Goal: Task Accomplishment & Management: Manage account settings

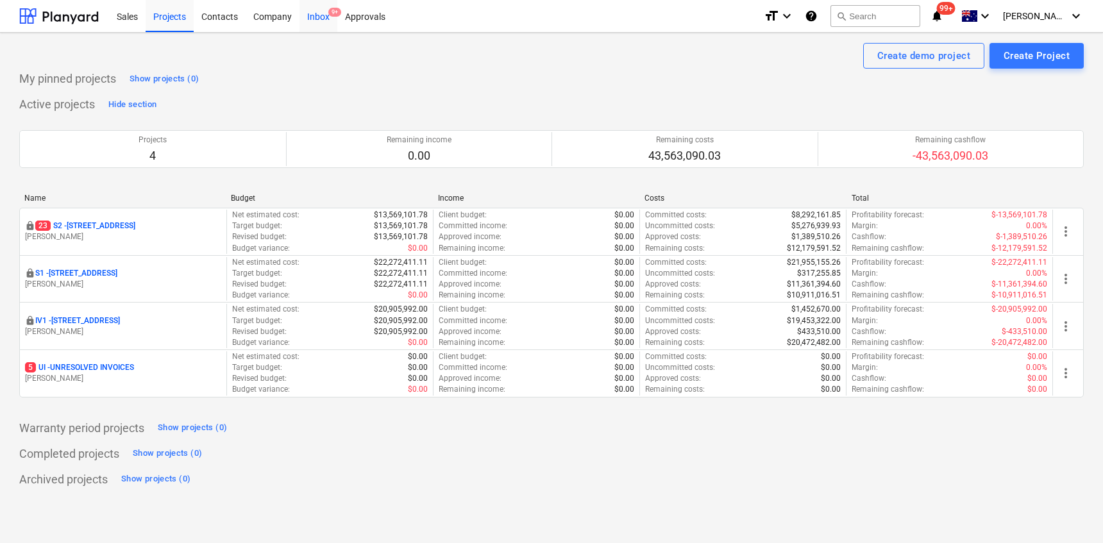
click at [315, 10] on div "Inbox 9+" at bounding box center [319, 15] width 38 height 33
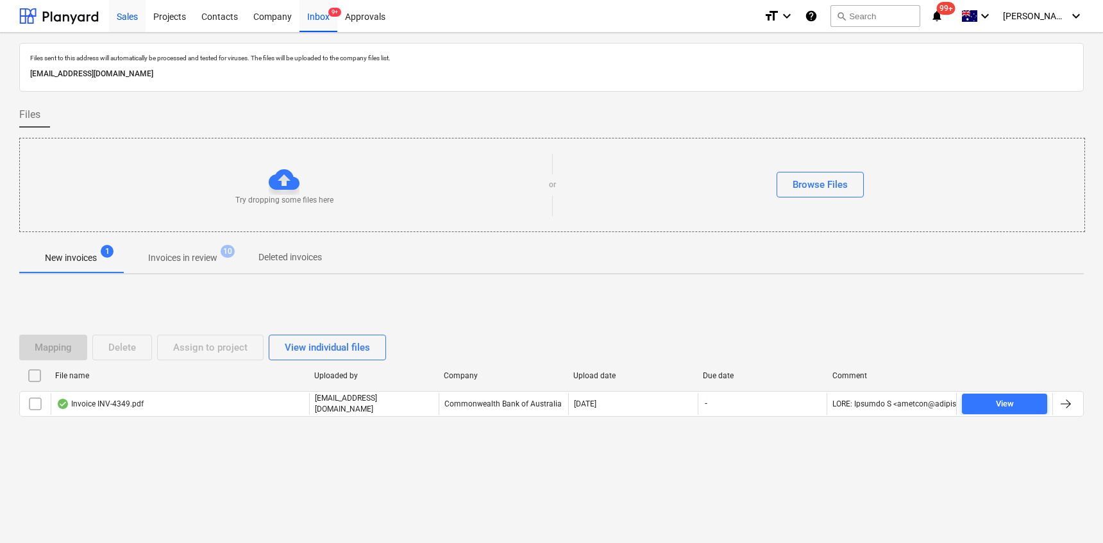
click at [126, 15] on div "Sales" at bounding box center [127, 15] width 37 height 33
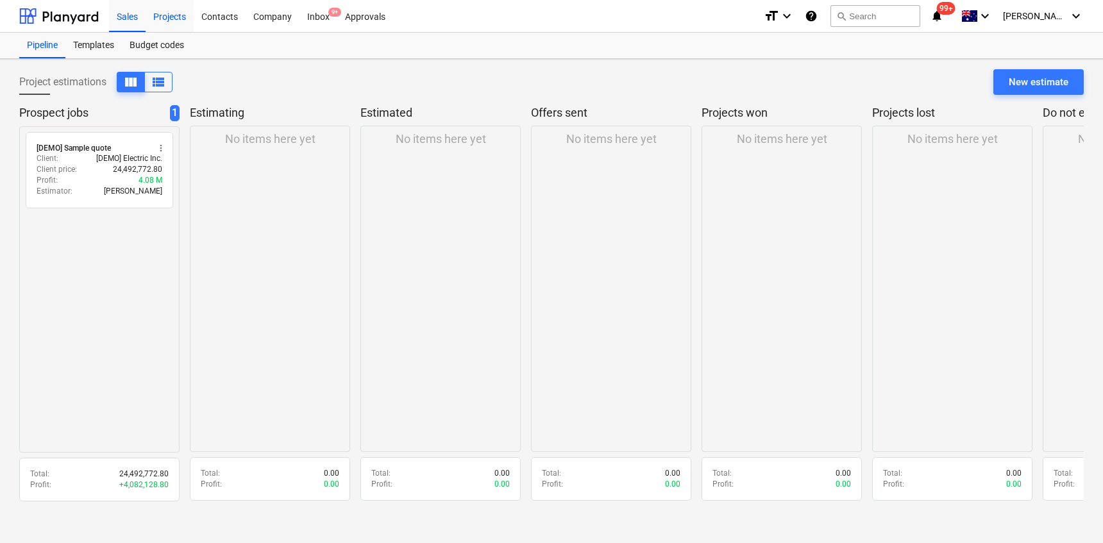
click at [176, 19] on div "Projects" at bounding box center [170, 15] width 48 height 33
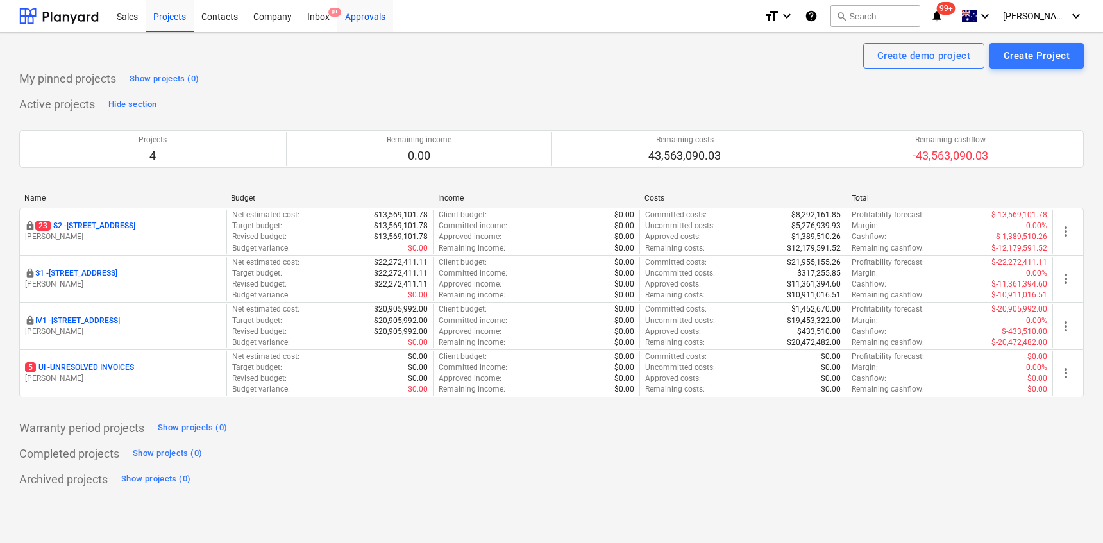
click at [369, 16] on div "Approvals" at bounding box center [365, 15] width 56 height 33
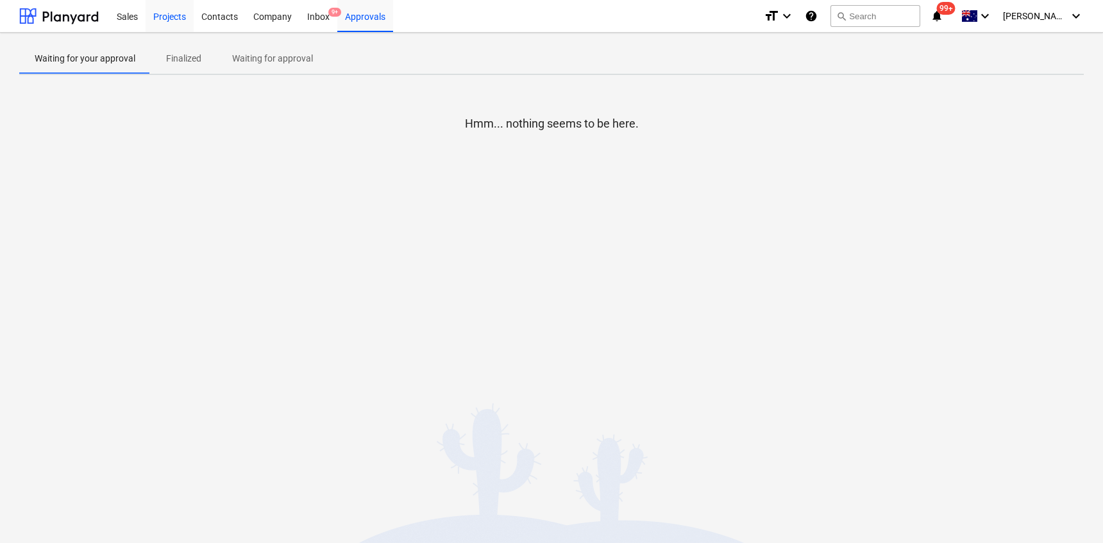
click at [170, 20] on div "Projects" at bounding box center [170, 15] width 48 height 33
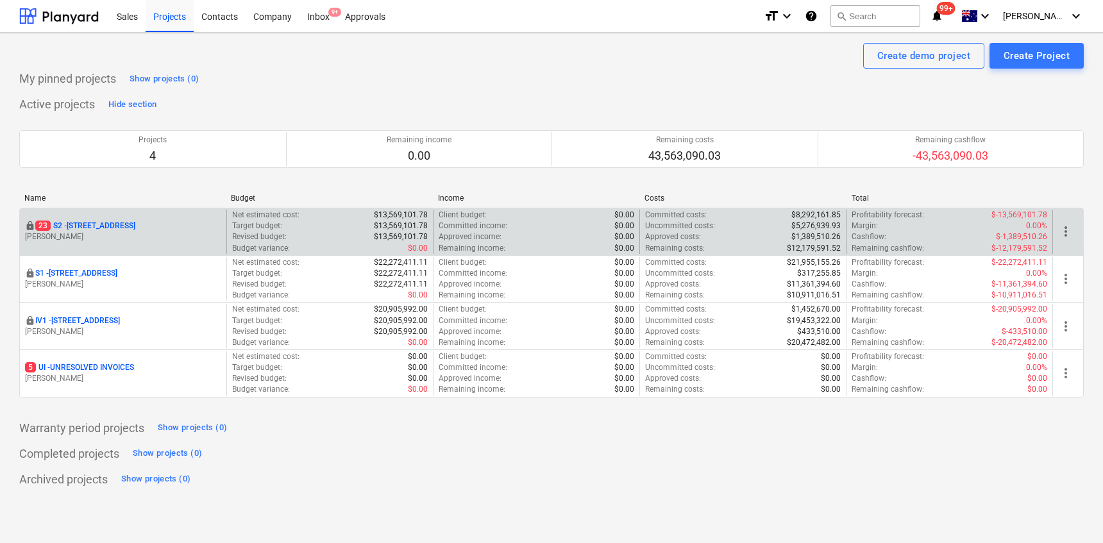
click at [99, 226] on p "23 S2 - 76 Beach Rd, Sandringham" at bounding box center [85, 226] width 100 height 11
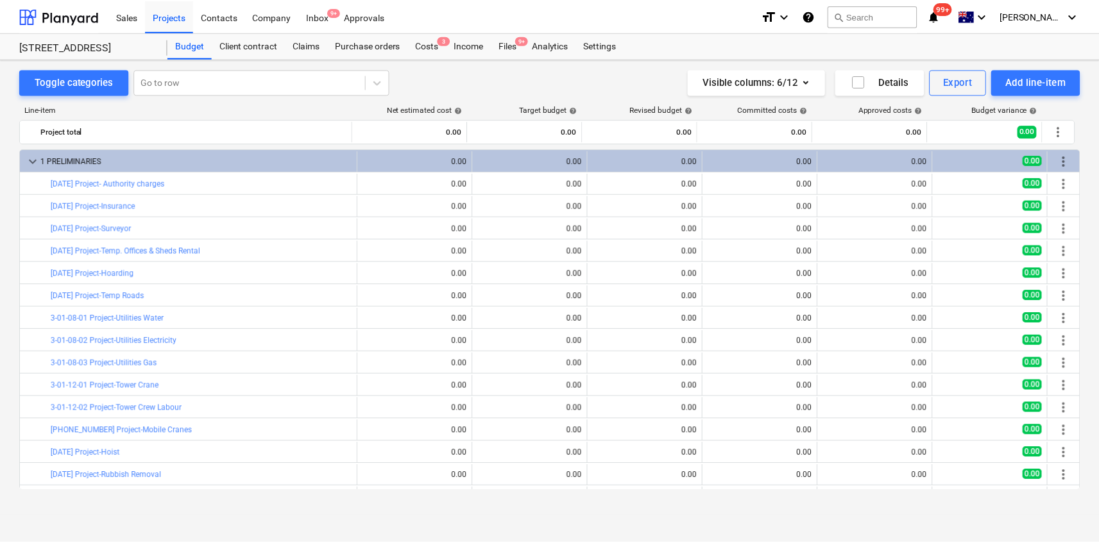
scroll to position [138, 0]
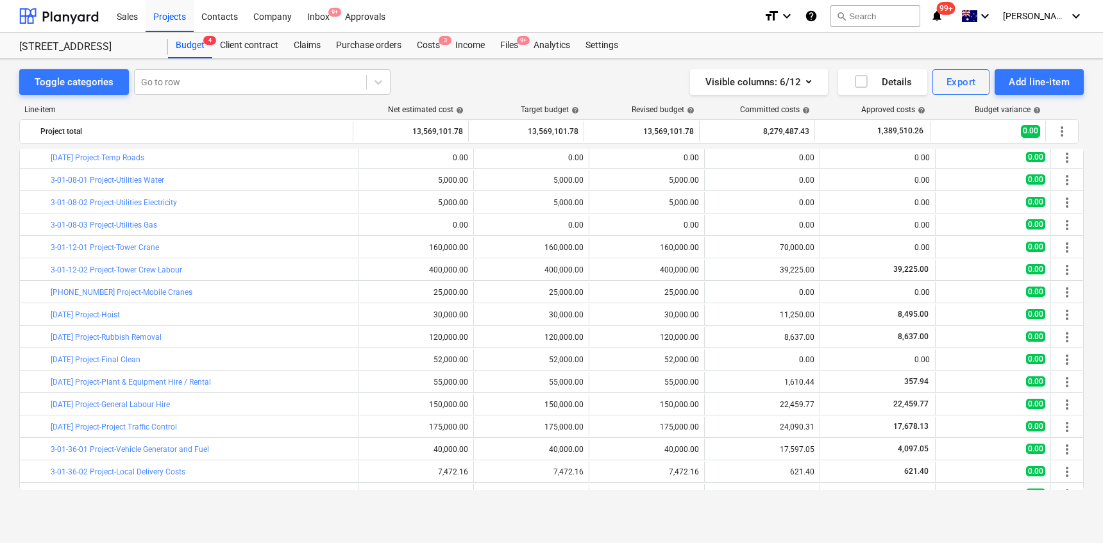
click at [507, 30] on div "Sales Projects Contacts Company Inbox 9+ Approvals" at bounding box center [431, 16] width 645 height 32
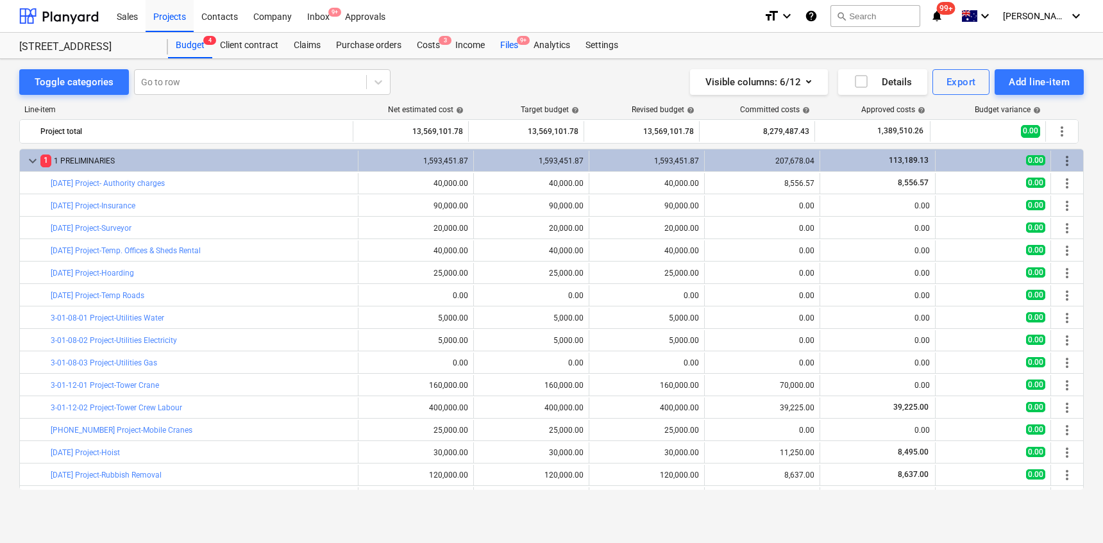
click at [518, 48] on div "Files 9+" at bounding box center [509, 46] width 33 height 26
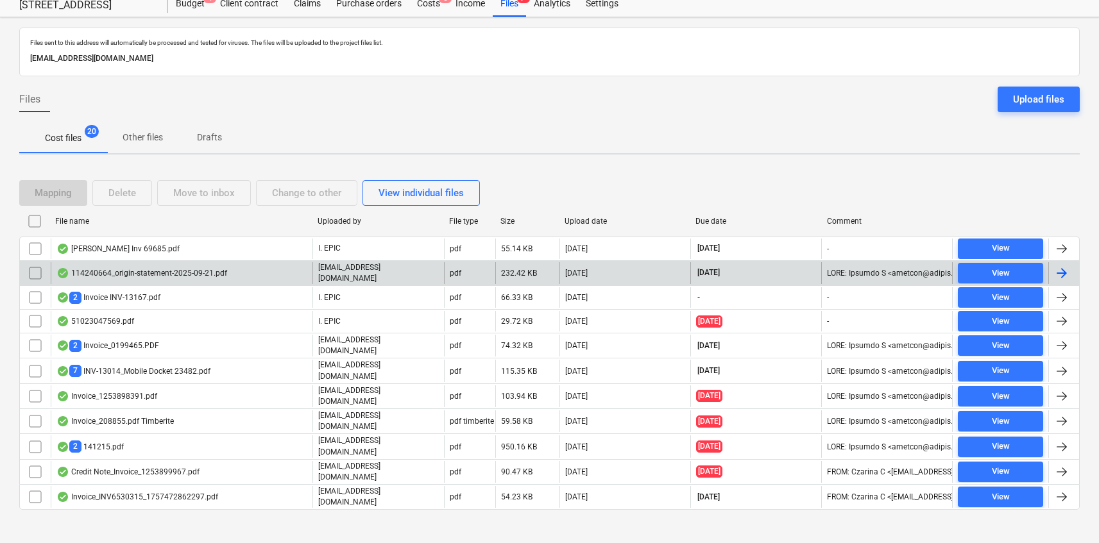
scroll to position [43, 0]
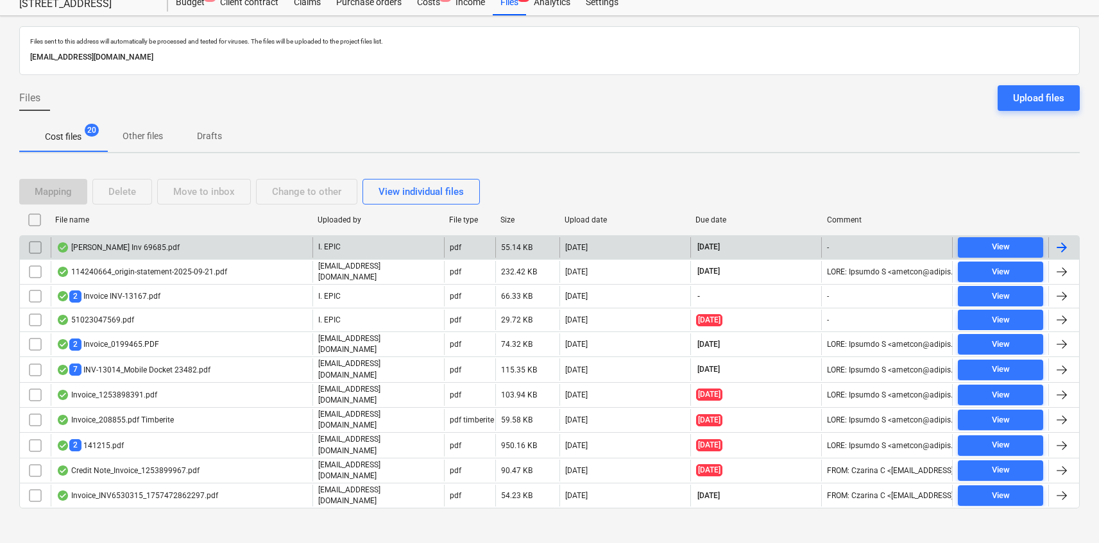
click at [268, 251] on div "Kelm Inv 69685.pdf" at bounding box center [182, 247] width 262 height 21
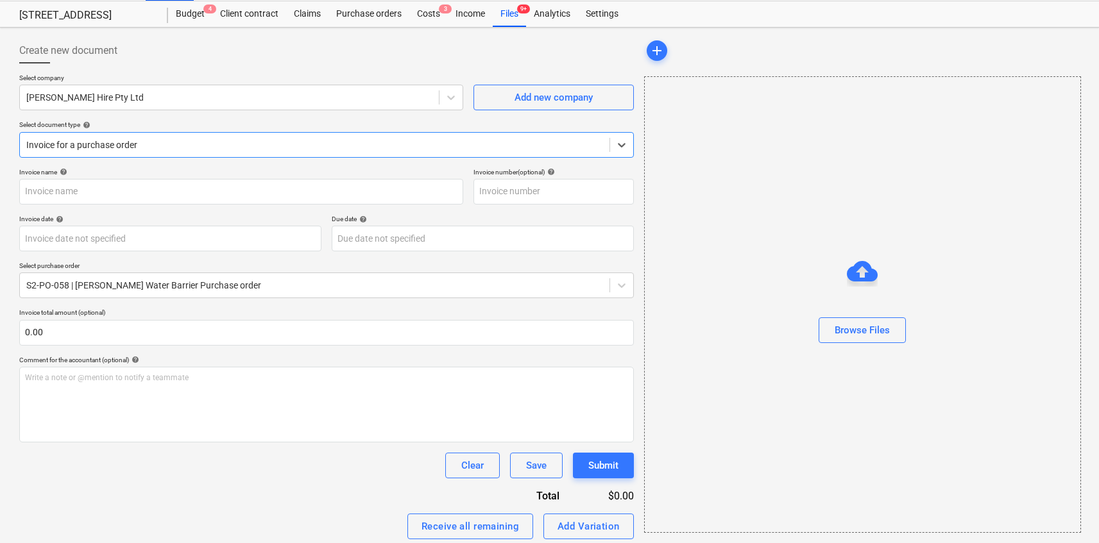
type input "69685"
type input "[DATE]"
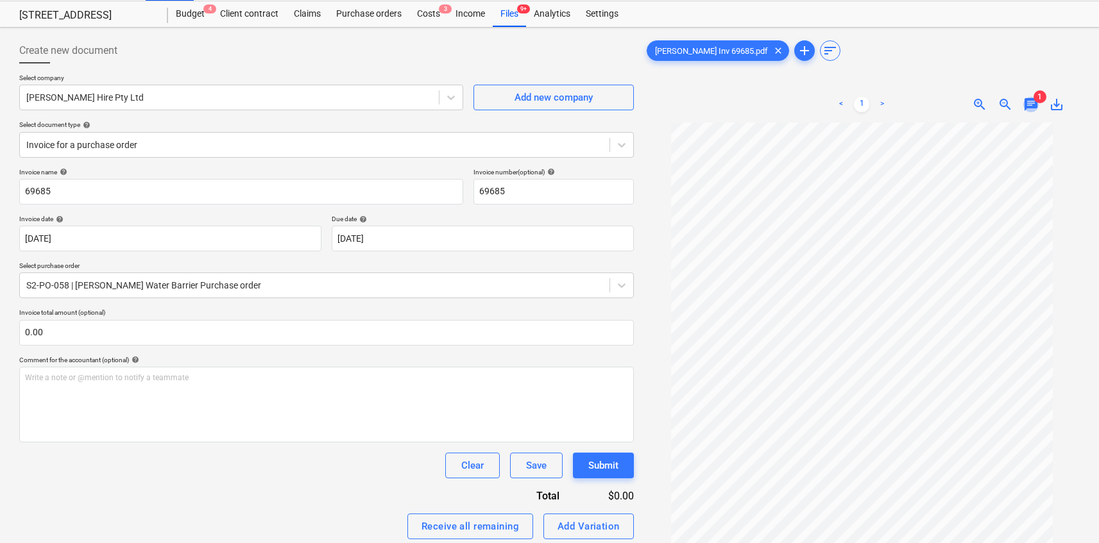
click at [1035, 106] on span "chat" at bounding box center [1030, 104] width 15 height 15
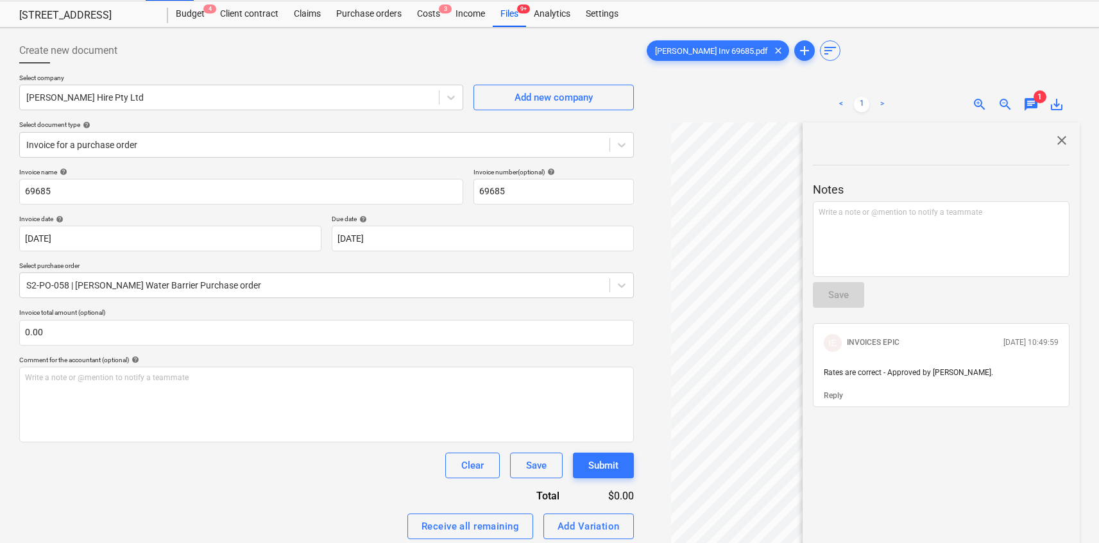
click at [1065, 140] on div "close Notes Write a note or @mention to notify a teammate ﻿ Save IE INVOICES EP…" at bounding box center [941, 387] width 277 height 528
click at [1062, 140] on span "close" at bounding box center [1061, 140] width 15 height 15
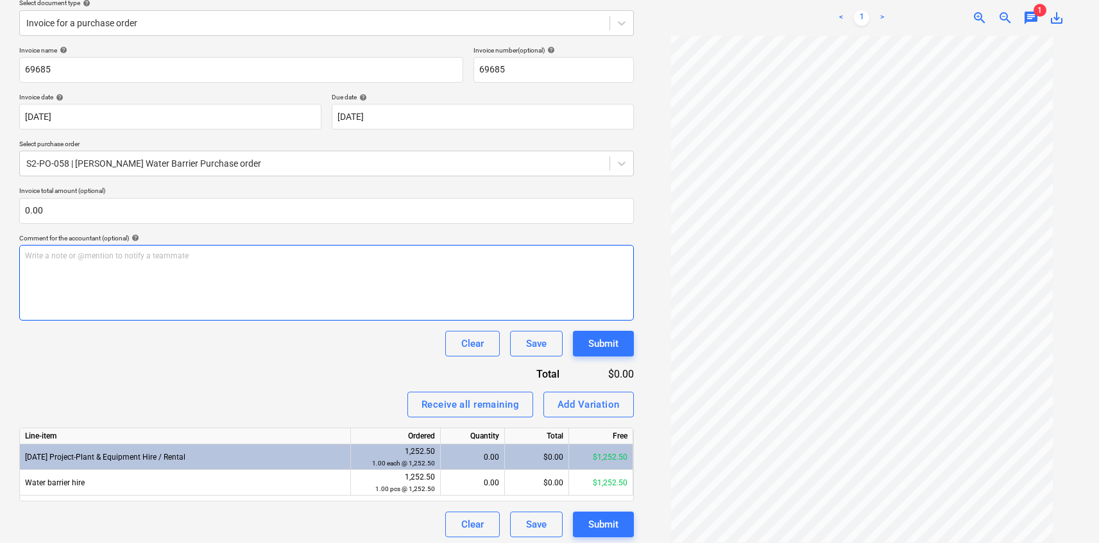
scroll to position [158, 0]
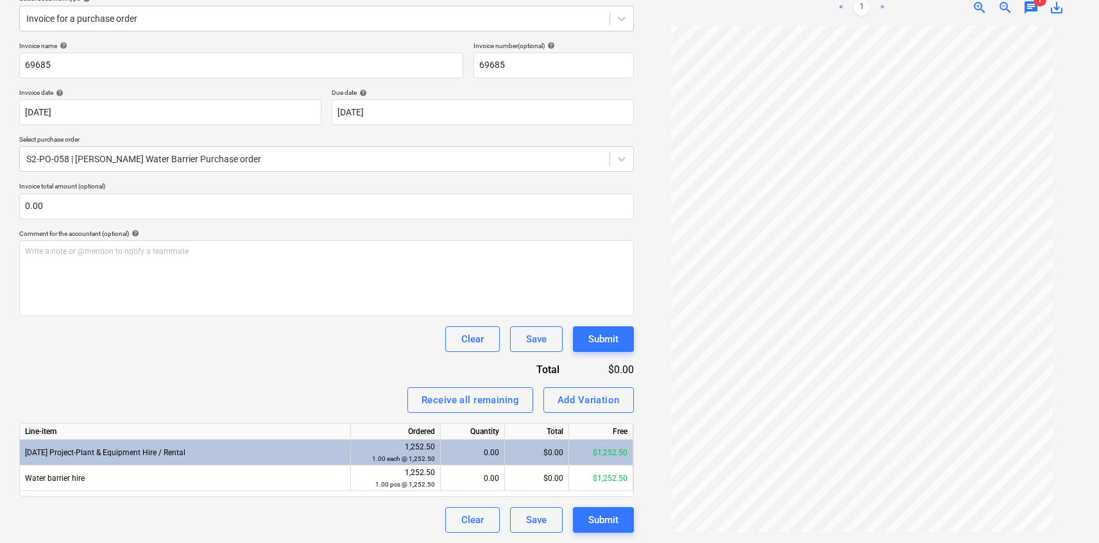
click at [478, 454] on div "0.00" at bounding box center [472, 453] width 53 height 26
click at [353, 387] on div "Receive all remaining Add Variation" at bounding box center [326, 400] width 615 height 26
click at [485, 457] on div "0.00" at bounding box center [472, 453] width 53 height 26
click at [480, 410] on button "Receive all remaining" at bounding box center [470, 400] width 126 height 26
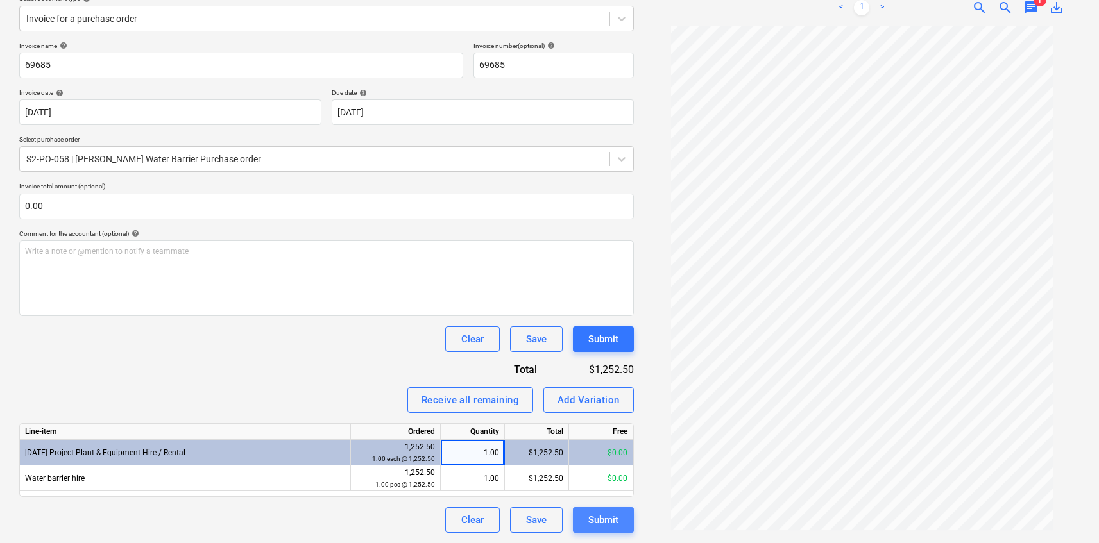
click at [602, 526] on div "Submit" at bounding box center [603, 520] width 30 height 17
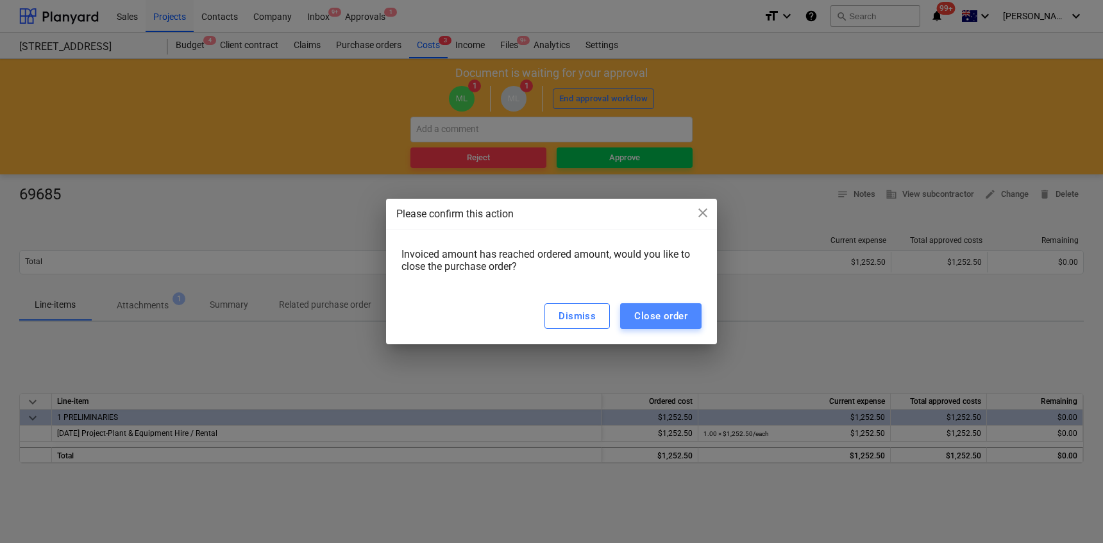
click at [647, 314] on div "Close order" at bounding box center [660, 316] width 53 height 17
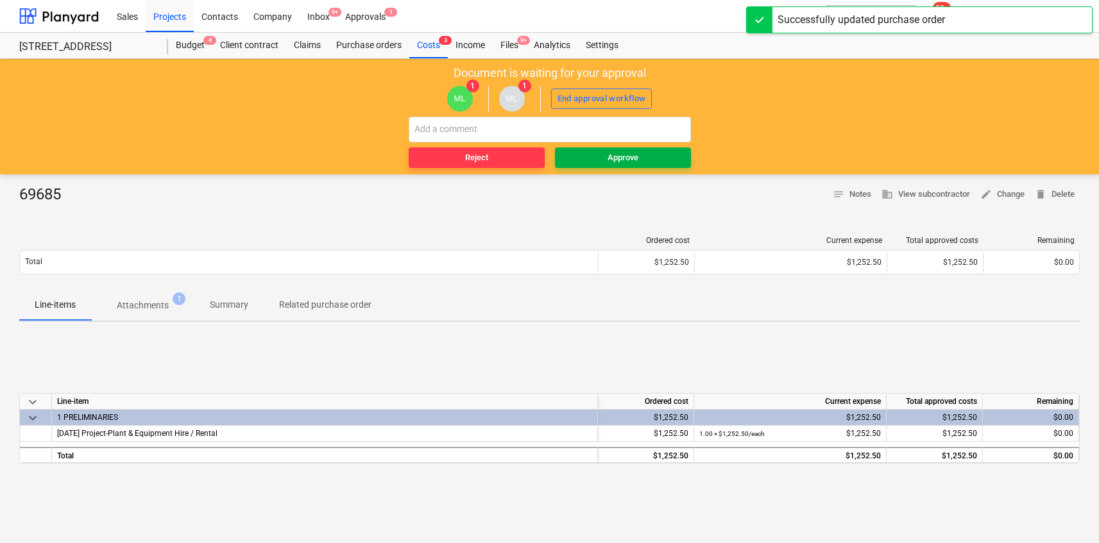
click at [601, 151] on span "Approve" at bounding box center [623, 158] width 126 height 15
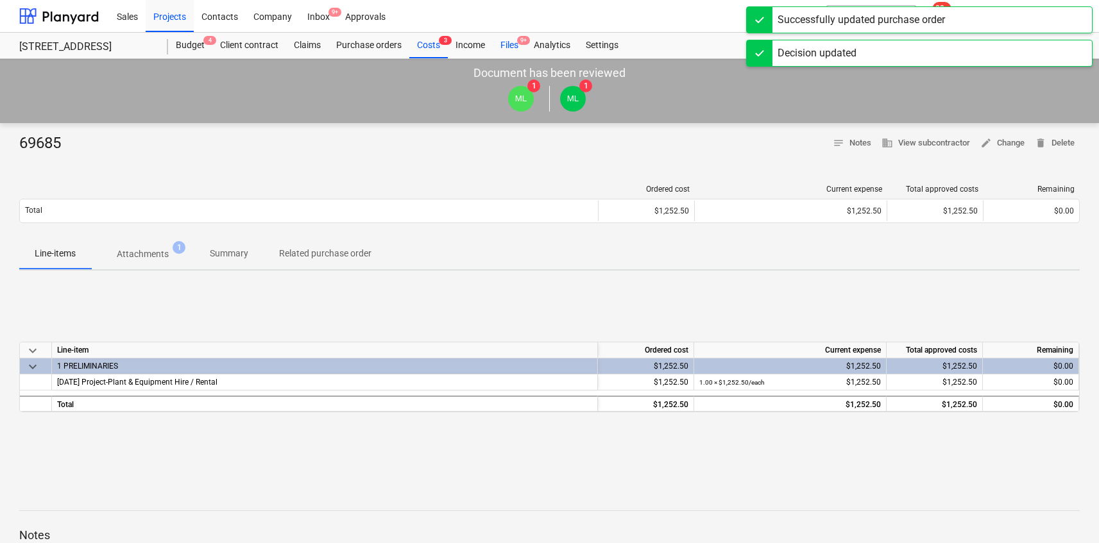
click at [513, 44] on div "Files 9+" at bounding box center [509, 46] width 33 height 26
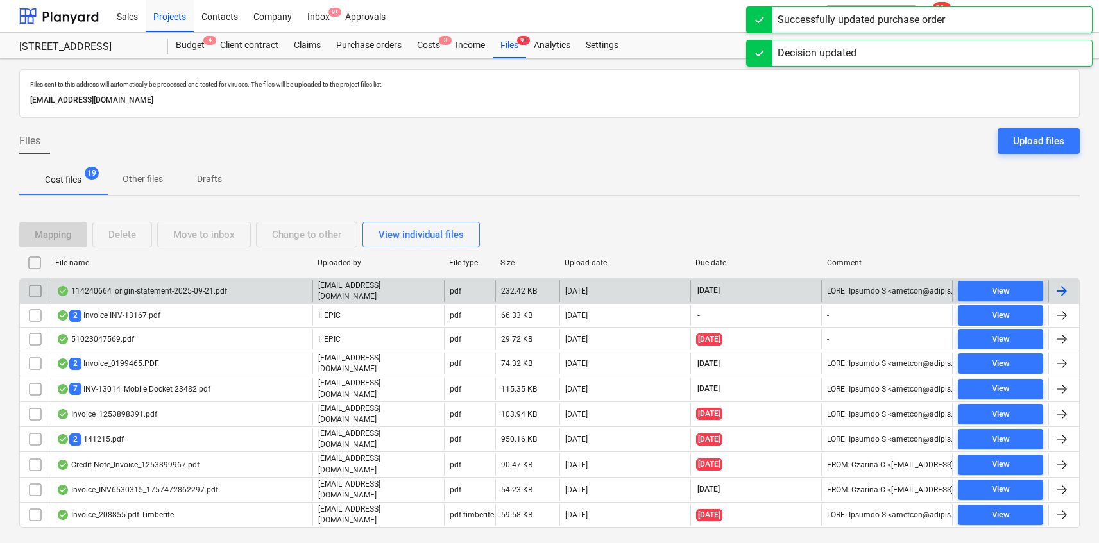
click at [256, 293] on div "114240664_origin-statement-2025-09-21.pdf" at bounding box center [182, 291] width 262 height 22
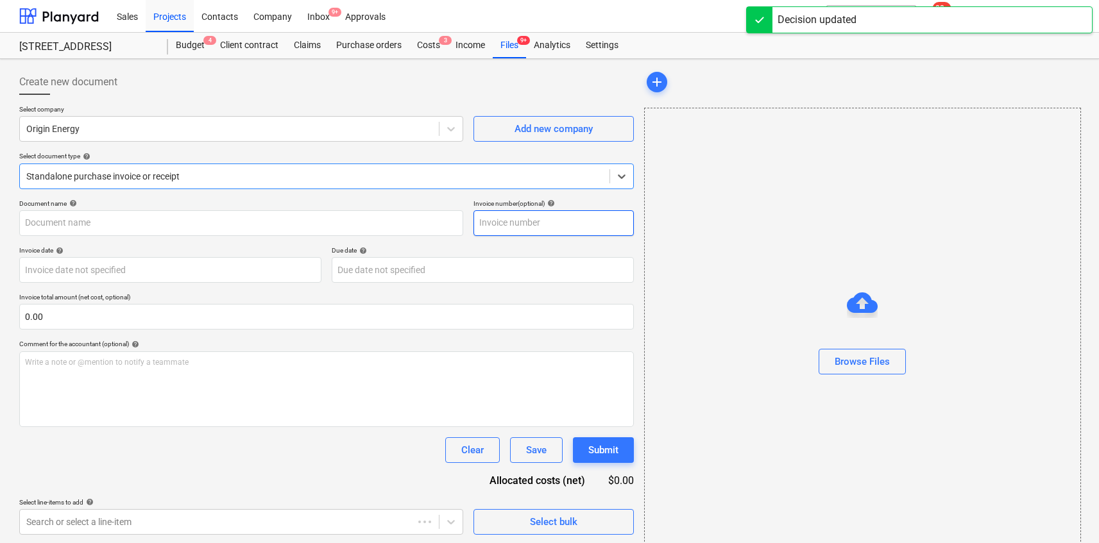
type input "114240664"
type input "[DATE]"
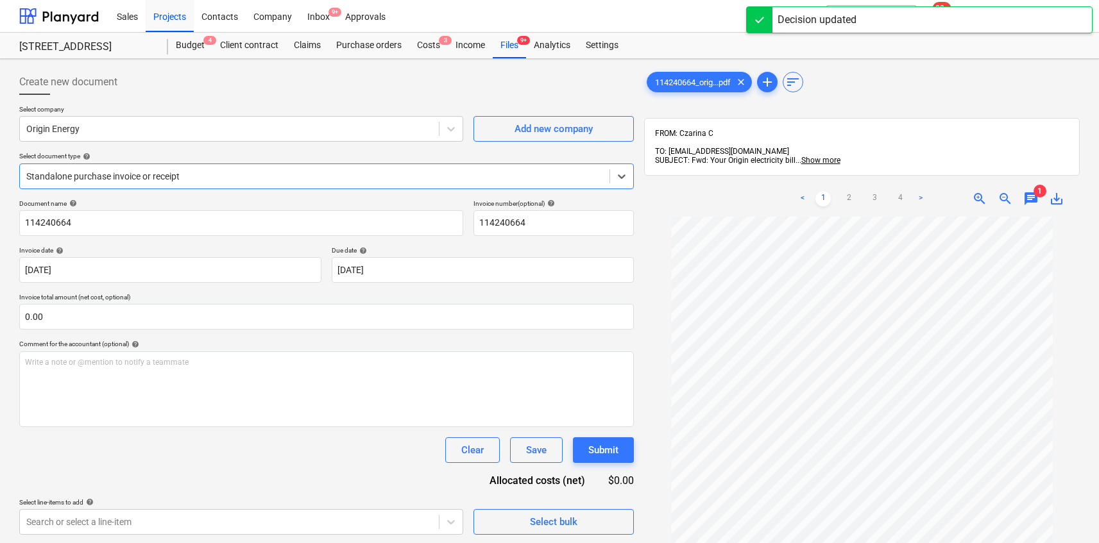
click at [409, 185] on div "Standalone purchase invoice or receipt" at bounding box center [326, 177] width 615 height 26
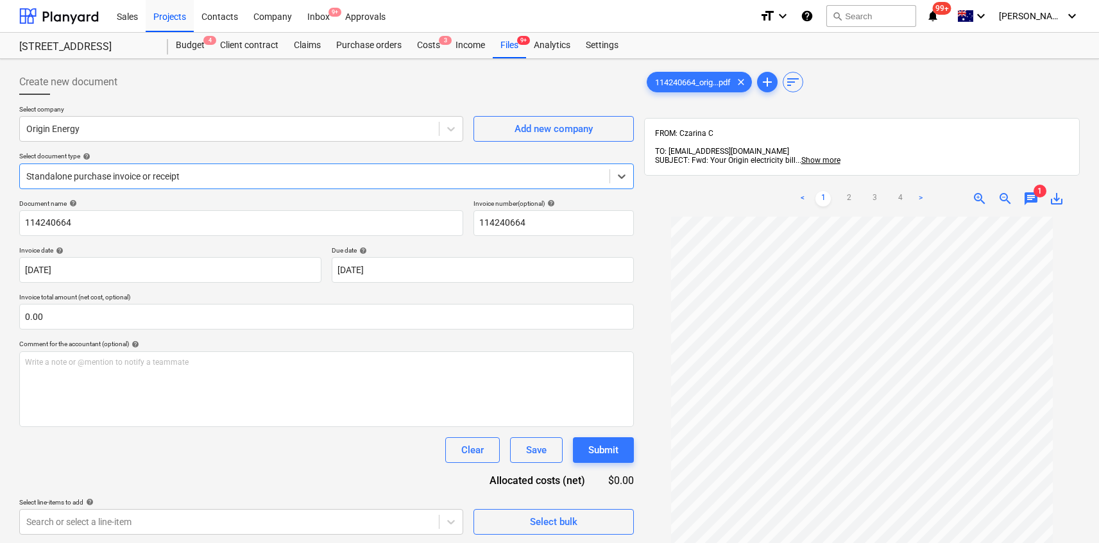
click at [414, 180] on div at bounding box center [314, 176] width 577 height 13
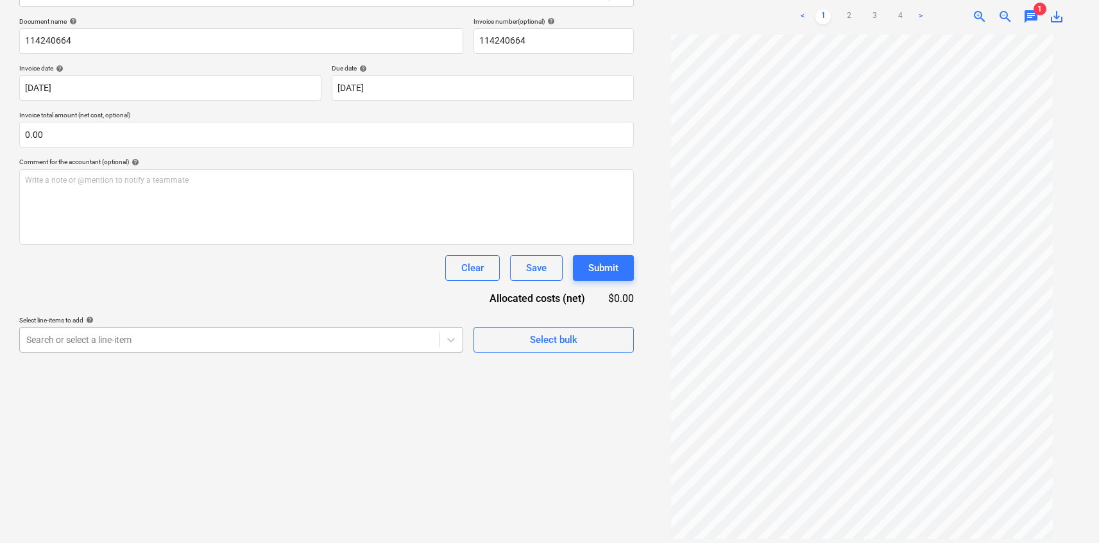
click at [392, 343] on div "Search or select a line-item" at bounding box center [241, 340] width 444 height 26
type input "p"
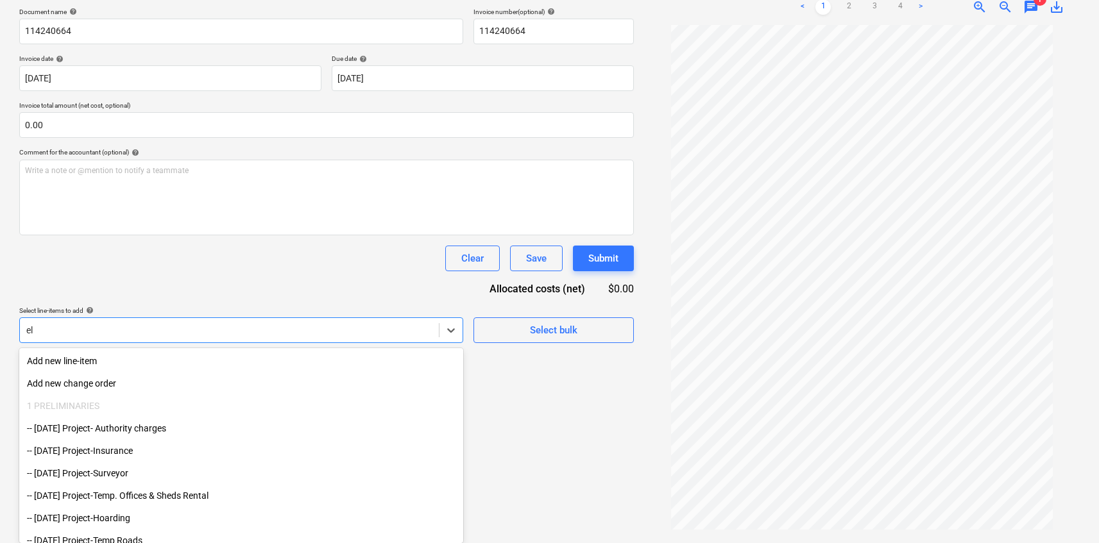
scroll to position [182, 0]
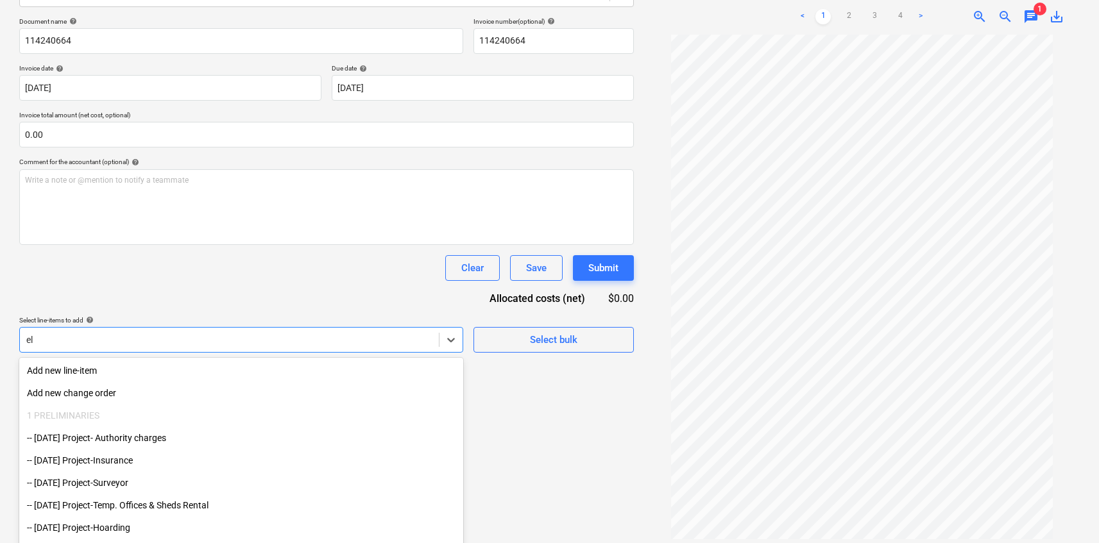
type input "elec"
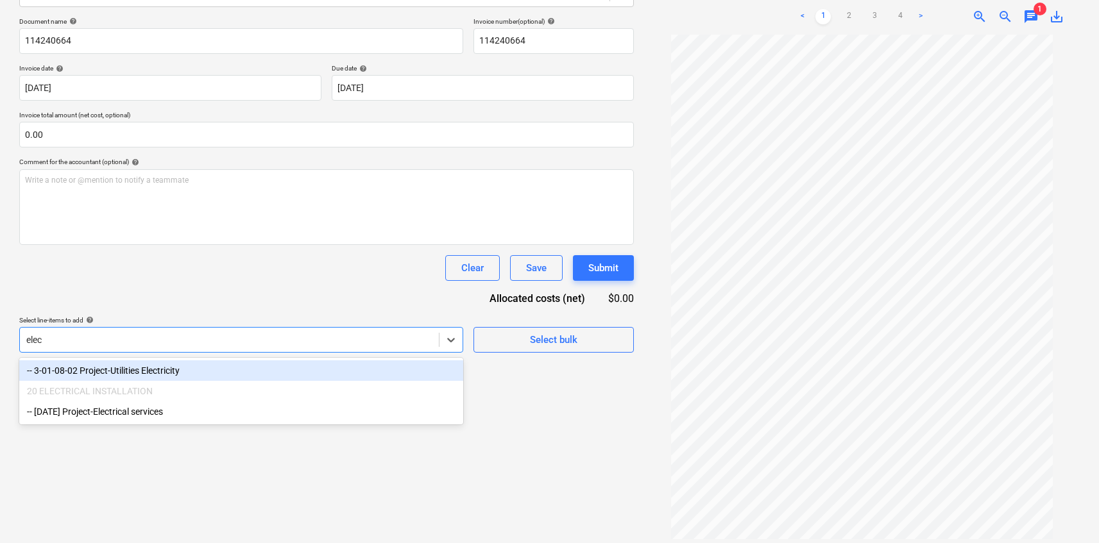
click at [365, 370] on div "-- 3-01-08-02 Project-Utilities Electricity" at bounding box center [241, 371] width 444 height 21
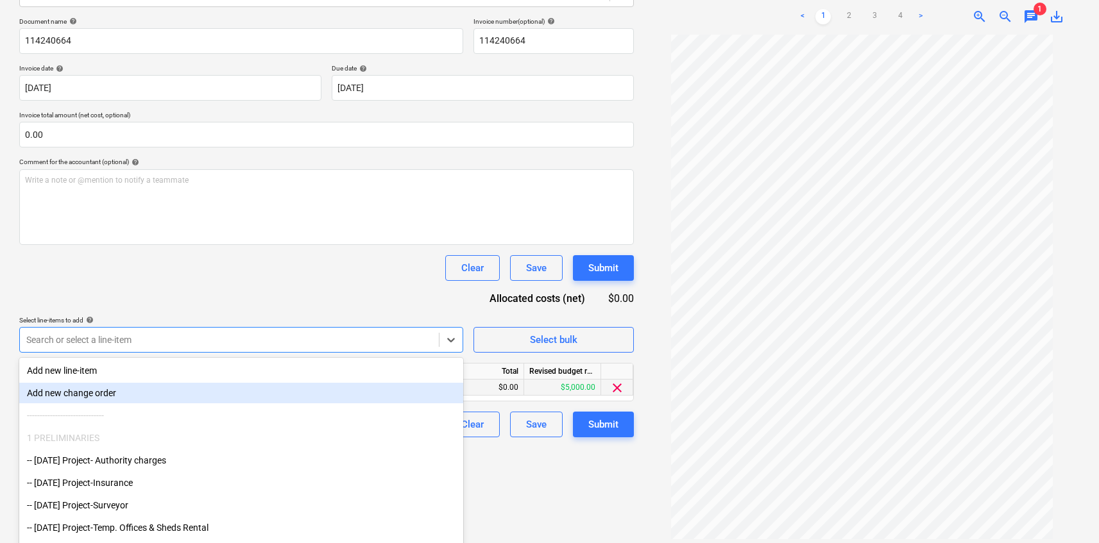
click at [506, 387] on div "$0.00" at bounding box center [485, 388] width 77 height 16
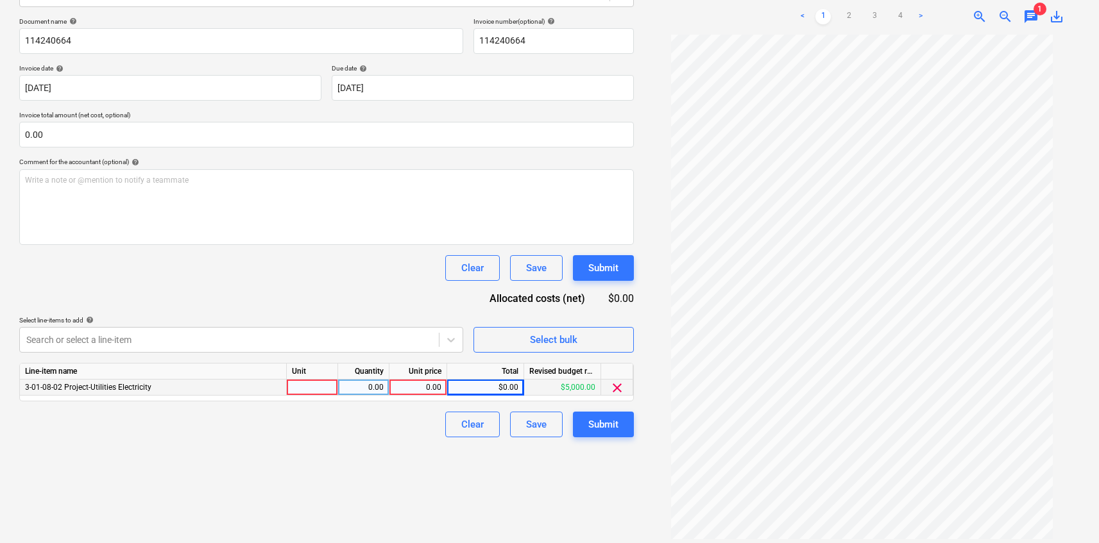
click at [410, 392] on div "0.00" at bounding box center [418, 388] width 47 height 16
click at [849, 10] on link "2" at bounding box center [848, 16] width 15 height 15
click at [869, 9] on link "3" at bounding box center [874, 16] width 15 height 15
click at [427, 386] on div "0.00" at bounding box center [418, 388] width 47 height 16
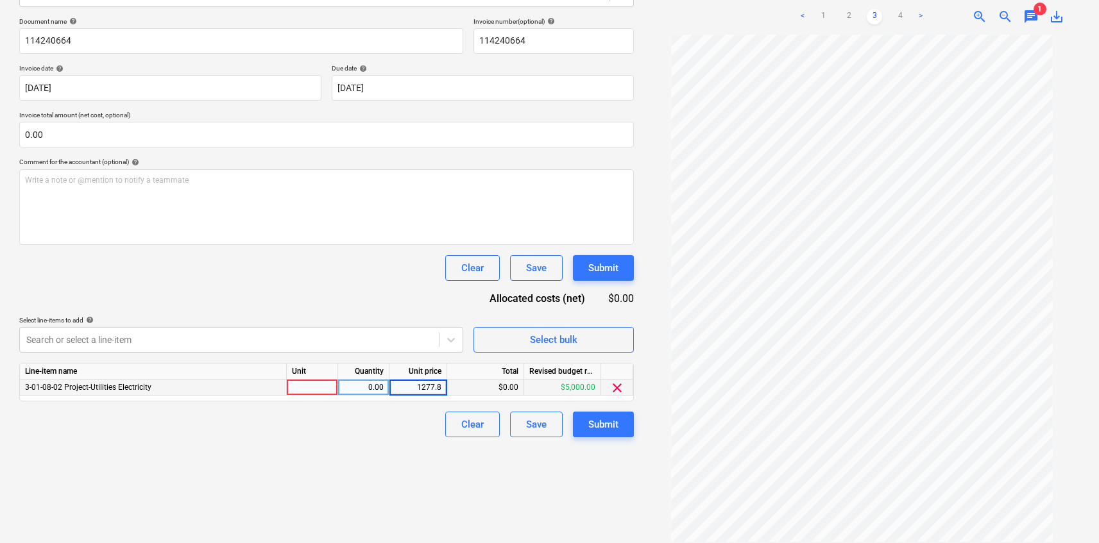
type input "1277.85"
click at [420, 448] on div "Create new document Select company Origin Energy Add new company Select documen…" at bounding box center [326, 214] width 625 height 665
click at [604, 265] on div "Submit" at bounding box center [603, 268] width 30 height 17
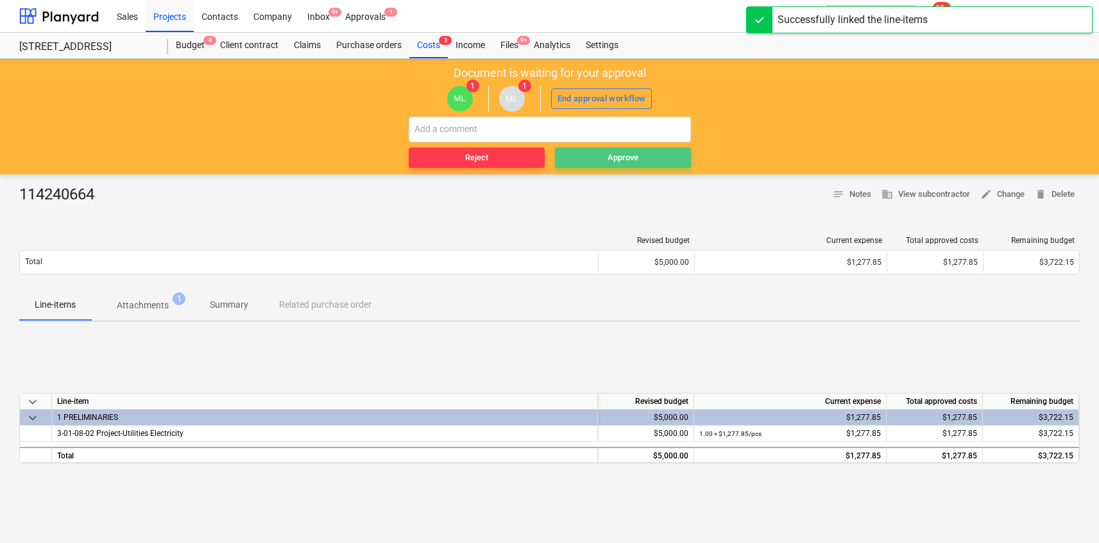
click at [600, 161] on span "Approve" at bounding box center [623, 158] width 126 height 15
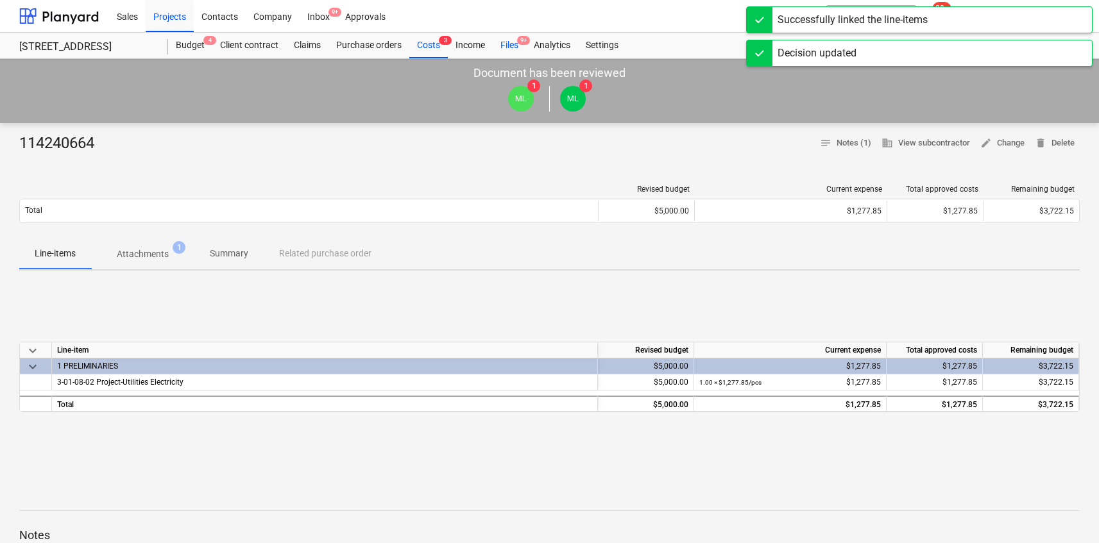
click at [506, 37] on div "Files 9+" at bounding box center [509, 46] width 33 height 26
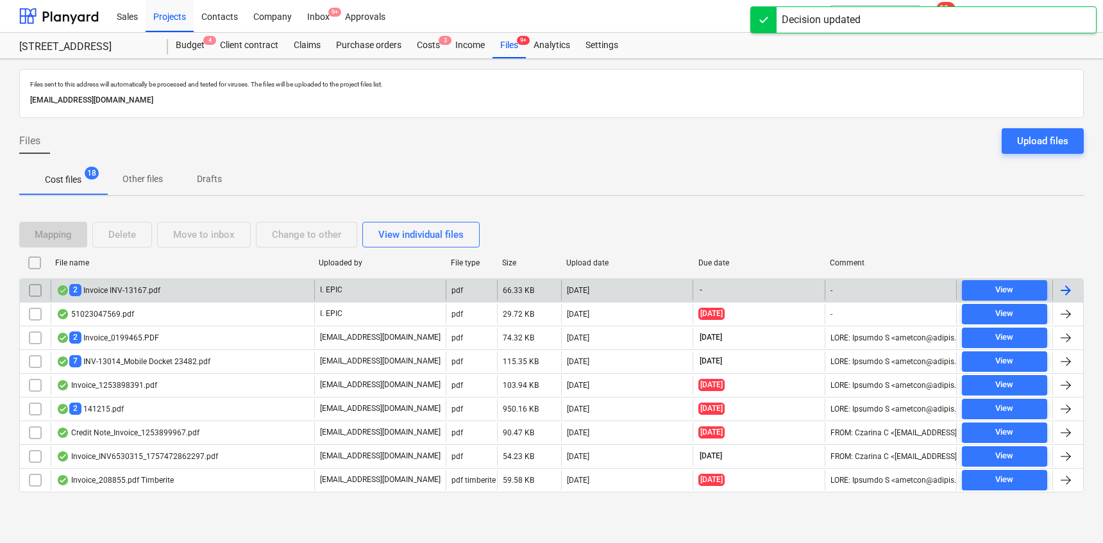
click at [255, 286] on div "2 Invoice INV-13167.pdf" at bounding box center [183, 290] width 264 height 21
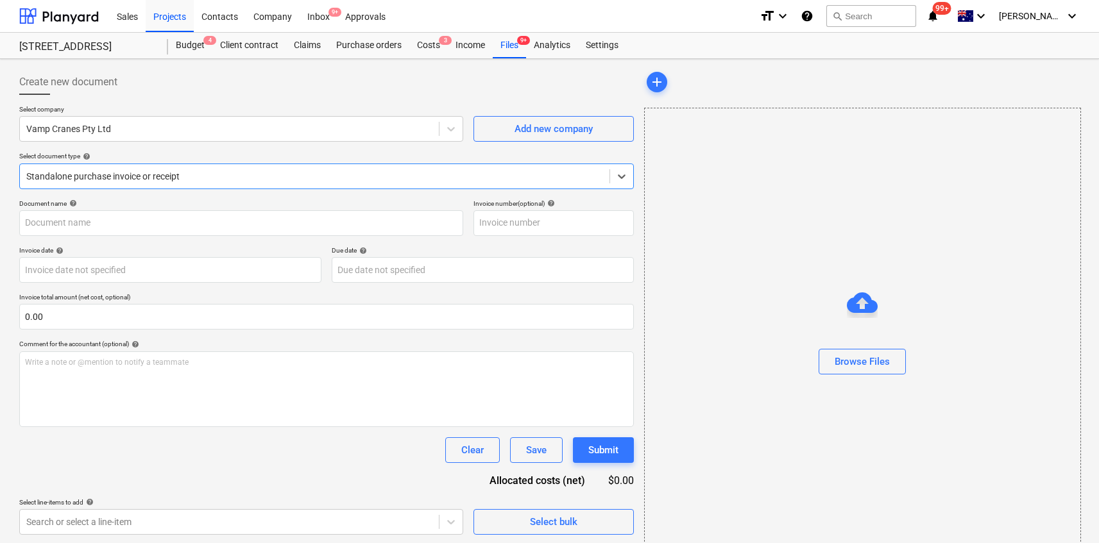
type input "INV-13167"
type input "[DATE]"
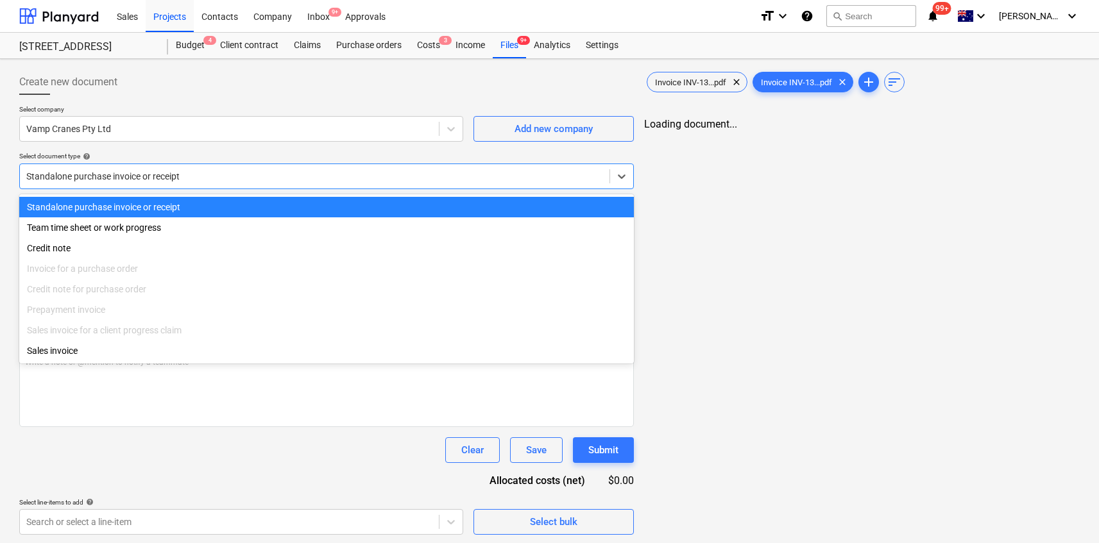
click at [251, 184] on div "Standalone purchase invoice or receipt" at bounding box center [315, 176] width 590 height 18
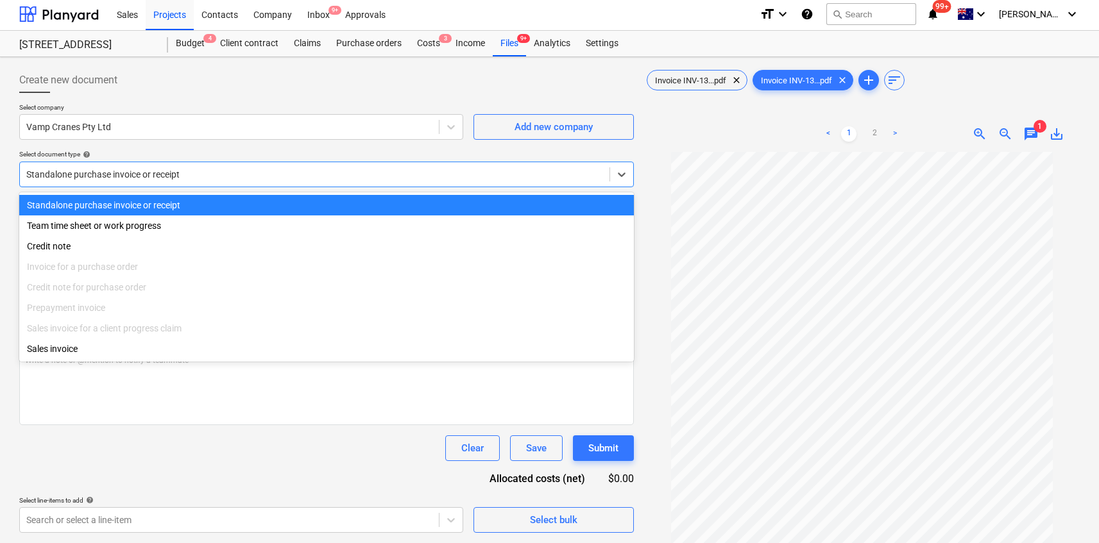
click at [253, 168] on div at bounding box center [314, 174] width 577 height 13
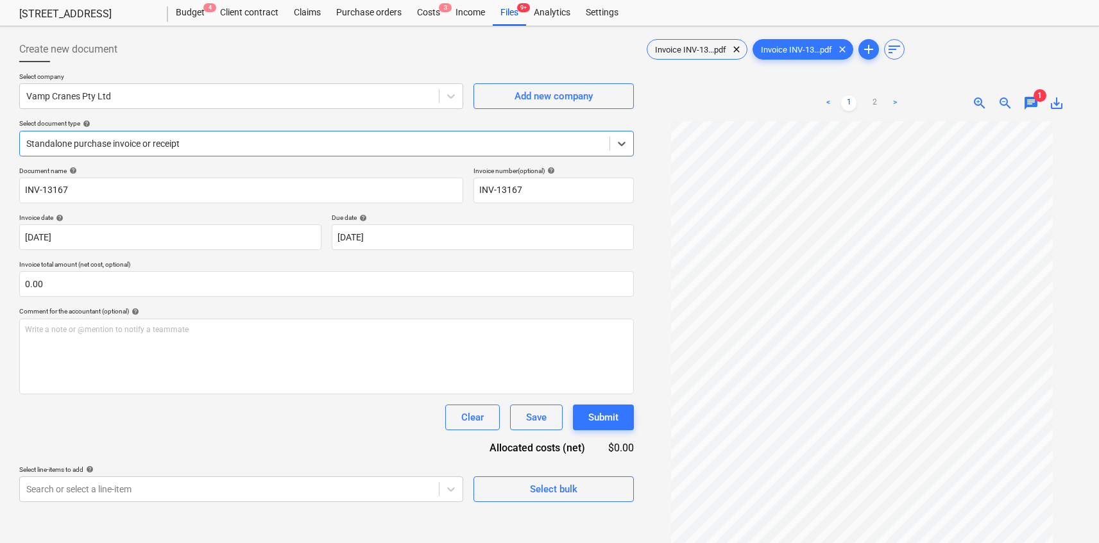
scroll to position [35, 0]
click at [1031, 103] on span "chat" at bounding box center [1030, 103] width 15 height 15
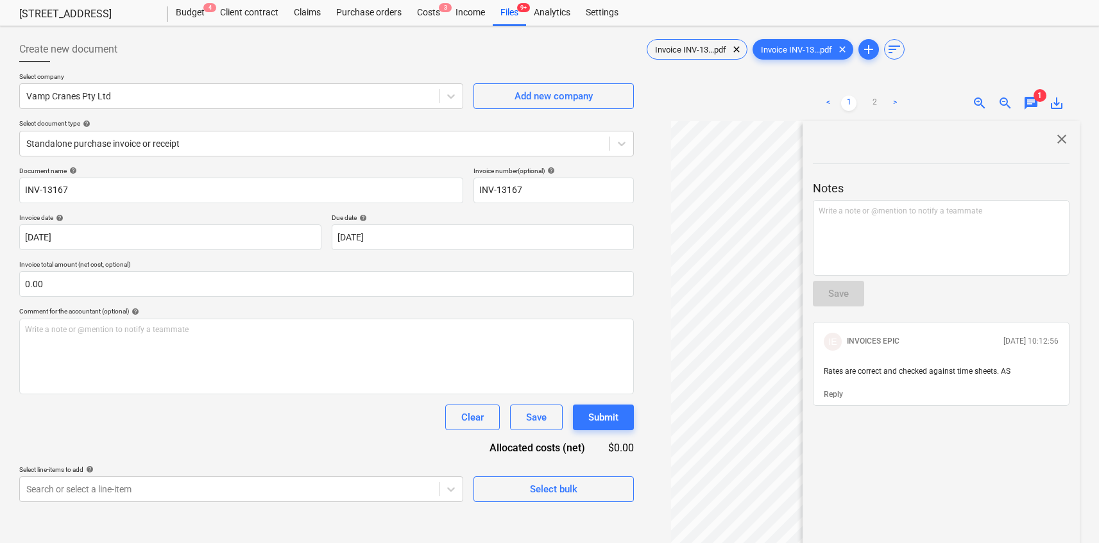
click at [1060, 132] on span "close" at bounding box center [1061, 139] width 15 height 15
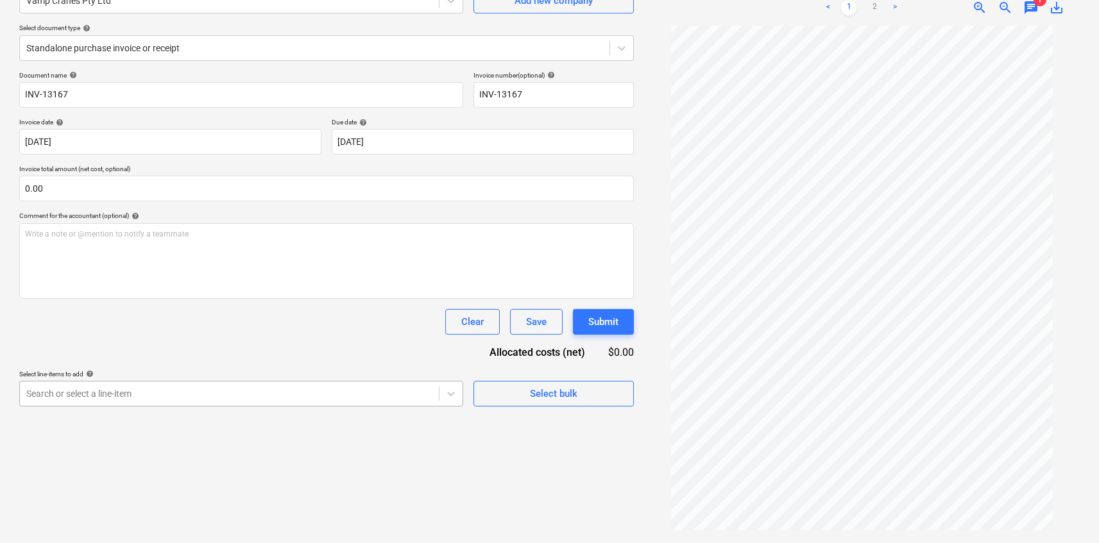
click at [397, 384] on body "Sales Projects Contacts Company Inbox 9+ Approvals format_size keyboard_arrow_d…" at bounding box center [549, 143] width 1099 height 543
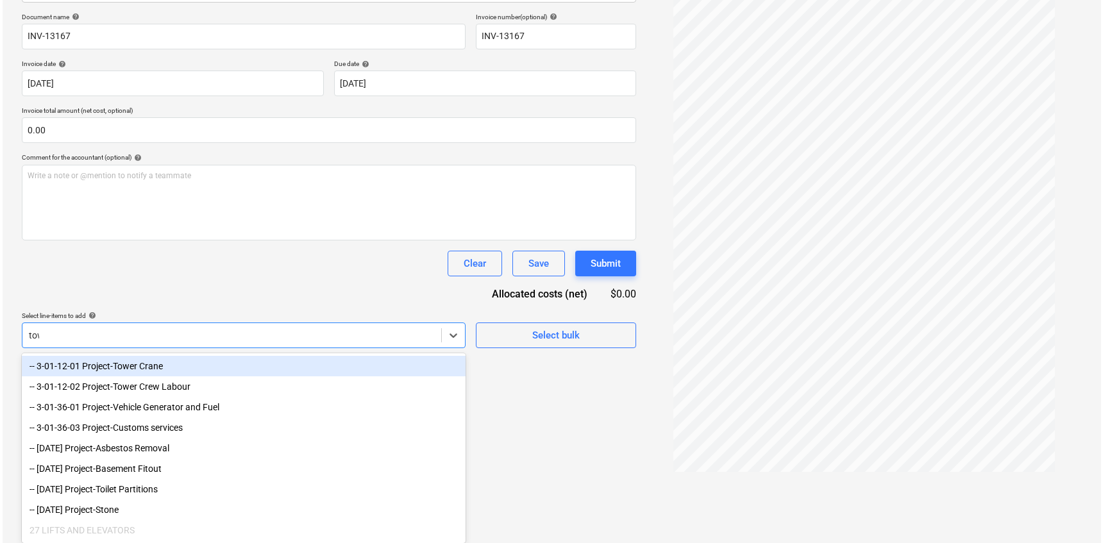
scroll to position [128, 0]
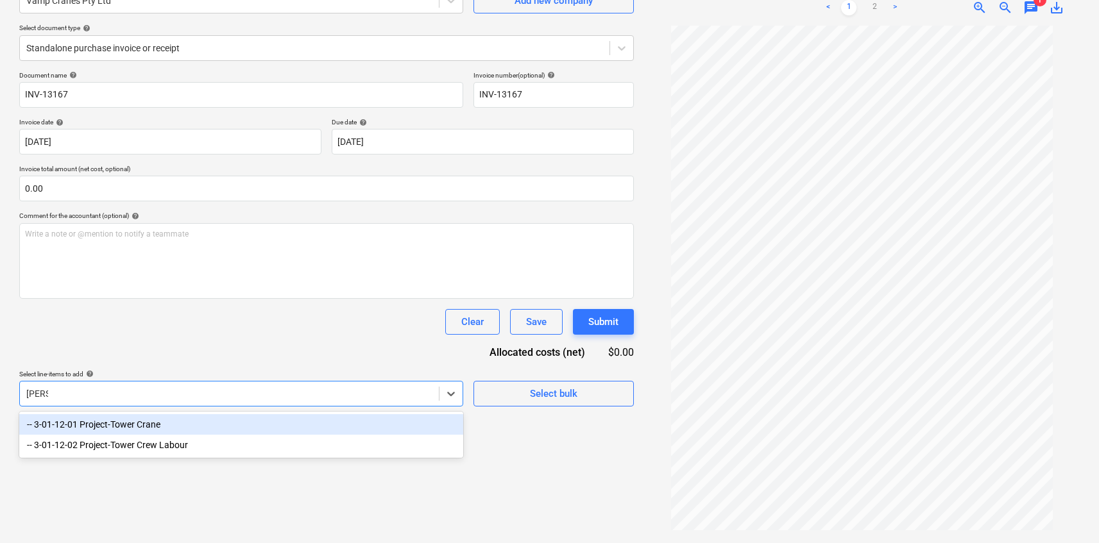
type input "tower"
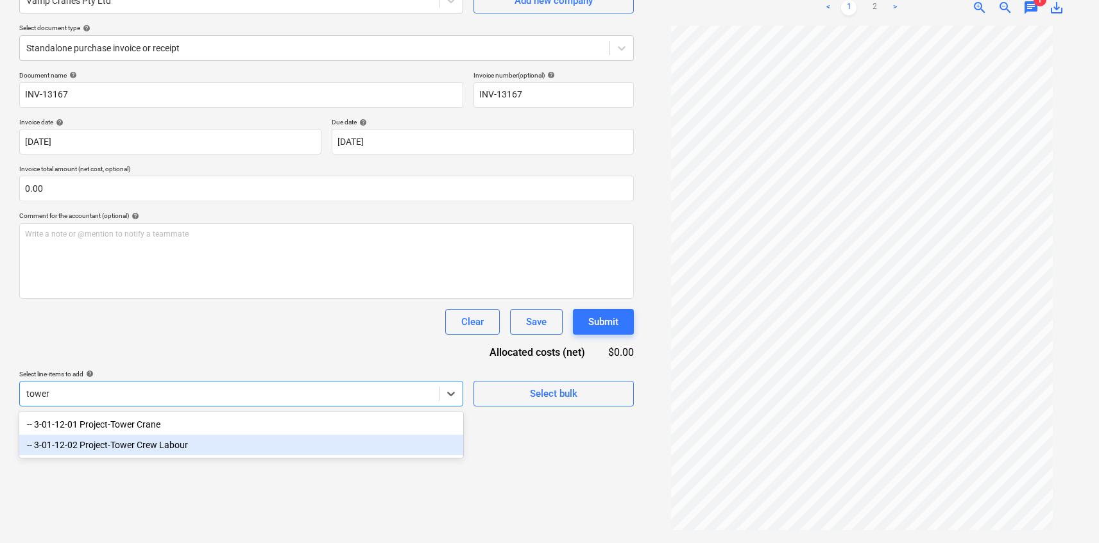
click at [353, 436] on div "-- 3-01-12-02 Project-Tower Crew Labour" at bounding box center [241, 445] width 444 height 21
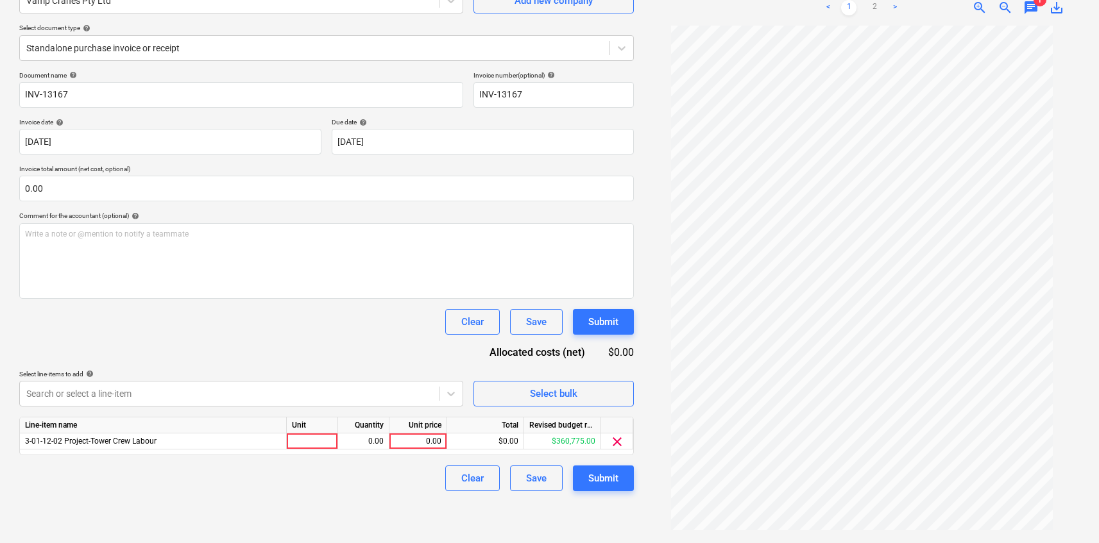
click at [895, 7] on link ">" at bounding box center [894, 7] width 15 height 15
click at [414, 443] on div "0.00" at bounding box center [418, 442] width 47 height 16
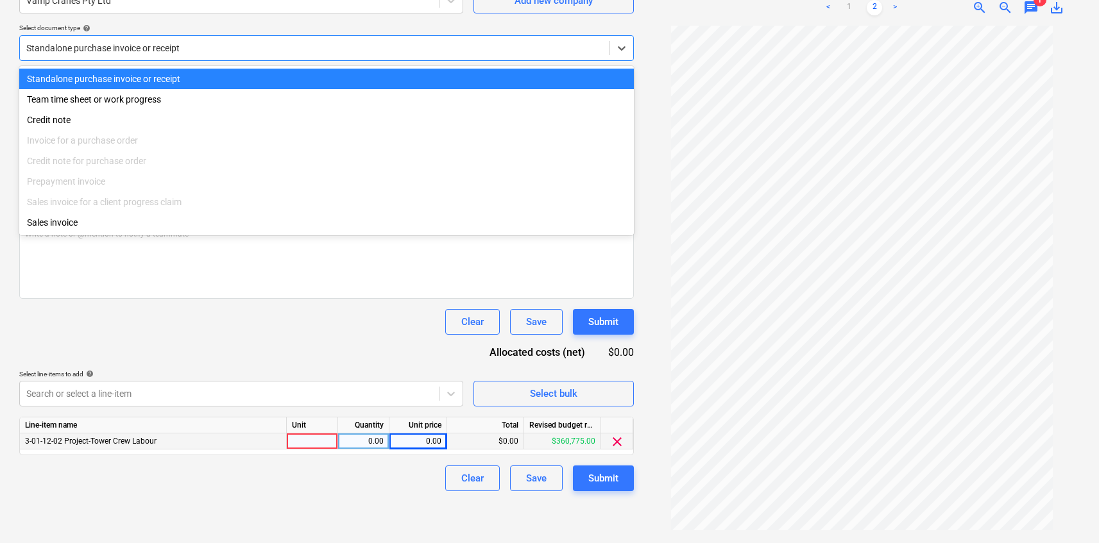
click at [329, 49] on div at bounding box center [314, 48] width 577 height 13
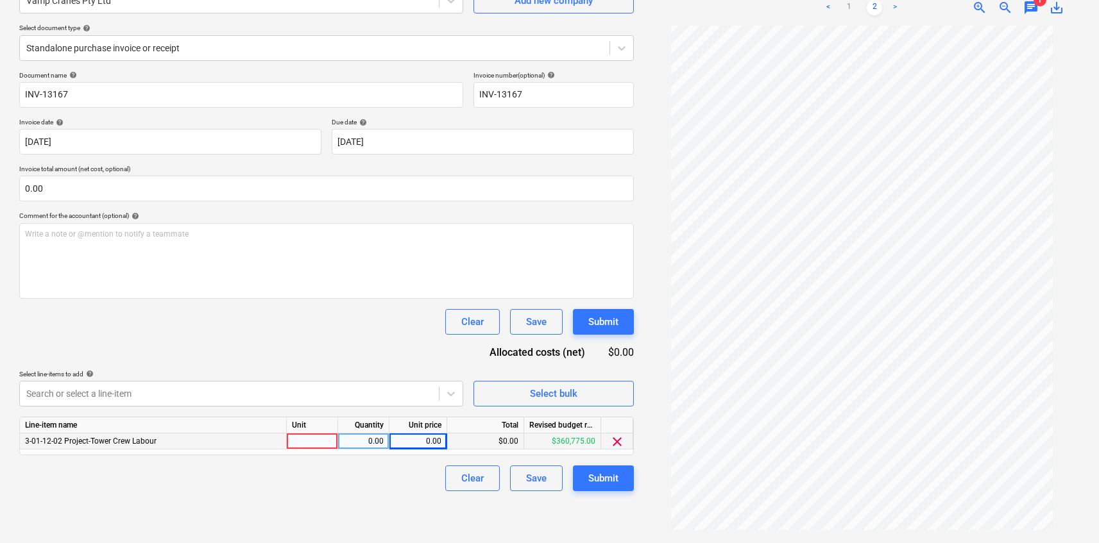
click at [328, 309] on div "Clear Save Submit" at bounding box center [326, 322] width 615 height 26
click at [418, 438] on div "0.00" at bounding box center [418, 442] width 47 height 16
type input "12675"
drag, startPoint x: 369, startPoint y: 335, endPoint x: 371, endPoint y: 344, distance: 9.8
click at [369, 334] on div "Document name help INV-13167 Invoice number (optional) help INV-13167 Invoice d…" at bounding box center [326, 281] width 615 height 420
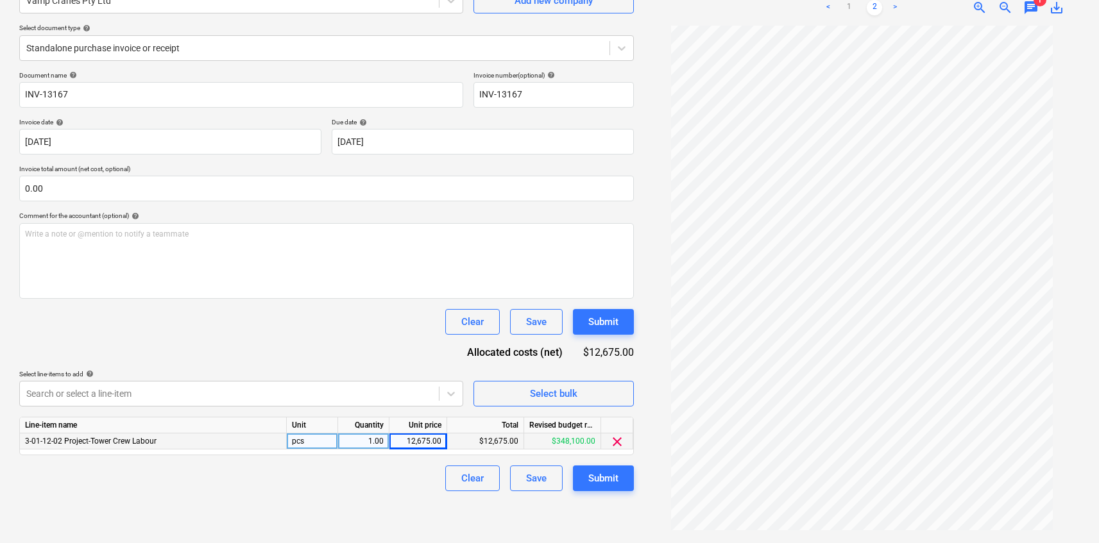
click at [604, 336] on div "Document name help INV-13167 Invoice number (optional) help INV-13167 Invoice d…" at bounding box center [326, 281] width 615 height 420
click at [604, 330] on button "Submit" at bounding box center [603, 322] width 61 height 26
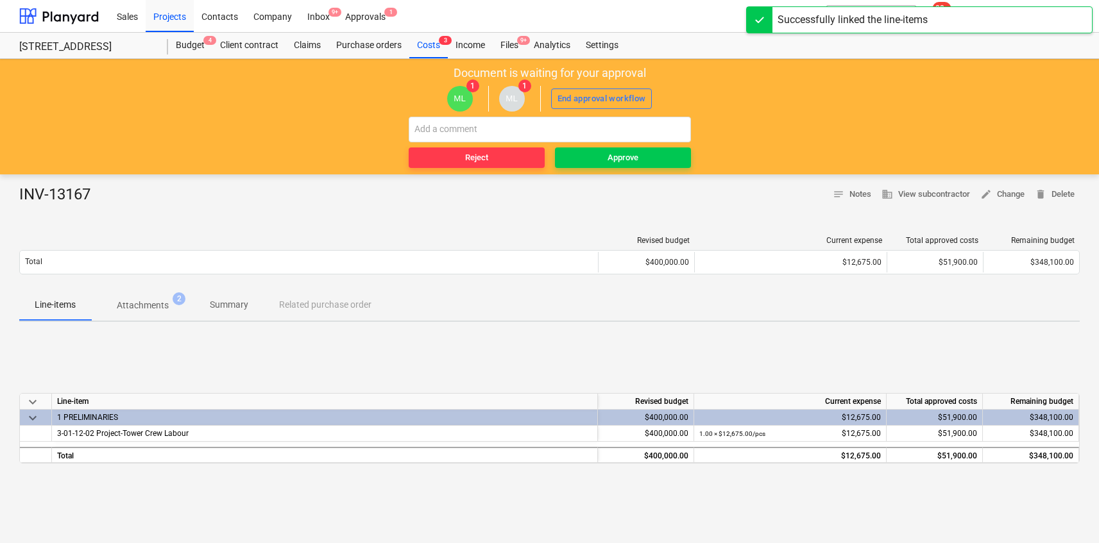
click at [674, 143] on div "Reject Approve" at bounding box center [550, 142] width 282 height 51
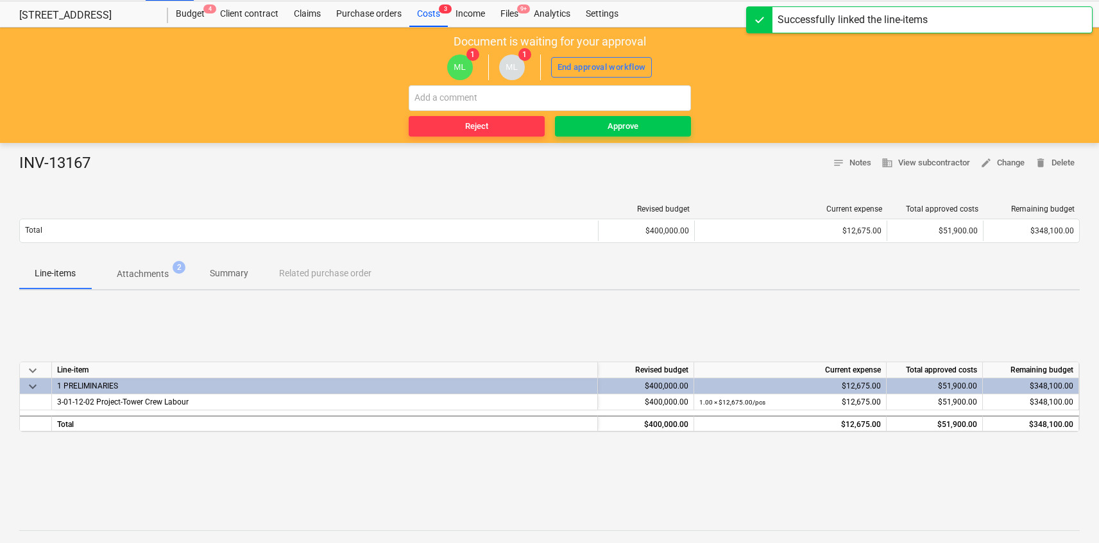
scroll to position [33, 0]
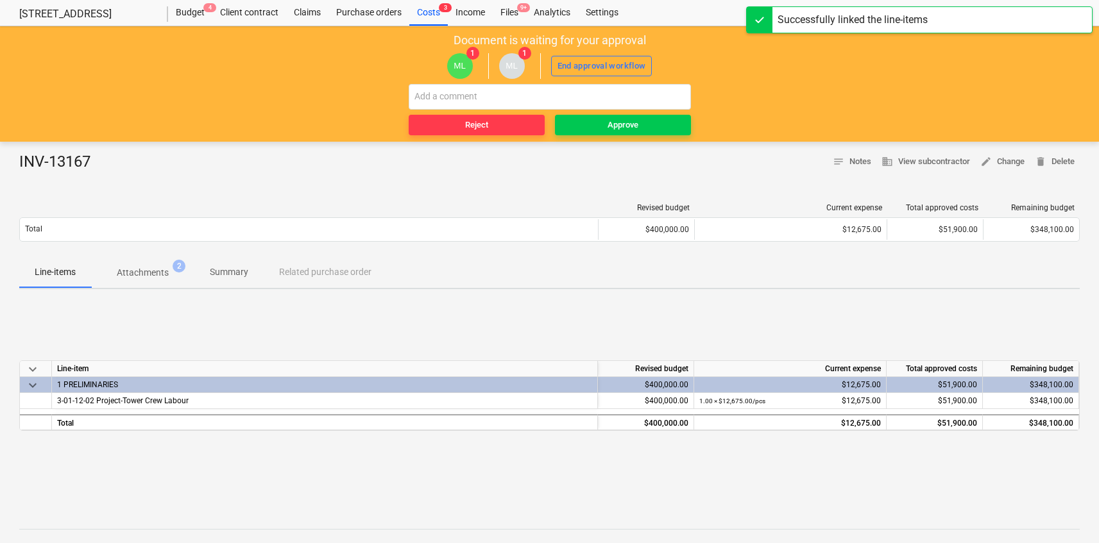
click at [670, 162] on div "INV-13167 notes Notes business View subcontractor edit Change delete Delete" at bounding box center [549, 162] width 1060 height 21
click at [656, 120] on span "Approve" at bounding box center [623, 125] width 126 height 15
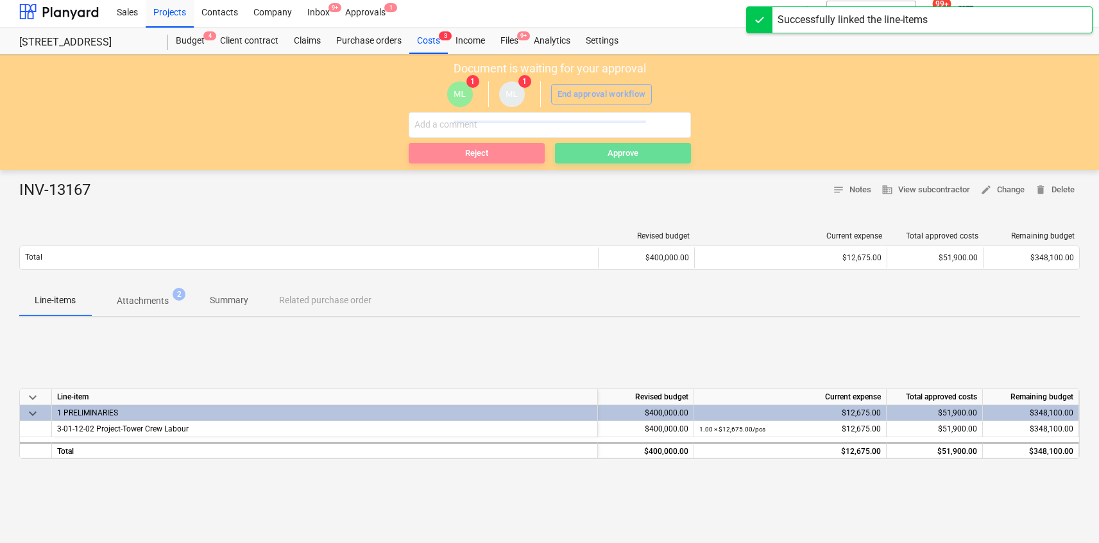
scroll to position [0, 0]
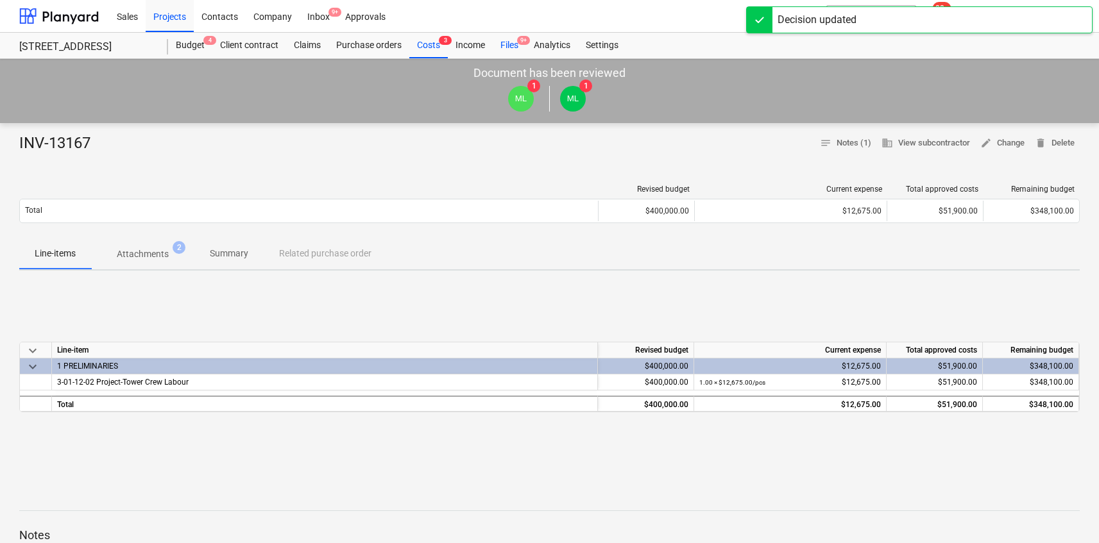
click at [495, 39] on div "Files 9+" at bounding box center [509, 46] width 33 height 26
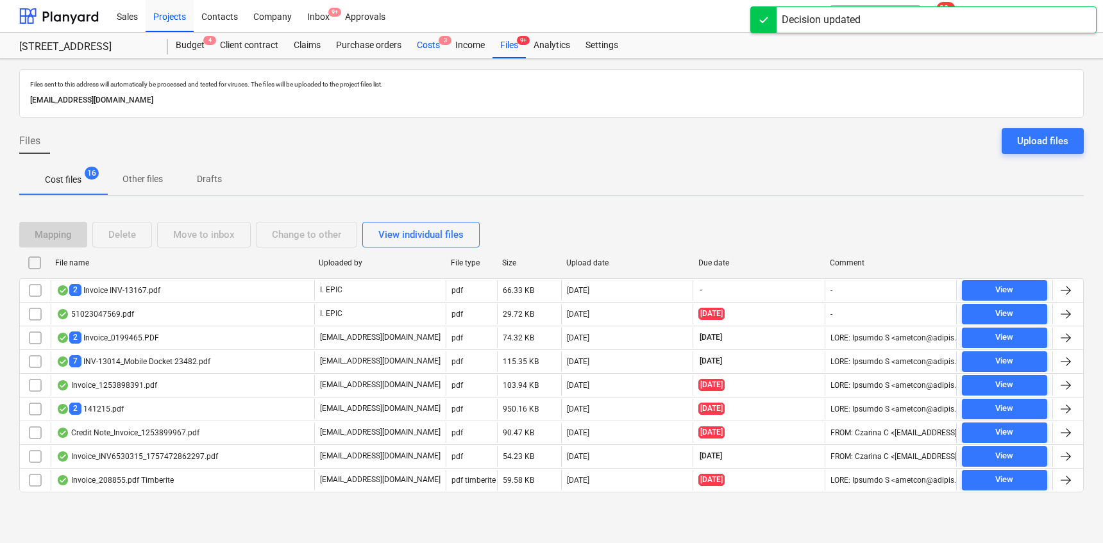
click at [413, 53] on div "Costs 3" at bounding box center [428, 46] width 38 height 26
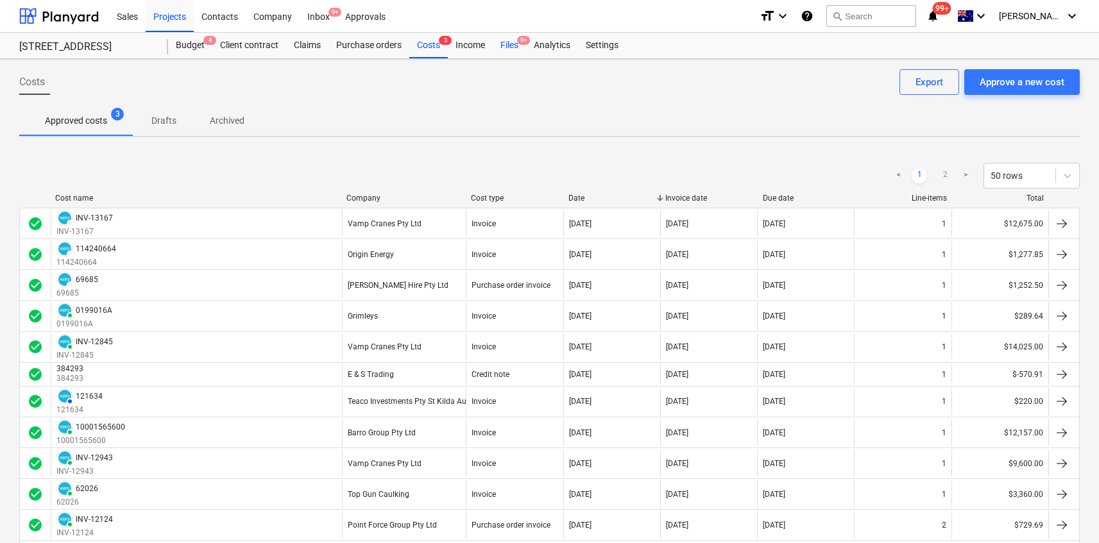
click at [515, 43] on div "Files 9+" at bounding box center [509, 46] width 33 height 26
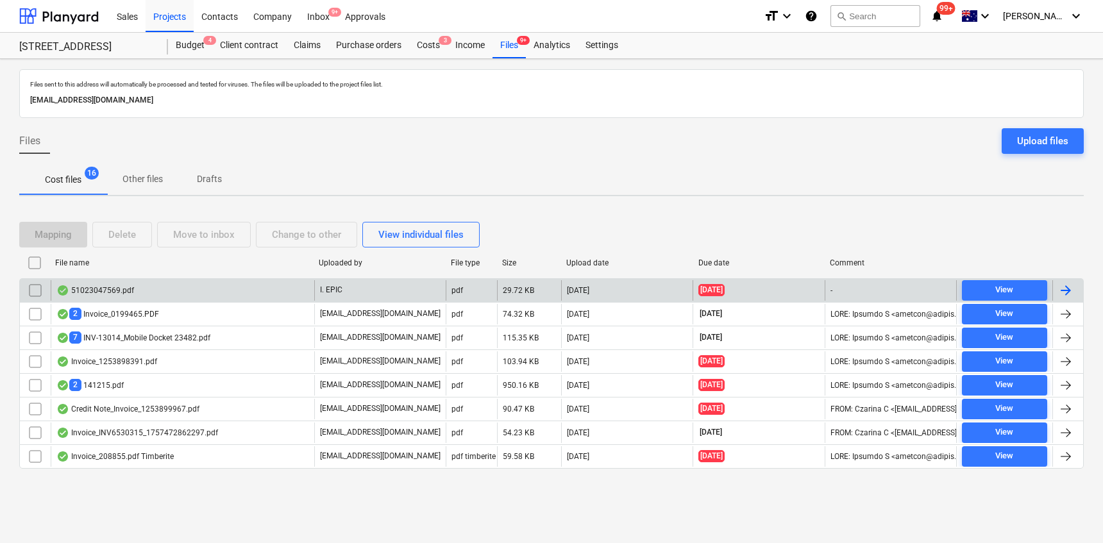
click at [246, 289] on div "51023047569.pdf" at bounding box center [183, 290] width 264 height 21
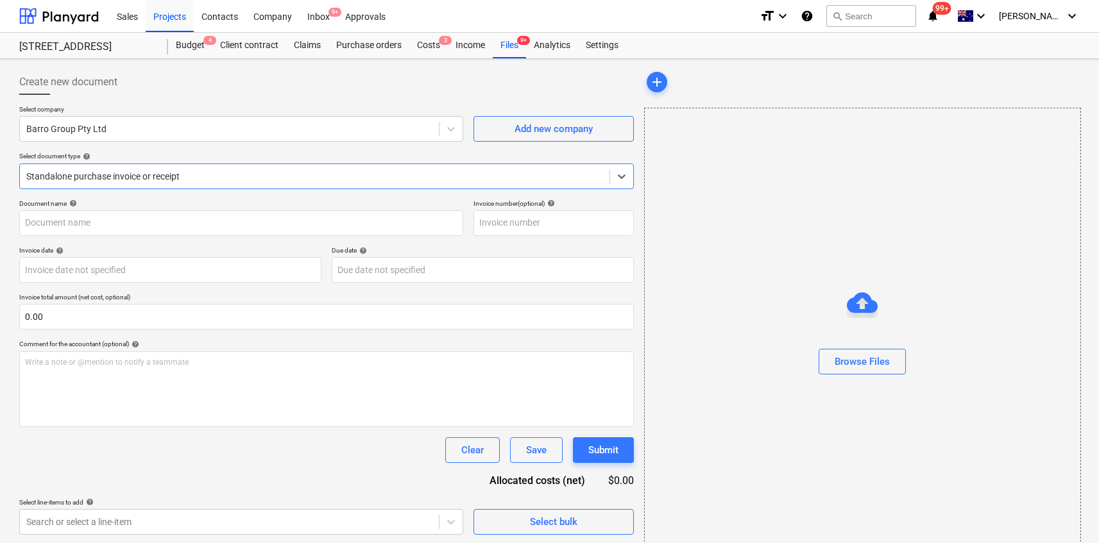
type input "Barro 51023047569"
type input "[DATE]"
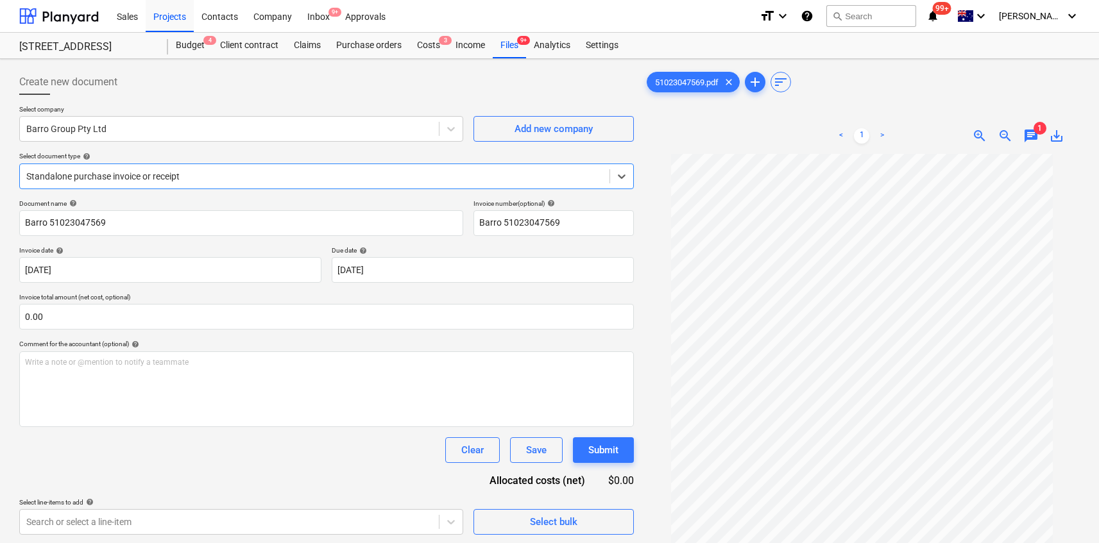
click at [1032, 137] on span "chat" at bounding box center [1030, 135] width 15 height 15
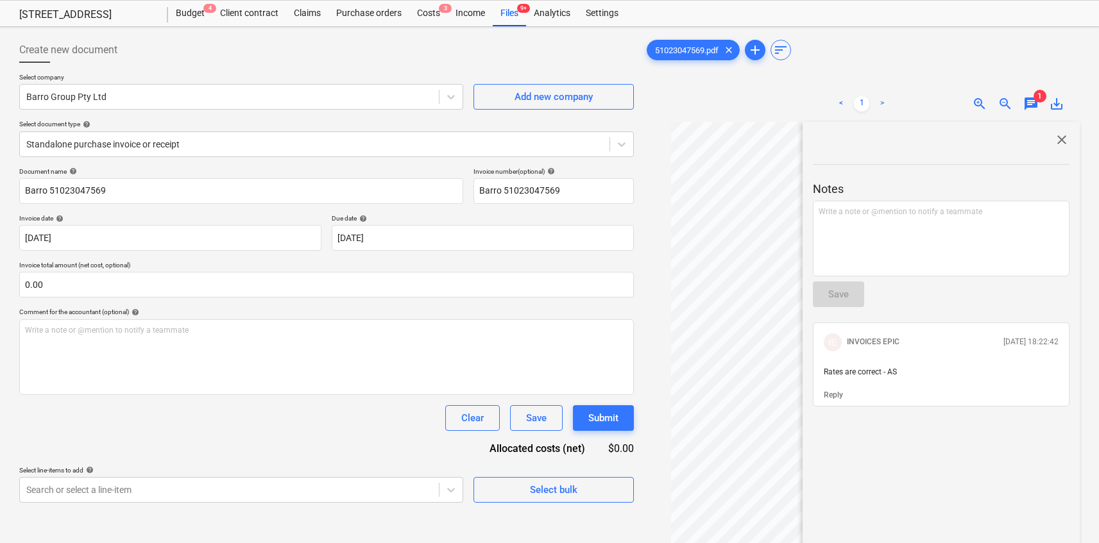
scroll to position [33, 0]
click at [1058, 136] on span "close" at bounding box center [1061, 139] width 15 height 15
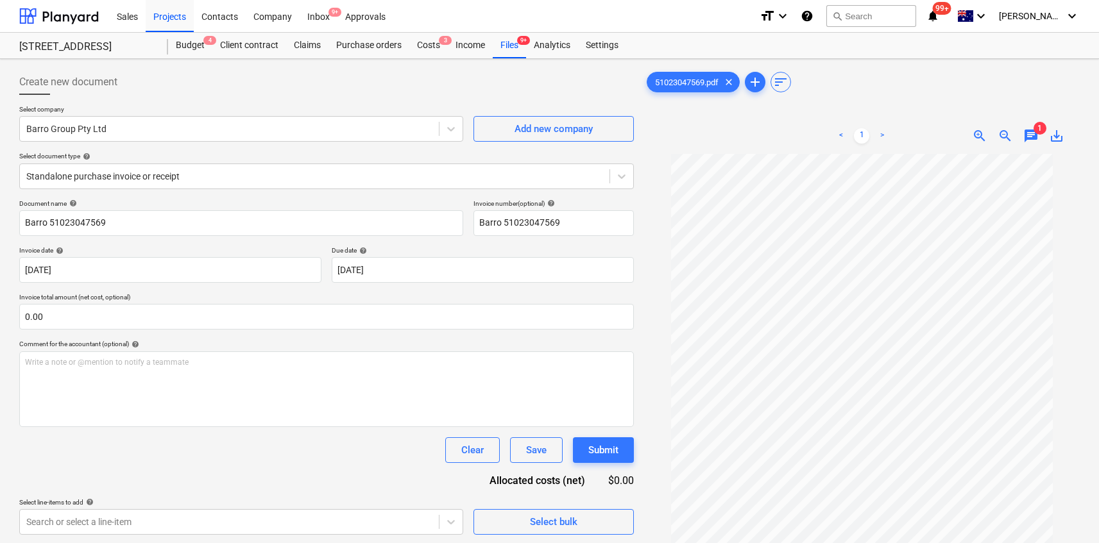
scroll to position [128, 0]
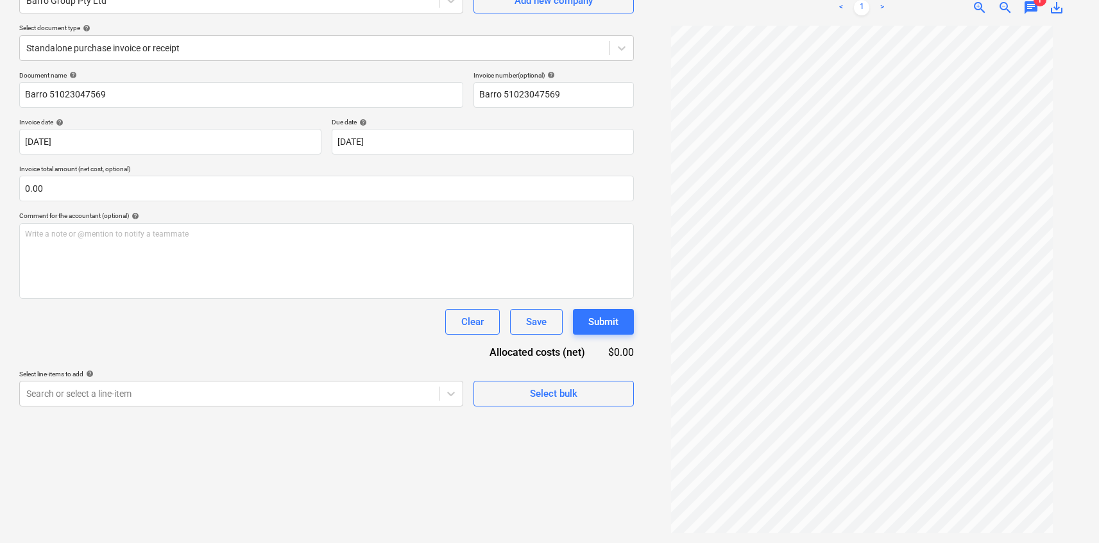
click at [330, 412] on div "Create new document Select company Barro Group Pty Ltd Add new company Select d…" at bounding box center [326, 237] width 625 height 602
click at [332, 398] on body "Sales Projects Contacts Company Inbox 9+ Approvals format_size keyboard_arrow_d…" at bounding box center [549, 143] width 1099 height 543
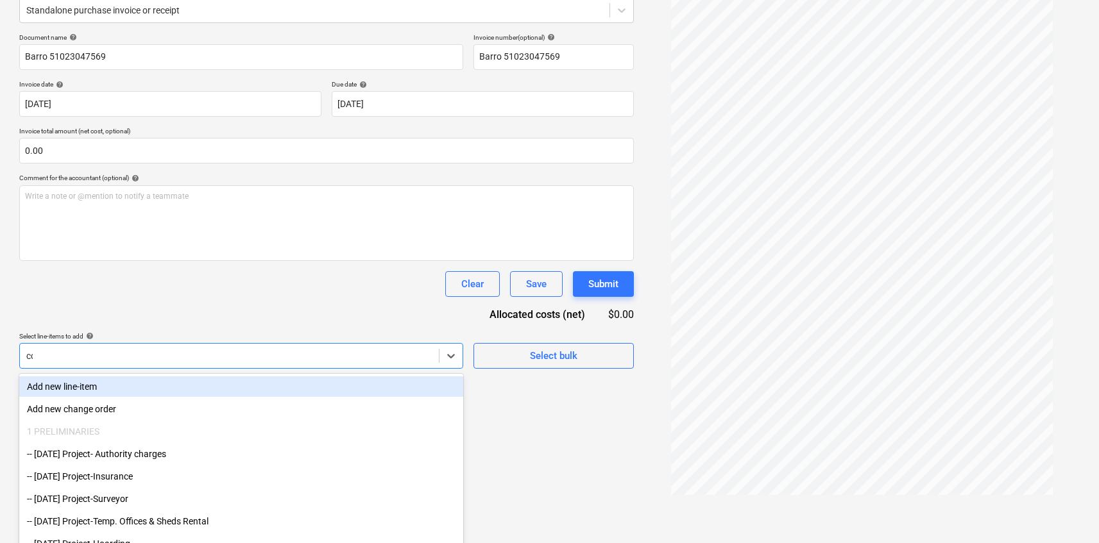
type input "conc"
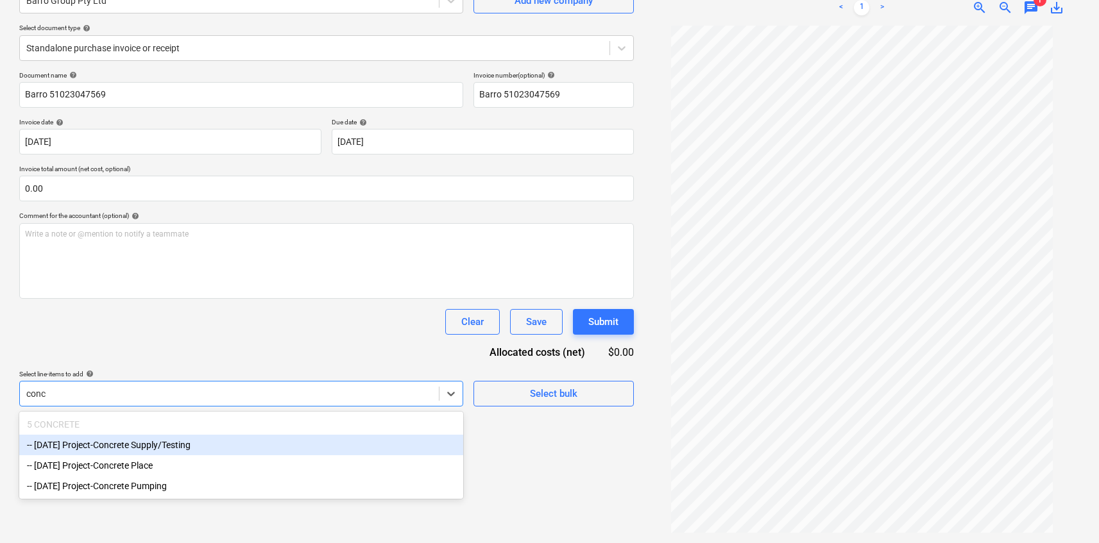
click at [276, 450] on div "-- [DATE] Project-Concrete Supply/Testing" at bounding box center [241, 445] width 444 height 21
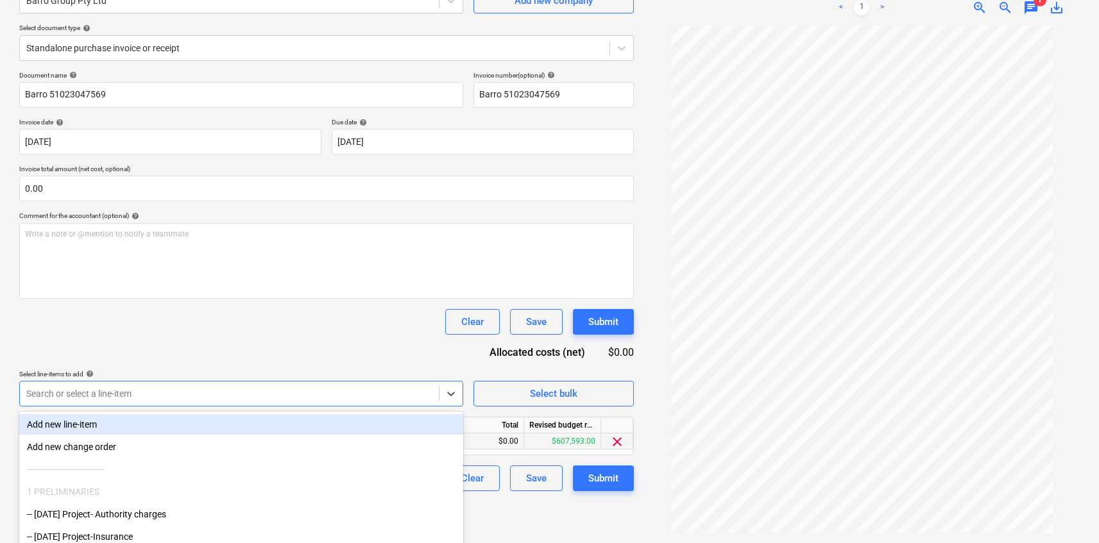
click at [504, 443] on div "$0.00" at bounding box center [485, 442] width 77 height 16
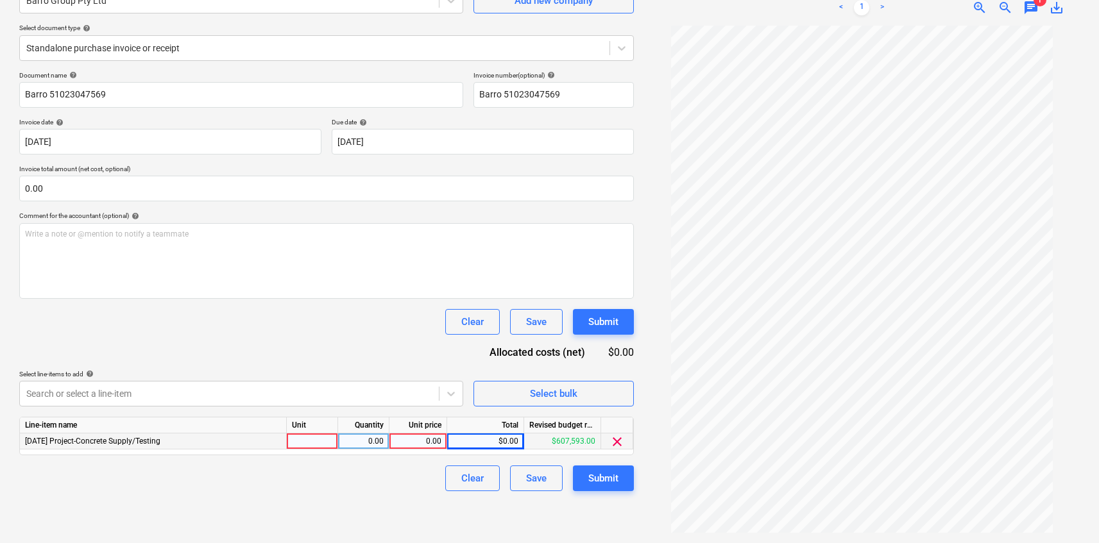
click at [443, 436] on div "0.00" at bounding box center [418, 442] width 58 height 16
type input "1930"
click at [353, 327] on div "Clear Save Submit" at bounding box center [326, 322] width 615 height 26
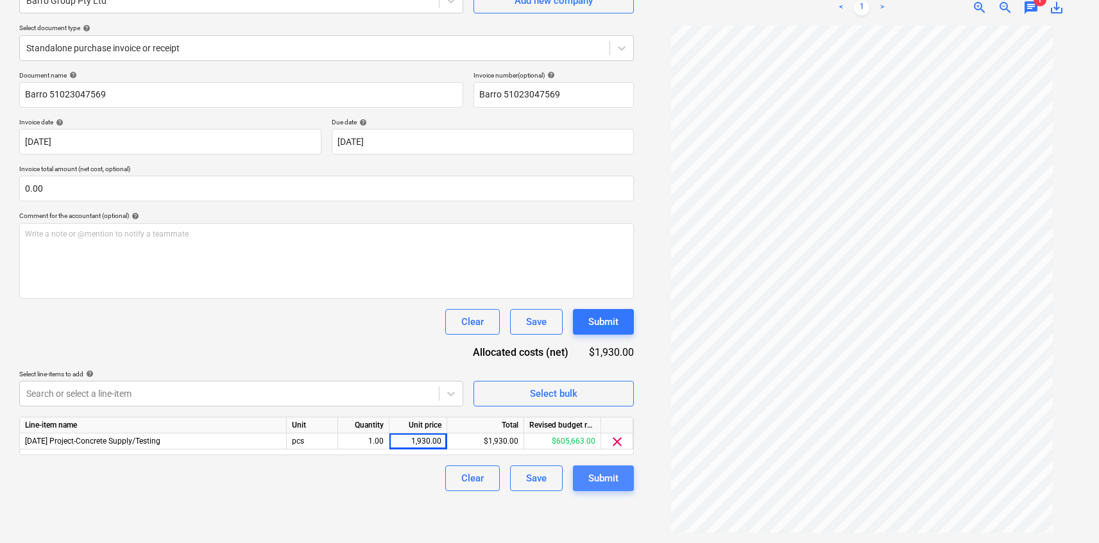
click at [597, 472] on div "Submit" at bounding box center [603, 478] width 30 height 17
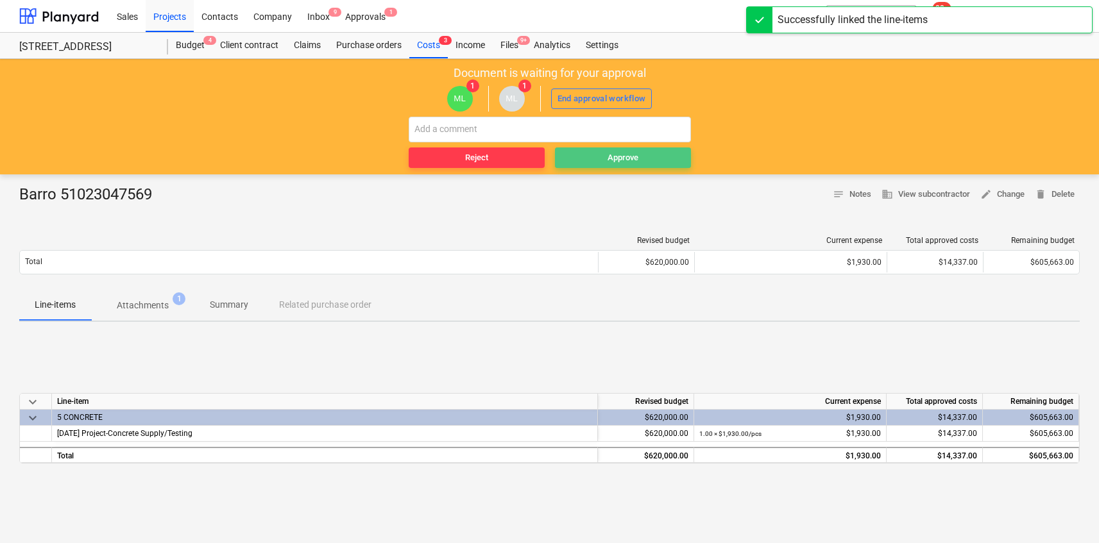
click at [590, 161] on span "Approve" at bounding box center [623, 158] width 126 height 15
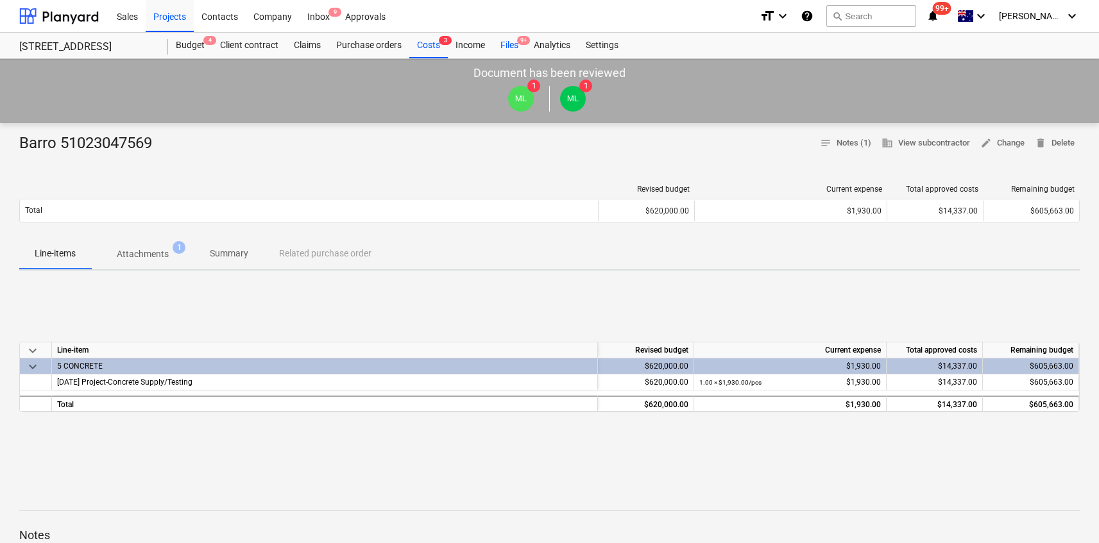
click at [511, 39] on div "Files 9+" at bounding box center [509, 46] width 33 height 26
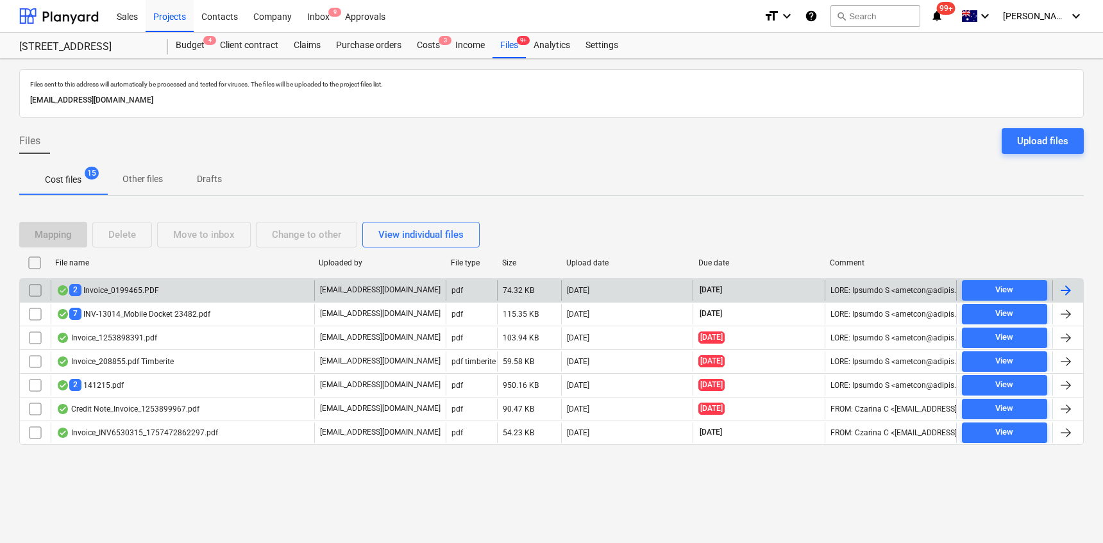
click at [96, 291] on div "2 Invoice_0199465.PDF" at bounding box center [107, 290] width 103 height 12
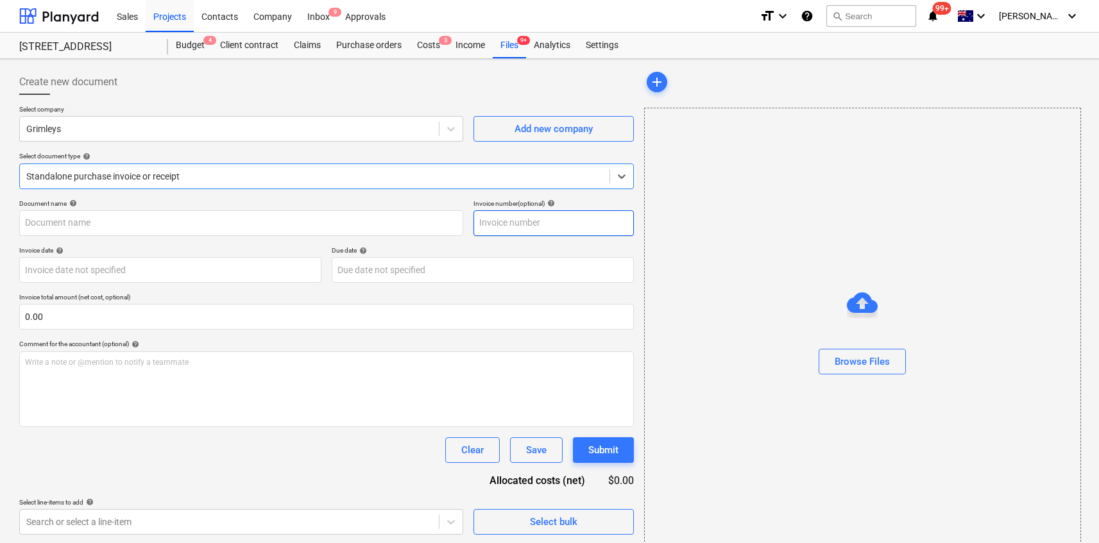
type input "0199465"
type input "[DATE]"
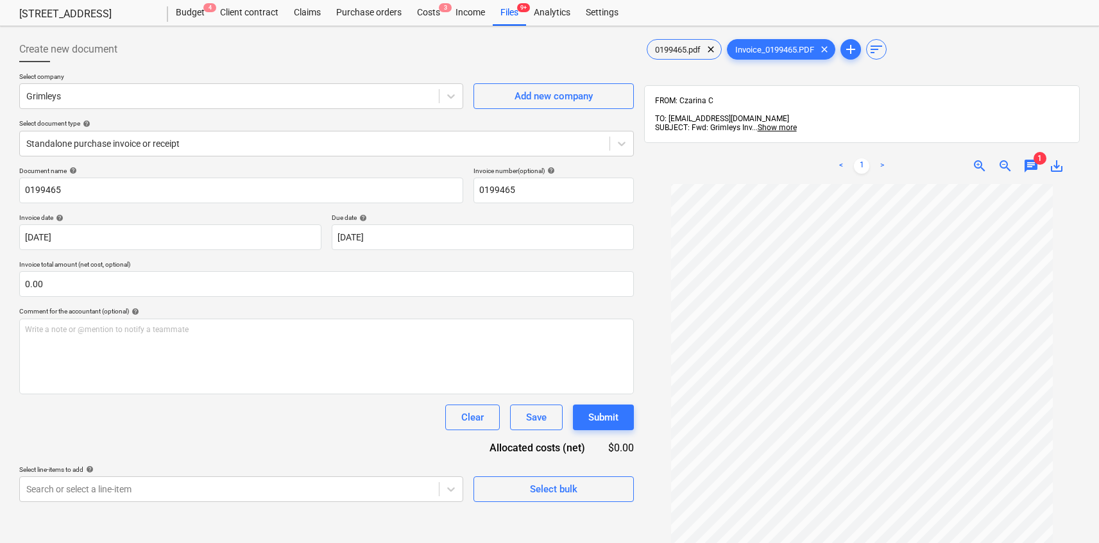
scroll to position [35, 0]
click at [1031, 158] on span "chat" at bounding box center [1030, 165] width 15 height 15
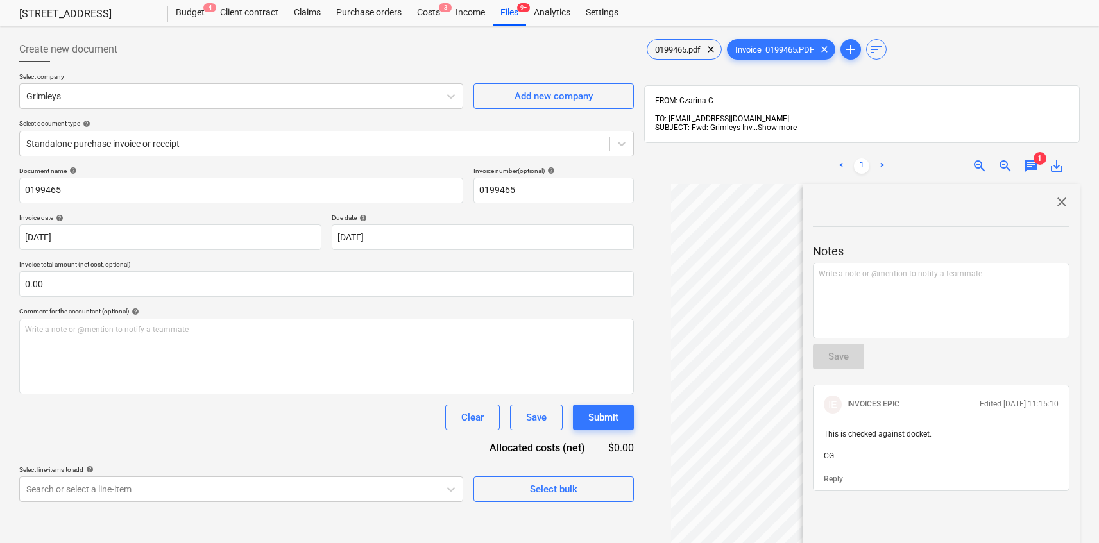
click at [1055, 194] on span "close" at bounding box center [1061, 201] width 15 height 15
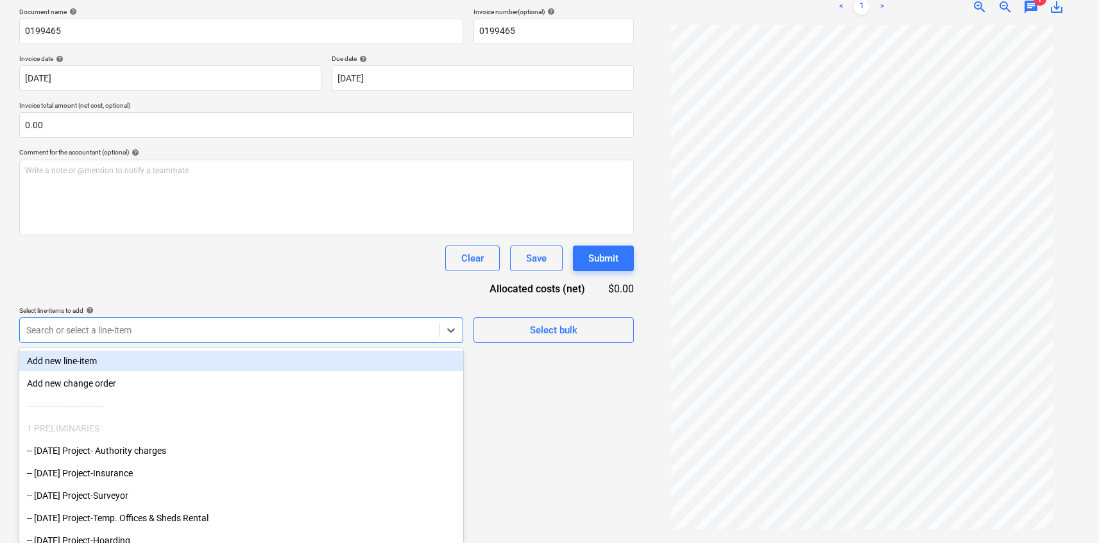
click at [380, 343] on div "Search or select a line-item" at bounding box center [241, 331] width 444 height 26
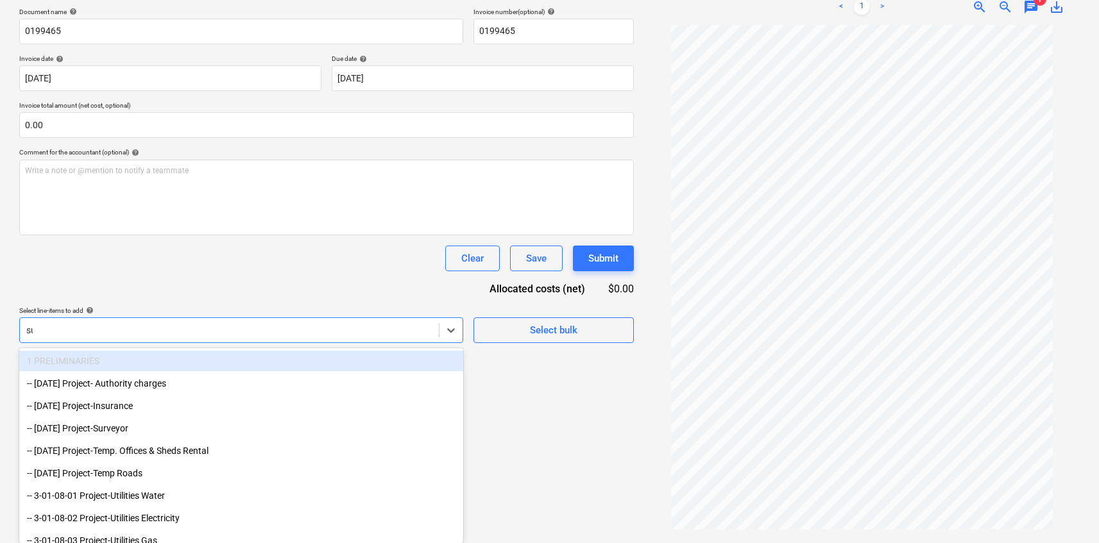
type input "[PERSON_NAME]"
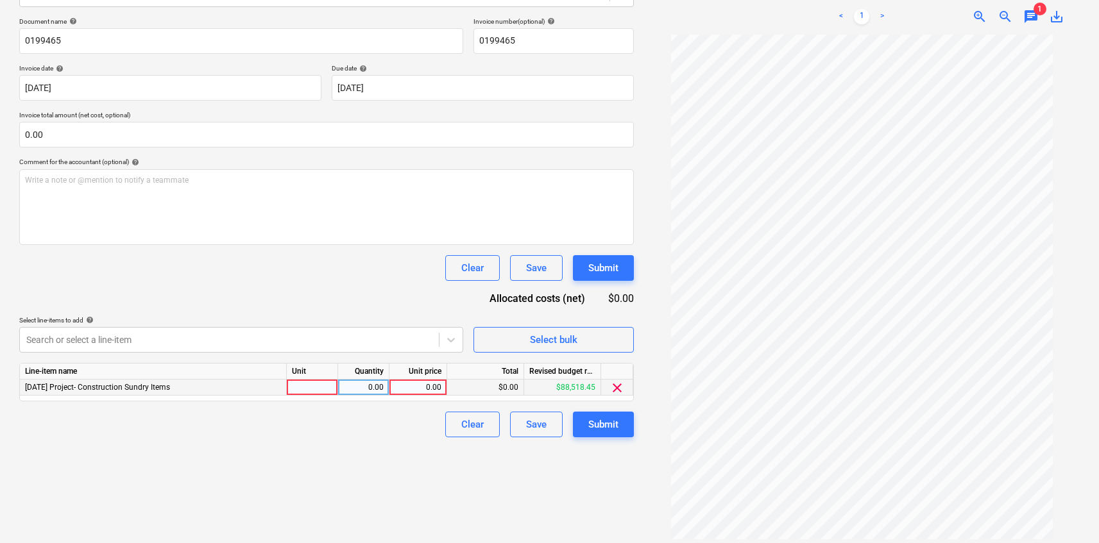
click at [427, 387] on div "0.00" at bounding box center [418, 388] width 47 height 16
type input "408.43"
click at [358, 468] on div "Create new document Select company Grimleys Add new company Select document typ…" at bounding box center [326, 214] width 625 height 665
click at [612, 432] on div "Submit" at bounding box center [603, 424] width 30 height 17
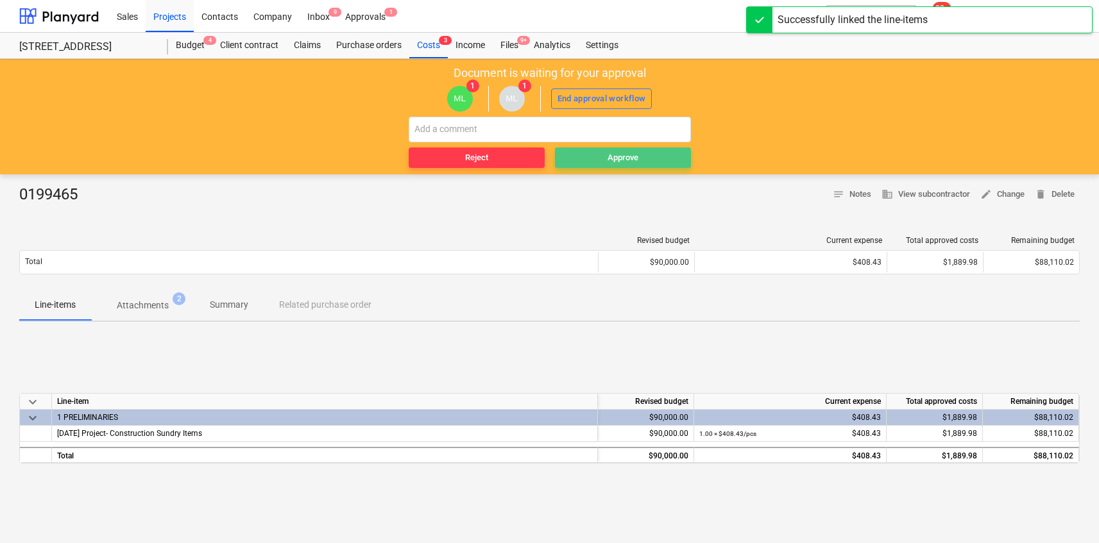
click at [629, 163] on div "Approve" at bounding box center [623, 158] width 31 height 15
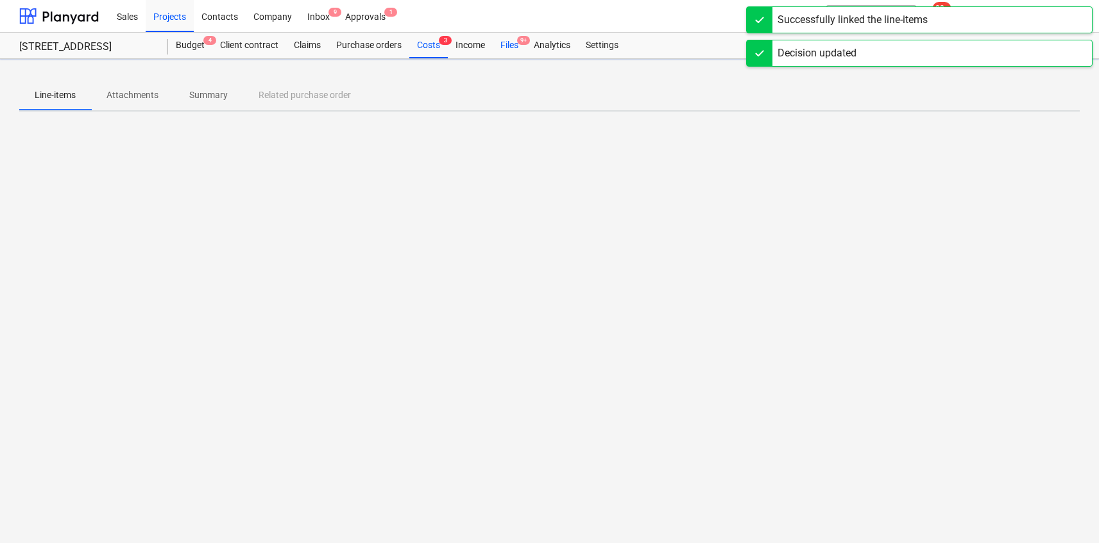
click at [515, 41] on div "Files 9+" at bounding box center [509, 46] width 33 height 26
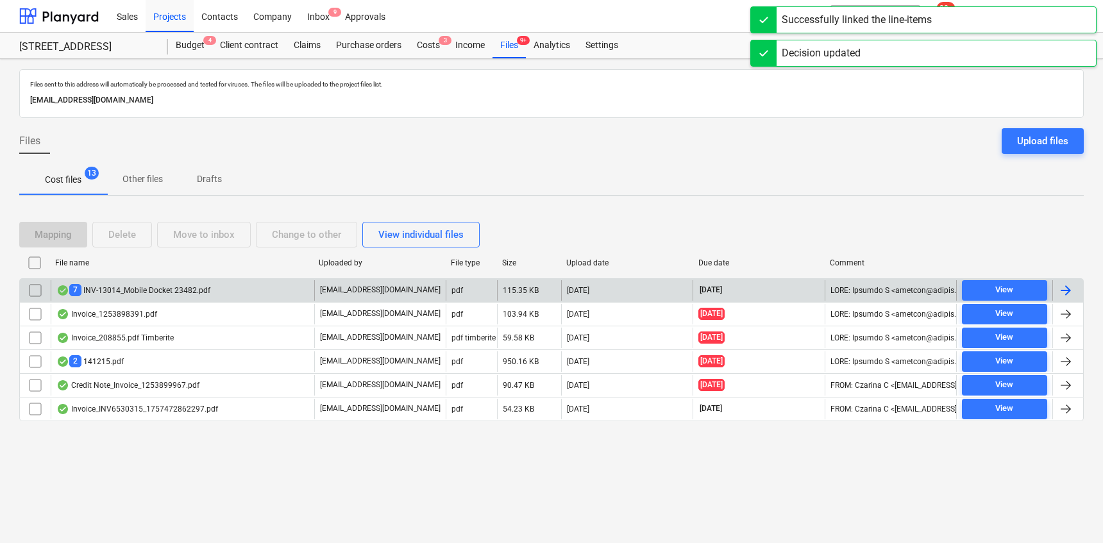
click at [289, 296] on div "7 INV-13014_Mobile Docket 23482.pdf" at bounding box center [183, 290] width 264 height 21
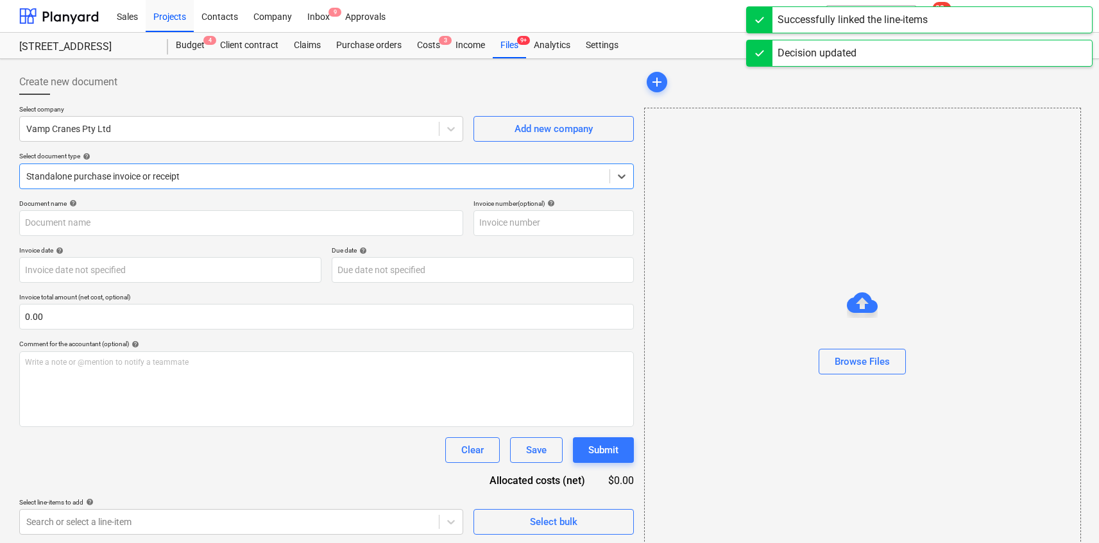
type input "INV-13014"
type input "[DATE]"
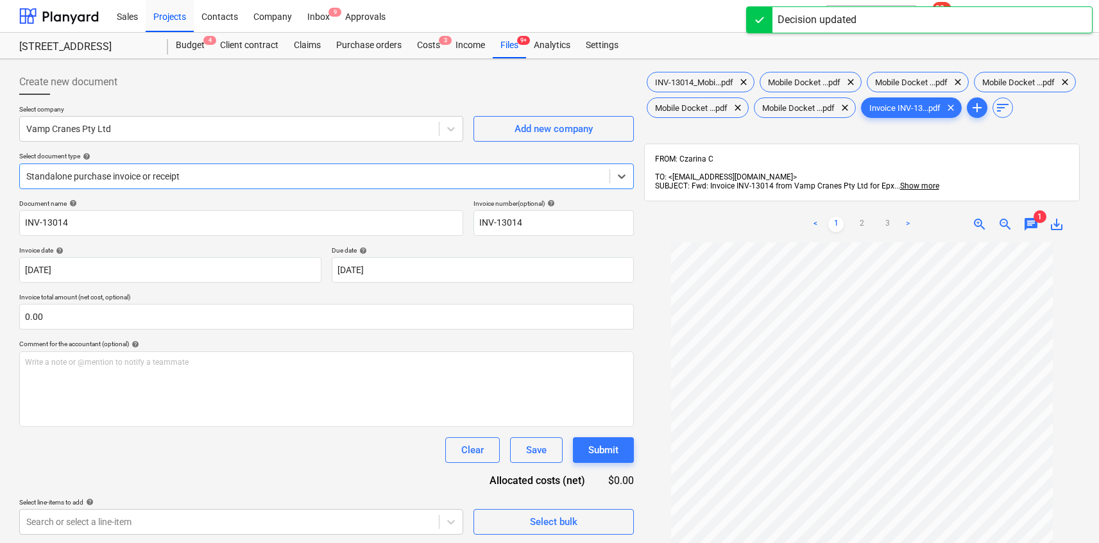
click at [1036, 232] on span "chat" at bounding box center [1030, 224] width 15 height 15
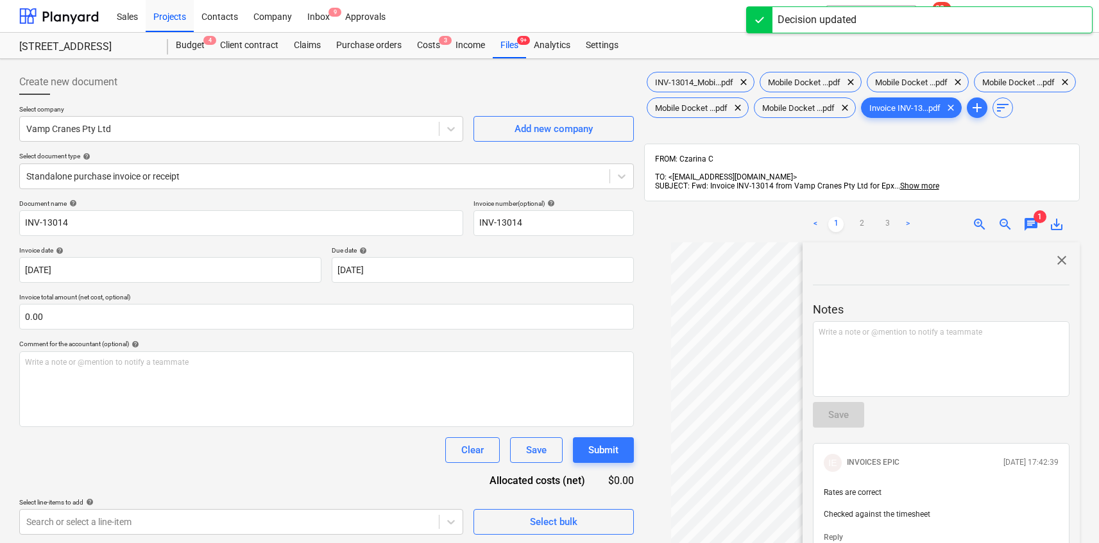
scroll to position [33, 0]
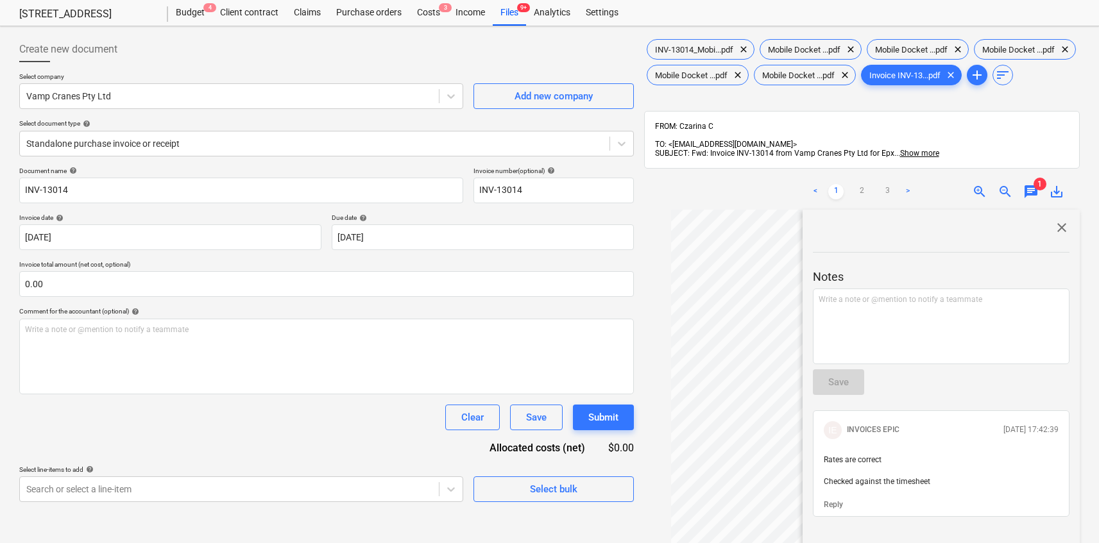
click at [1032, 200] on span "chat" at bounding box center [1030, 191] width 15 height 15
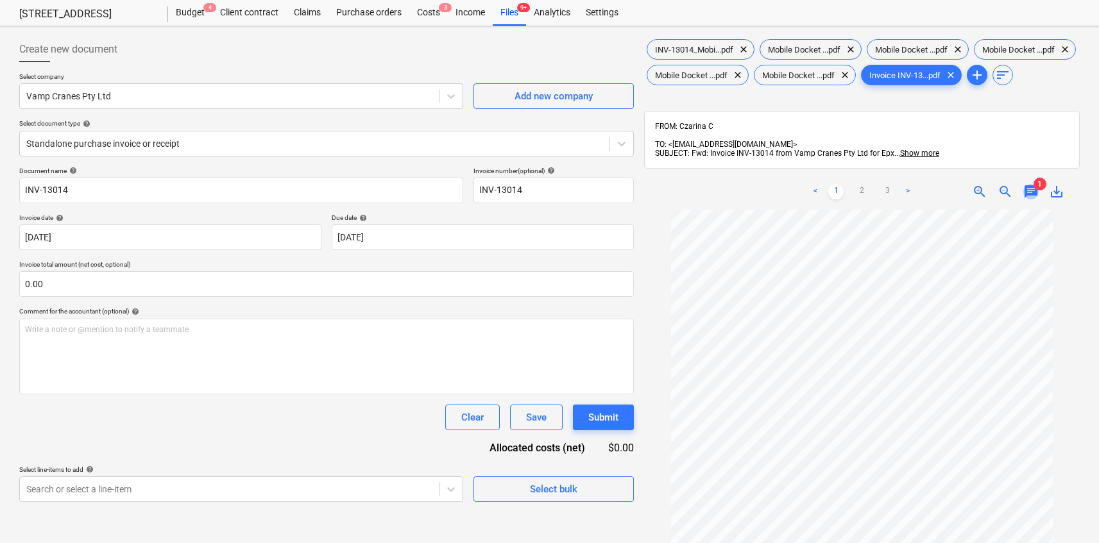
click at [1026, 200] on span "chat" at bounding box center [1030, 191] width 15 height 15
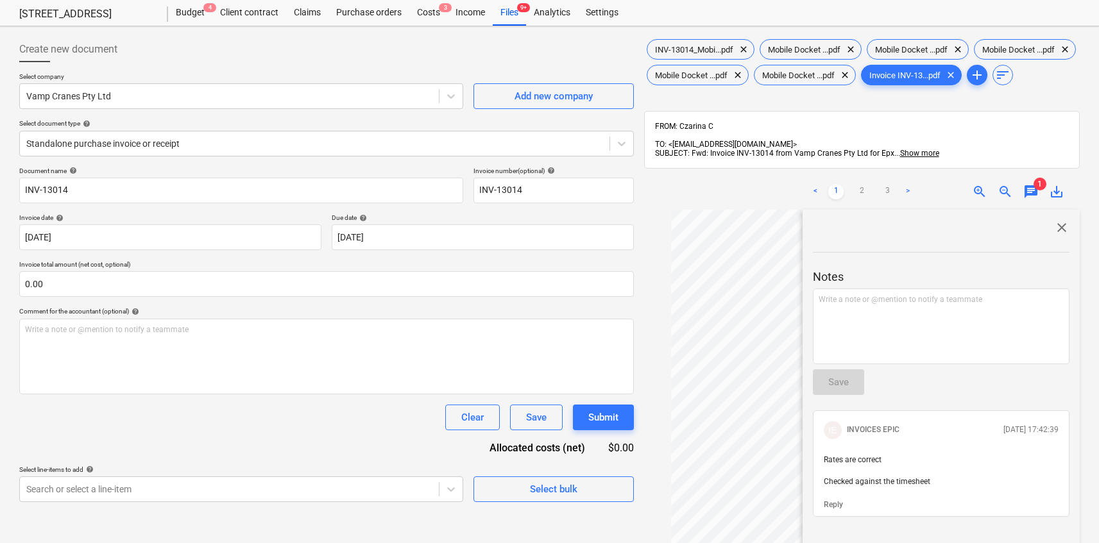
click at [1035, 200] on span "chat" at bounding box center [1030, 191] width 15 height 15
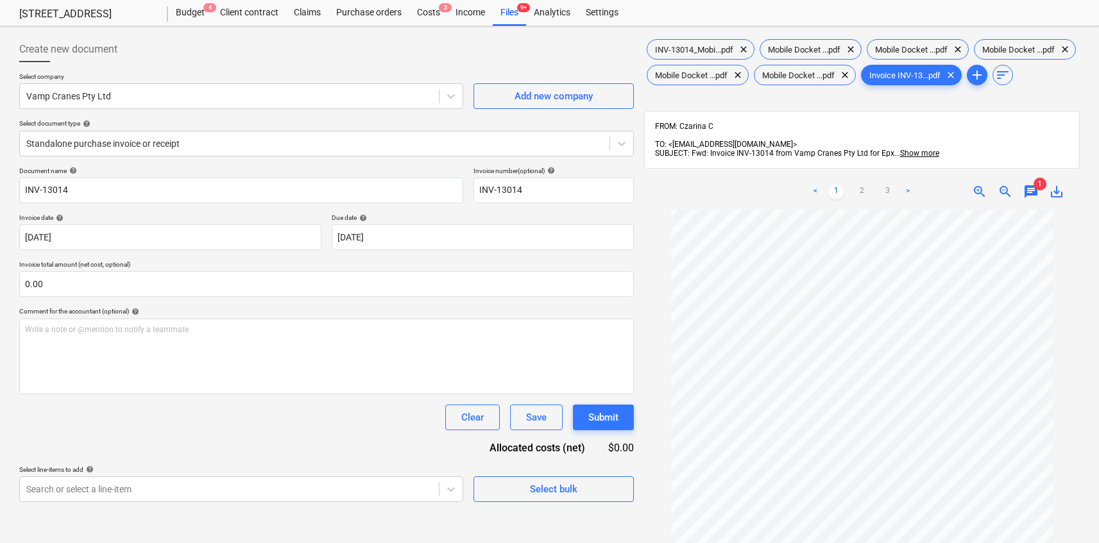
scroll to position [35, 0]
click at [912, 200] on link ">" at bounding box center [907, 191] width 15 height 15
click at [347, 482] on body "Sales Projects Contacts Company Inbox 9 Approvals format_size keyboard_arrow_do…" at bounding box center [549, 238] width 1099 height 543
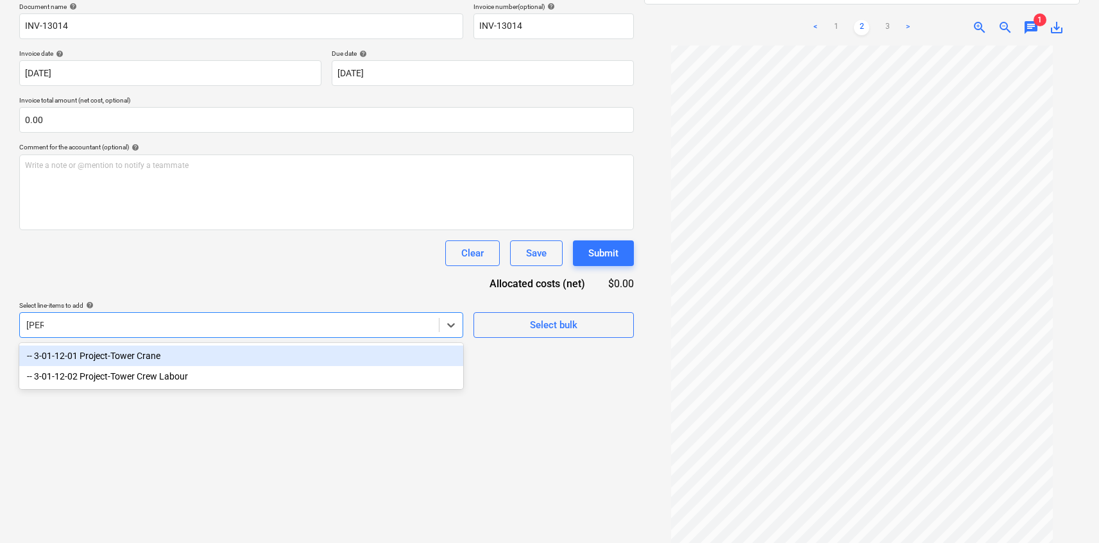
type input "tower"
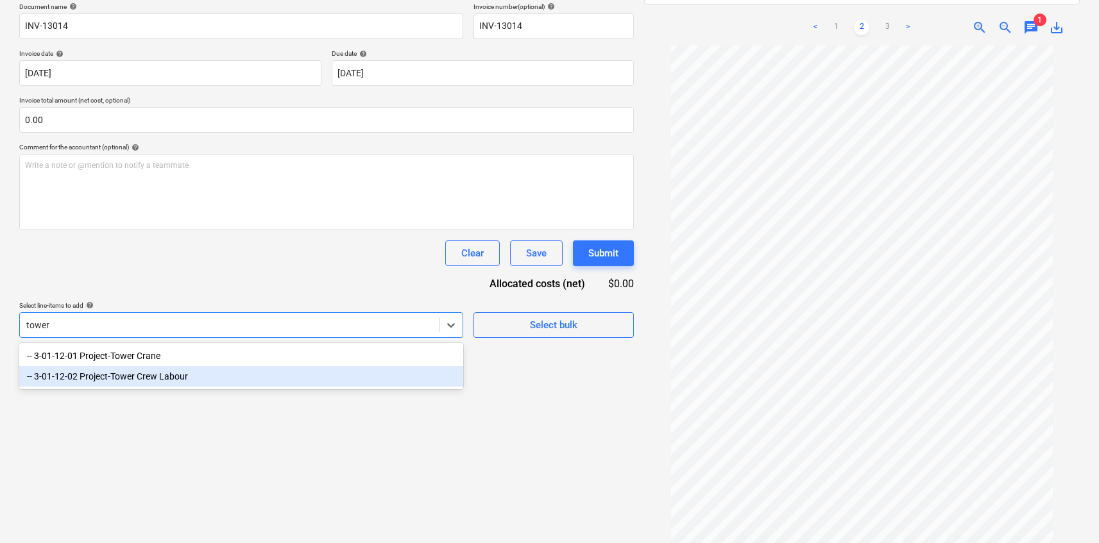
click at [304, 373] on div "-- 3-01-12-02 Project-Tower Crew Labour" at bounding box center [241, 376] width 444 height 21
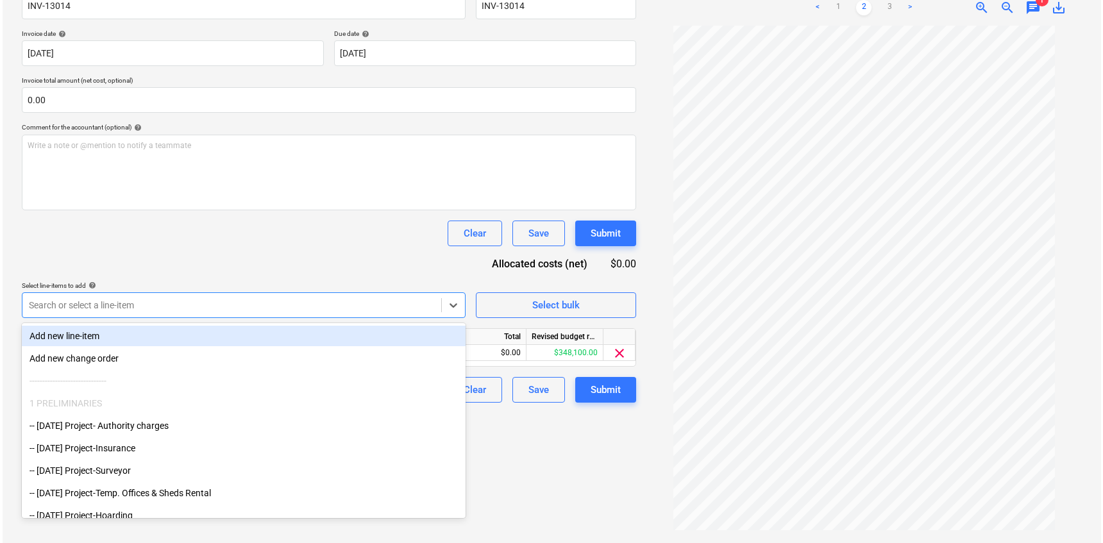
scroll to position [234, 0]
click at [496, 345] on div "$0.00" at bounding box center [485, 353] width 77 height 16
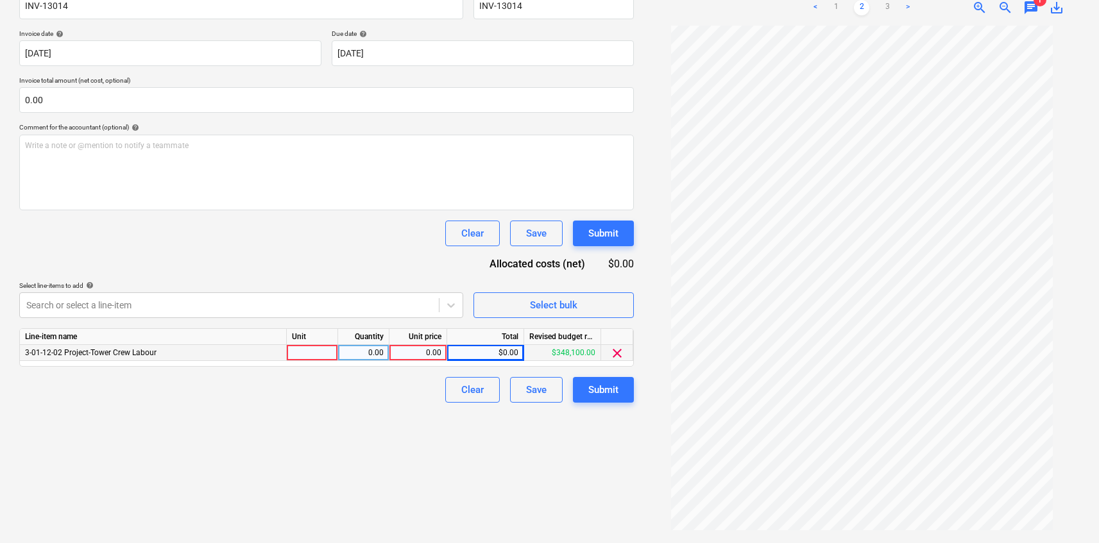
click at [422, 345] on div "0.00" at bounding box center [418, 353] width 47 height 16
type input "15375"
click at [479, 411] on div "Create new document Select company Vamp Cranes Pty Ltd Add new company Select d…" at bounding box center [326, 192] width 625 height 691
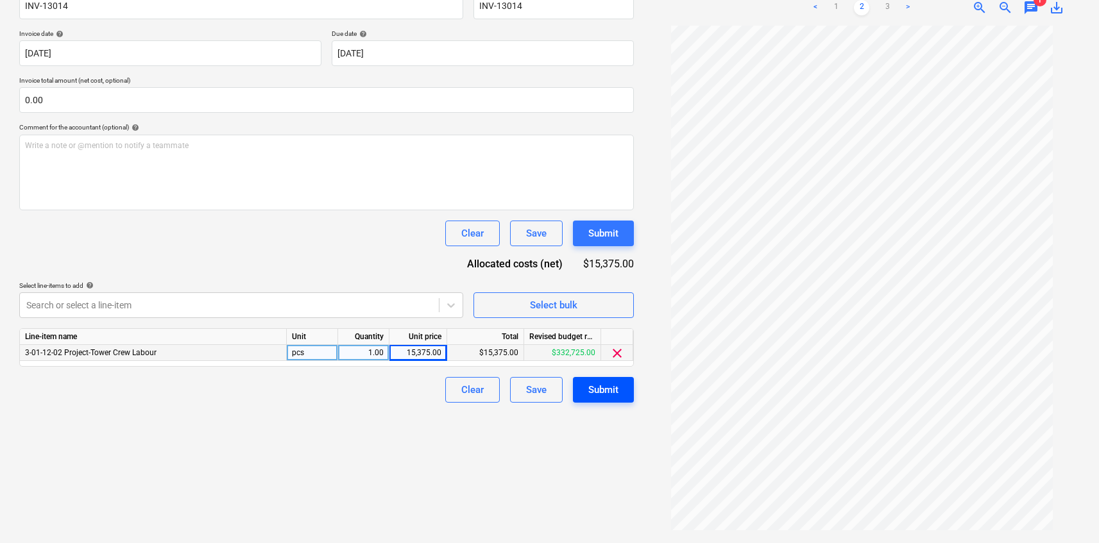
click at [582, 377] on button "Submit" at bounding box center [603, 390] width 61 height 26
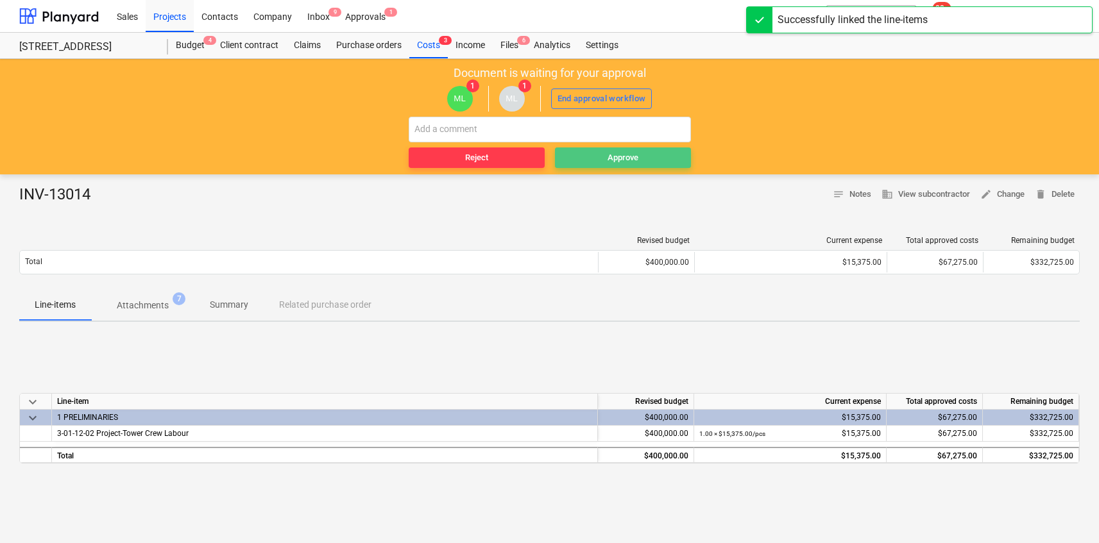
click at [645, 158] on span "Approve" at bounding box center [623, 158] width 126 height 15
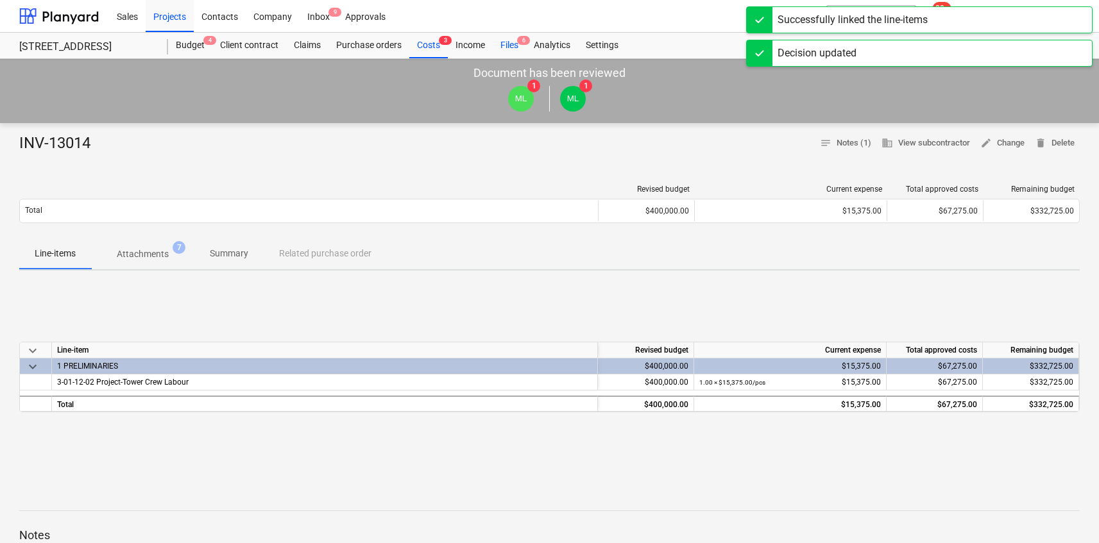
click at [505, 42] on div "Files 6" at bounding box center [509, 46] width 33 height 26
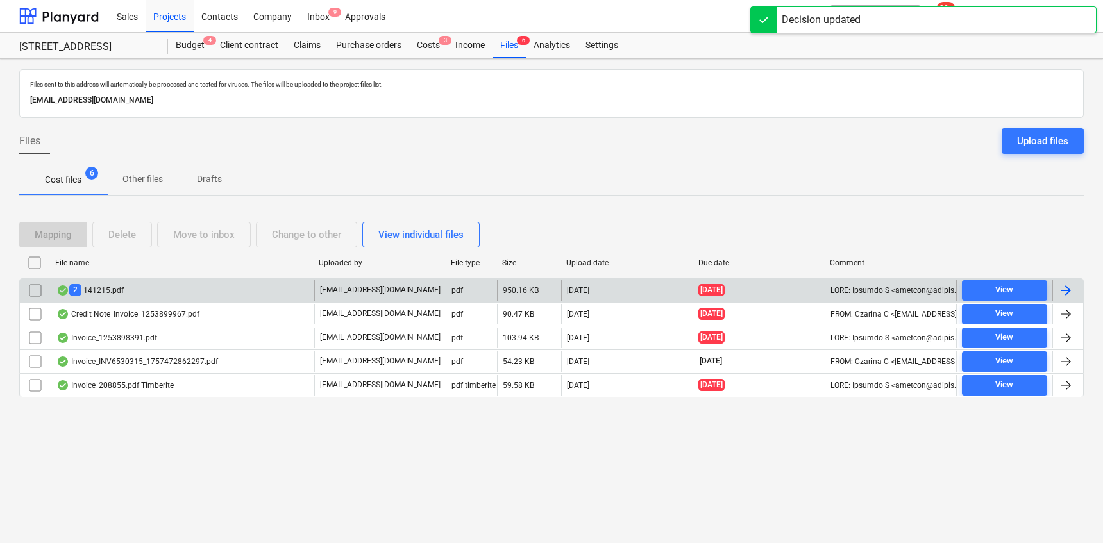
click at [241, 297] on div "2 141215.pdf" at bounding box center [183, 290] width 264 height 21
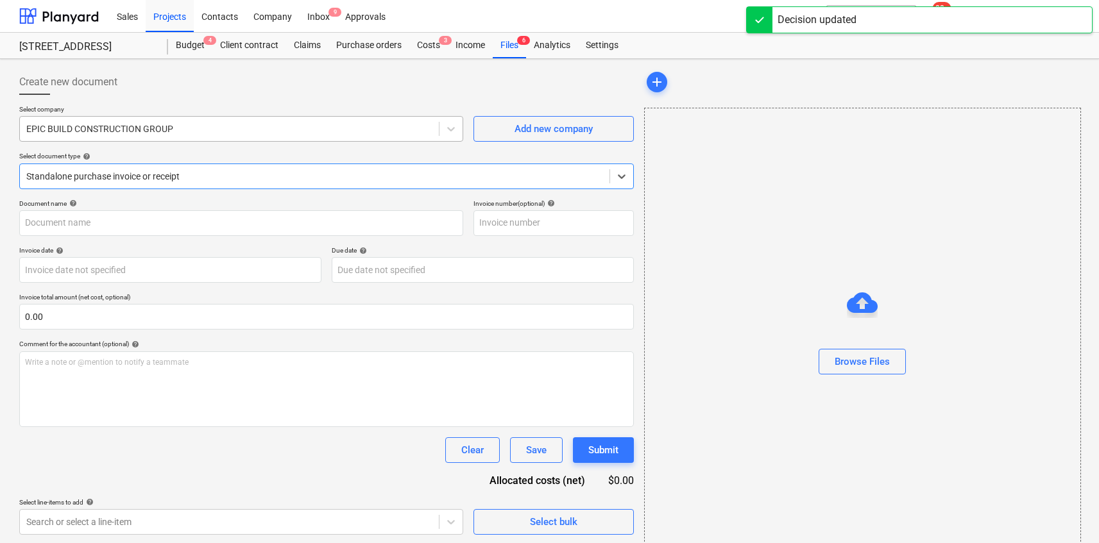
type input "141215"
type input "[DATE]"
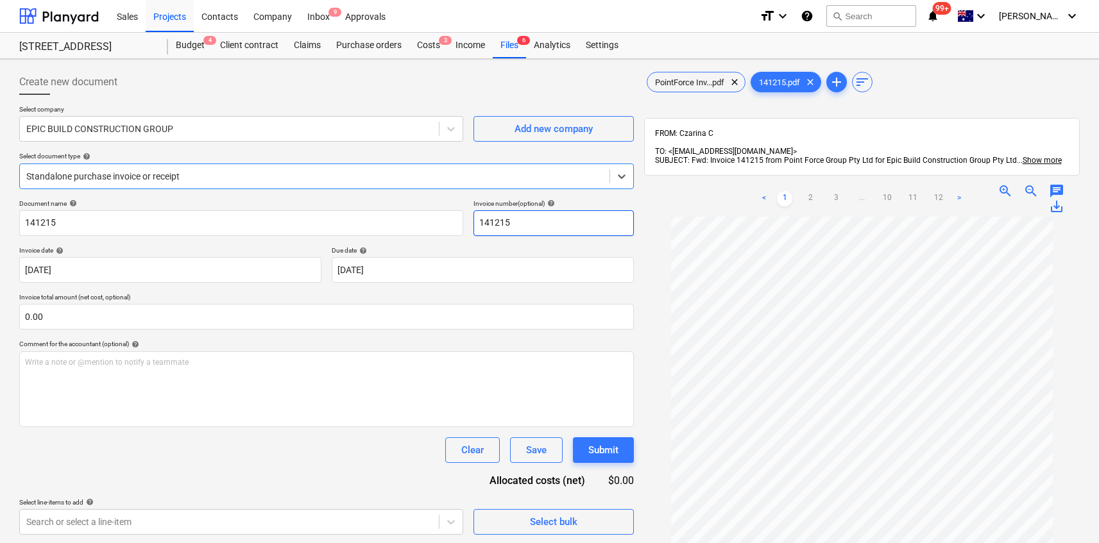
scroll to position [35, 0]
click at [1053, 183] on span "chat" at bounding box center [1056, 190] width 15 height 15
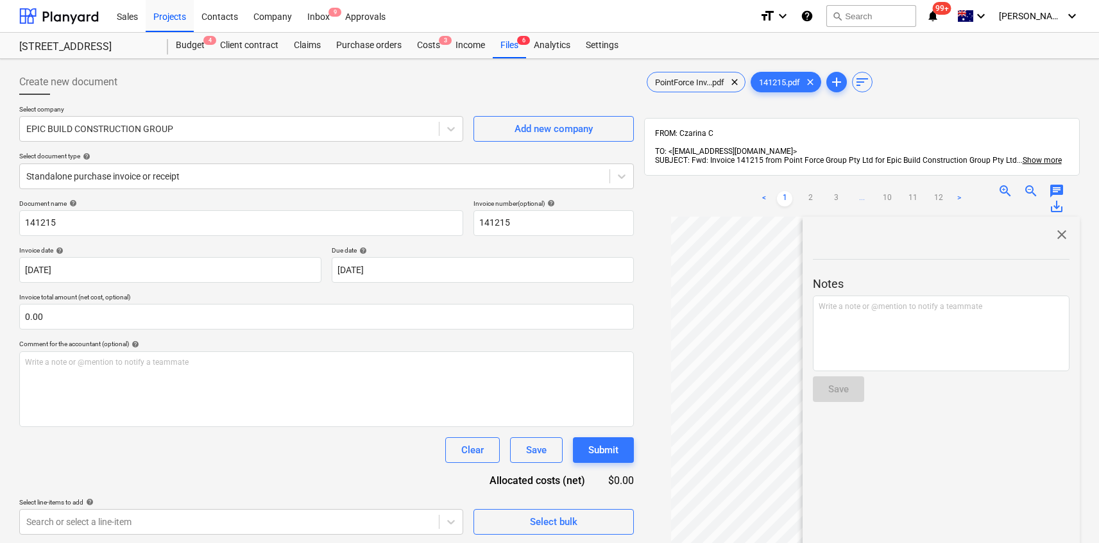
scroll to position [33, 0]
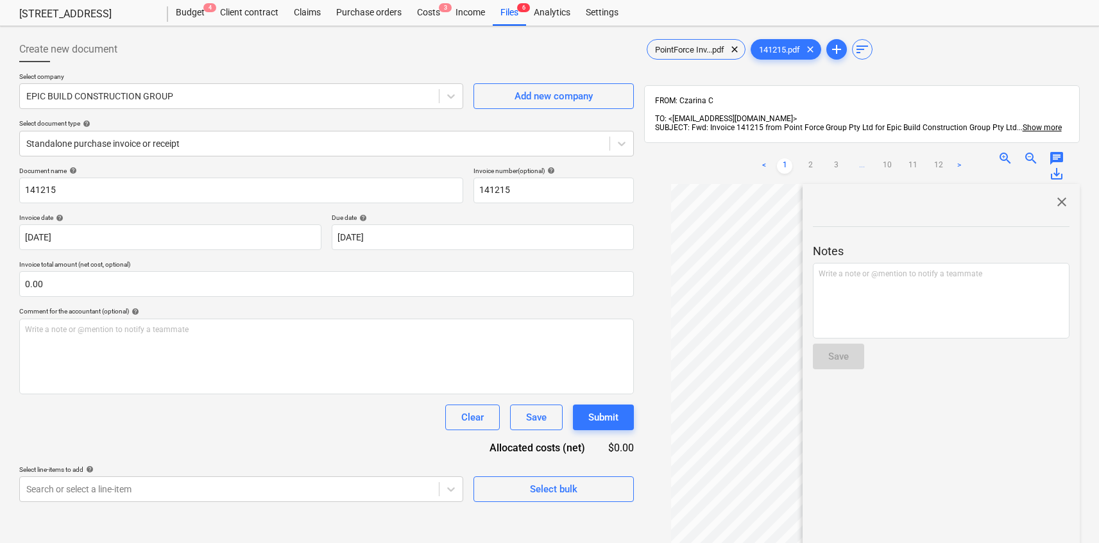
click at [1060, 194] on span "close" at bounding box center [1061, 201] width 15 height 15
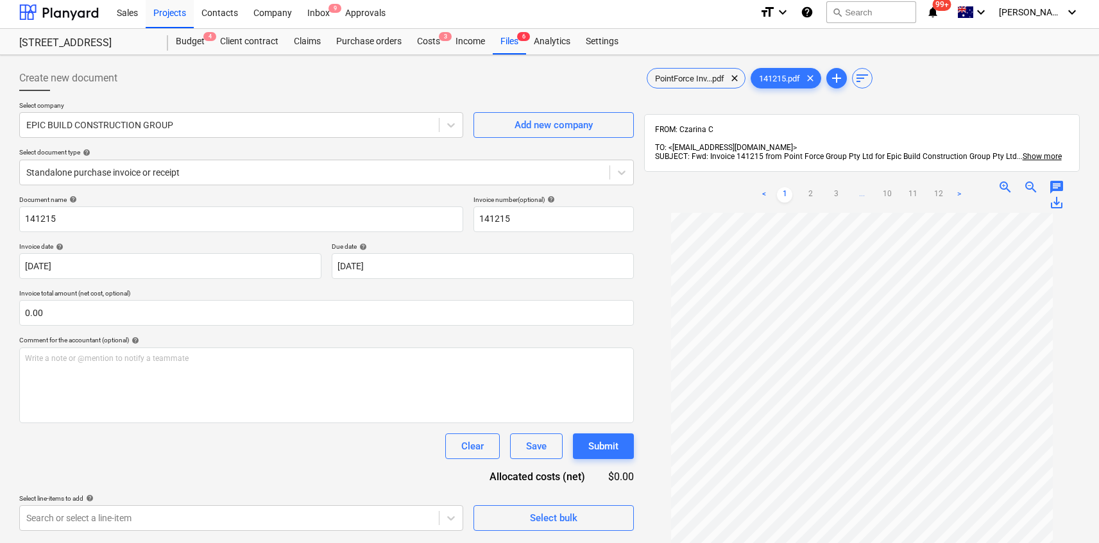
scroll to position [0, 0]
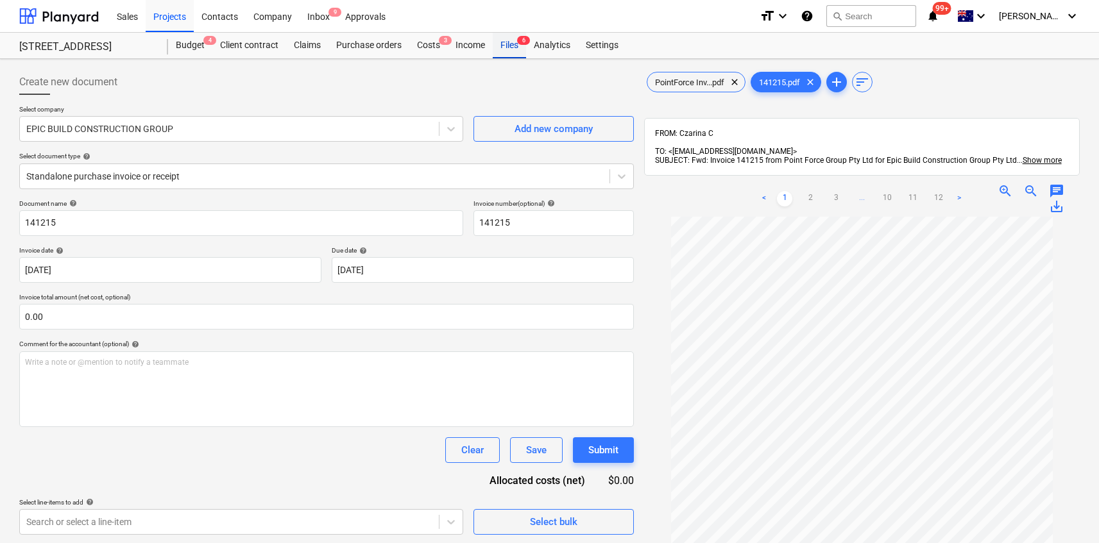
click at [514, 43] on div "Files 6" at bounding box center [509, 46] width 33 height 26
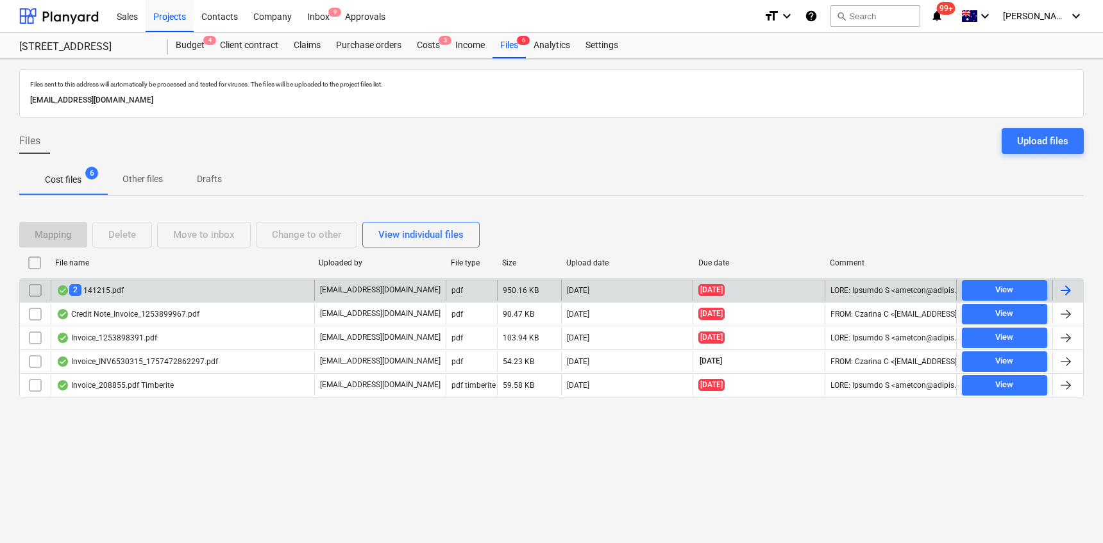
click at [234, 293] on div "2 141215.pdf" at bounding box center [183, 290] width 264 height 21
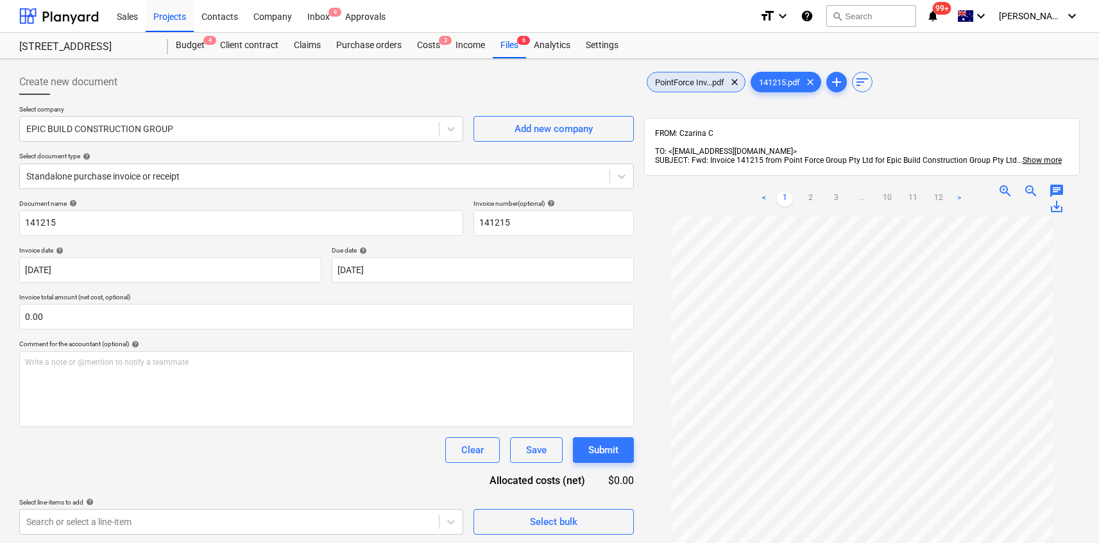
click at [677, 83] on span "PointForce Inv...pdf" at bounding box center [689, 83] width 85 height 10
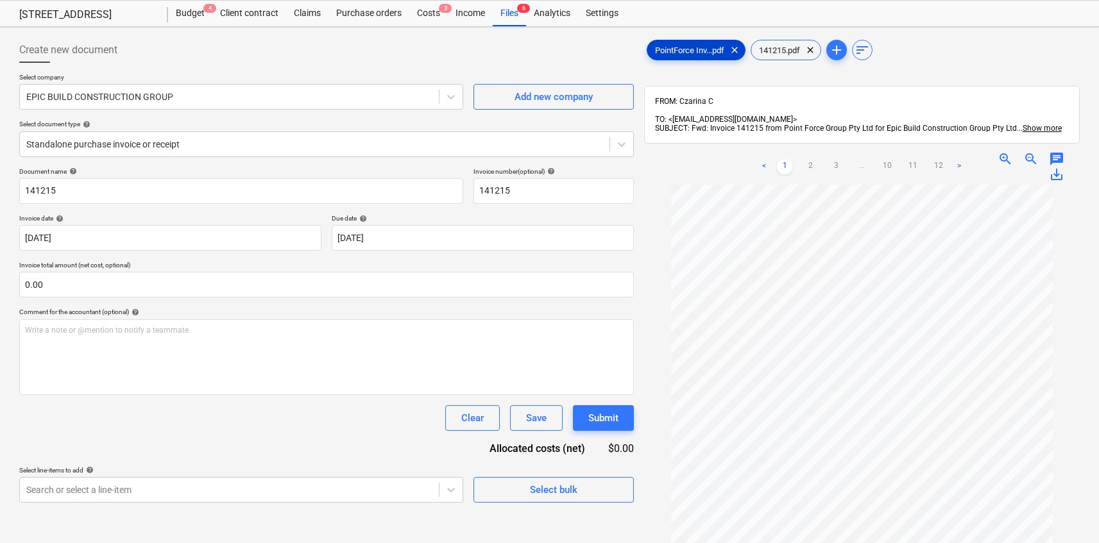
scroll to position [33, 0]
click at [1029, 158] on span "chat" at bounding box center [1030, 165] width 15 height 15
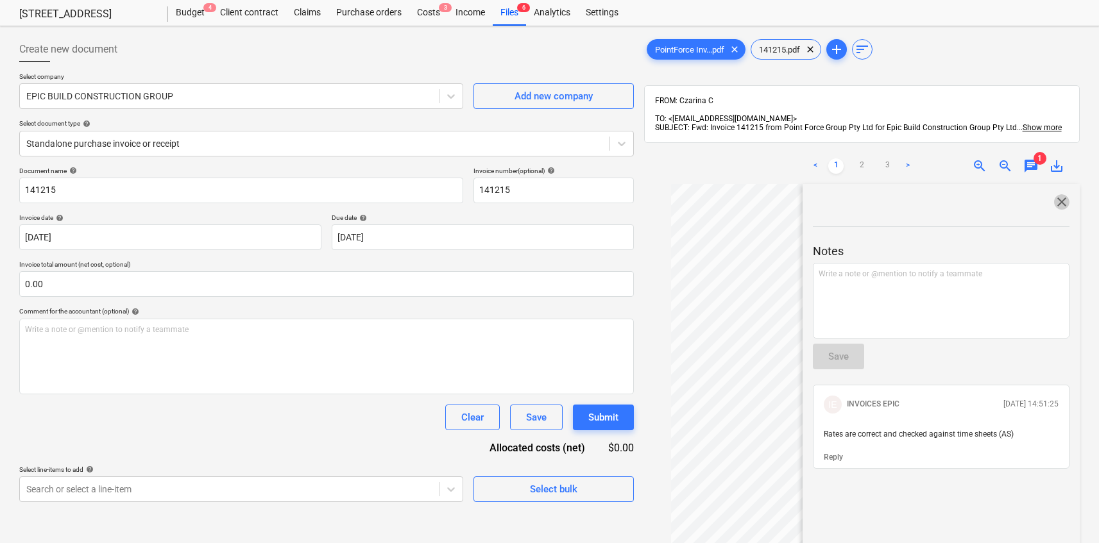
click at [1058, 194] on span "close" at bounding box center [1061, 201] width 15 height 15
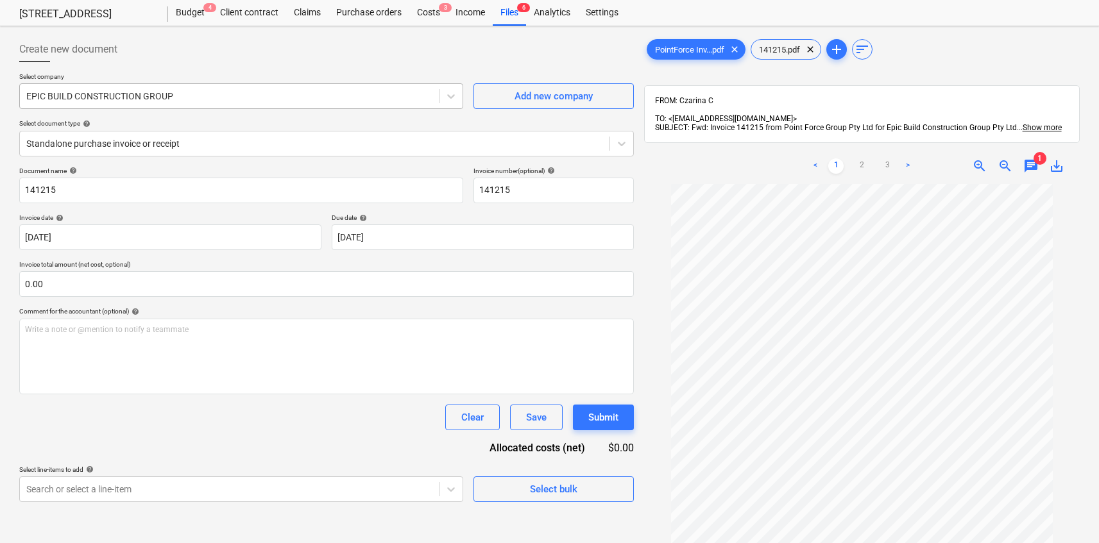
click at [173, 98] on div at bounding box center [229, 96] width 406 height 13
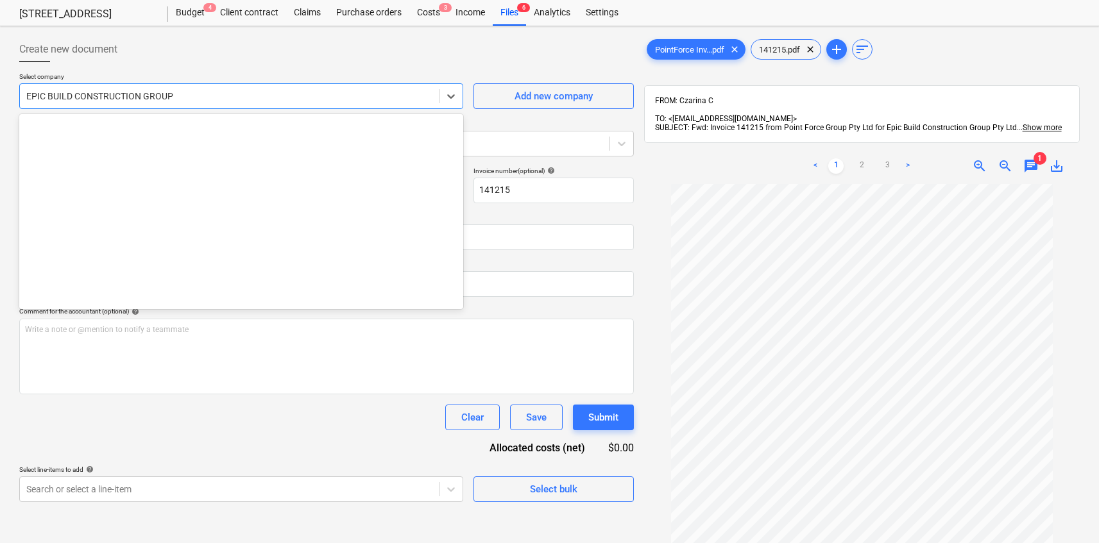
click at [173, 98] on div at bounding box center [229, 96] width 406 height 13
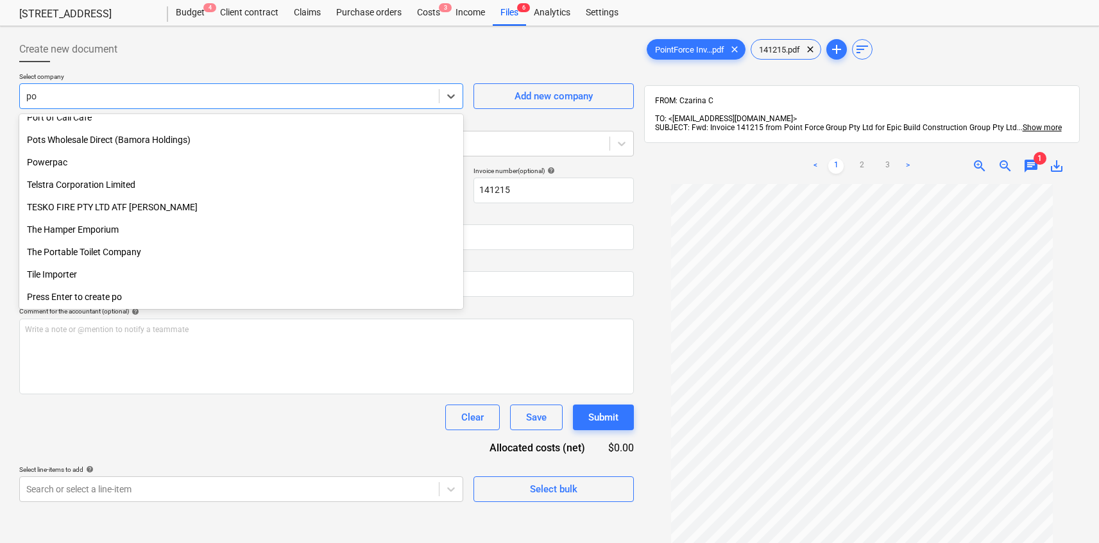
scroll to position [526, 0]
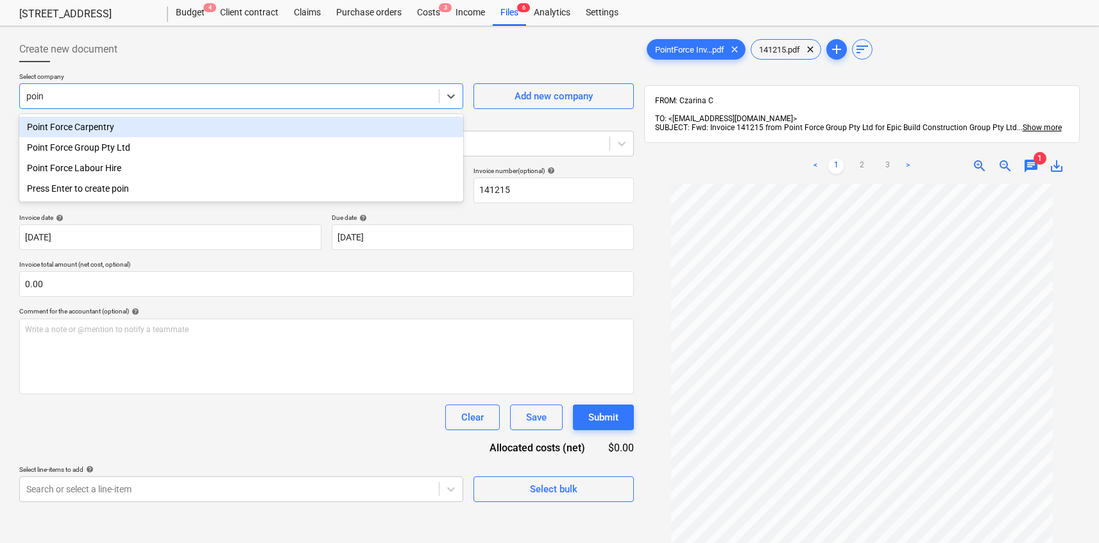
type input "point"
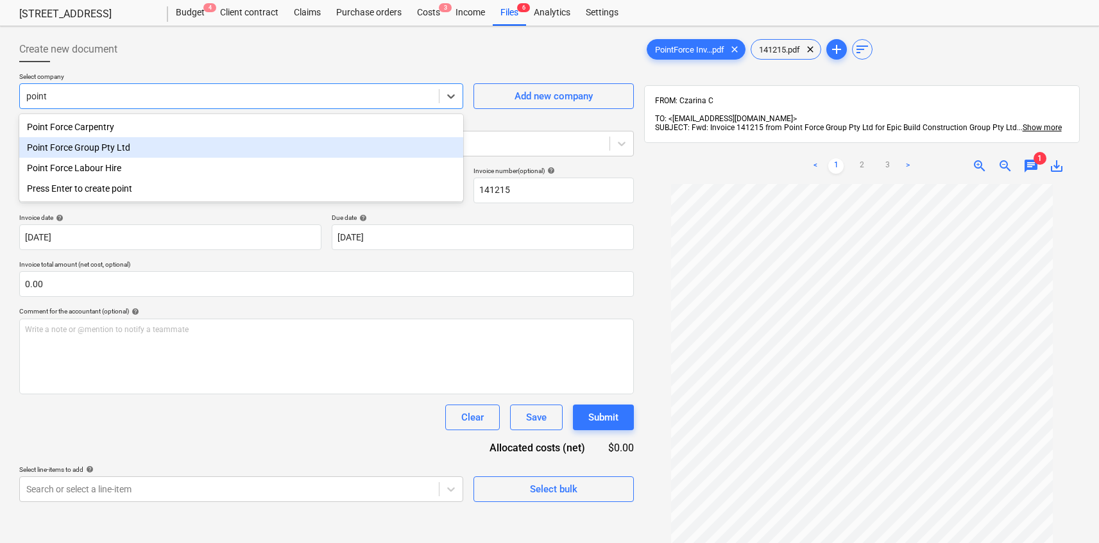
click at [214, 149] on div "Point Force Group Pty Ltd" at bounding box center [241, 147] width 444 height 21
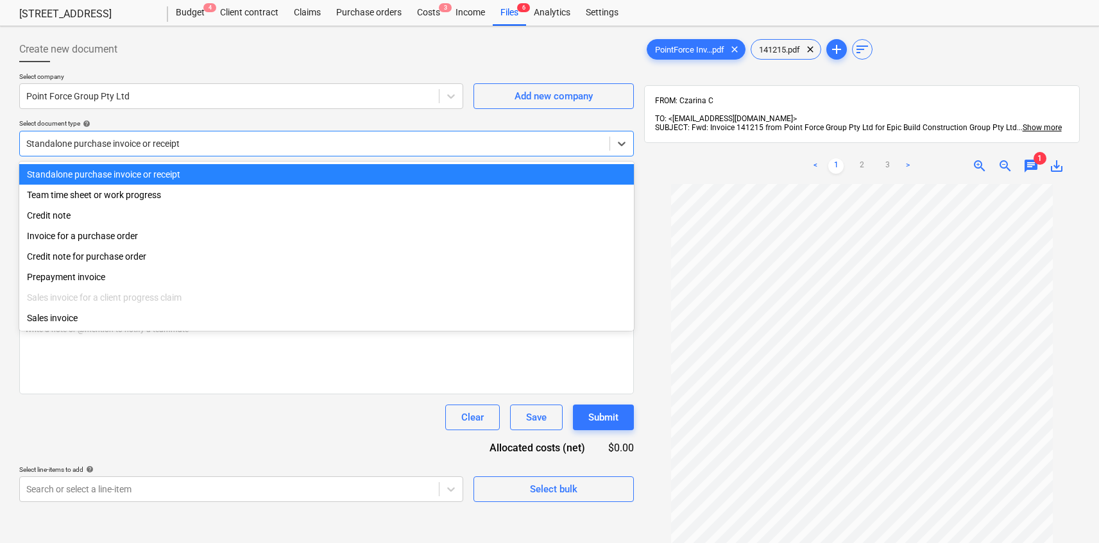
click at [214, 149] on div at bounding box center [314, 143] width 577 height 13
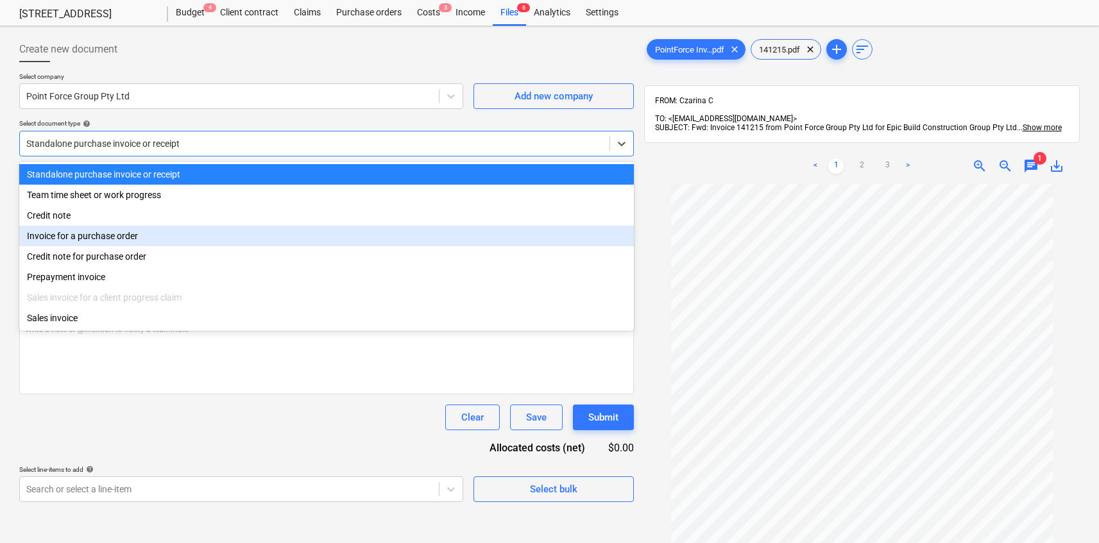
click at [182, 242] on div "Invoice for a purchase order" at bounding box center [326, 236] width 615 height 21
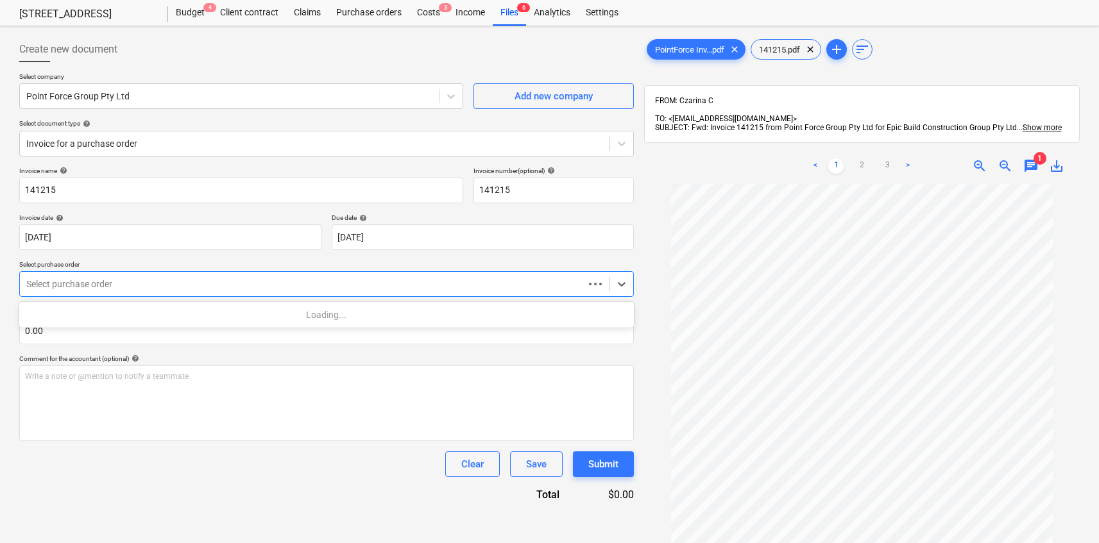
click at [211, 286] on div at bounding box center [301, 284] width 551 height 13
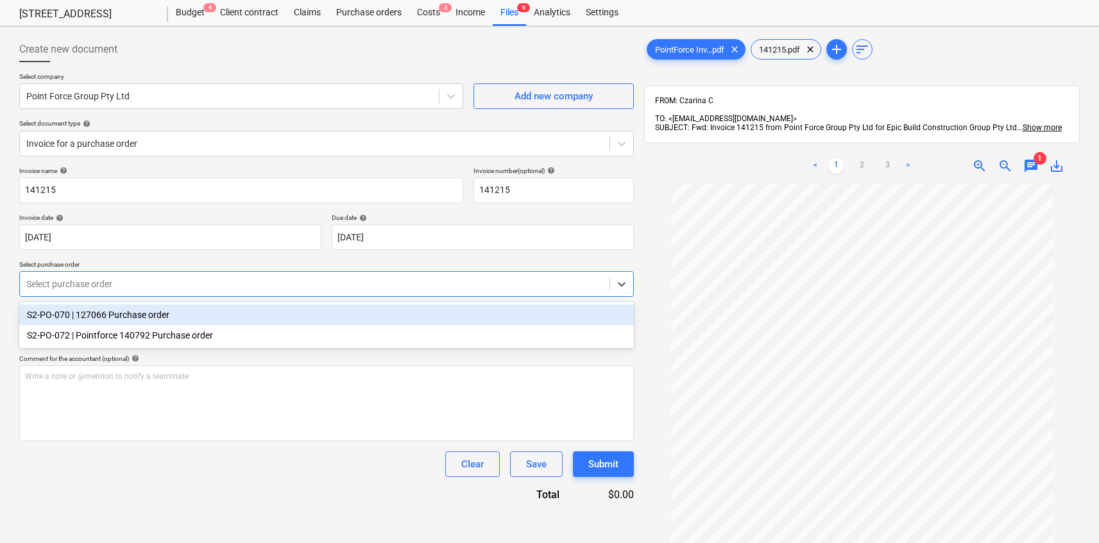
click at [212, 314] on div "S2-PO-070 | 127066 Purchase order" at bounding box center [326, 315] width 615 height 21
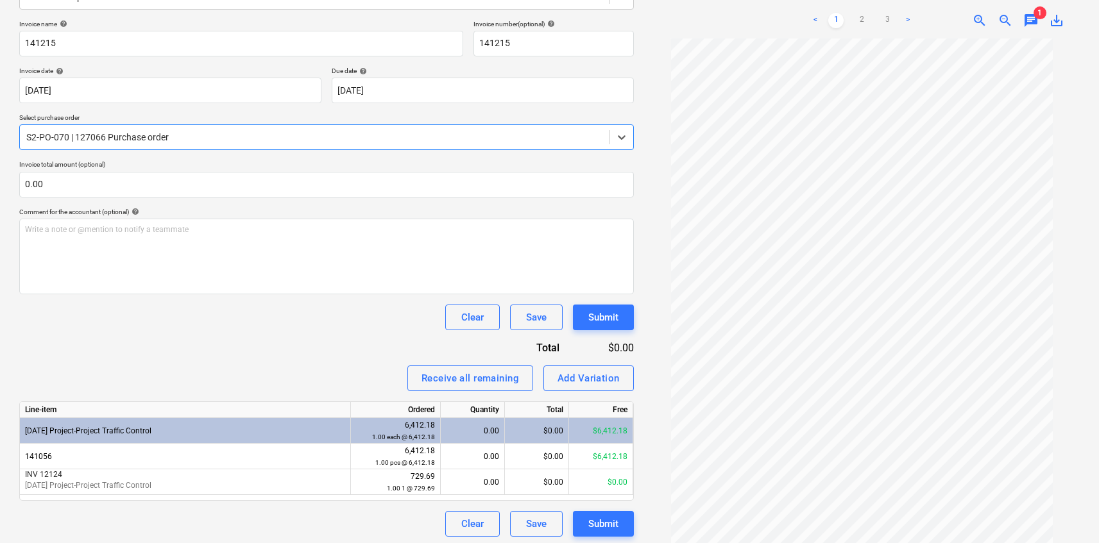
scroll to position [183, 0]
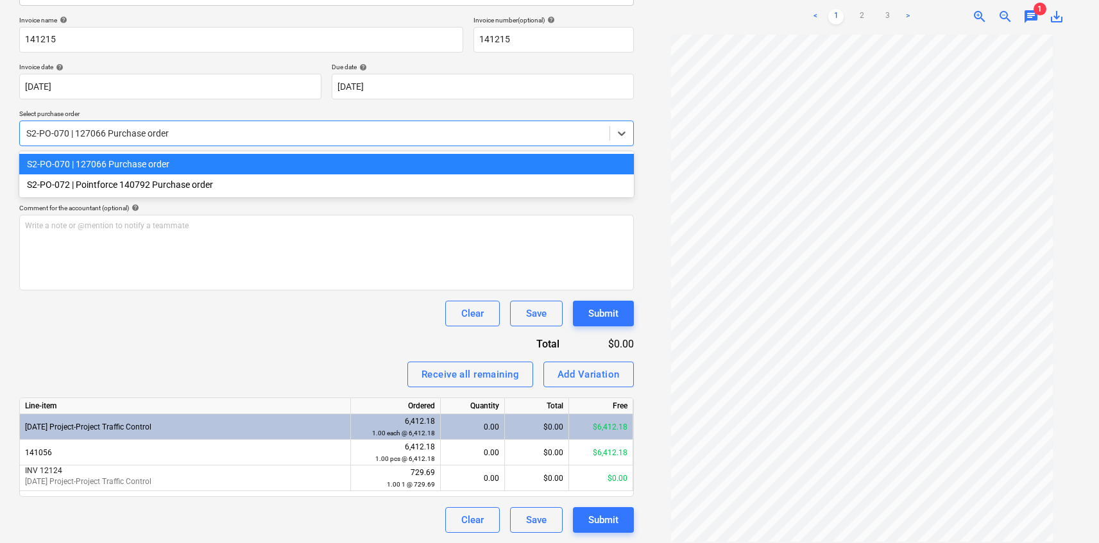
click at [187, 134] on div at bounding box center [314, 133] width 577 height 13
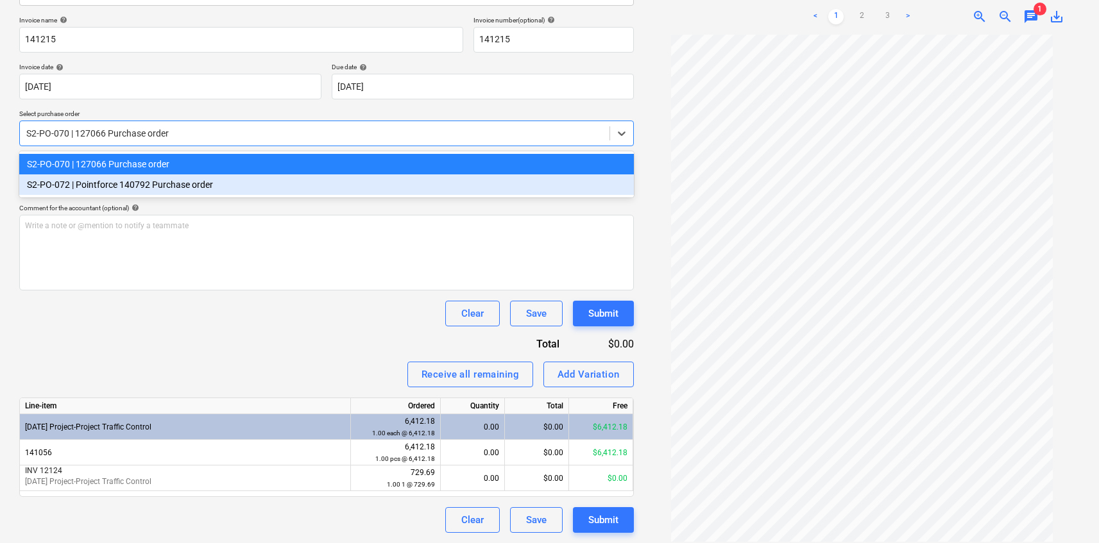
click at [190, 184] on div "S2-PO-072 | Pointforce 140792 Purchase order" at bounding box center [326, 184] width 615 height 21
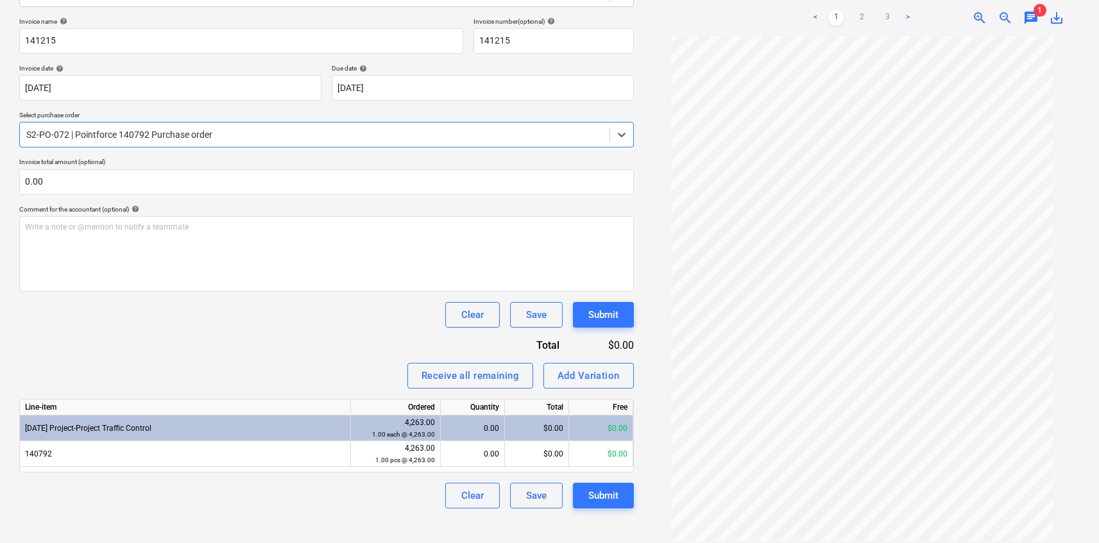
scroll to position [35, 0]
click at [883, 10] on link "3" at bounding box center [887, 17] width 15 height 15
click at [196, 136] on div at bounding box center [314, 134] width 577 height 13
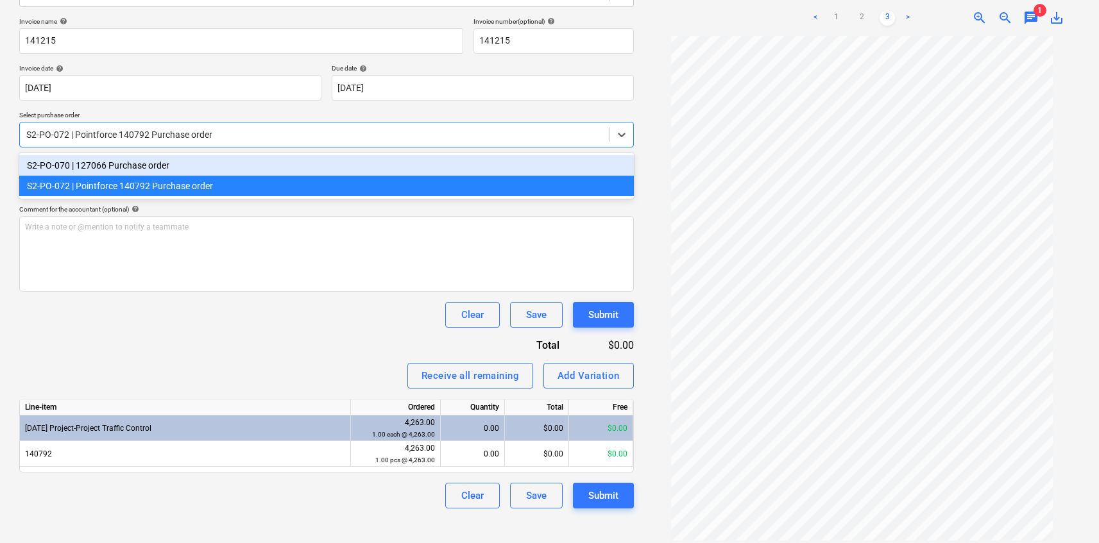
click at [182, 166] on div "S2-PO-070 | 127066 Purchase order" at bounding box center [326, 165] width 615 height 21
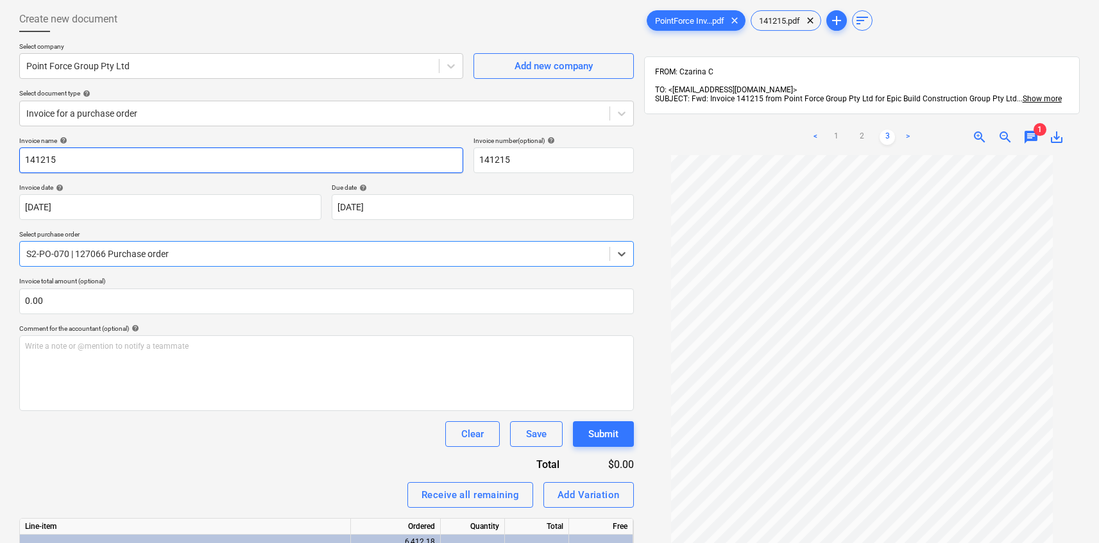
scroll to position [54, 0]
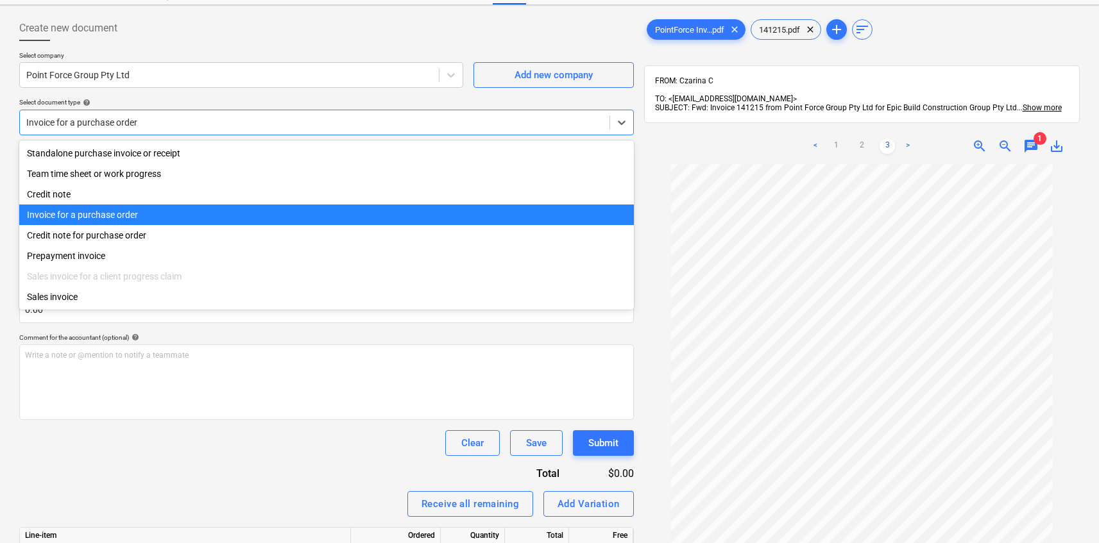
click at [207, 123] on div at bounding box center [314, 122] width 577 height 13
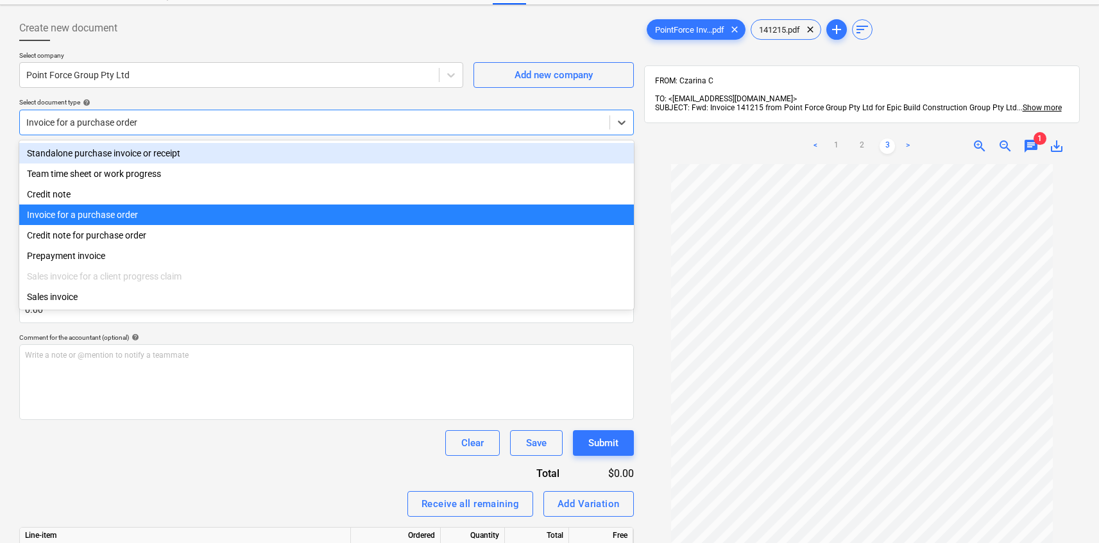
click at [182, 158] on div "Standalone purchase invoice or receipt" at bounding box center [326, 153] width 615 height 21
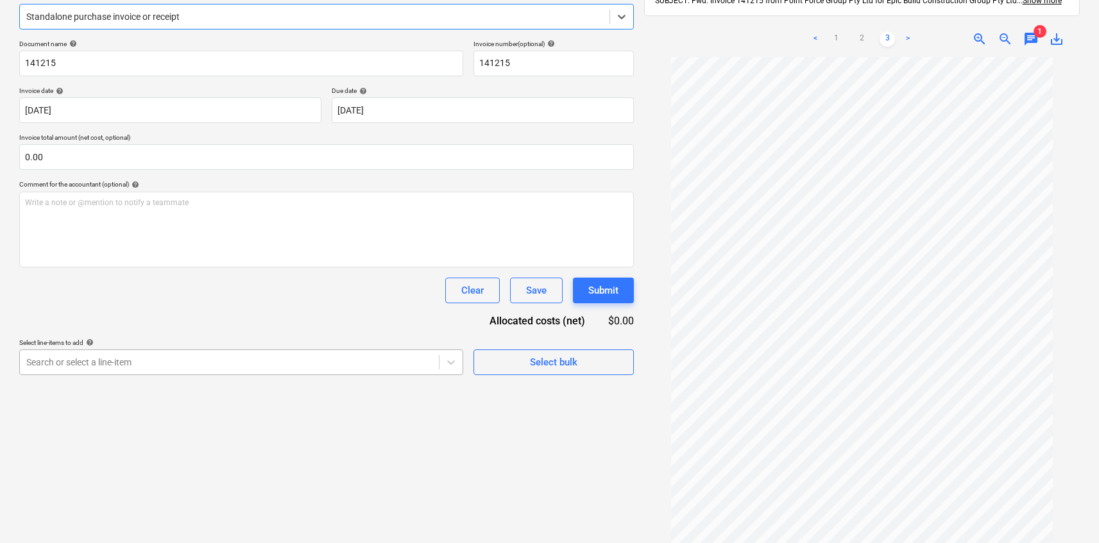
click at [330, 363] on body "Sales Projects Contacts Company Inbox 9 Approvals format_size keyboard_arrow_do…" at bounding box center [549, 111] width 1099 height 543
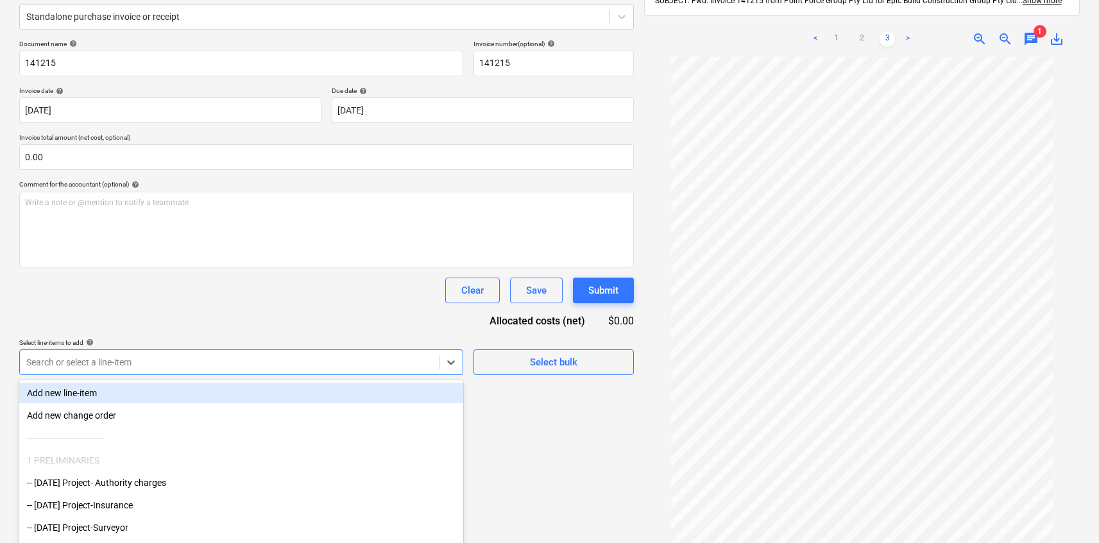
scroll to position [192, 0]
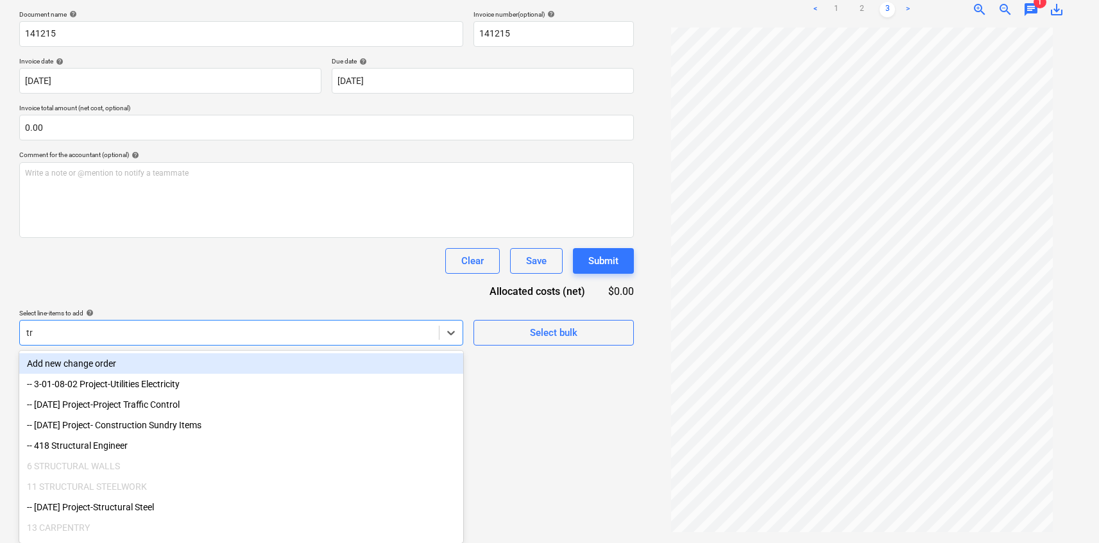
type input "tra"
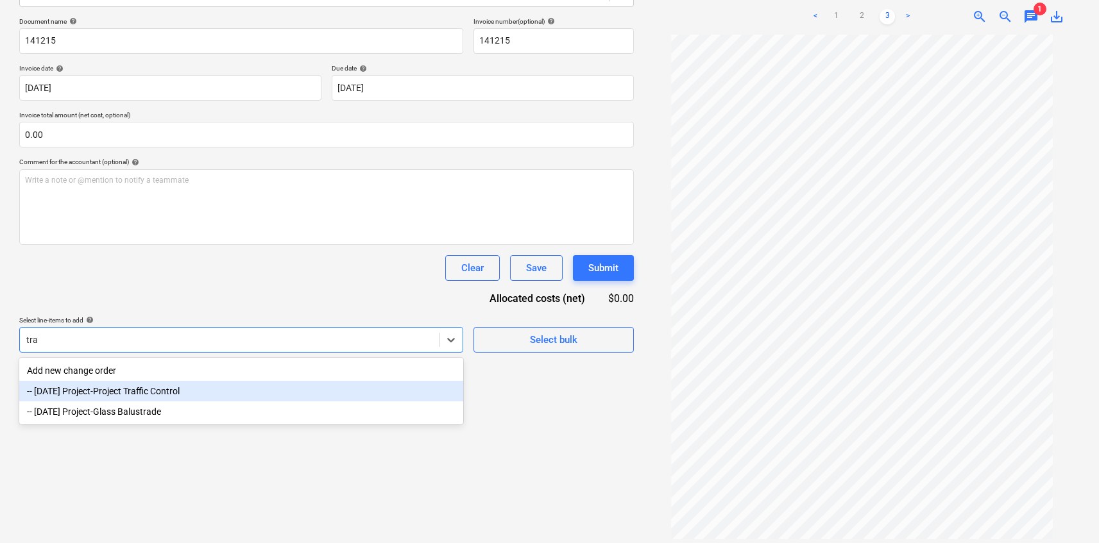
click at [255, 389] on div "-- 3-01-35 Project-Project Traffic Control" at bounding box center [241, 391] width 444 height 21
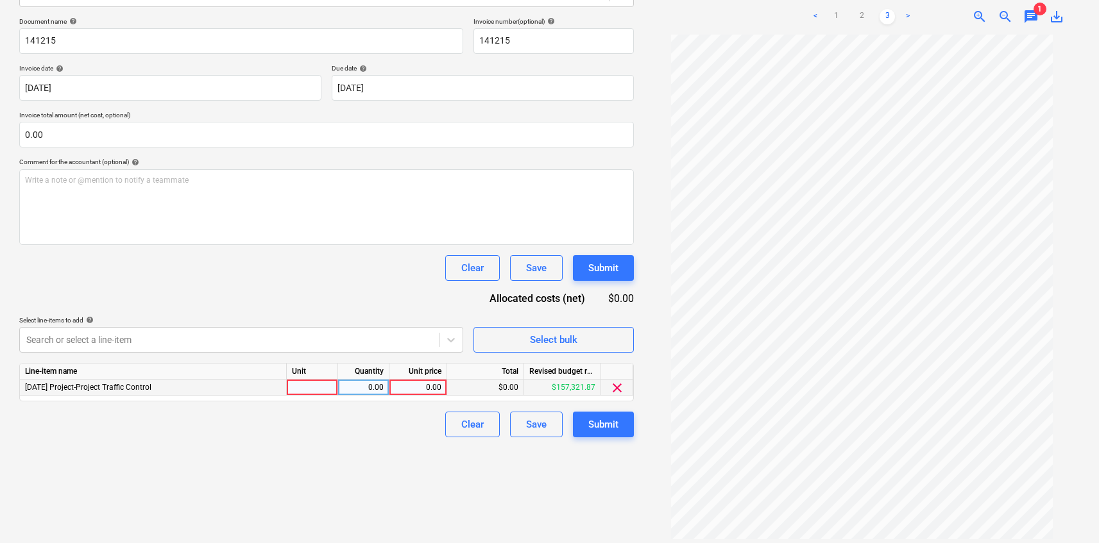
click at [494, 385] on div "$0.00" at bounding box center [485, 388] width 77 height 16
click at [429, 391] on div "0.00" at bounding box center [418, 388] width 47 height 16
type input "8614.74"
click at [408, 468] on div "Create new document Select company Point Force Group Pty Ltd Add new company Se…" at bounding box center [326, 214] width 625 height 665
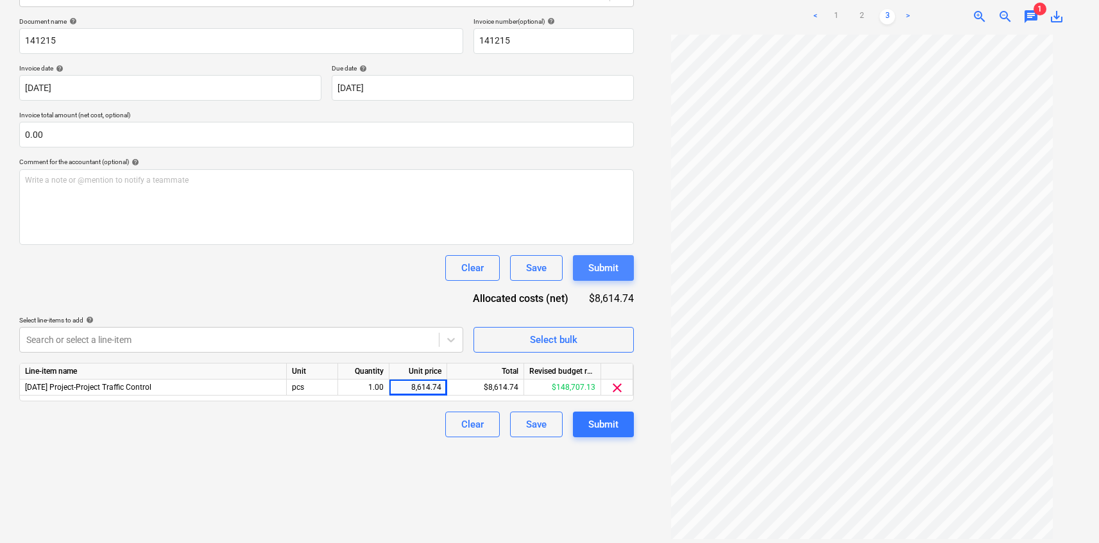
click at [593, 276] on button "Submit" at bounding box center [603, 268] width 61 height 26
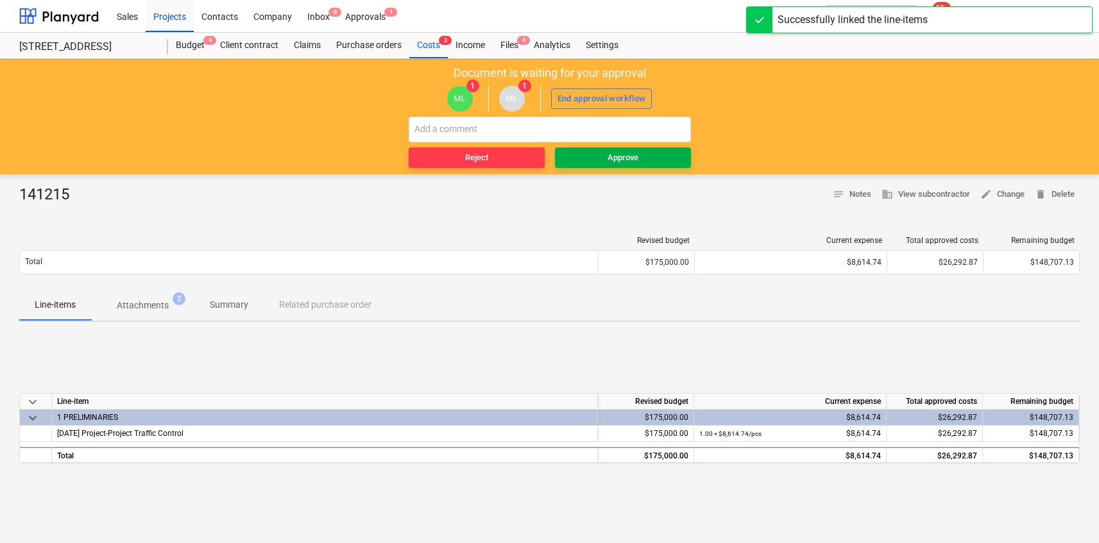
click at [611, 155] on div "Approve" at bounding box center [623, 158] width 31 height 15
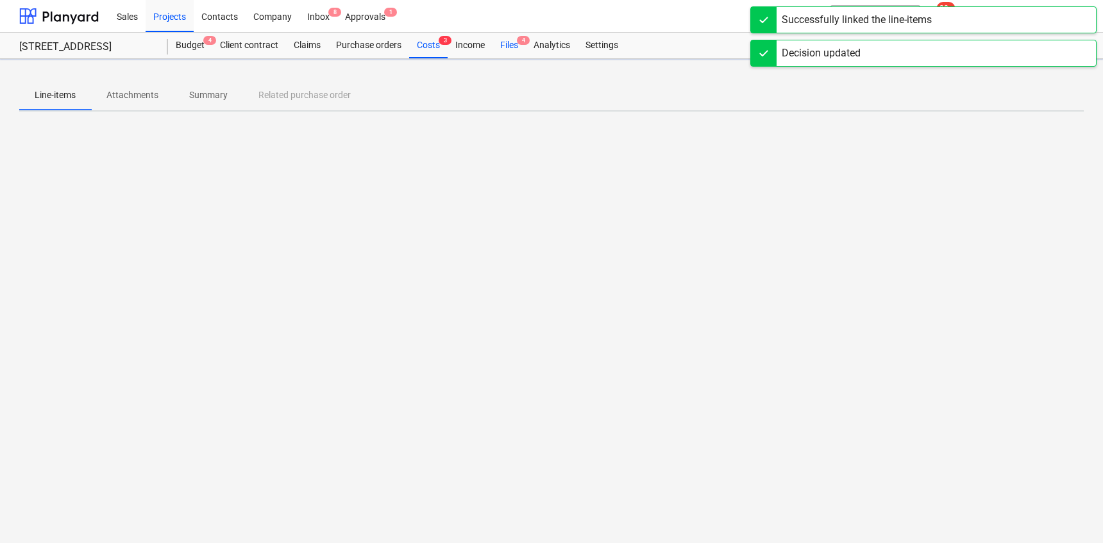
click at [515, 35] on div "Files 4" at bounding box center [509, 46] width 33 height 26
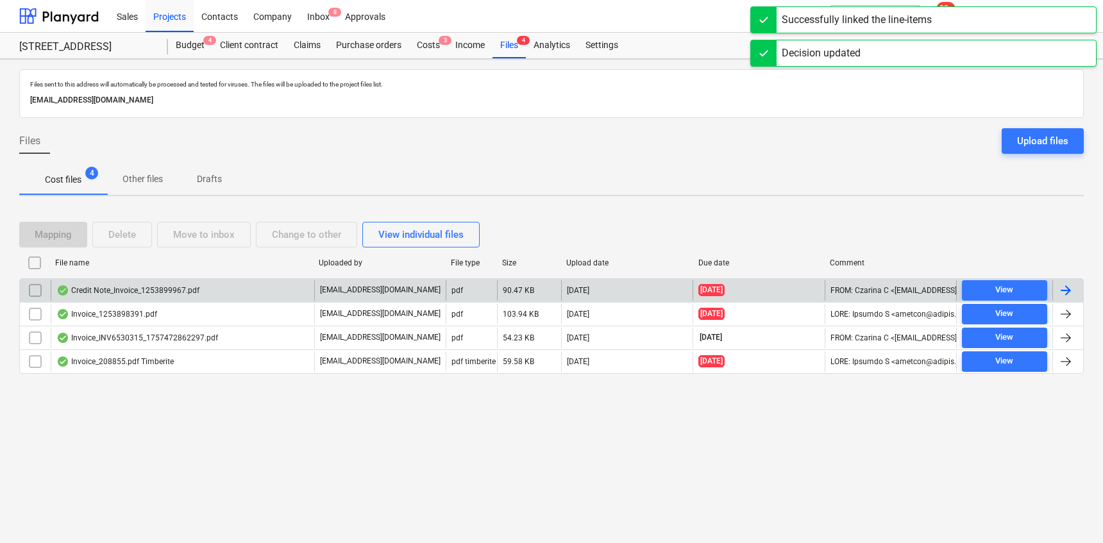
click at [231, 294] on div "Credit Note_Invoice_1253899967.pdf" at bounding box center [183, 290] width 264 height 21
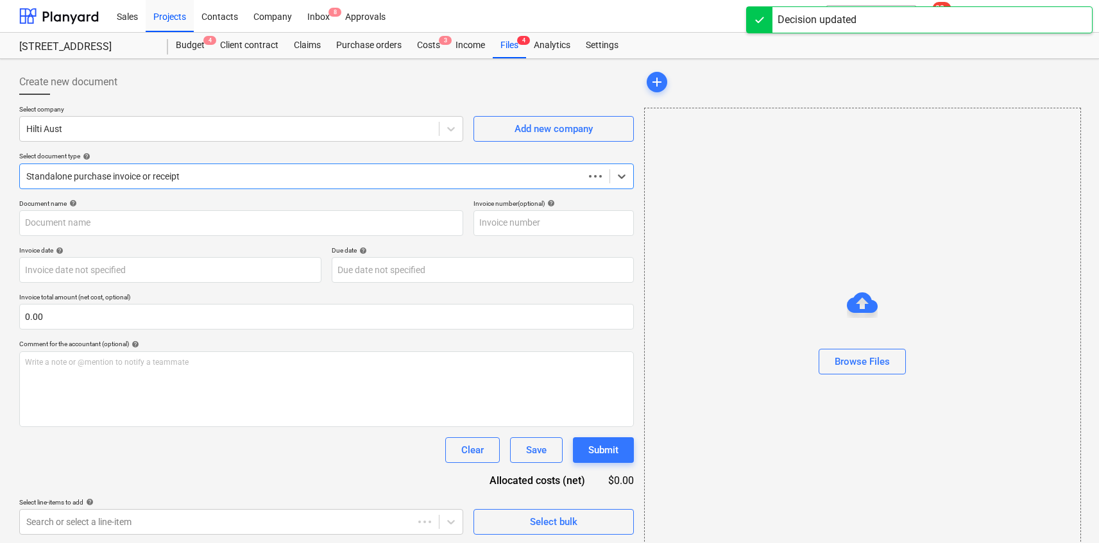
type input "1253899967"
type input "[DATE]"
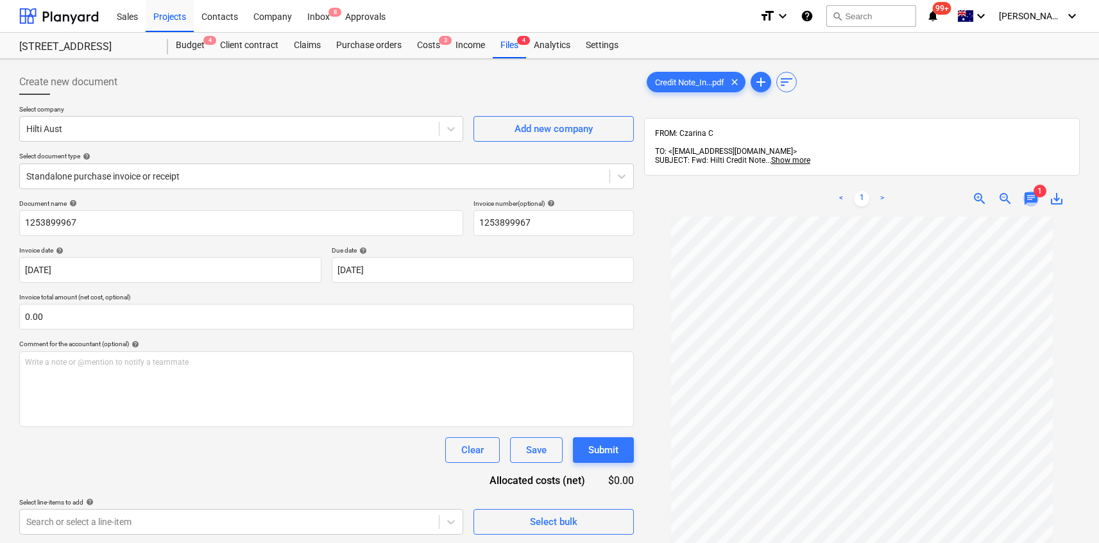
click at [1031, 192] on span "chat" at bounding box center [1030, 198] width 15 height 15
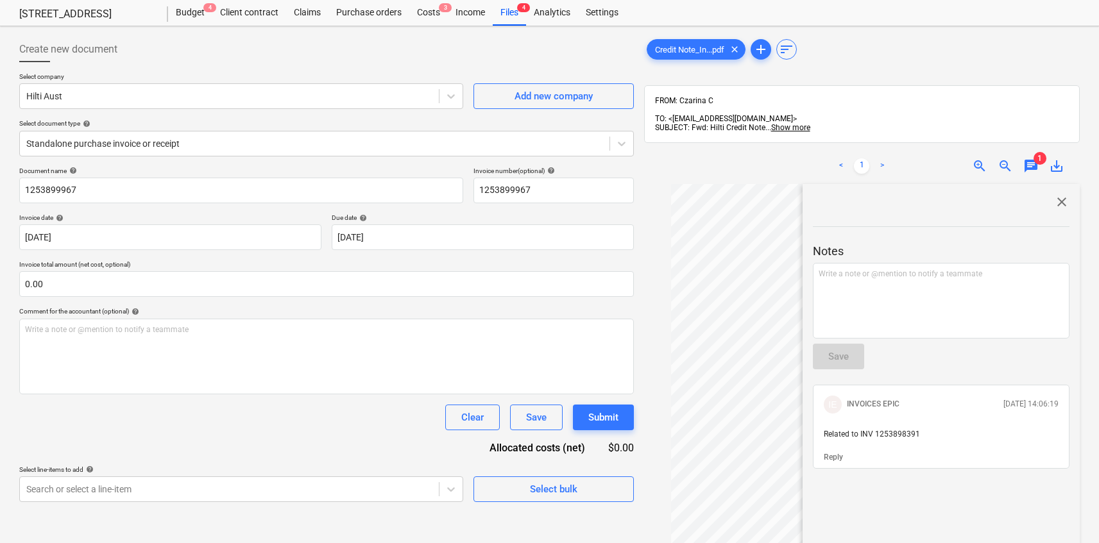
click at [1058, 194] on span "close" at bounding box center [1061, 201] width 15 height 15
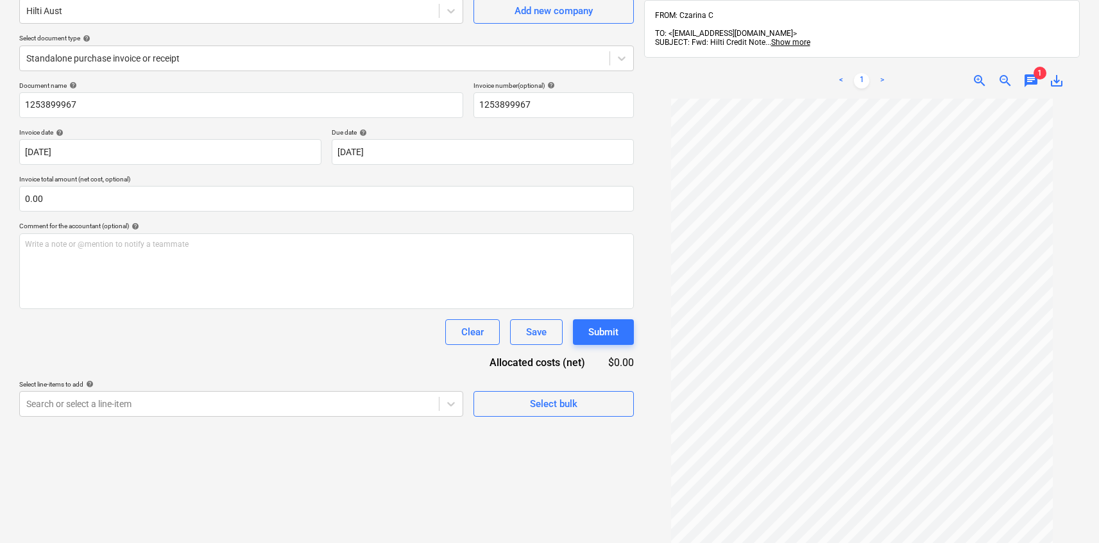
scroll to position [0, 0]
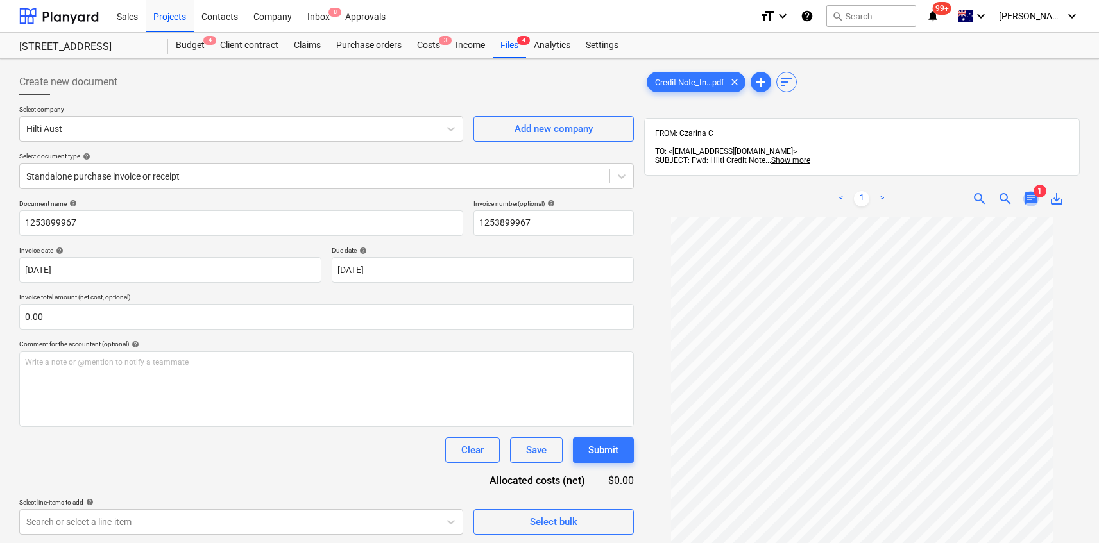
click at [1024, 191] on span "chat" at bounding box center [1030, 198] width 15 height 15
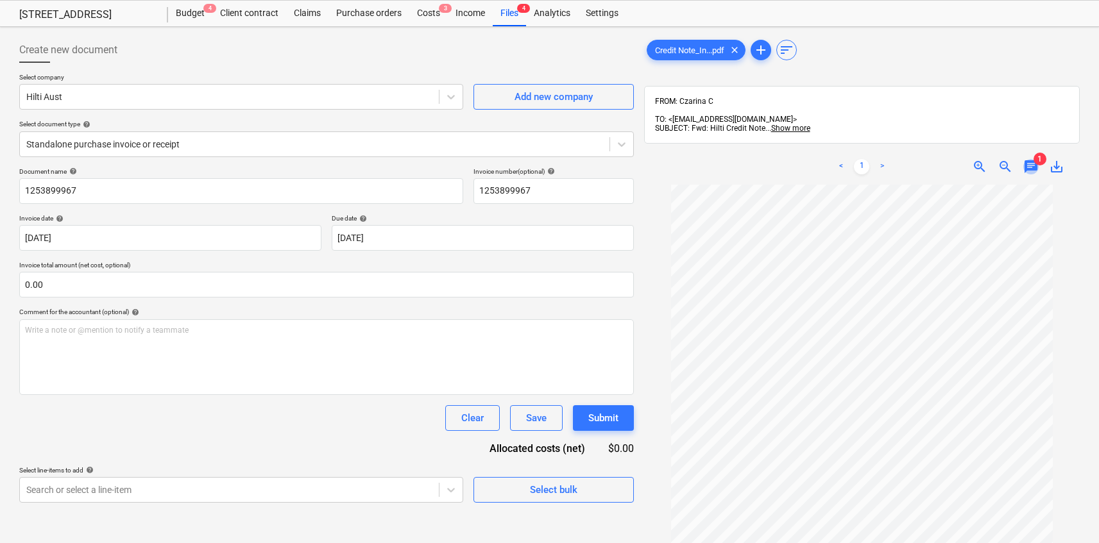
scroll to position [33, 0]
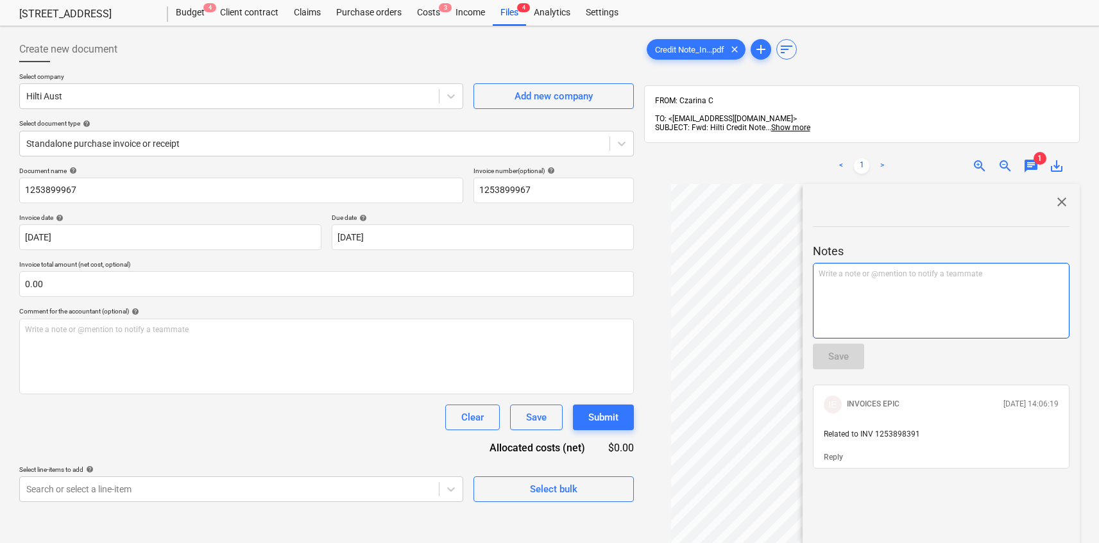
click at [970, 263] on div "Write a note or @mention to notify a teammate [PERSON_NAME]" at bounding box center [941, 301] width 257 height 76
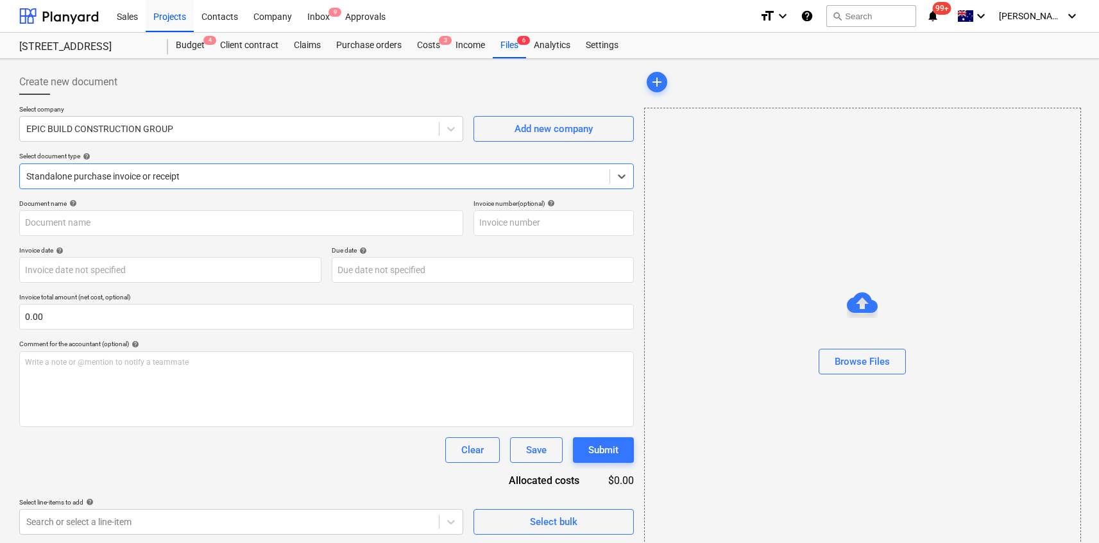
type input "141215"
type input "[DATE]"
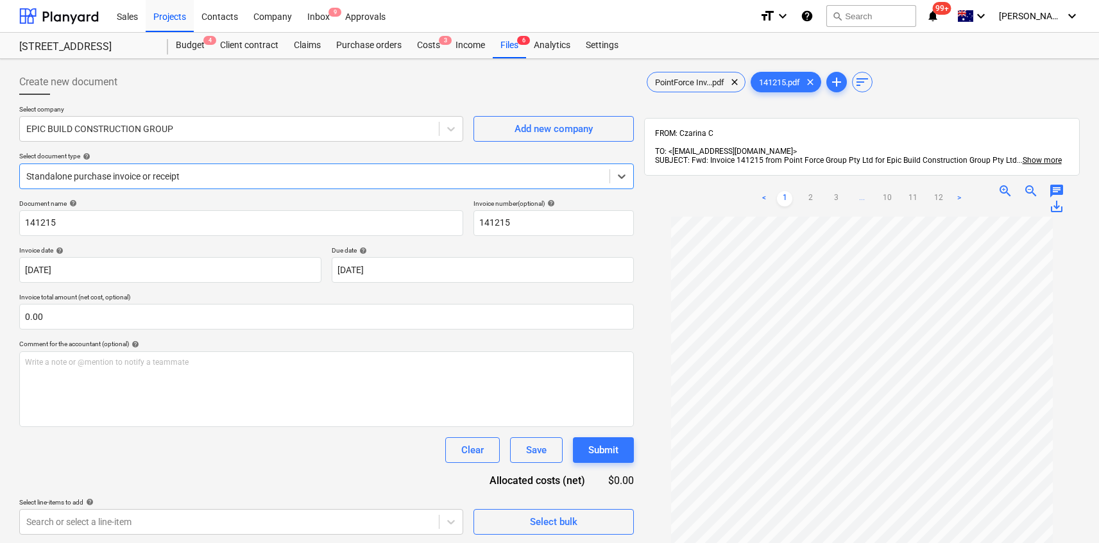
click at [691, 70] on div "PointForce Inv...pdf clear 141215.pdf clear add sort" at bounding box center [862, 82] width 436 height 26
click at [695, 78] on span "PointForce Inv...pdf" at bounding box center [689, 83] width 85 height 10
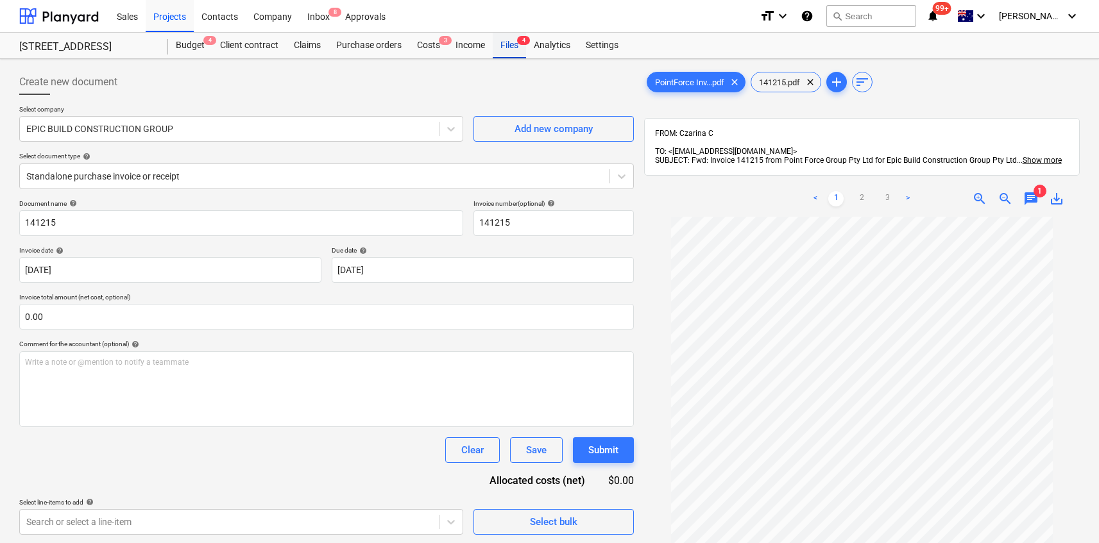
click at [512, 45] on div "Files 4" at bounding box center [509, 46] width 33 height 26
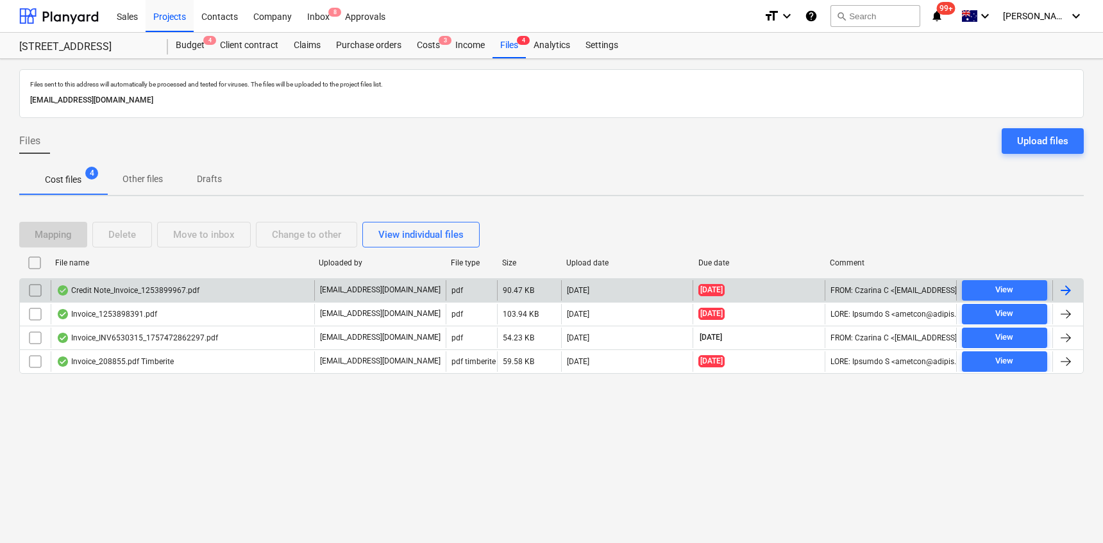
click at [251, 285] on div "Credit Note_Invoice_1253899967.pdf" at bounding box center [183, 290] width 264 height 21
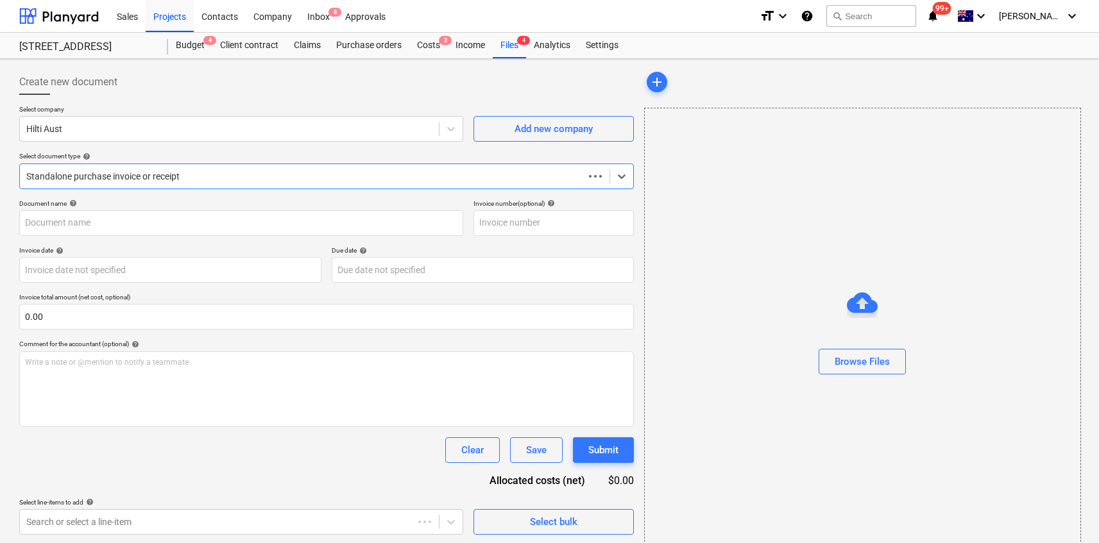
type input "1253899967"
type input "[DATE]"
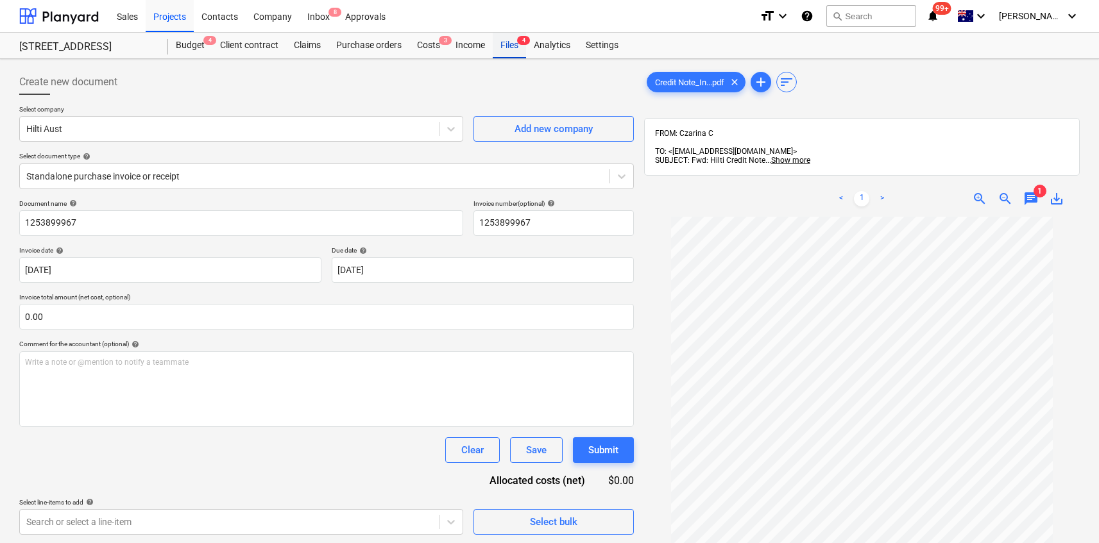
click at [504, 45] on div "Files 4" at bounding box center [509, 46] width 33 height 26
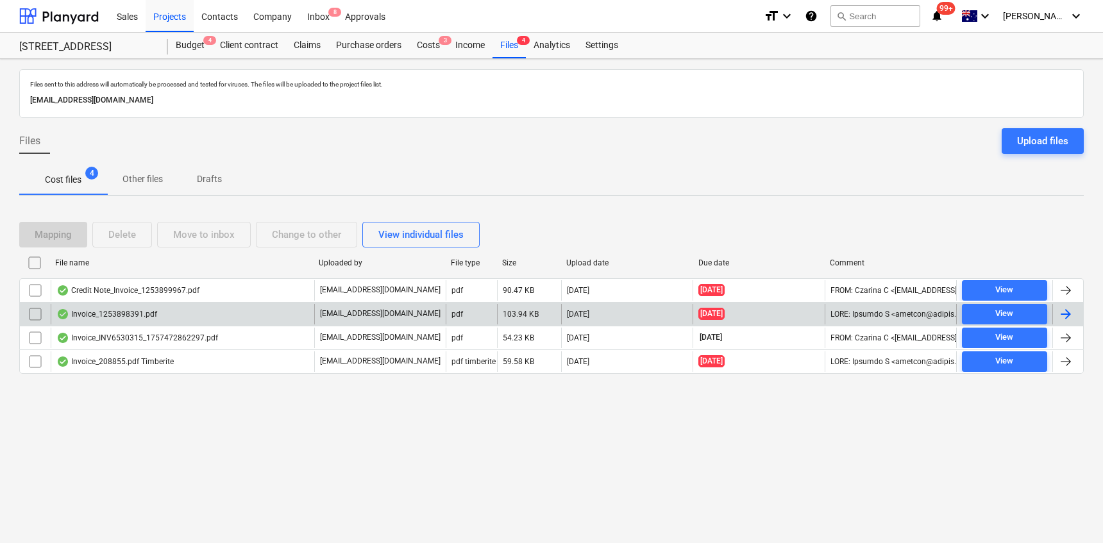
click at [273, 316] on div "Invoice_1253898391.pdf" at bounding box center [183, 314] width 264 height 21
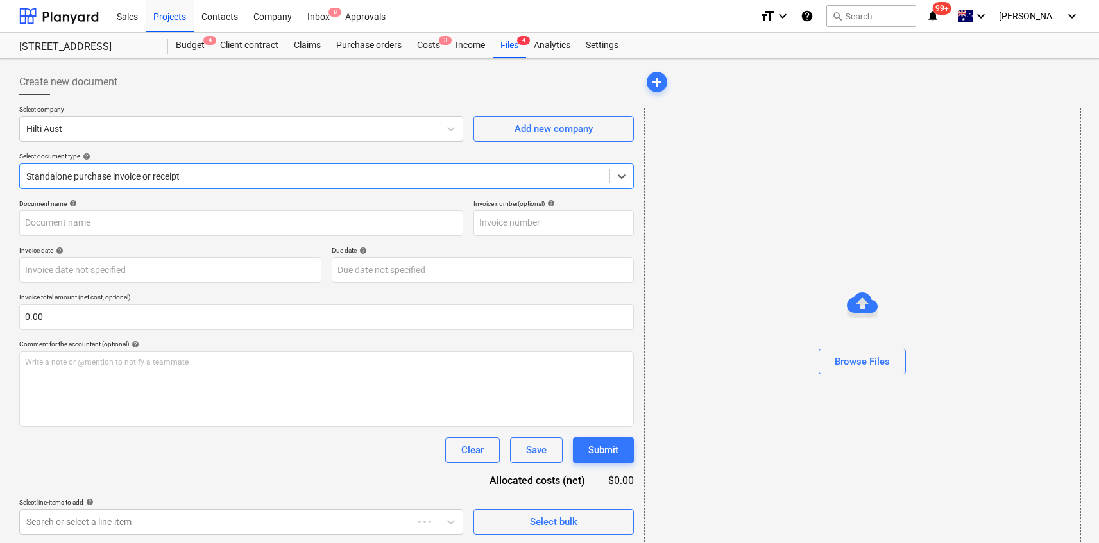
type input "1253898391"
type input "[DATE]"
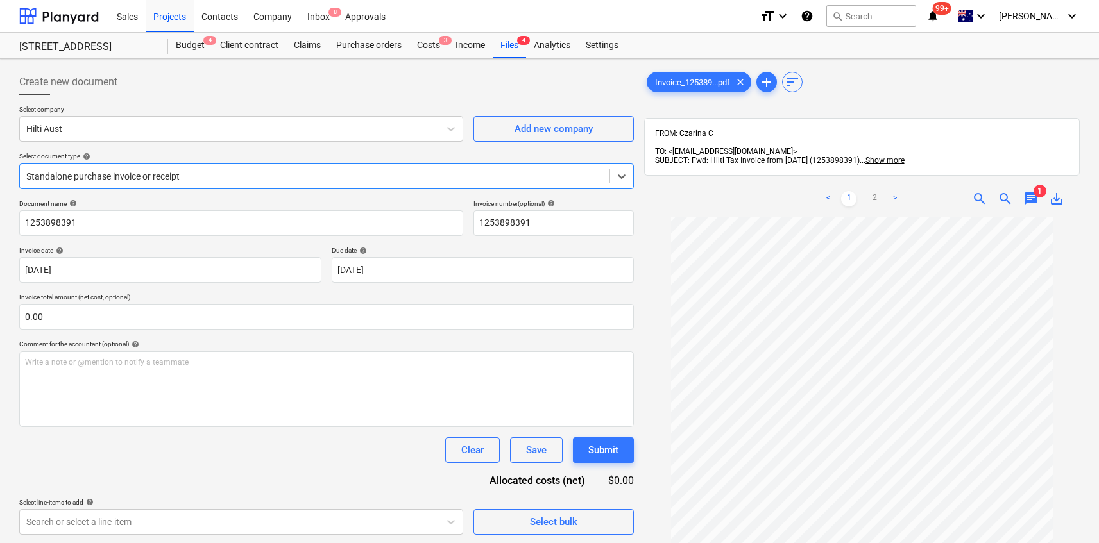
scroll to position [35, 0]
click at [1032, 191] on span "chat" at bounding box center [1030, 198] width 15 height 15
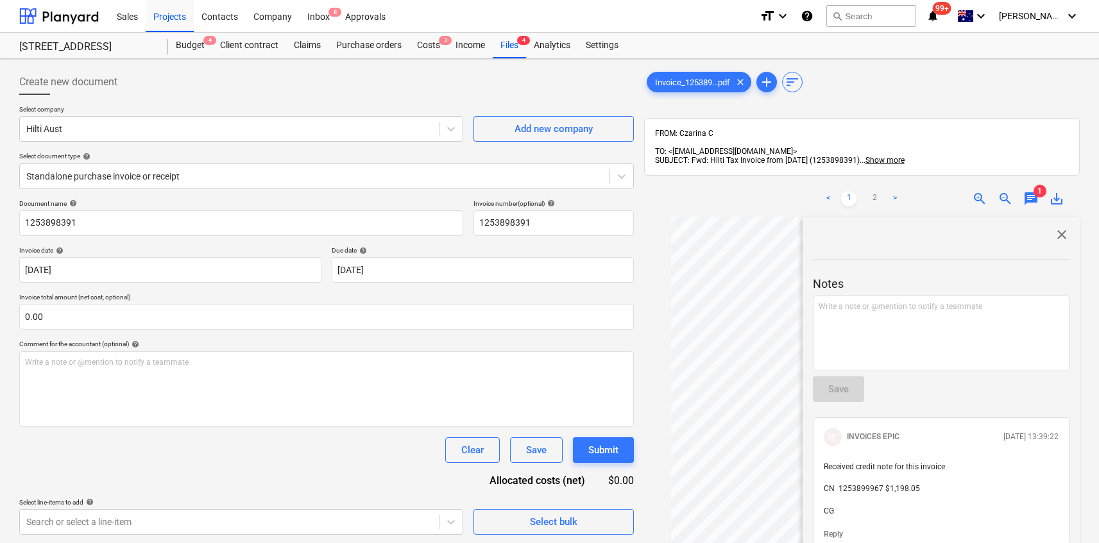
click at [967, 129] on div "FROM: Czarina C TO: <[EMAIL_ADDRESS][DOMAIN_NAME]> SUBJECT: Fwd: Hilti Tax Invo…" at bounding box center [862, 147] width 414 height 36
click at [1056, 227] on span "close" at bounding box center [1061, 234] width 15 height 15
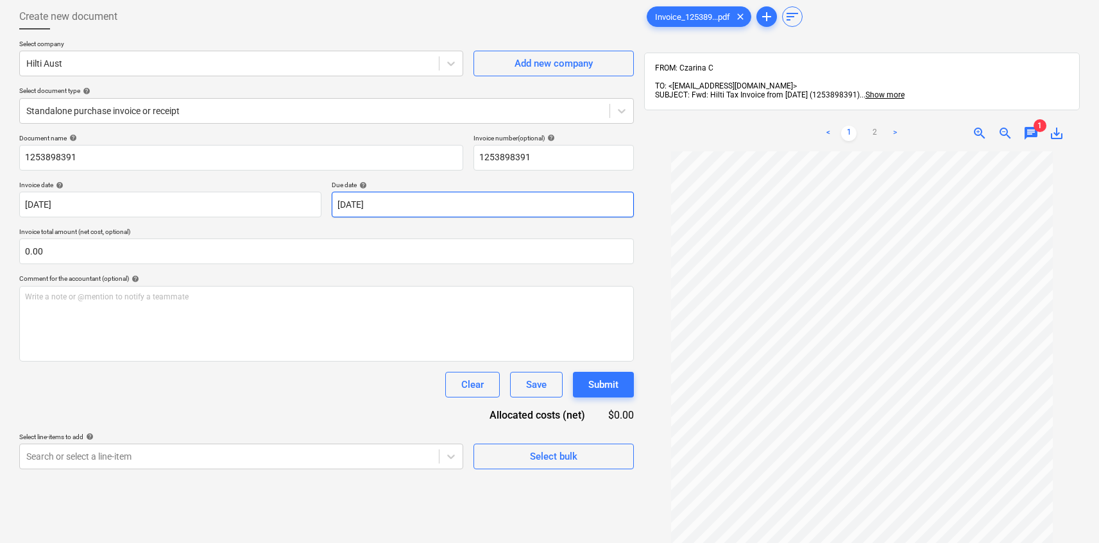
scroll to position [64, 0]
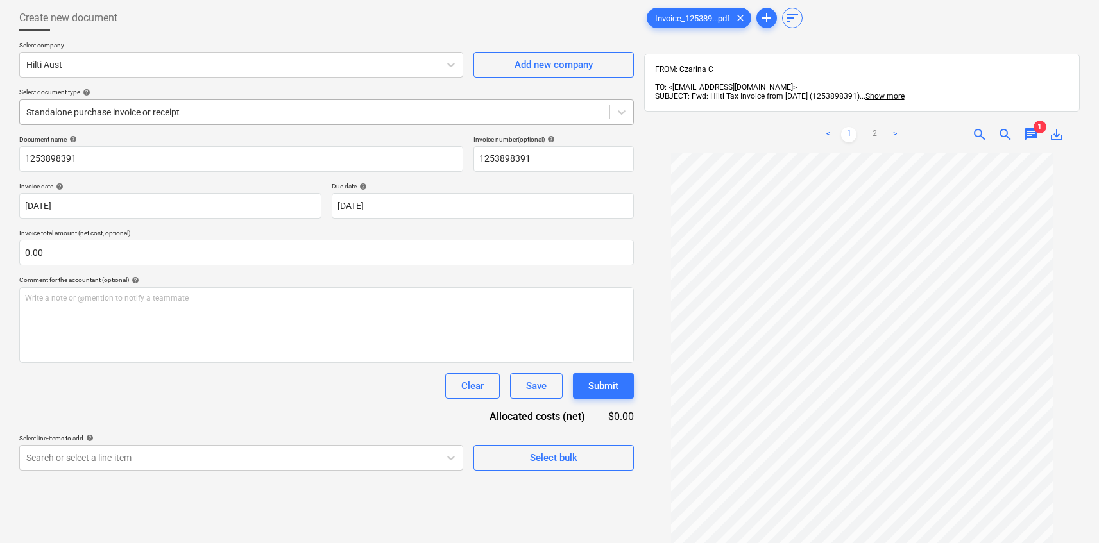
click at [256, 111] on div at bounding box center [314, 112] width 577 height 13
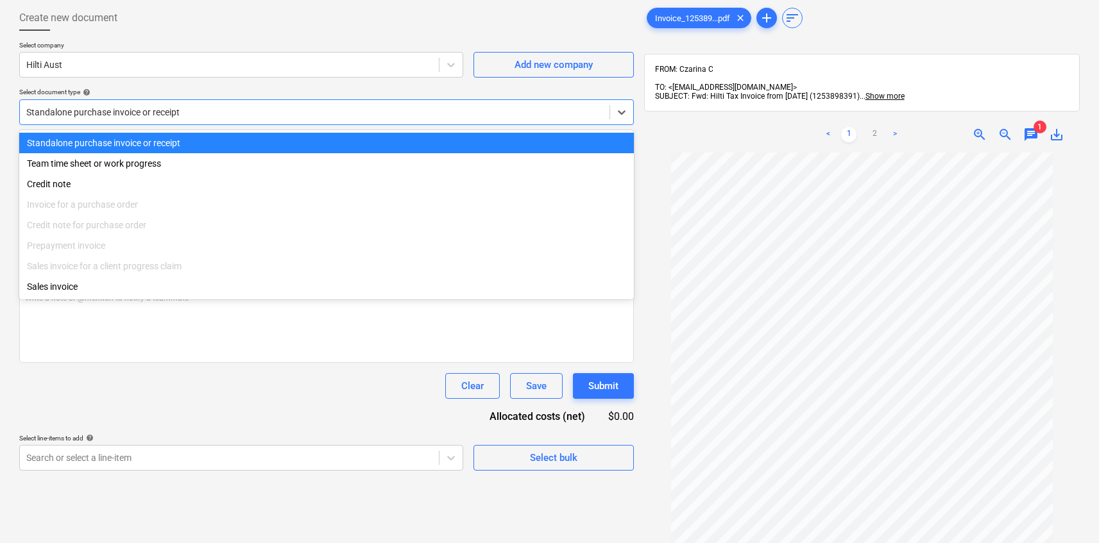
click at [310, 94] on div "Select document type help" at bounding box center [326, 92] width 615 height 8
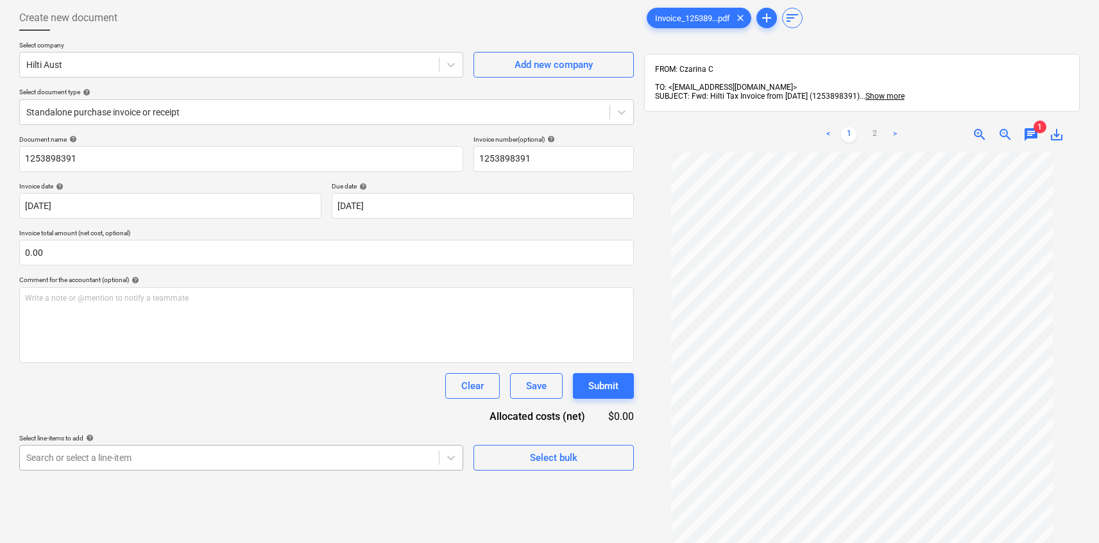
scroll to position [192, 0]
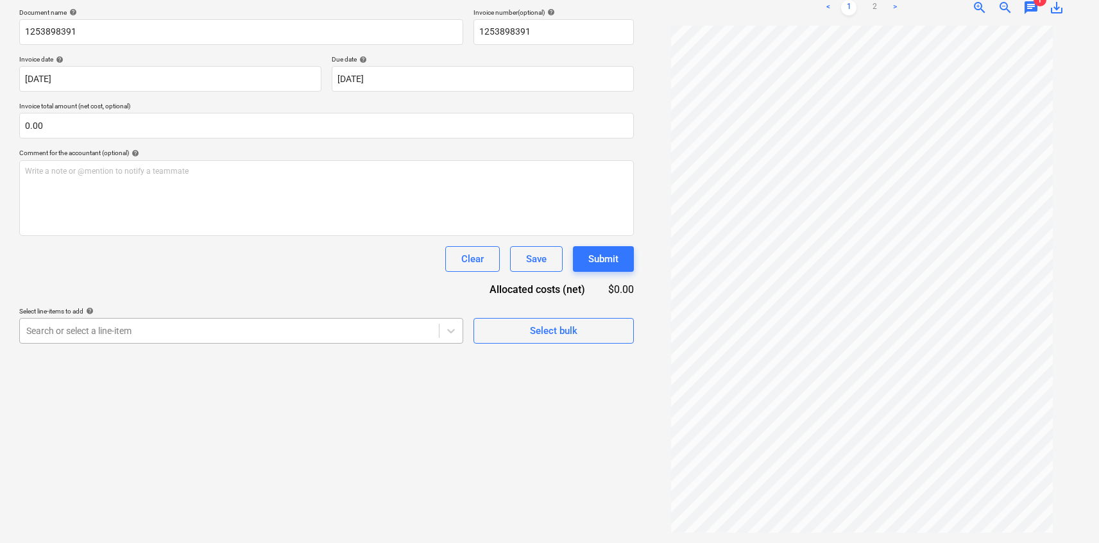
click at [319, 352] on body "Sales Projects Contacts Company Inbox 8 Approvals format_size keyboard_arrow_do…" at bounding box center [549, 80] width 1099 height 543
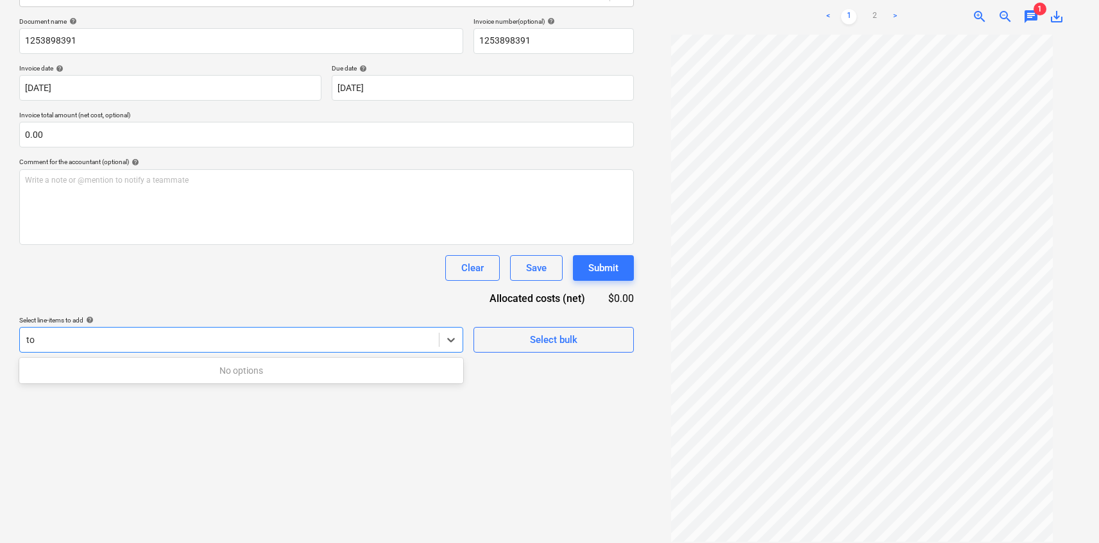
scroll to position [187, 0]
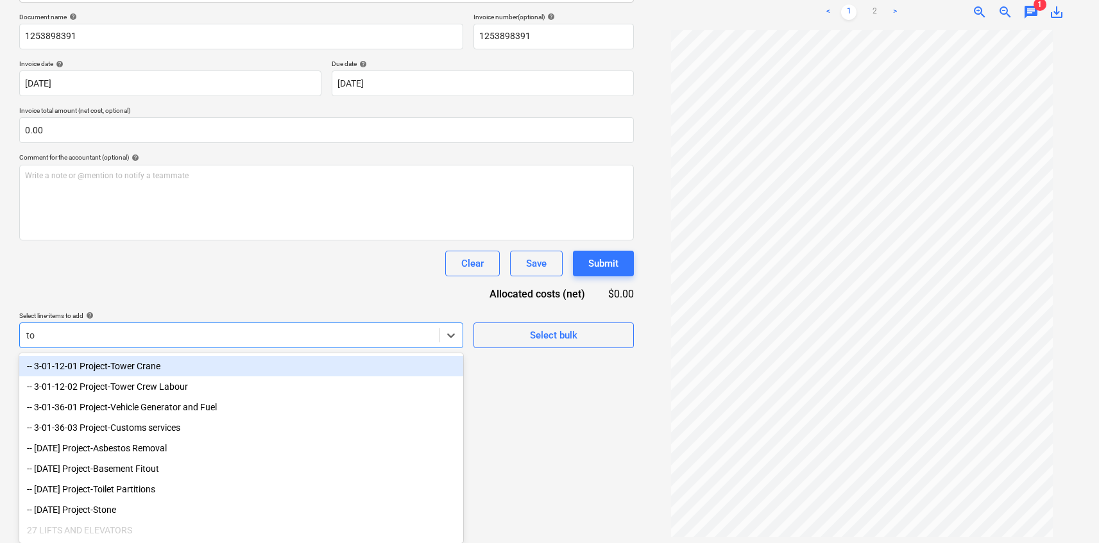
type input "t"
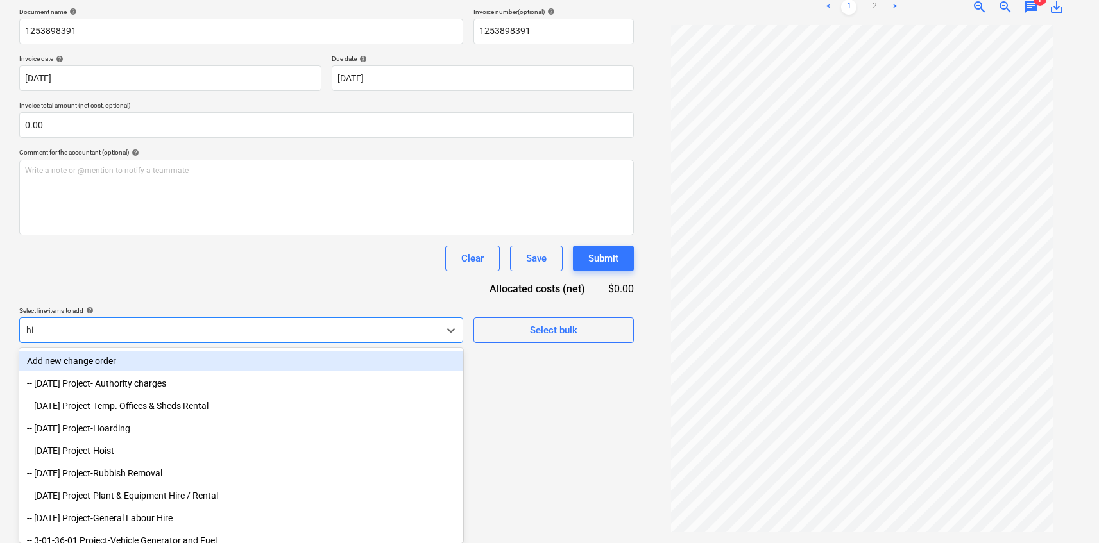
scroll to position [182, 0]
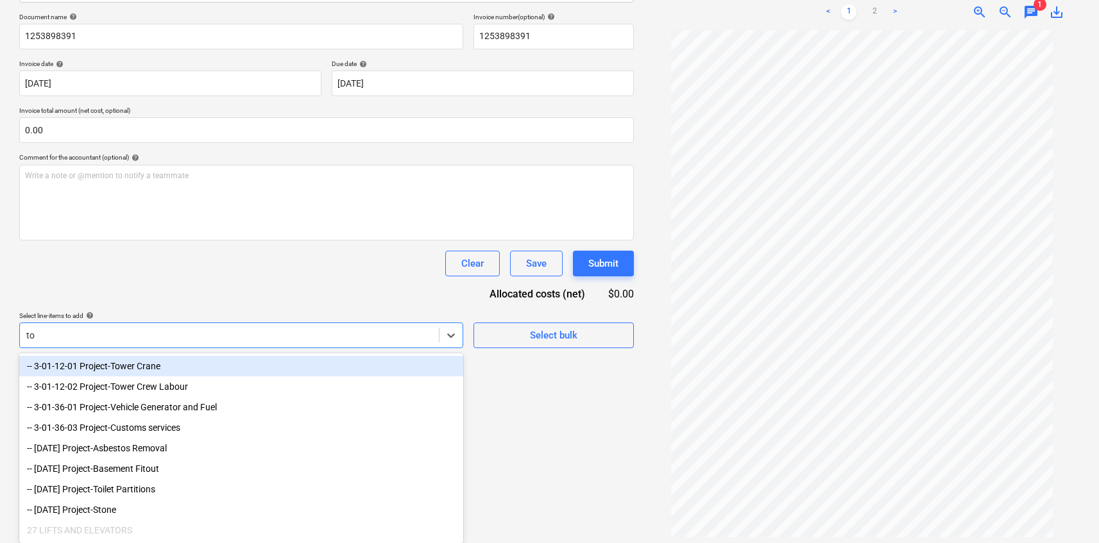
type input "t"
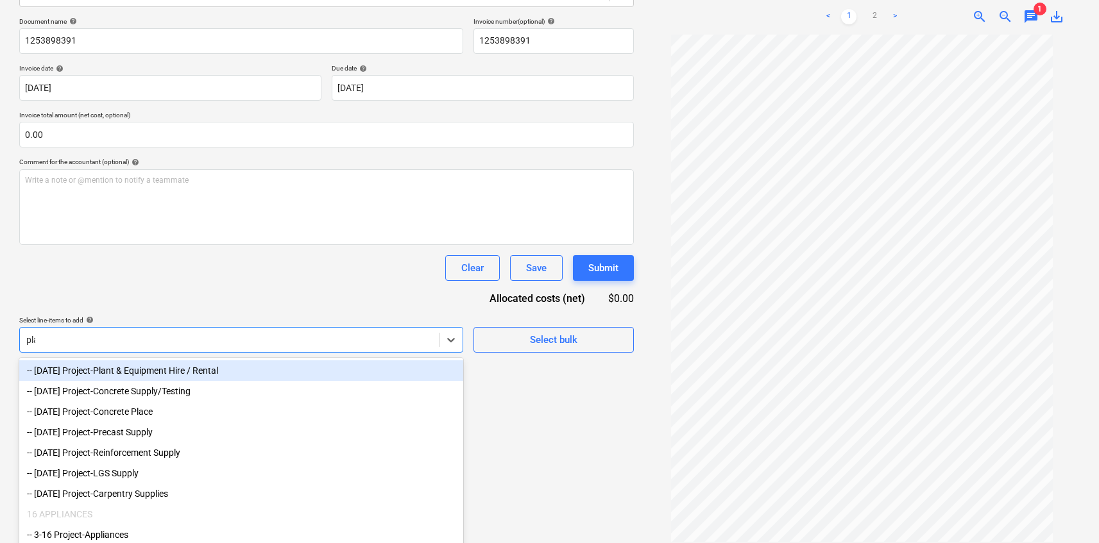
type input "plan"
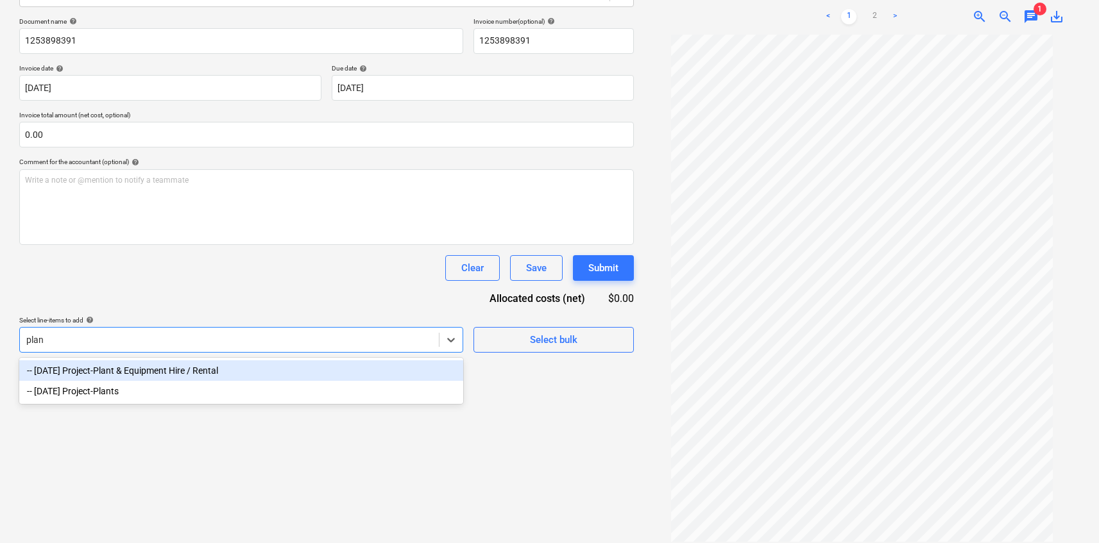
click at [317, 373] on div "-- [DATE] Project-Plant & Equipment Hire / Rental" at bounding box center [241, 371] width 444 height 21
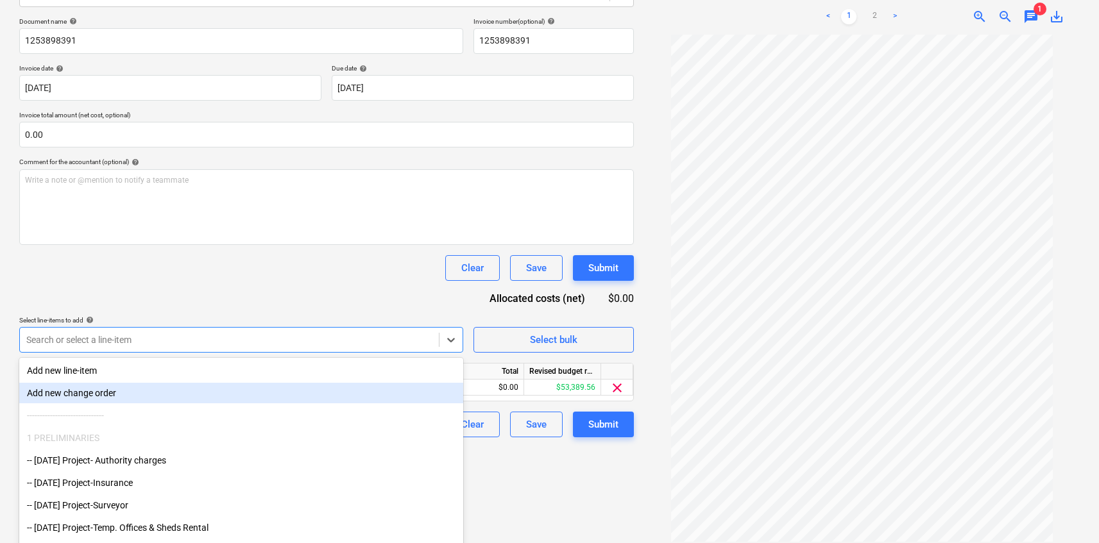
click at [518, 477] on div "Create new document Select company Hilti Aust Add new company Select document t…" at bounding box center [326, 214] width 625 height 665
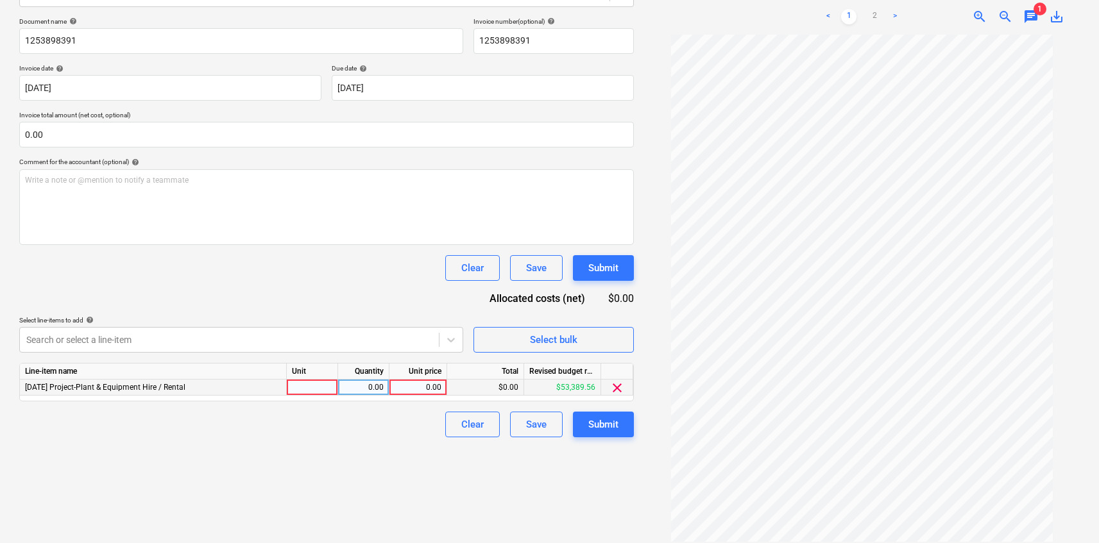
click at [415, 388] on div "0.00" at bounding box center [418, 388] width 47 height 16
type input "1089.14"
click at [353, 445] on div "Create new document Select company Hilti Aust Add new company Select document t…" at bounding box center [326, 214] width 625 height 665
click at [609, 419] on div "Submit" at bounding box center [603, 424] width 30 height 17
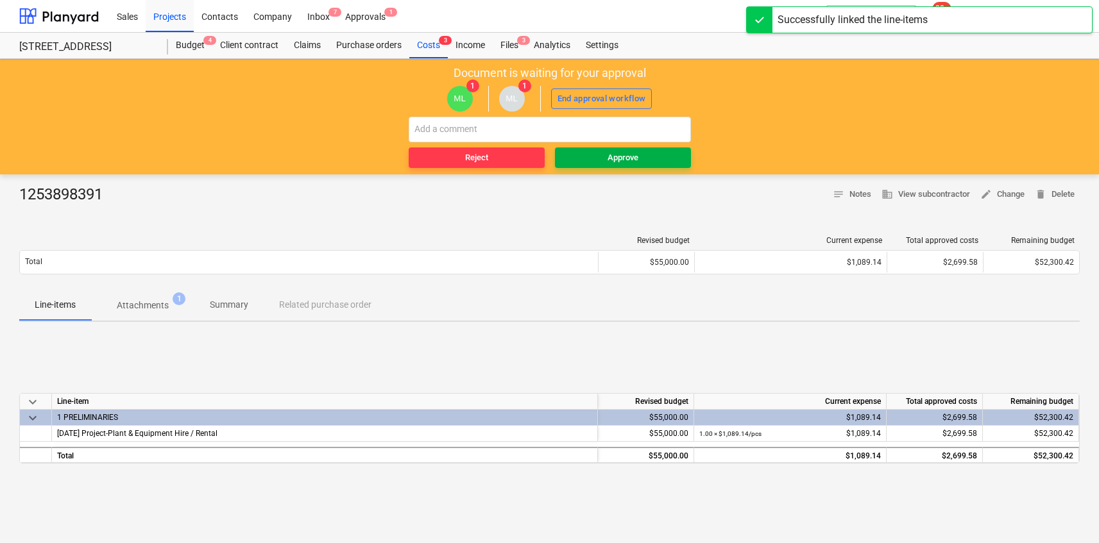
click at [614, 166] on button "Approve" at bounding box center [623, 158] width 136 height 21
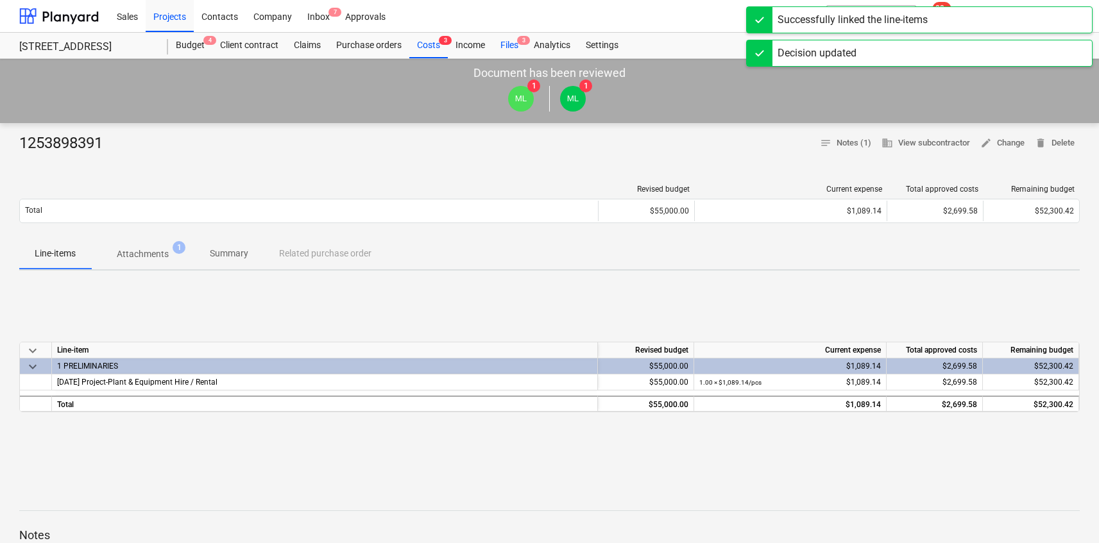
click at [513, 42] on div "Files 3" at bounding box center [509, 46] width 33 height 26
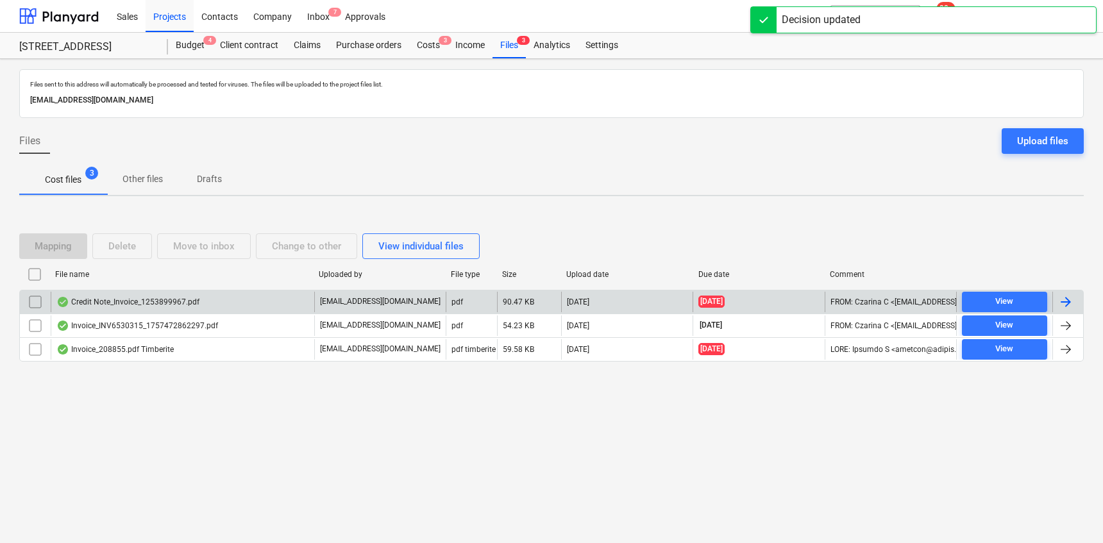
click at [245, 297] on div "Credit Note_Invoice_1253899967.pdf" at bounding box center [183, 302] width 264 height 21
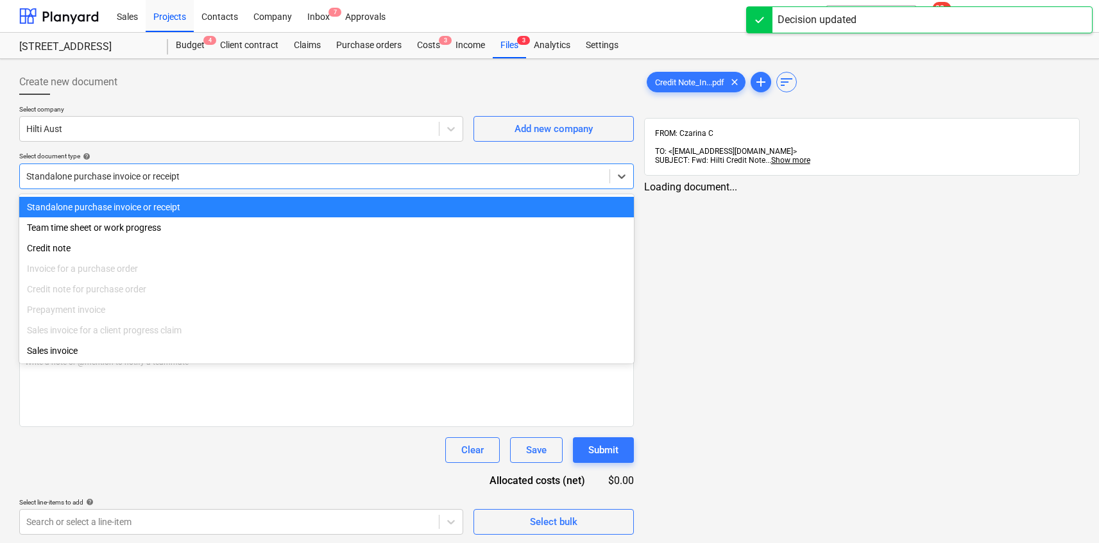
click at [263, 167] on div "Standalone purchase invoice or receipt" at bounding box center [315, 176] width 590 height 18
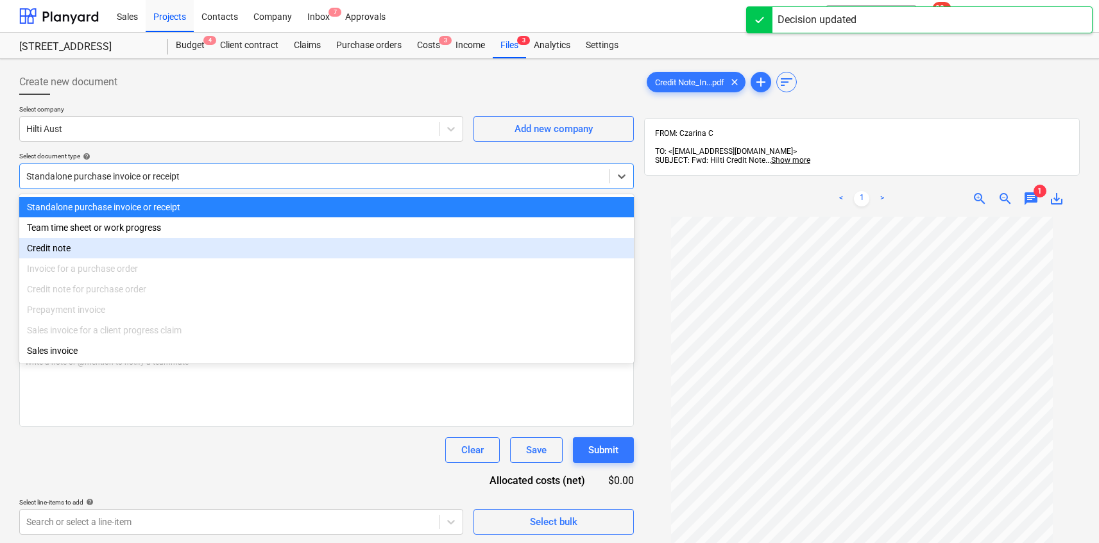
click at [255, 241] on div "Credit note" at bounding box center [326, 248] width 615 height 21
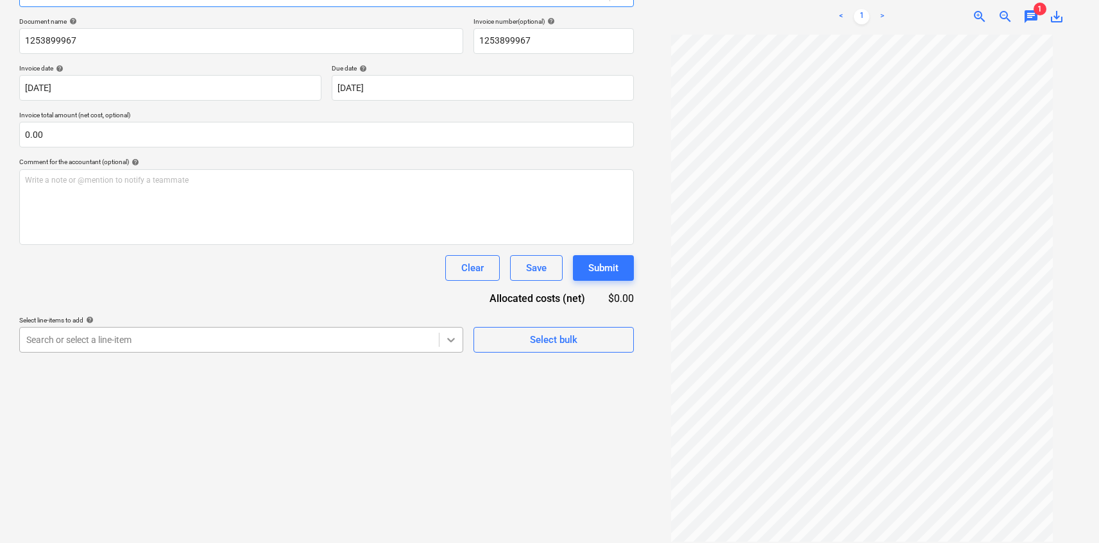
click at [454, 344] on div "Create new document Select company Hilti Aust Add new company Select document t…" at bounding box center [326, 214] width 625 height 665
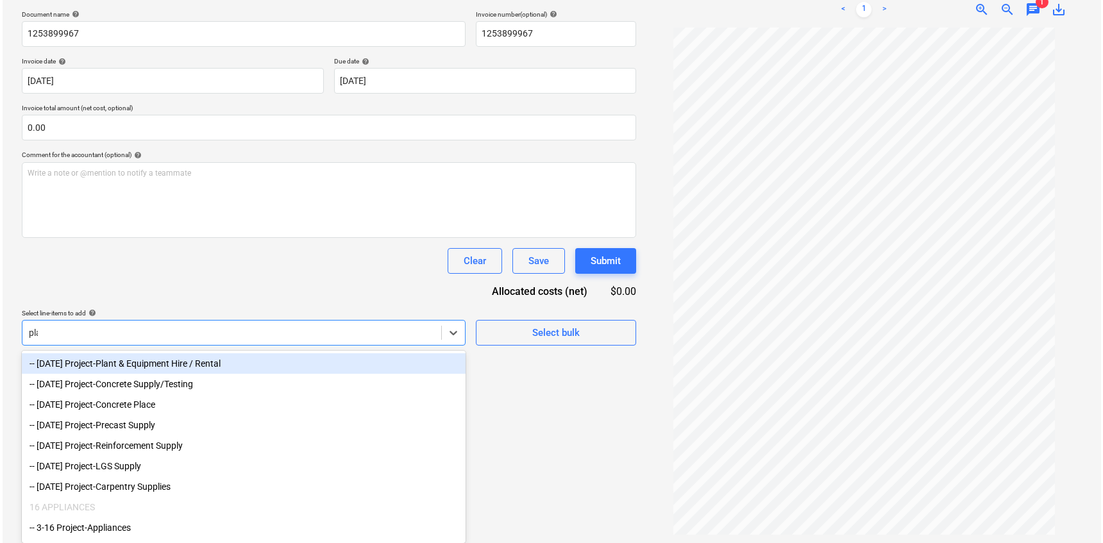
scroll to position [182, 0]
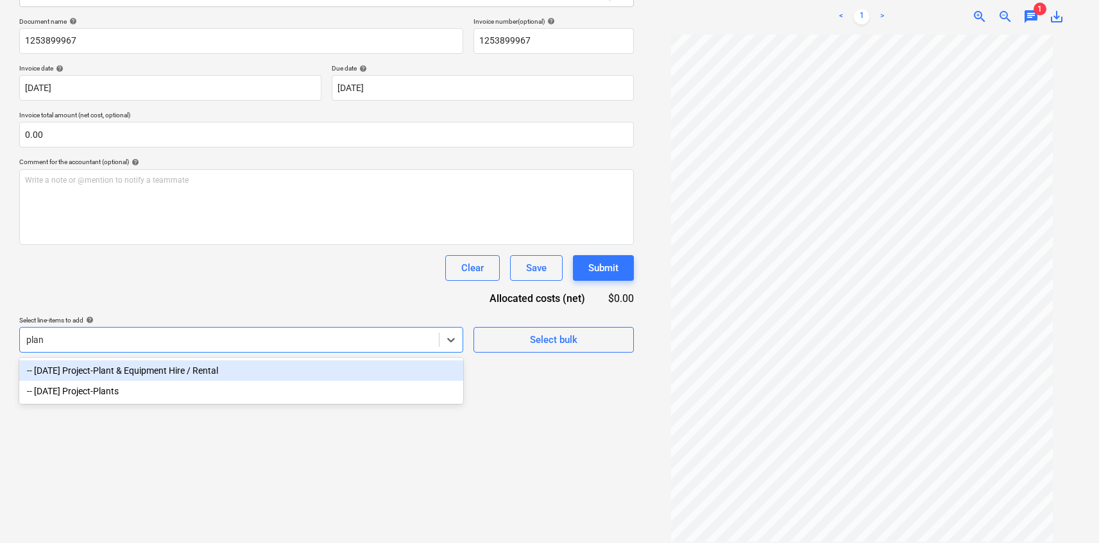
type input "plant"
click at [324, 372] on div "-- [DATE] Project-Plant & Equipment Hire / Rental" at bounding box center [241, 371] width 444 height 21
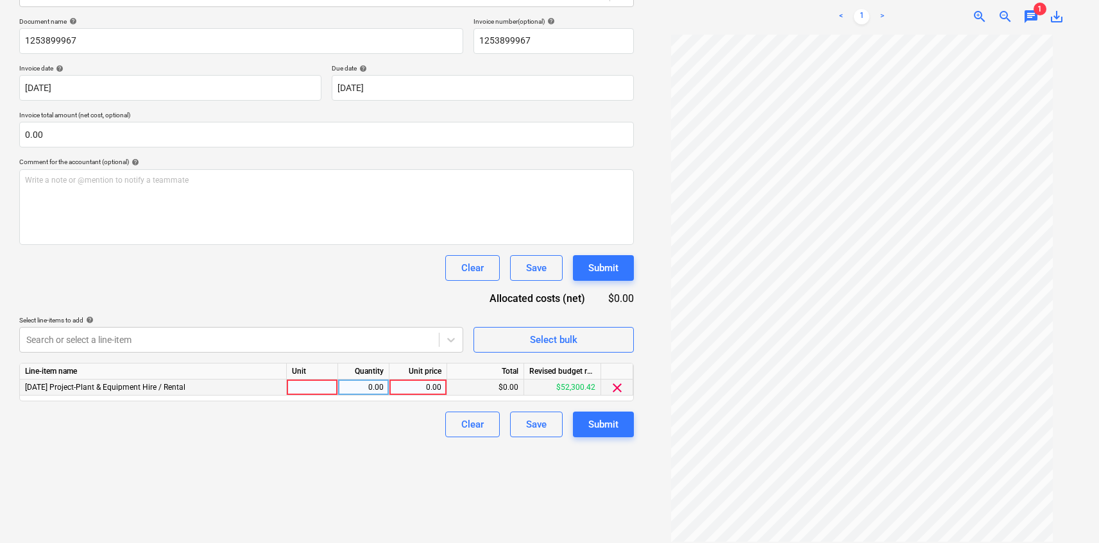
click at [507, 393] on div "$0.00" at bounding box center [485, 388] width 77 height 16
click at [441, 387] on div "0.00" at bounding box center [418, 388] width 47 height 16
type input "1089.14"
click at [366, 393] on div "-1.00" at bounding box center [363, 388] width 40 height 16
drag, startPoint x: 376, startPoint y: 447, endPoint x: 390, endPoint y: 445, distance: 14.2
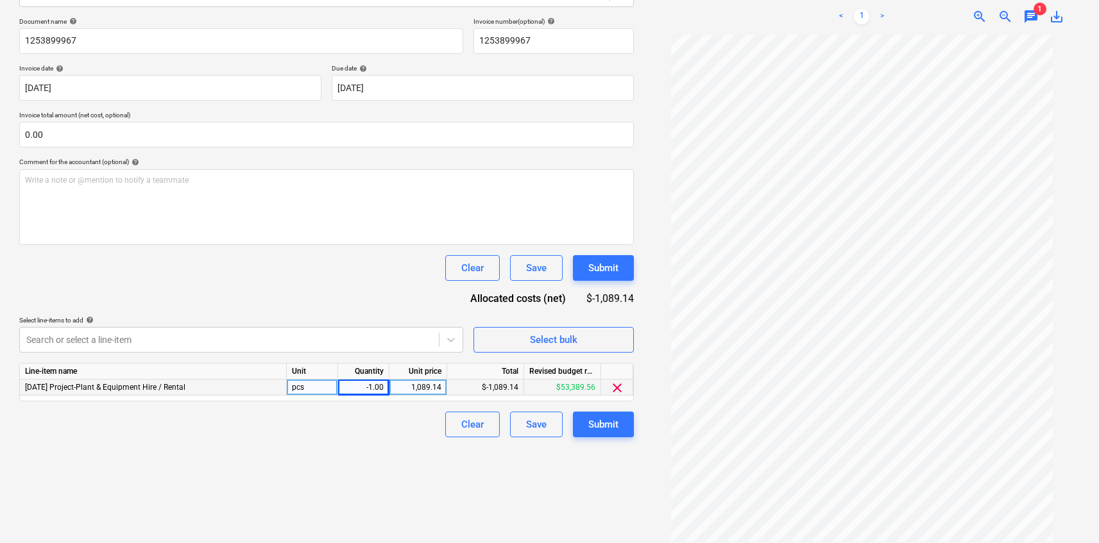
click at [376, 447] on div "Create new document Select company Hilti Aust Add new company Select document t…" at bounding box center [326, 214] width 625 height 665
click at [603, 424] on div "Submit" at bounding box center [603, 424] width 30 height 17
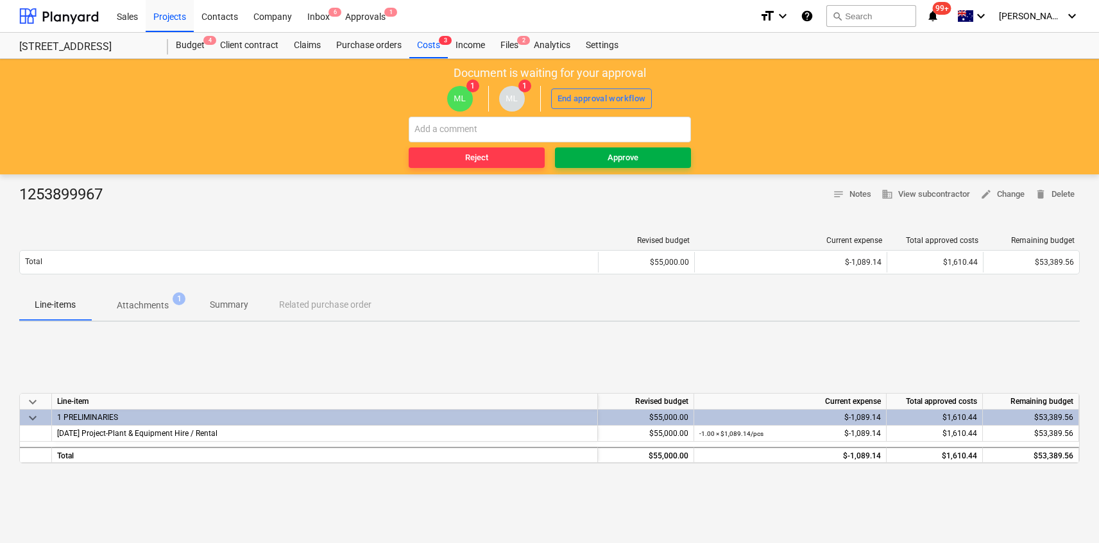
click at [630, 160] on div "Approve" at bounding box center [623, 158] width 31 height 15
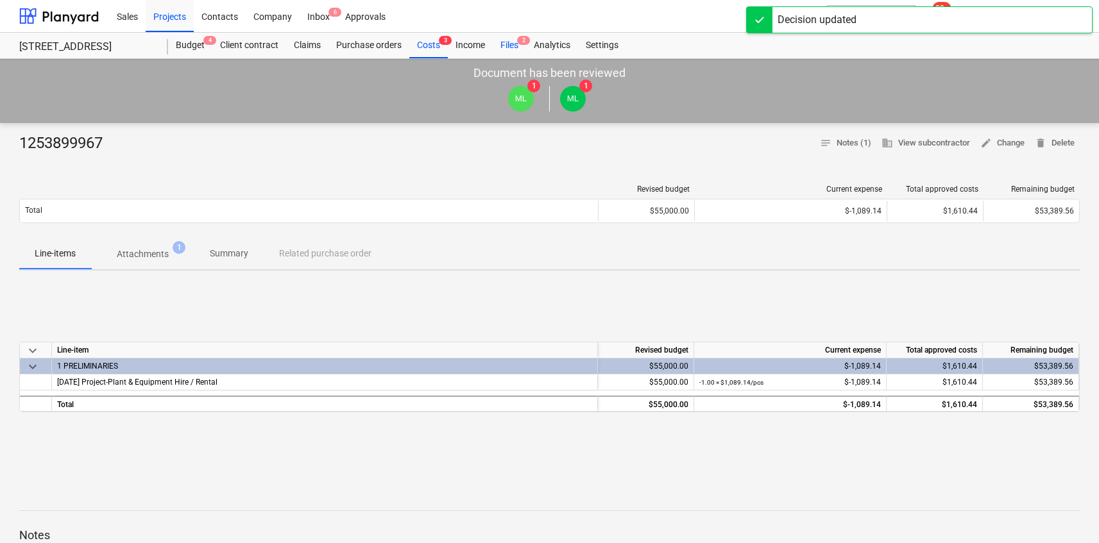
click at [501, 42] on div "Files 2" at bounding box center [509, 46] width 33 height 26
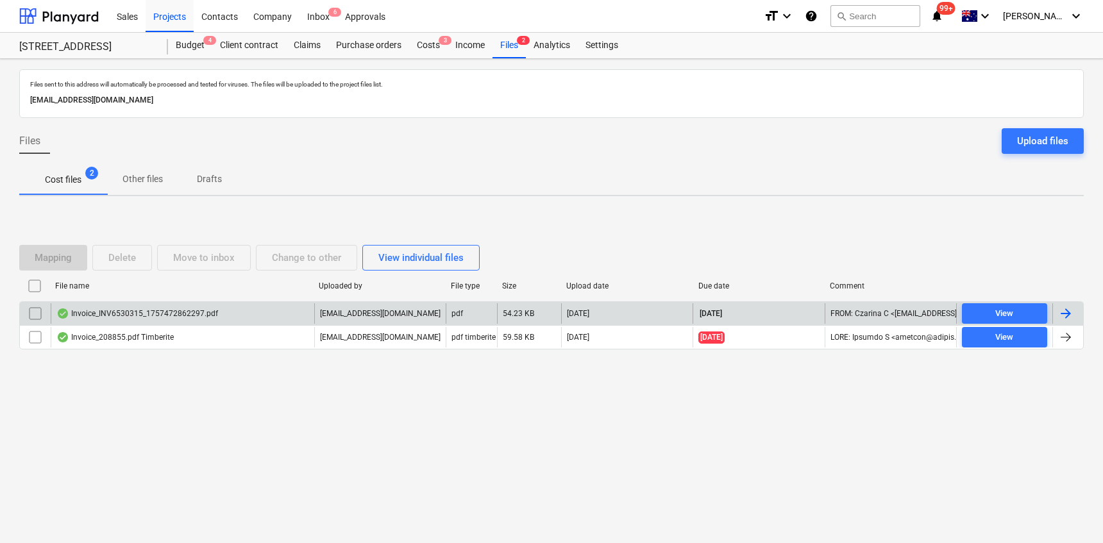
click at [291, 318] on div "Invoice_INV6530315_1757472862297.pdf" at bounding box center [183, 313] width 264 height 21
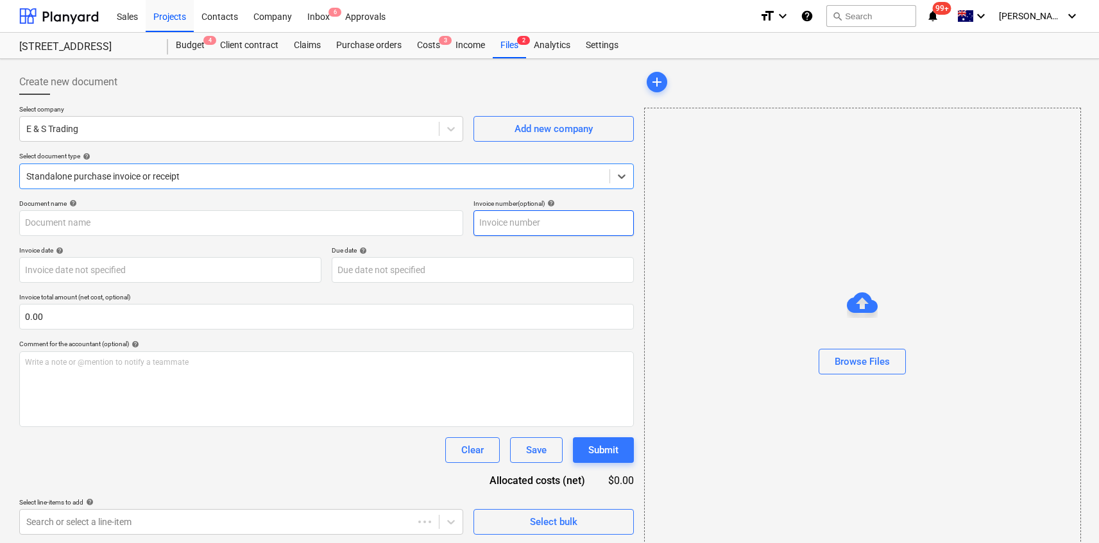
type input "INV6530315"
type input "[DATE]"
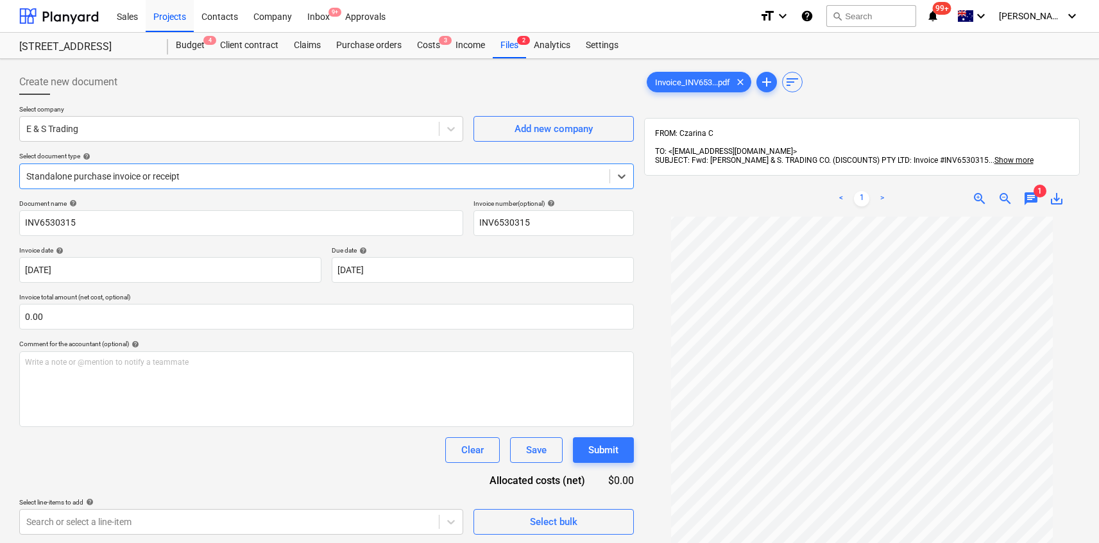
scroll to position [19, 0]
click at [296, 173] on div at bounding box center [314, 176] width 577 height 13
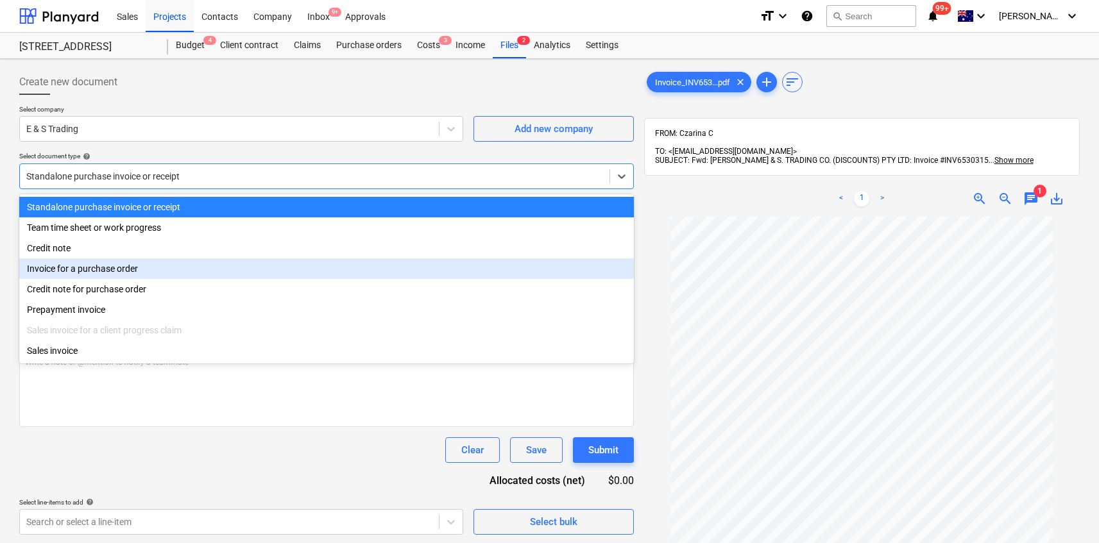
click at [275, 265] on div "Invoice for a purchase order" at bounding box center [326, 269] width 615 height 21
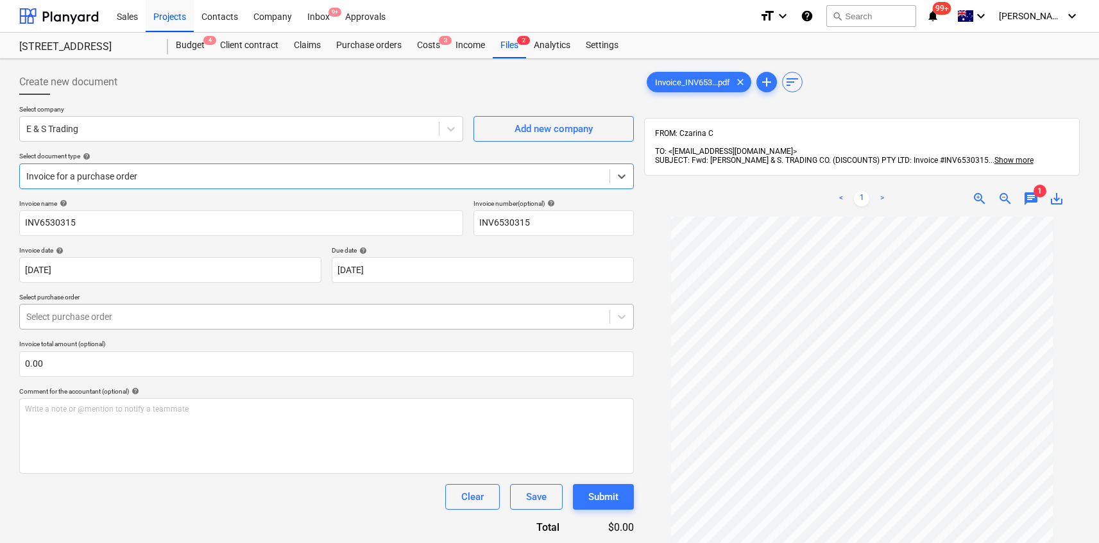
click at [272, 307] on div "Select purchase order" at bounding box center [326, 317] width 615 height 26
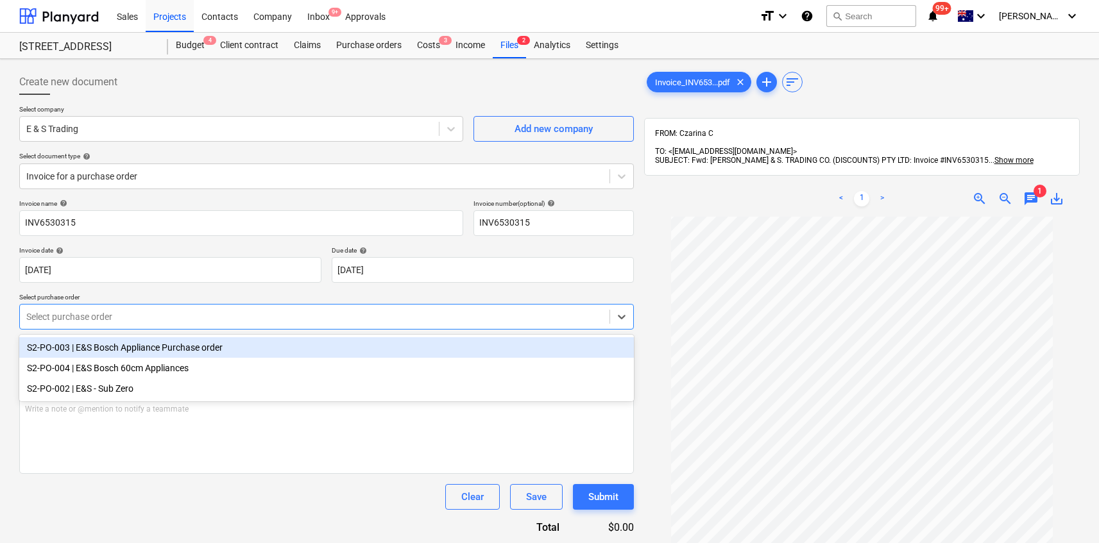
click at [331, 294] on p "Select purchase order" at bounding box center [326, 298] width 615 height 11
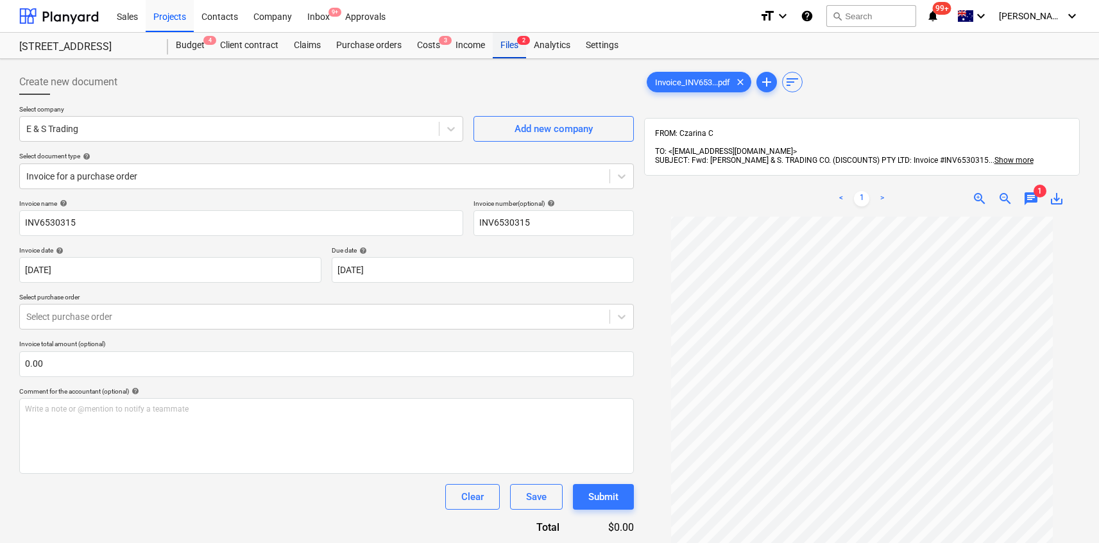
click at [513, 42] on div "Files 2" at bounding box center [509, 46] width 33 height 26
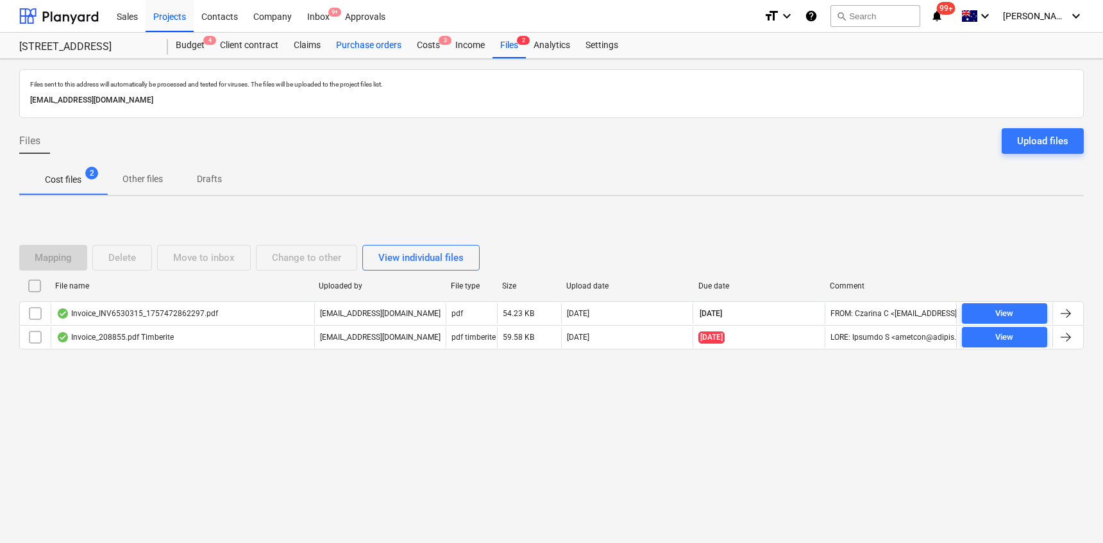
click at [378, 44] on div "Purchase orders" at bounding box center [368, 46] width 81 height 26
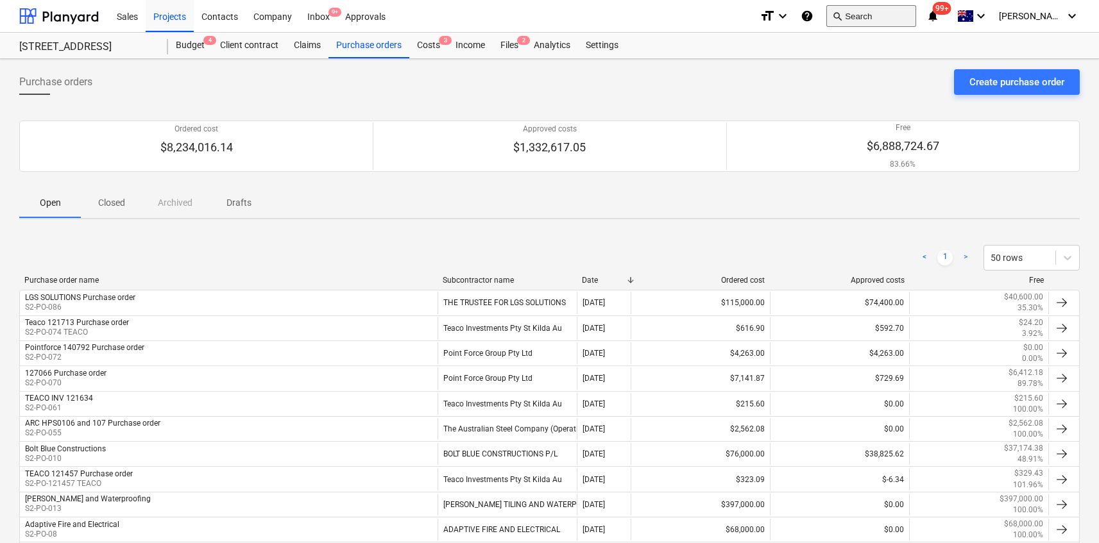
click at [842, 13] on span "search" at bounding box center [837, 16] width 10 height 10
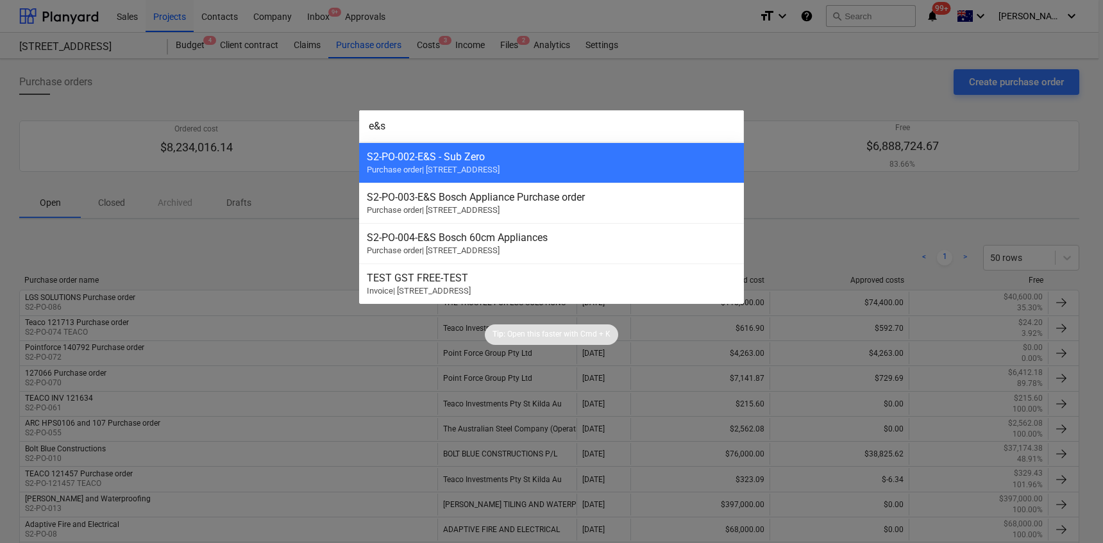
type input "e&s"
click at [683, 73] on div at bounding box center [551, 271] width 1103 height 543
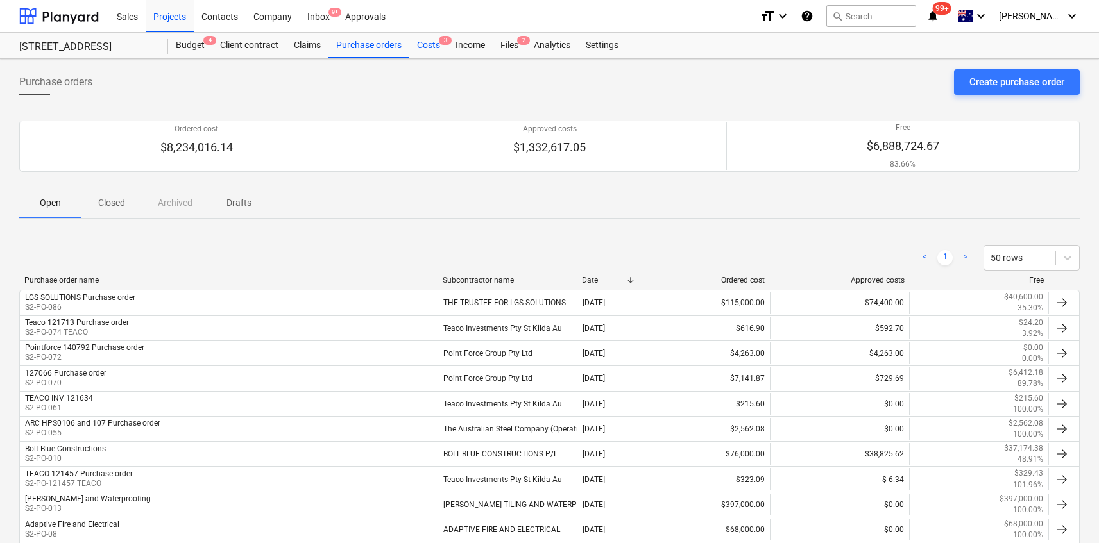
click at [423, 43] on div "Costs 3" at bounding box center [428, 46] width 38 height 26
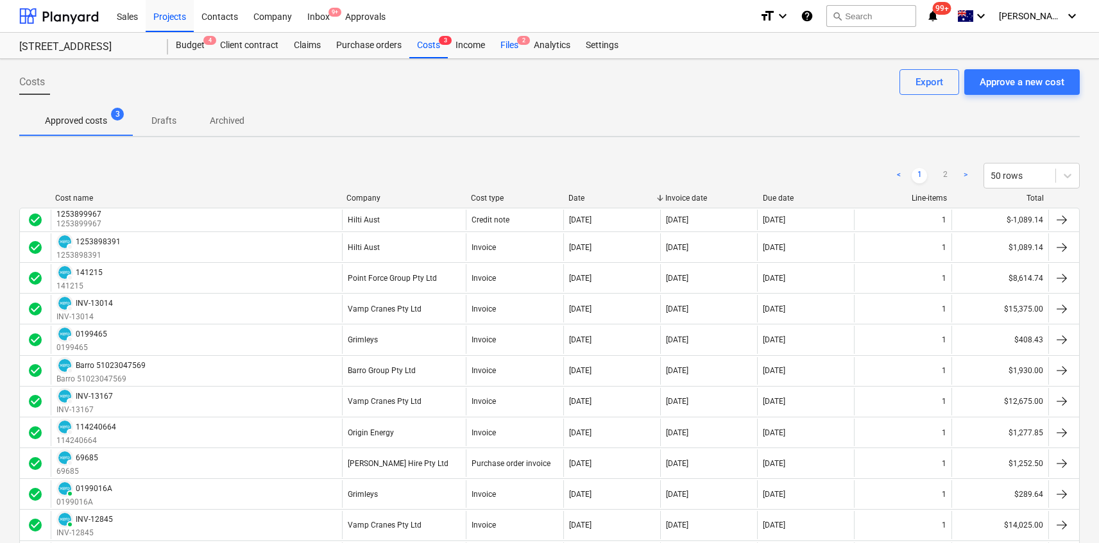
click at [516, 49] on div "Files 2" at bounding box center [509, 46] width 33 height 26
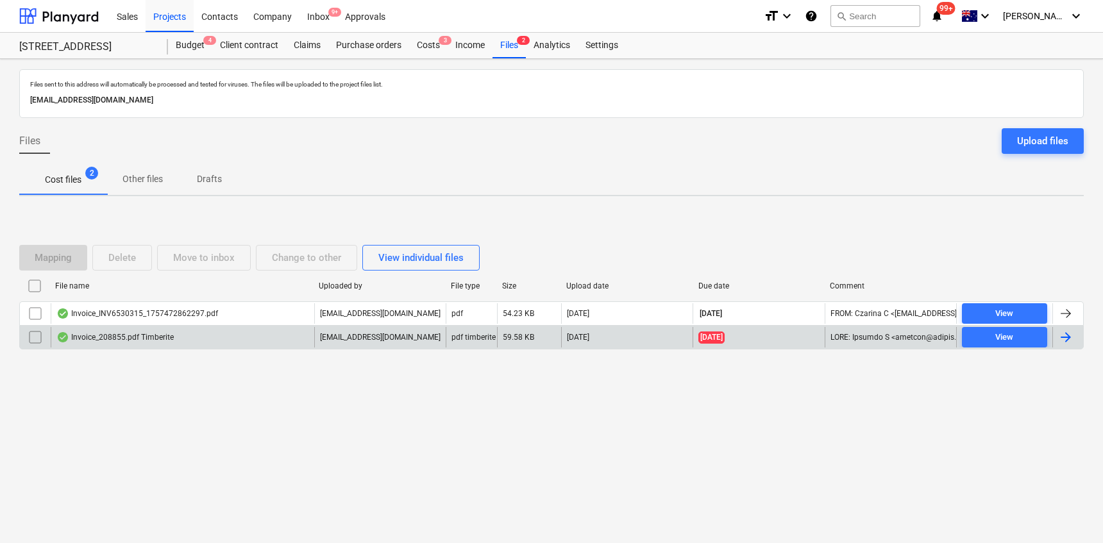
click at [172, 328] on div "Invoice_208855.pdf Timberite" at bounding box center [183, 337] width 264 height 21
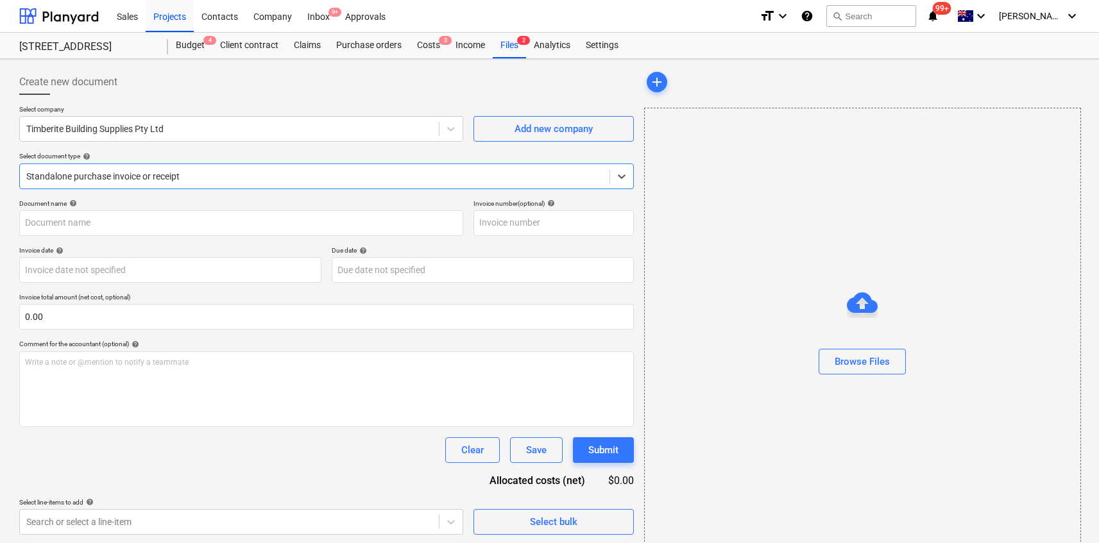
type input "208855"
type input "[DATE]"
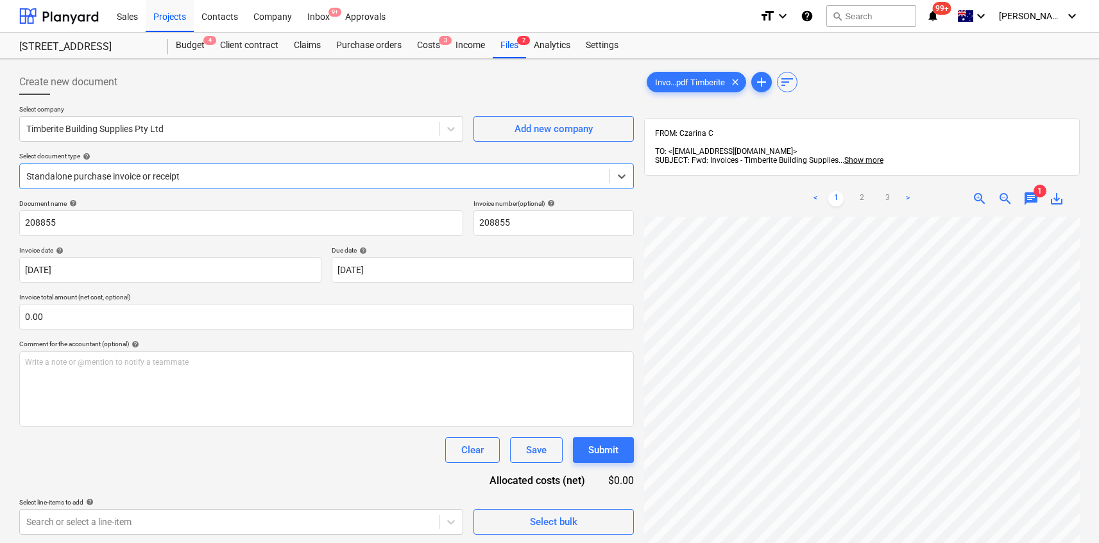
click at [1025, 191] on span "chat" at bounding box center [1030, 198] width 15 height 15
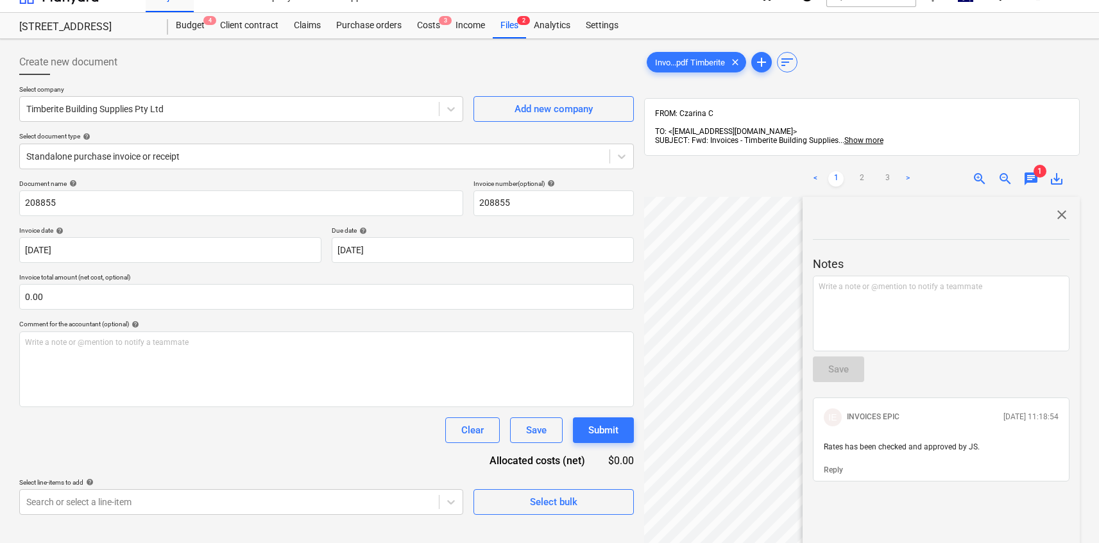
scroll to position [21, 0]
click at [1057, 207] on span "close" at bounding box center [1061, 214] width 15 height 15
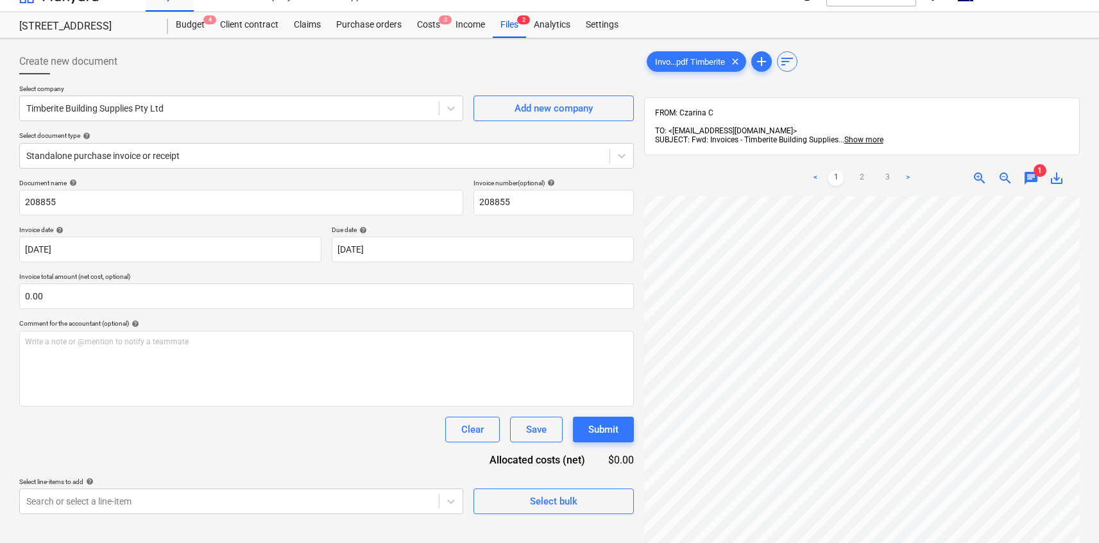
click at [1037, 171] on span "chat" at bounding box center [1030, 178] width 15 height 15
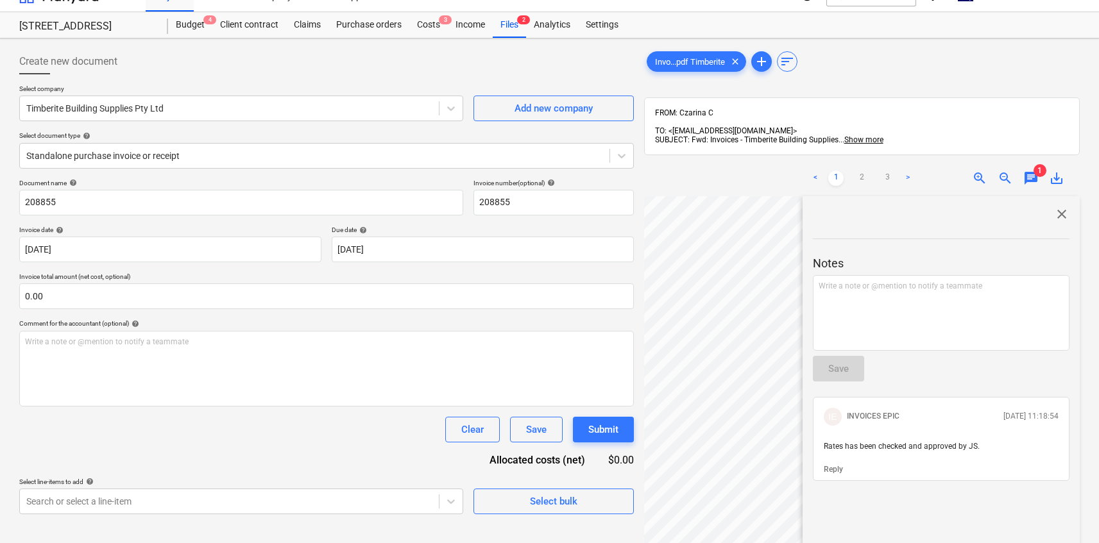
click at [1059, 207] on span "close" at bounding box center [1061, 214] width 15 height 15
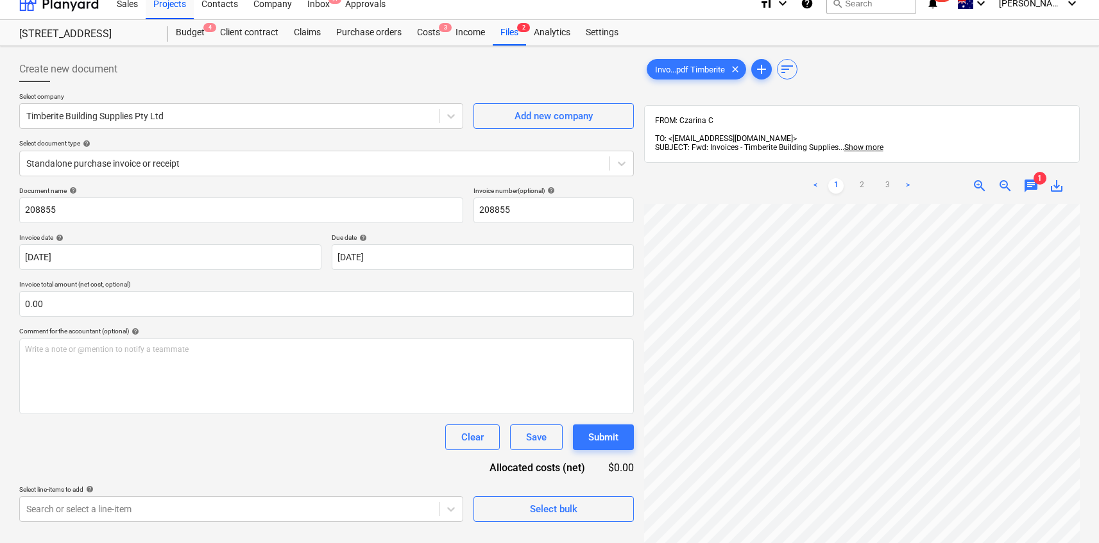
scroll to position [0, 0]
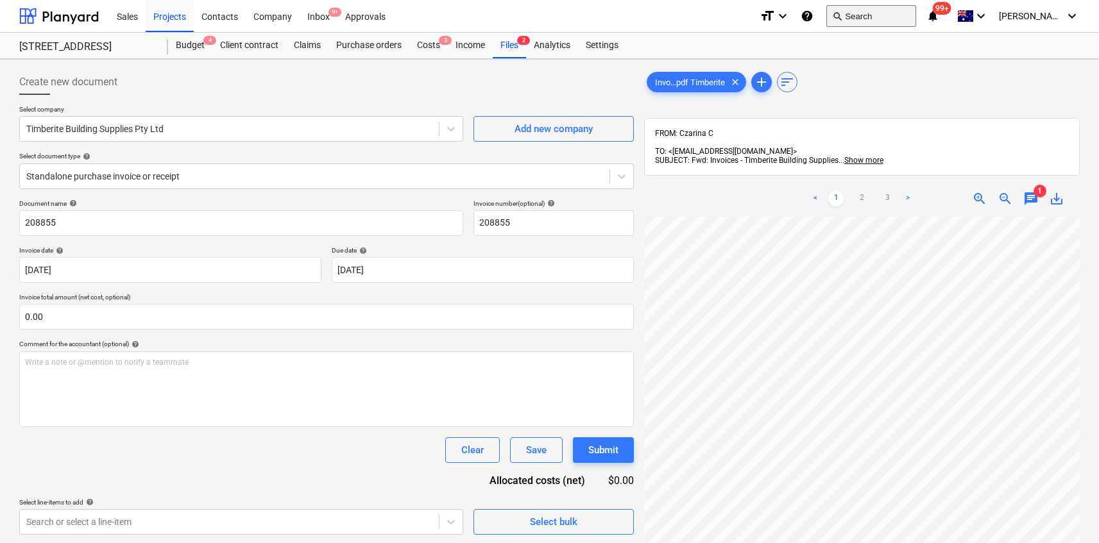
click at [842, 19] on span "search" at bounding box center [837, 16] width 10 height 10
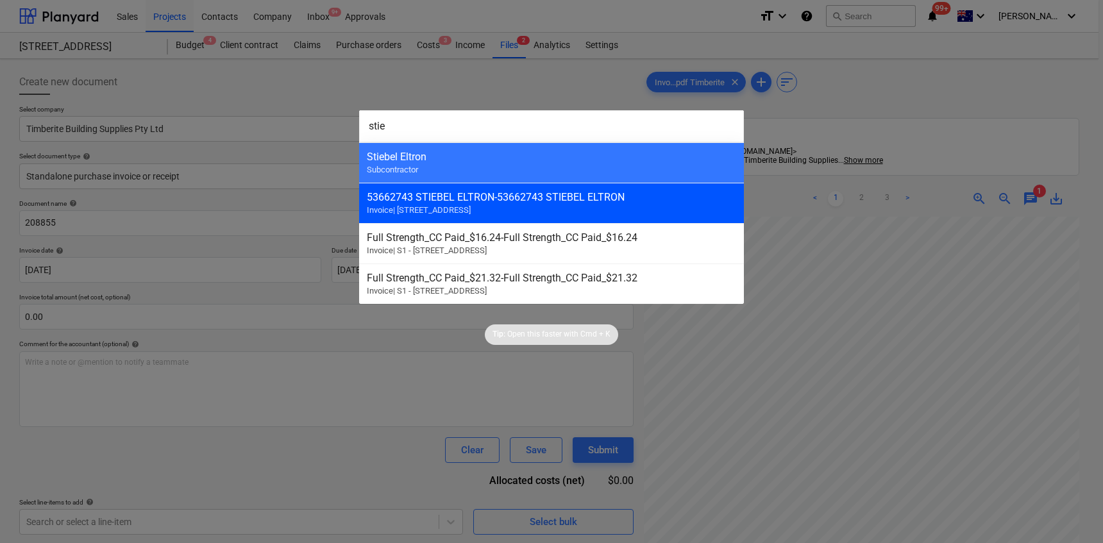
type input "stie"
click at [651, 194] on div "53662743 STIEBEL ELTRON - 53662743 STIEBEL ELTRON" at bounding box center [552, 197] width 370 height 12
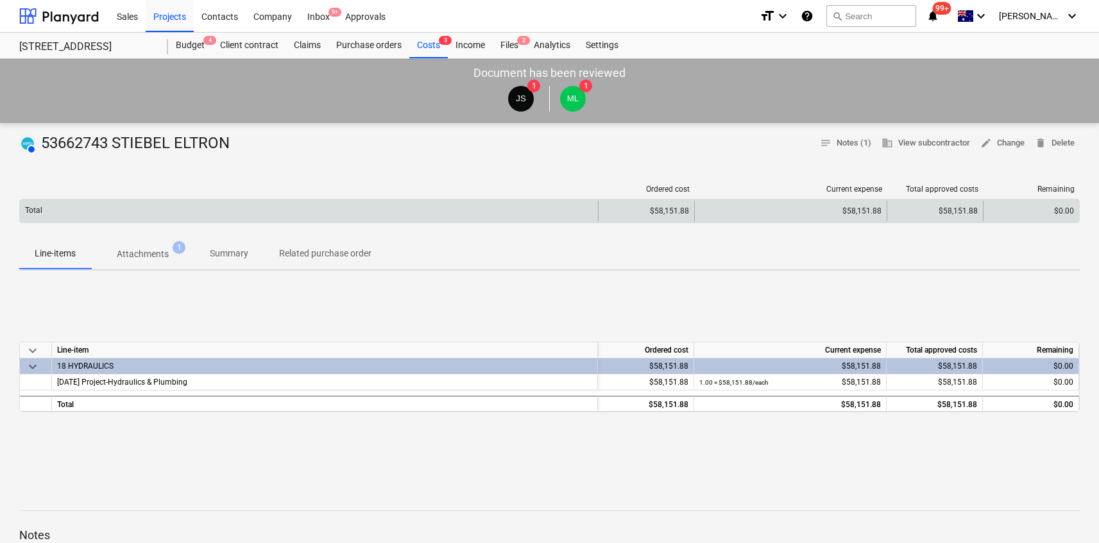
drag, startPoint x: 867, startPoint y: 224, endPoint x: 871, endPoint y: 207, distance: 17.6
click at [867, 224] on div "Ordered cost Current expense Total approved costs Remaining Total $58,151.88 $5…" at bounding box center [549, 207] width 1060 height 44
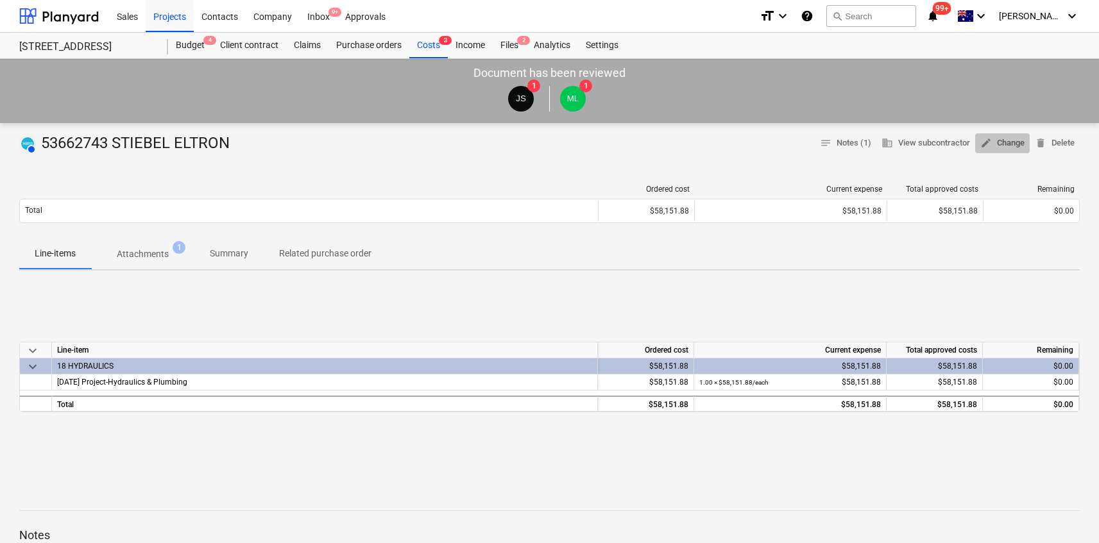
click at [1005, 146] on span "edit Change" at bounding box center [1002, 143] width 44 height 15
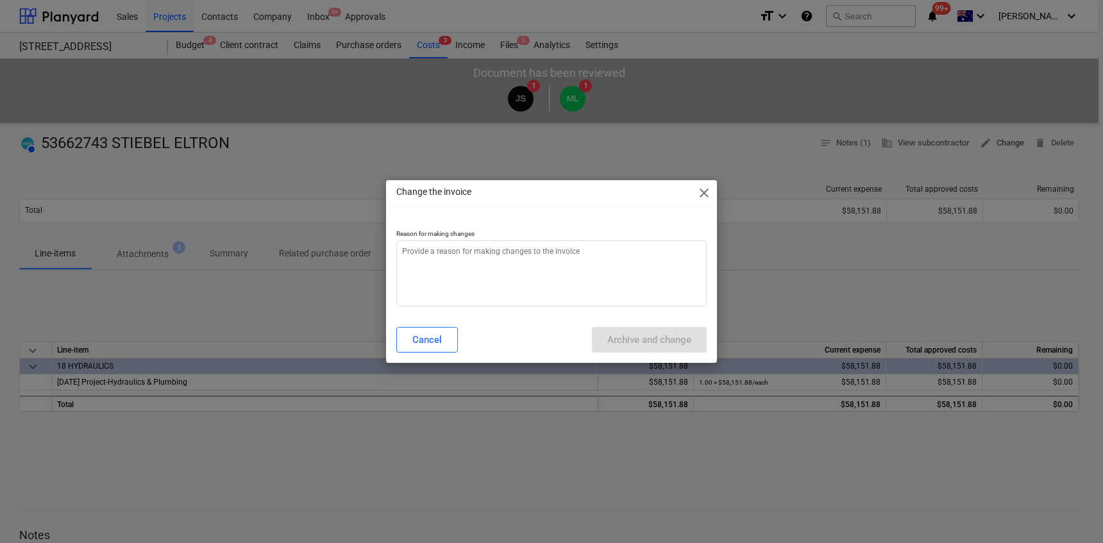
type textarea "x"
click at [623, 266] on textarea at bounding box center [551, 274] width 310 height 66
paste textarea "58,162.08"
type textarea "58,162.08"
type textarea "x"
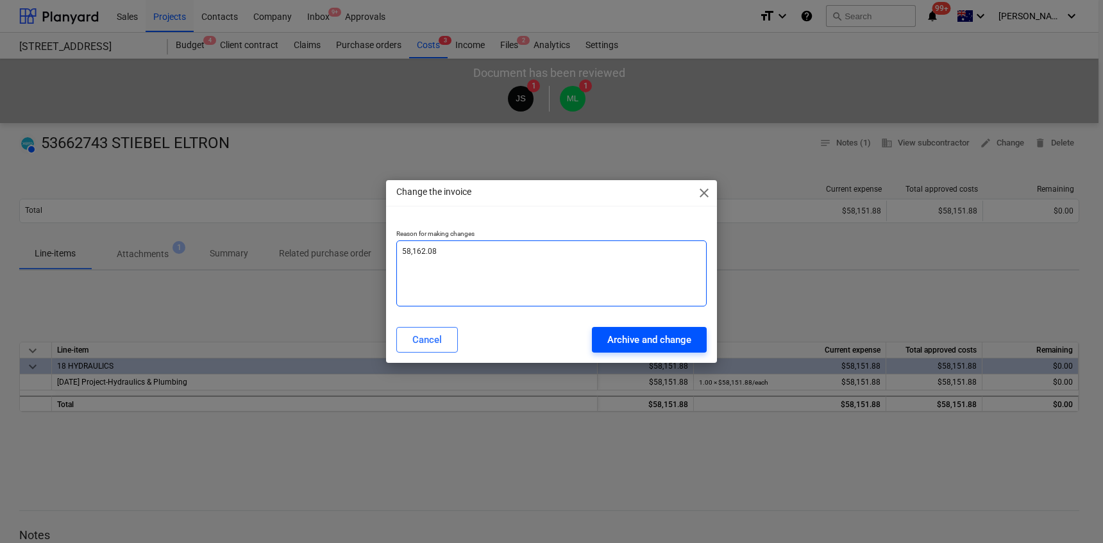
type textarea "58,162.08"
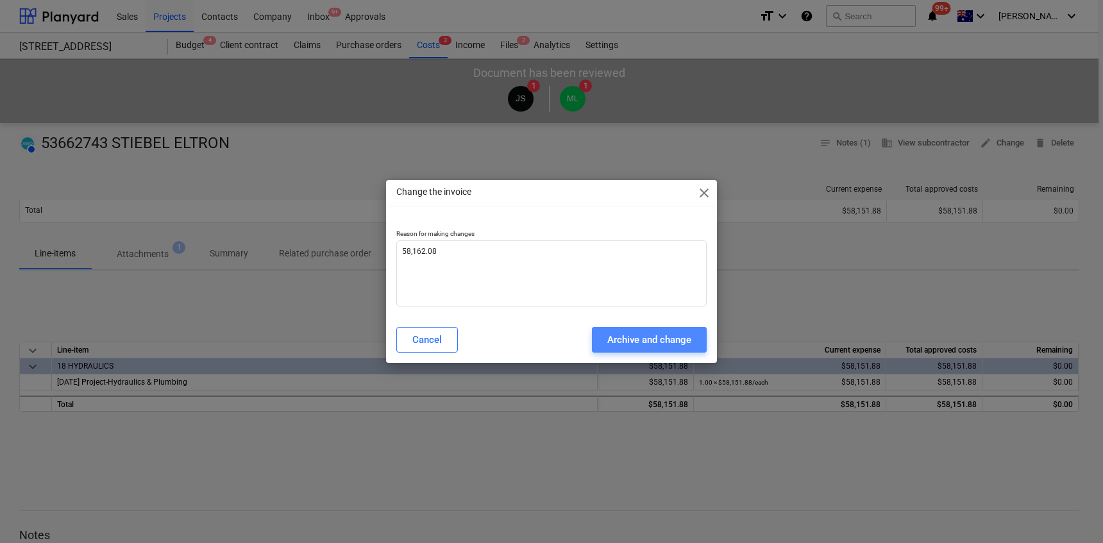
click at [649, 338] on div "Archive and change" at bounding box center [650, 340] width 84 height 17
type textarea "x"
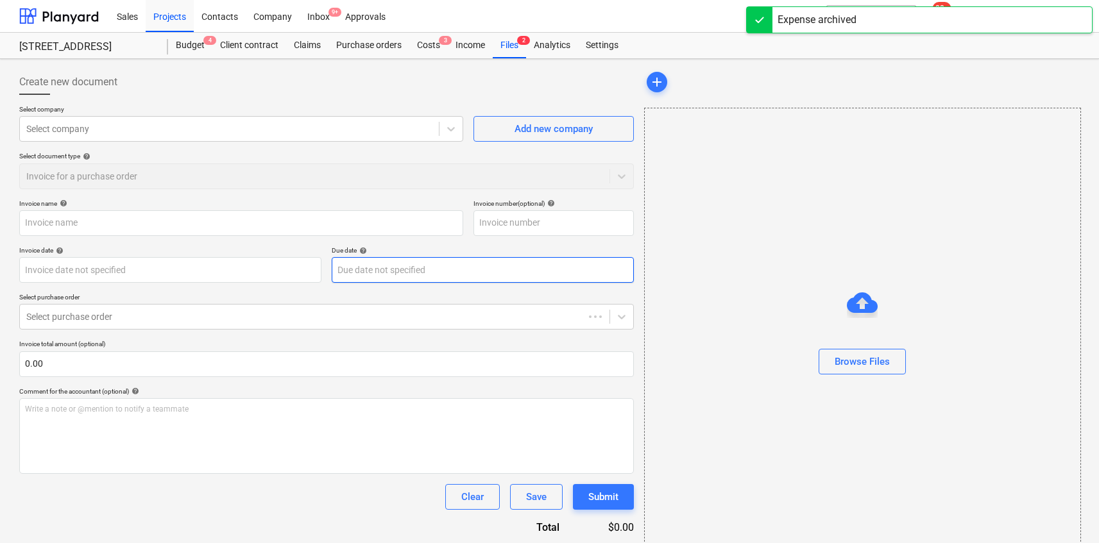
type input "53662743 STIEBEL ELTRON"
type input "[DATE]"
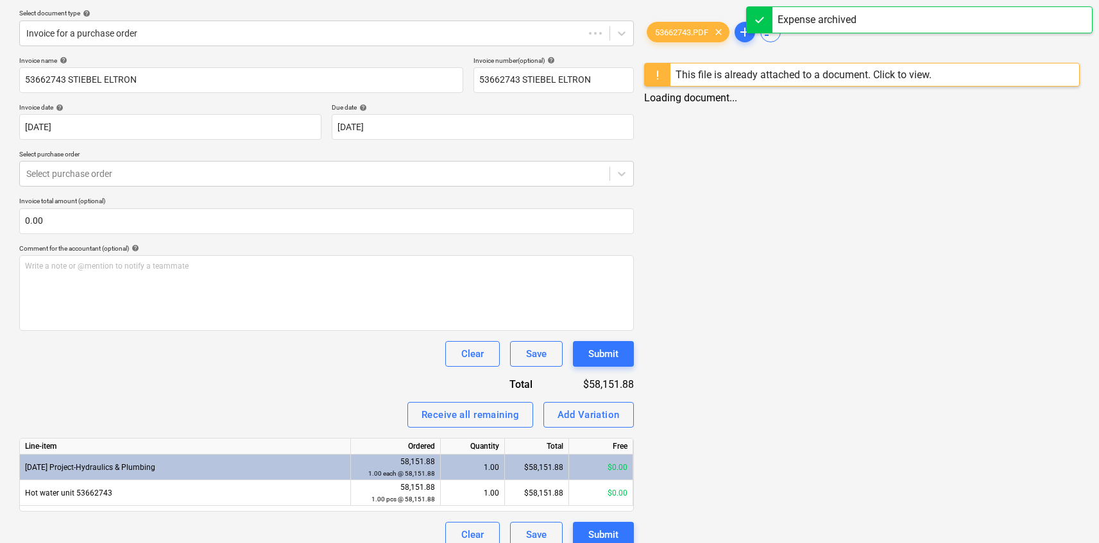
scroll to position [158, 0]
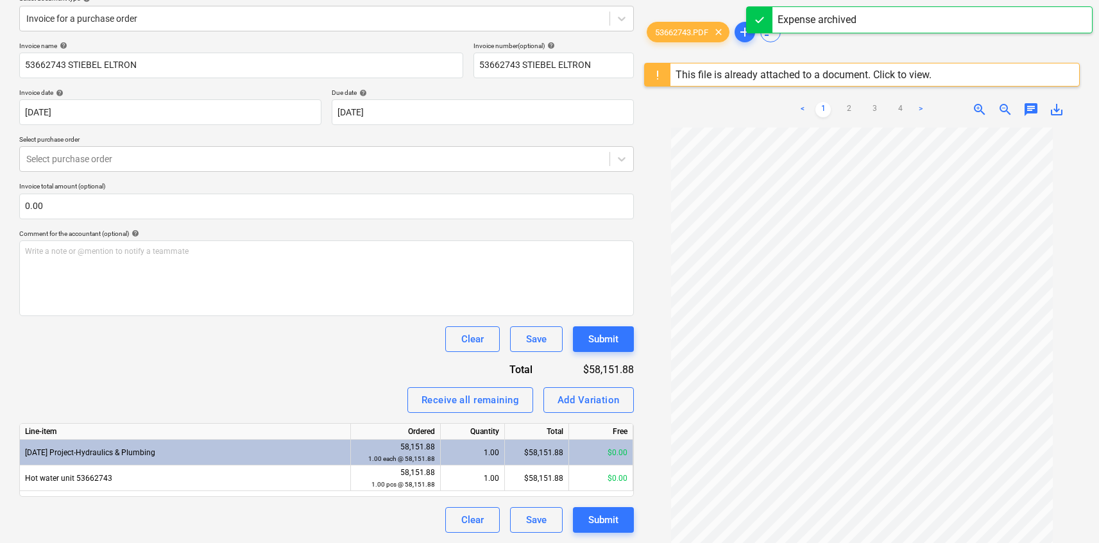
click at [533, 447] on div "$58,151.88" at bounding box center [537, 453] width 64 height 26
click at [533, 448] on div "$58,151.88" at bounding box center [537, 453] width 64 height 26
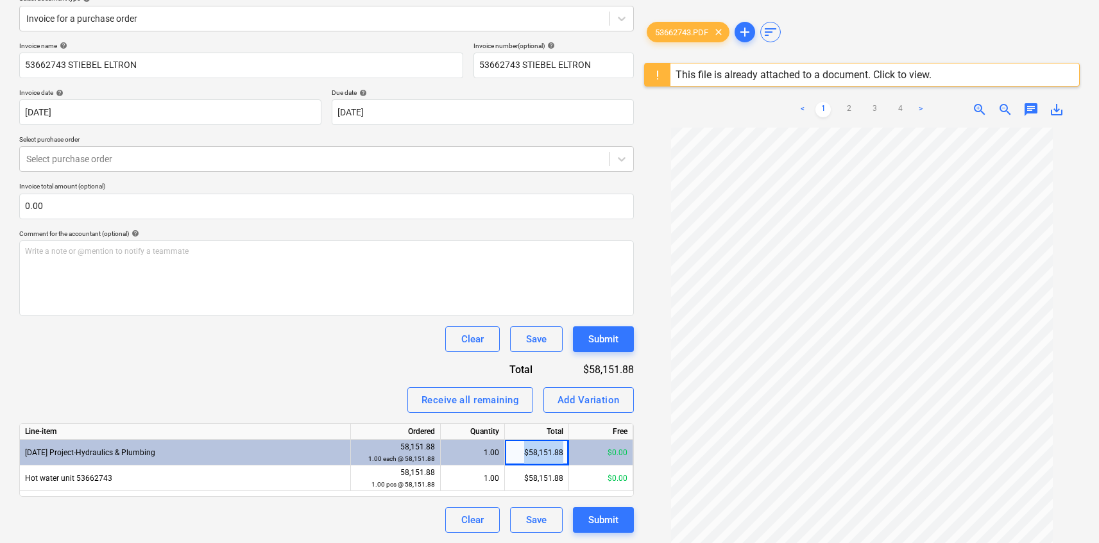
click at [545, 461] on div "$58,151.88" at bounding box center [537, 453] width 64 height 26
click at [898, 112] on link "4" at bounding box center [899, 109] width 15 height 15
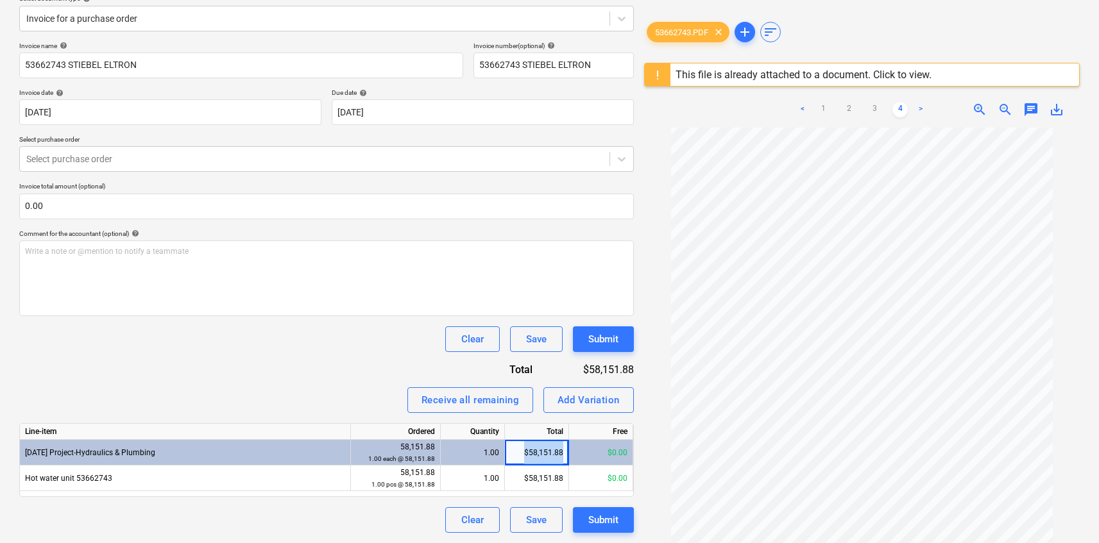
click at [550, 444] on div "$58,151.88" at bounding box center [537, 453] width 64 height 26
click at [523, 453] on div "$58,151.88" at bounding box center [537, 453] width 64 height 26
click at [495, 450] on div "1.00" at bounding box center [472, 453] width 53 height 26
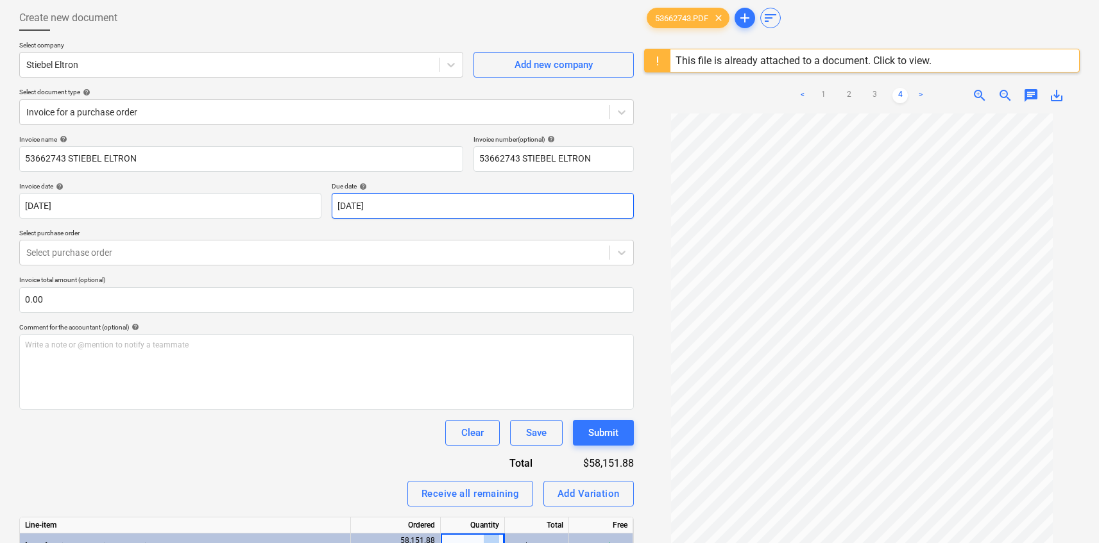
scroll to position [158, 0]
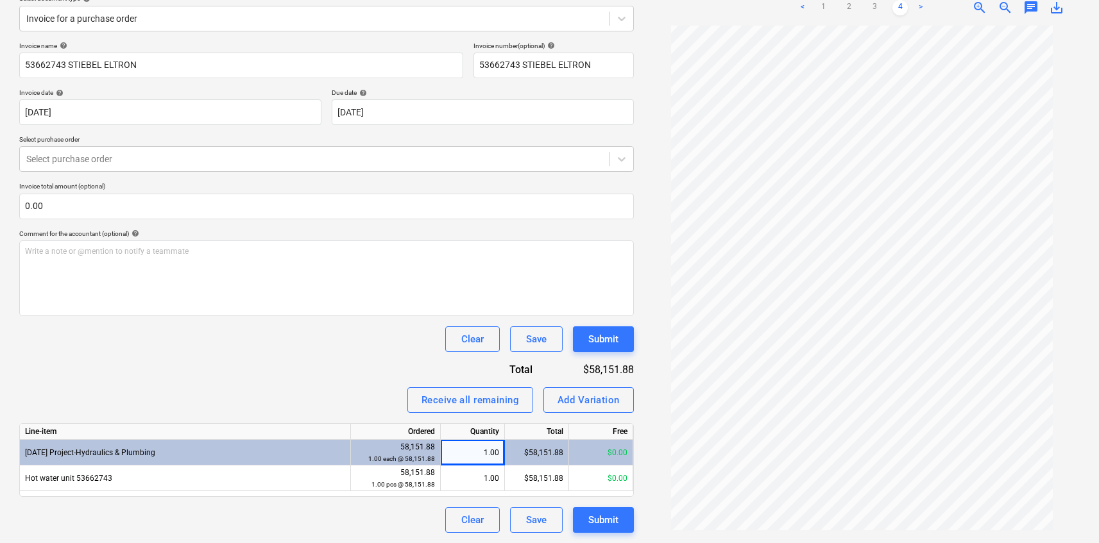
click at [337, 378] on div "Invoice name help 53662743 STIEBEL ELTRON Invoice number (optional) help 536627…" at bounding box center [326, 287] width 615 height 491
click at [467, 448] on div "1.00" at bounding box center [472, 453] width 53 height 26
click at [484, 455] on div "1.00" at bounding box center [472, 453] width 53 height 26
click at [366, 359] on div "Invoice name help 53662743 STIEBEL ELTRON Invoice number (optional) help 536627…" at bounding box center [326, 287] width 615 height 491
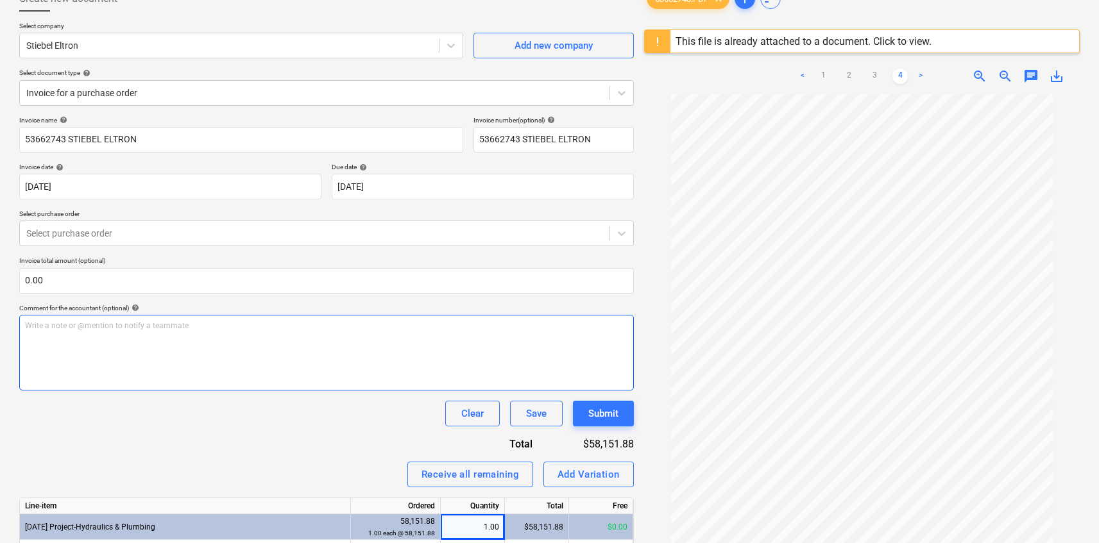
scroll to position [0, 0]
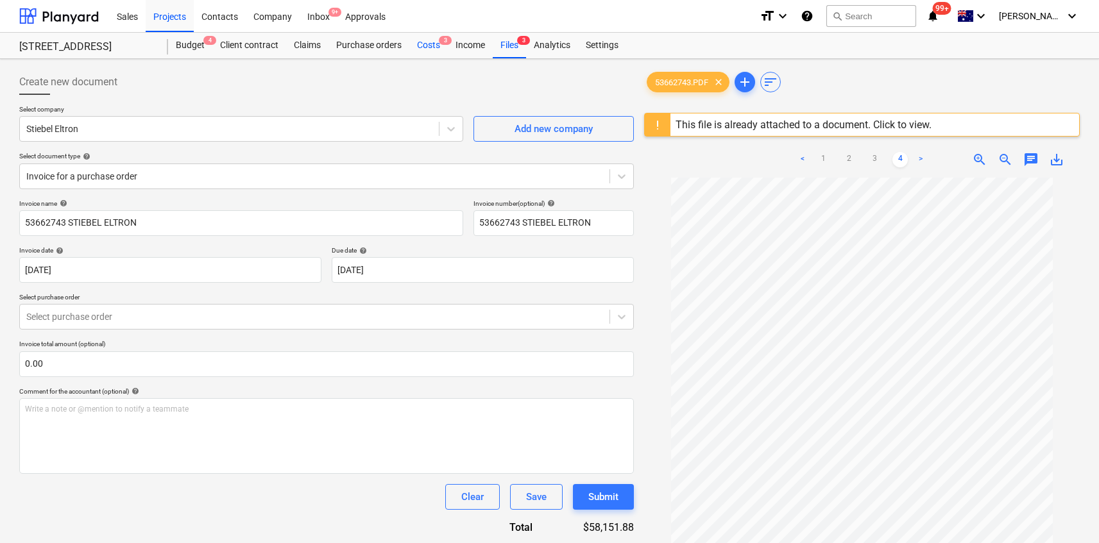
click at [433, 44] on div "Costs 3" at bounding box center [428, 46] width 38 height 26
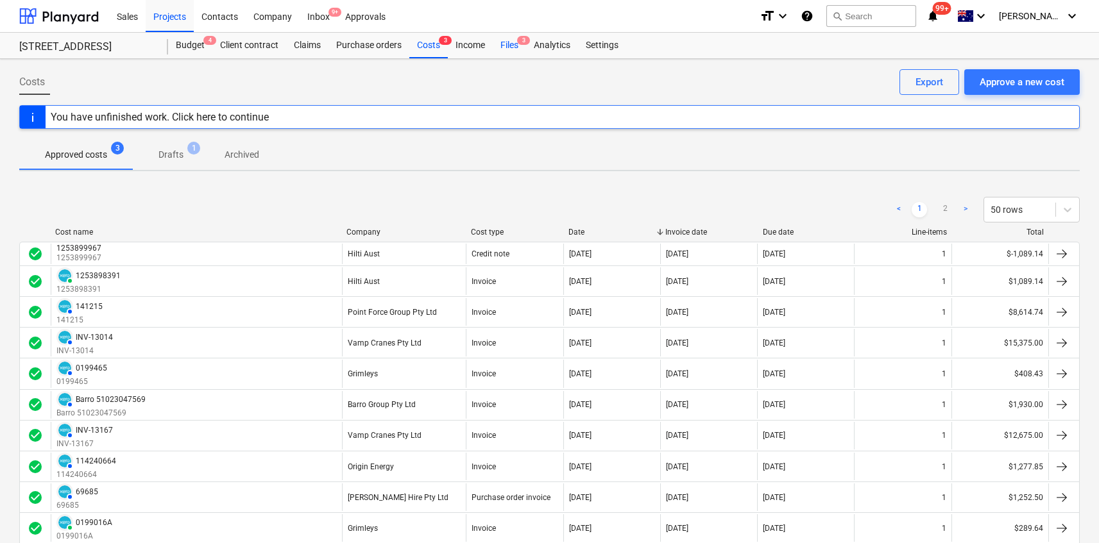
click at [507, 38] on div "Files 3" at bounding box center [509, 46] width 33 height 26
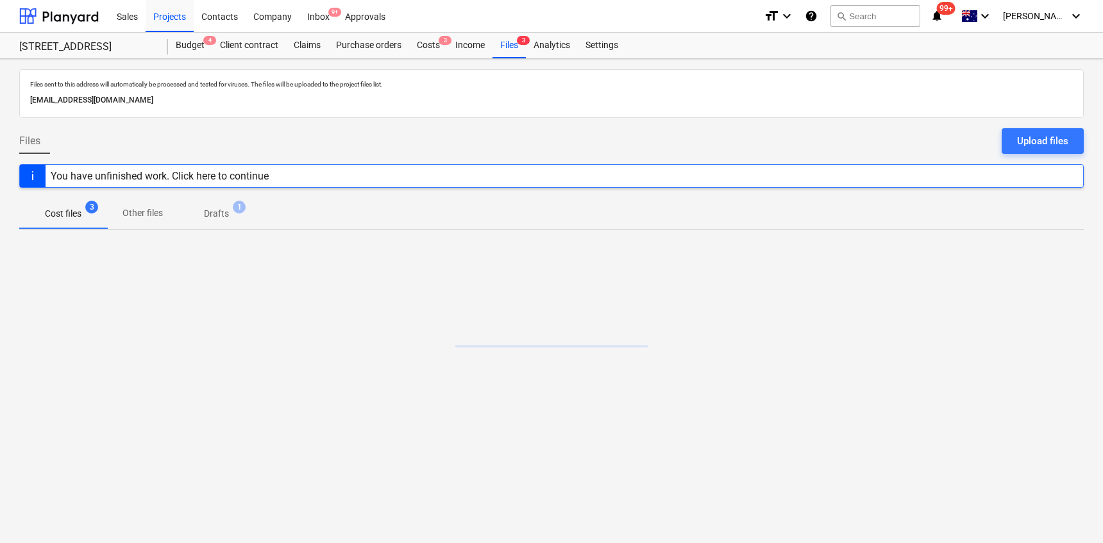
click at [228, 210] on p "Drafts" at bounding box center [216, 213] width 25 height 13
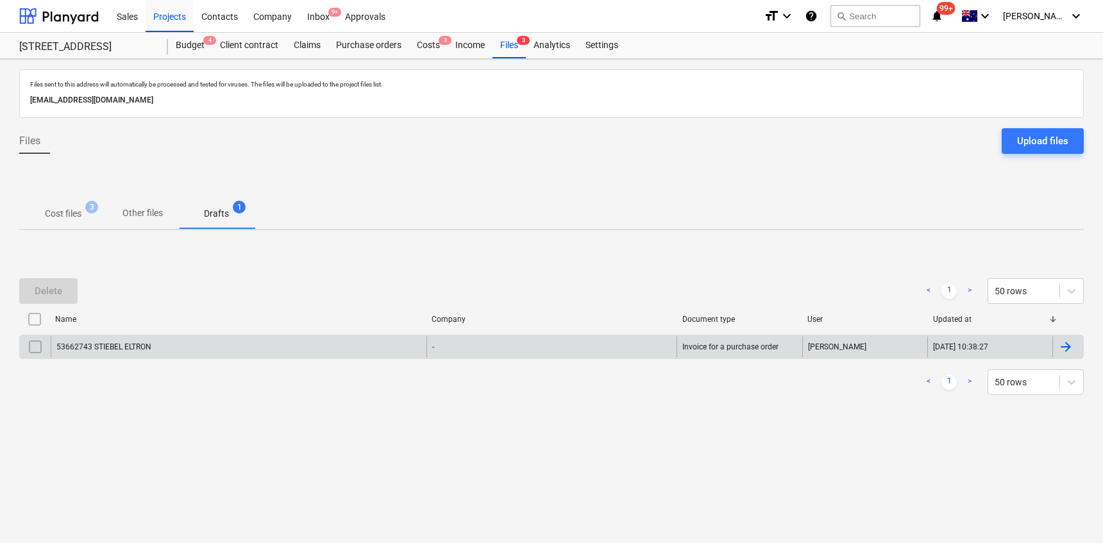
click at [38, 344] on input "checkbox" at bounding box center [35, 347] width 21 height 21
click at [51, 293] on div "Delete" at bounding box center [49, 291] width 28 height 17
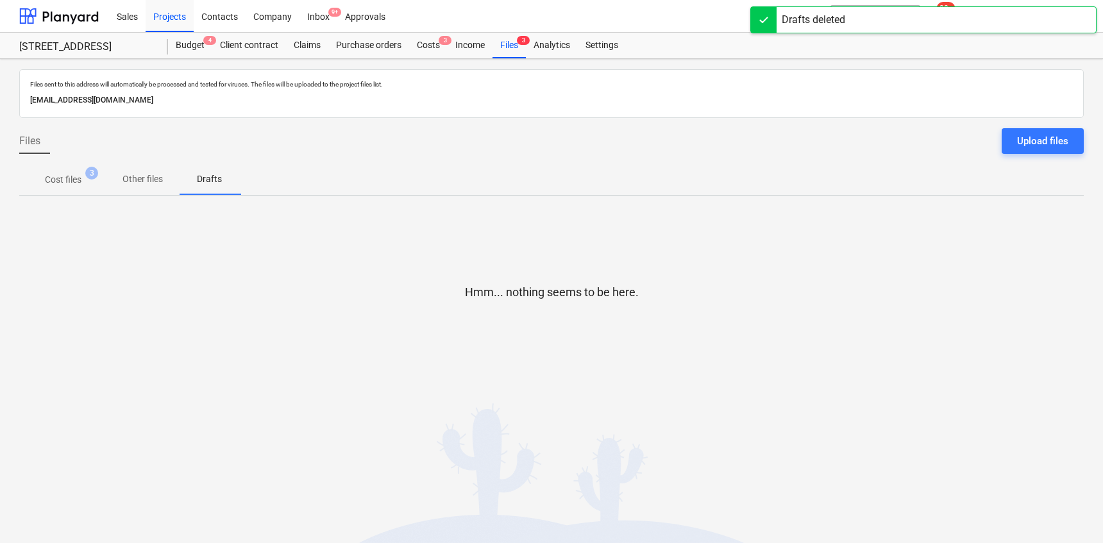
click at [880, 21] on div "Drafts deleted" at bounding box center [924, 19] width 346 height 27
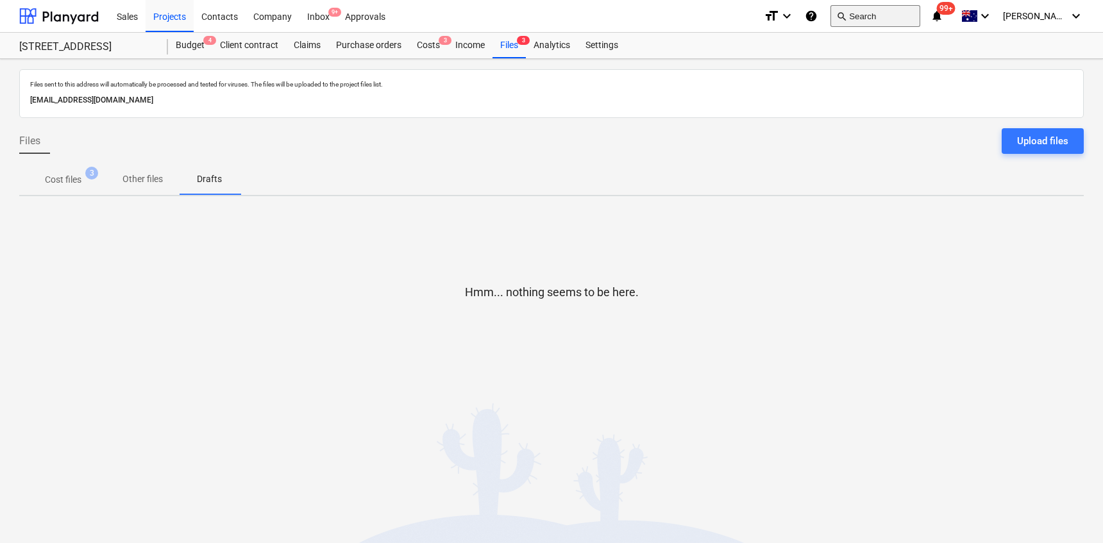
click at [879, 16] on button "search Search" at bounding box center [876, 16] width 90 height 22
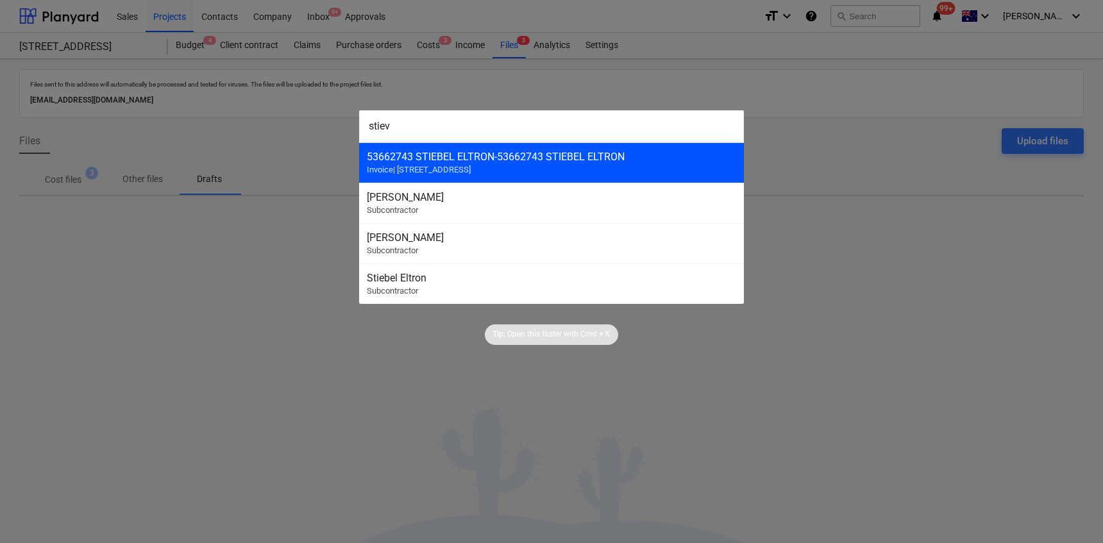
type input "stiev"
click at [627, 156] on div "53662743 STIEBEL ELTRON - 53662743 STIEBEL ELTRON" at bounding box center [552, 157] width 370 height 12
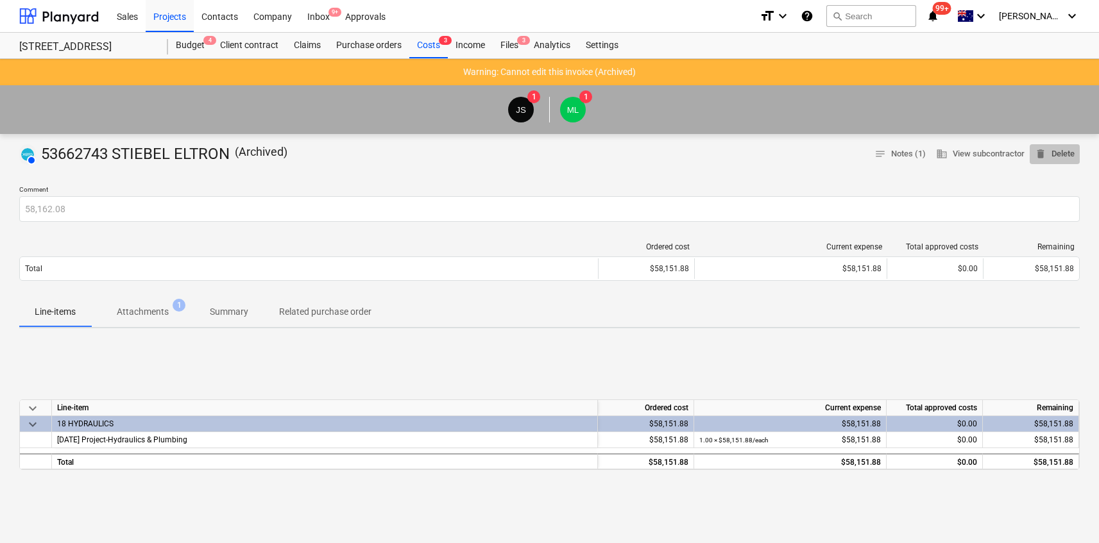
click at [1068, 155] on span "delete Delete" at bounding box center [1055, 154] width 40 height 15
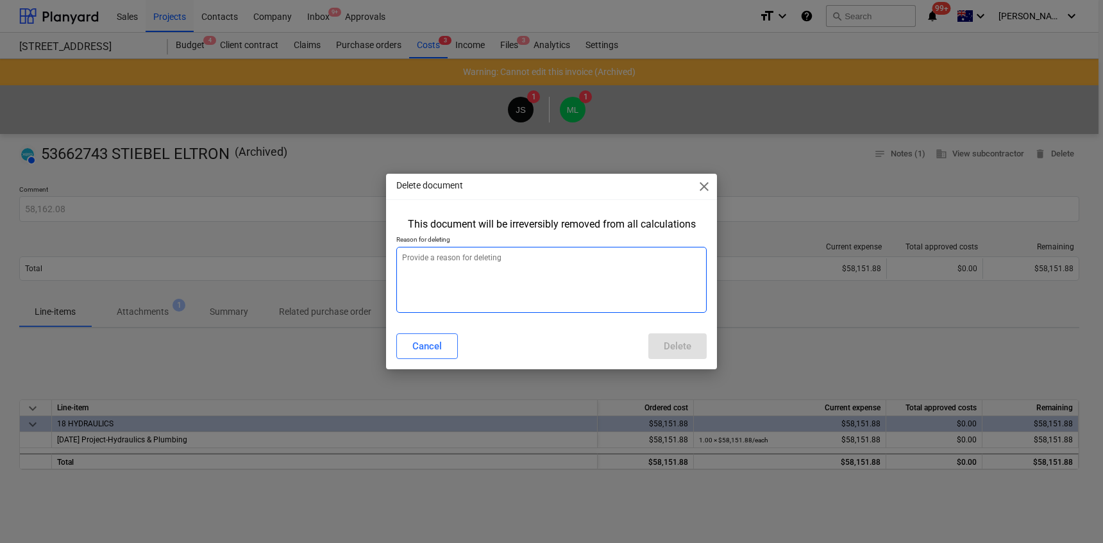
click at [650, 270] on textarea at bounding box center [551, 280] width 310 height 66
paste textarea "58,162.08"
type textarea "x"
type textarea "58,162.08"
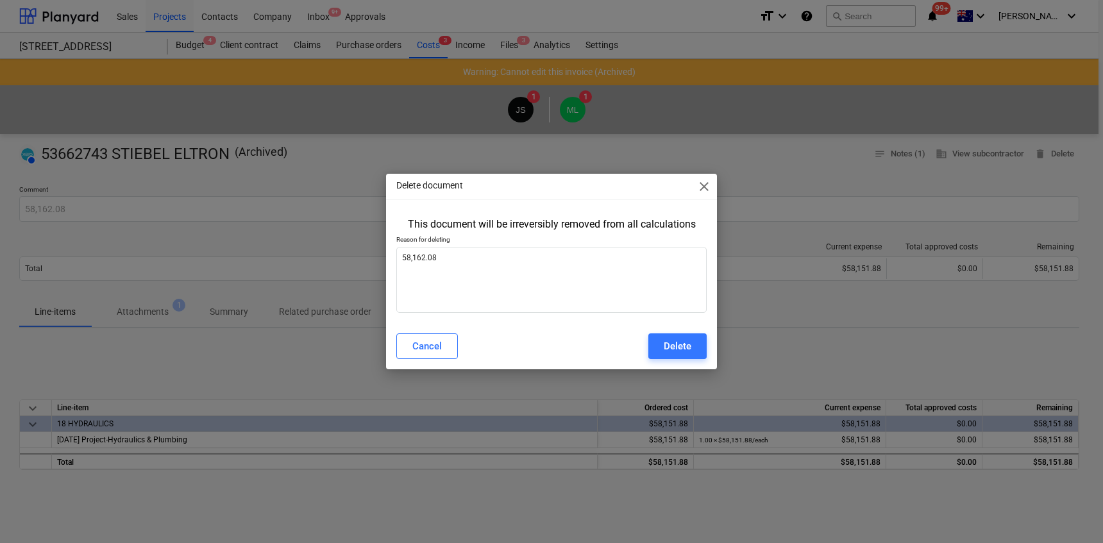
click at [677, 327] on div "Delete document close This document will be irreversibly removed from all calcu…" at bounding box center [551, 271] width 331 height 195
click at [679, 343] on div "Delete" at bounding box center [678, 346] width 28 height 17
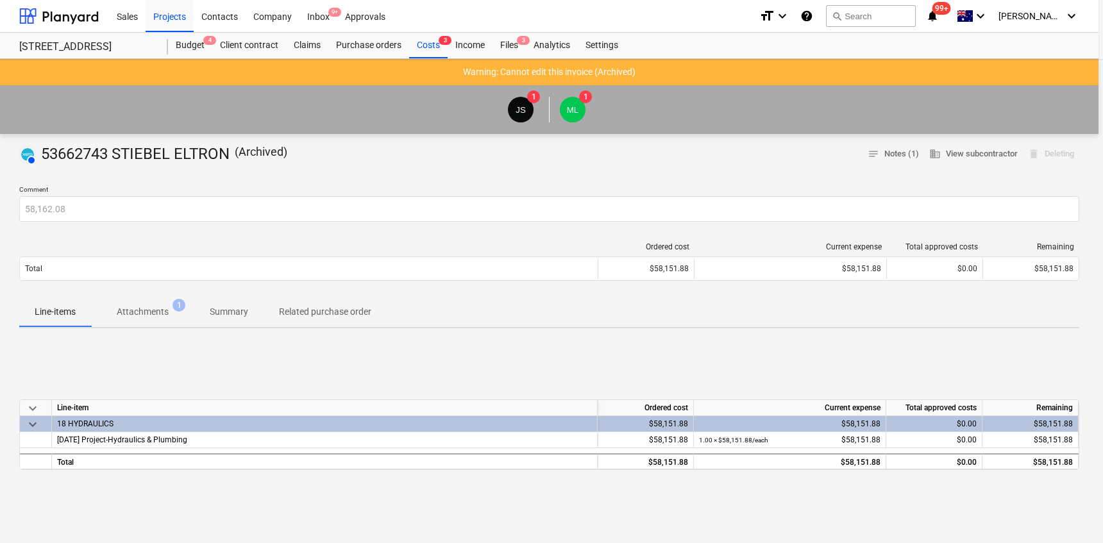
type textarea "x"
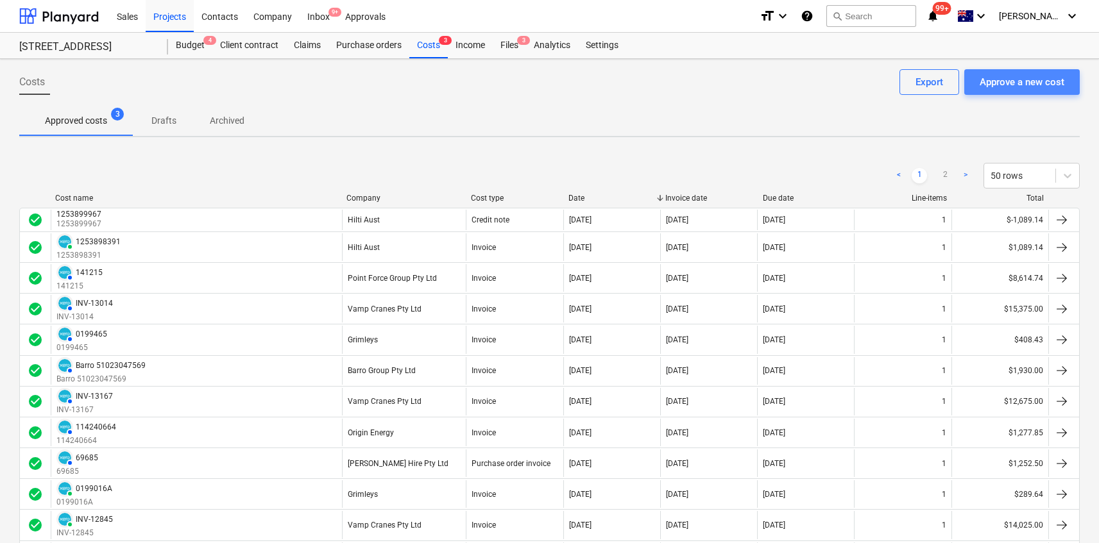
click at [999, 86] on div "Approve a new cost" at bounding box center [1022, 82] width 85 height 17
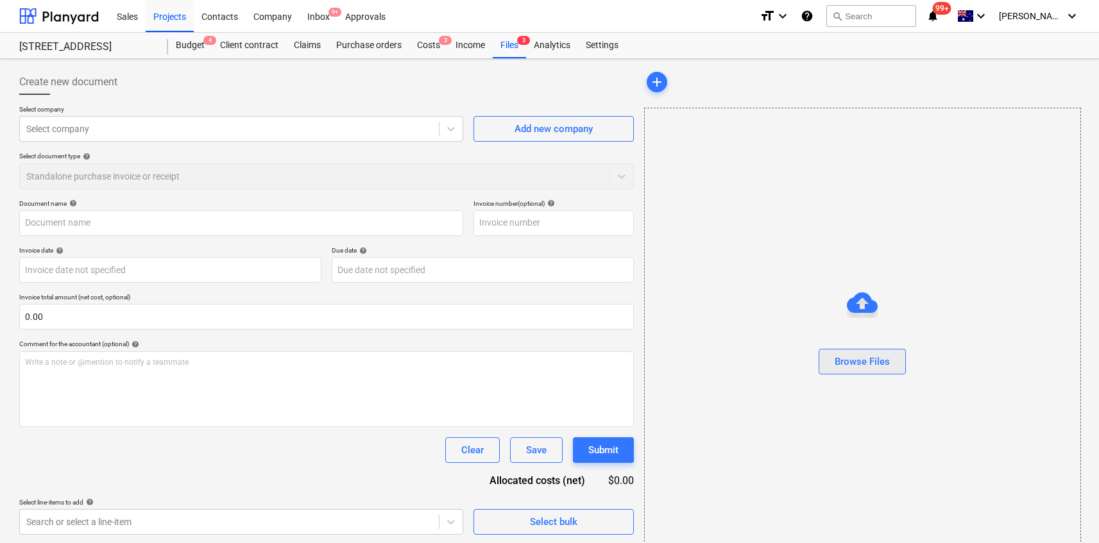
click at [888, 374] on button "Browse Files" at bounding box center [862, 362] width 87 height 26
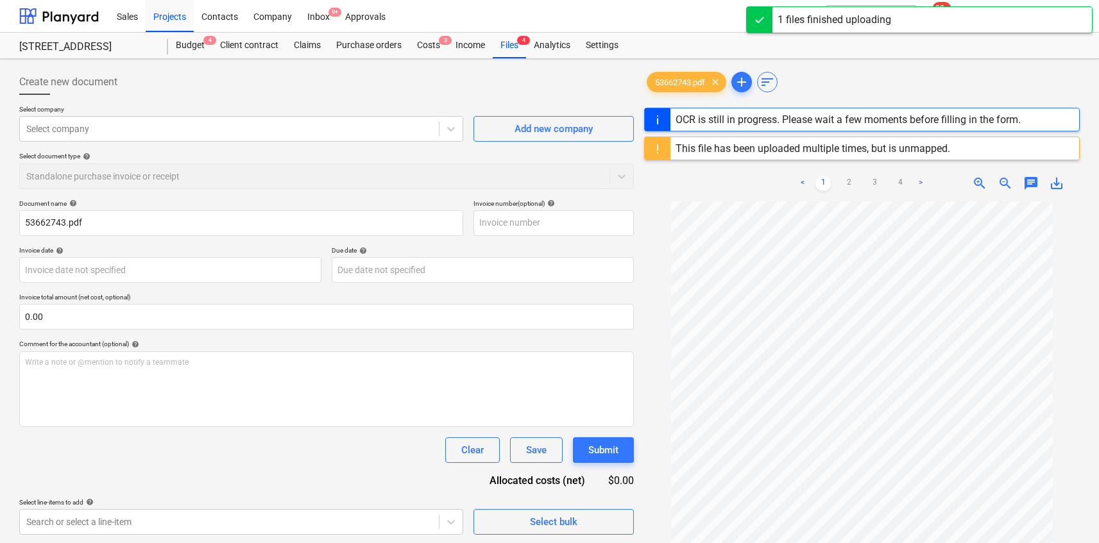
scroll to position [35, 0]
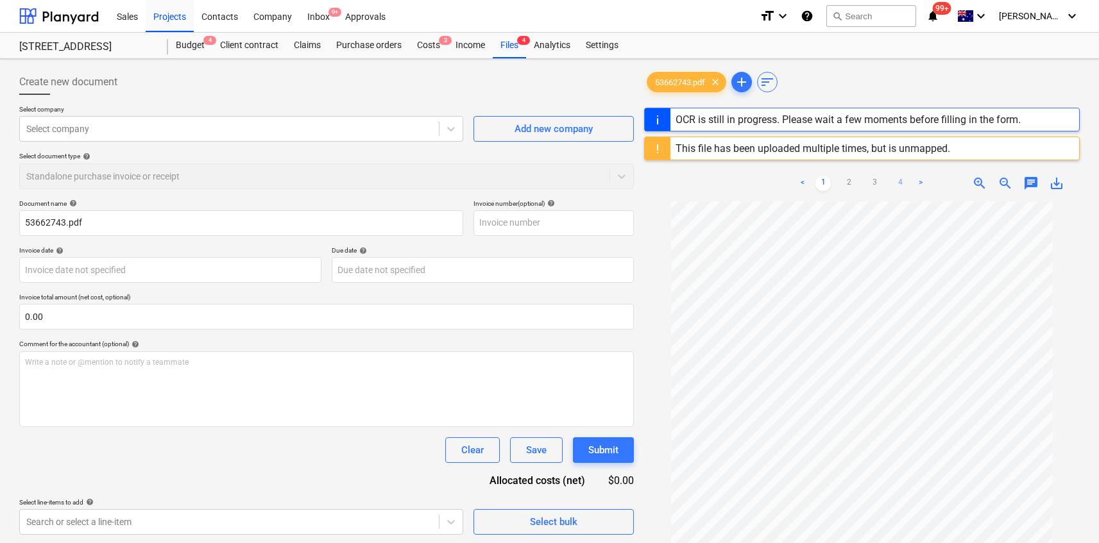
click at [895, 184] on link "4" at bounding box center [899, 183] width 15 height 15
type input "53662743"
type input "[DATE]"
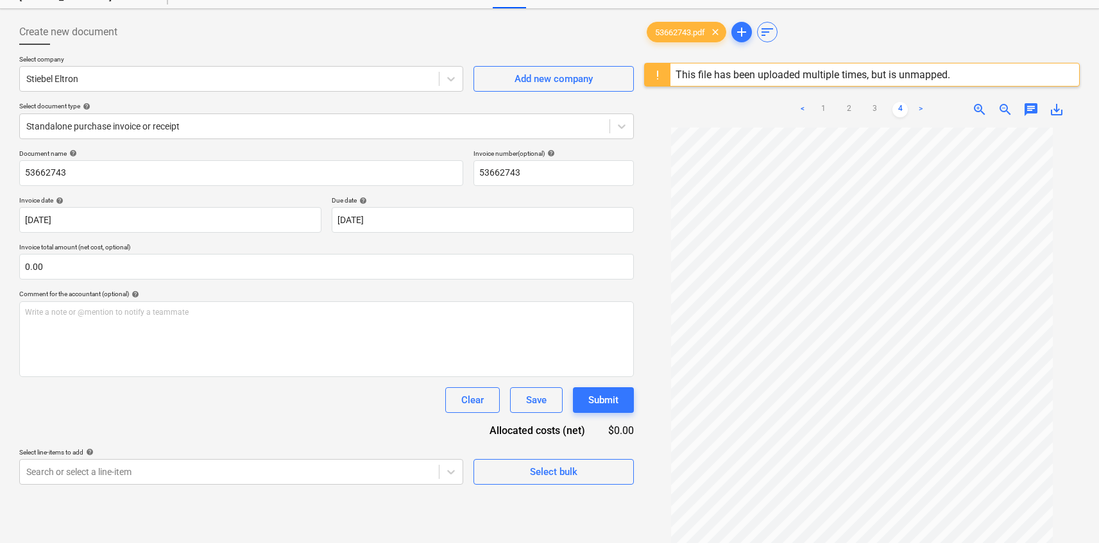
scroll to position [52, 0]
click at [368, 130] on div at bounding box center [314, 124] width 577 height 13
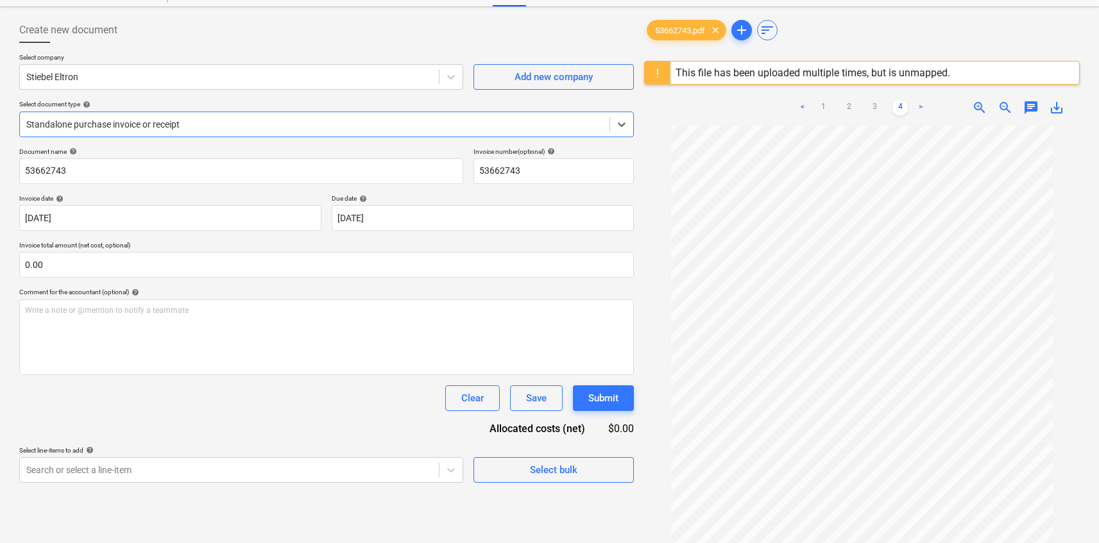
click at [362, 121] on div at bounding box center [314, 124] width 577 height 13
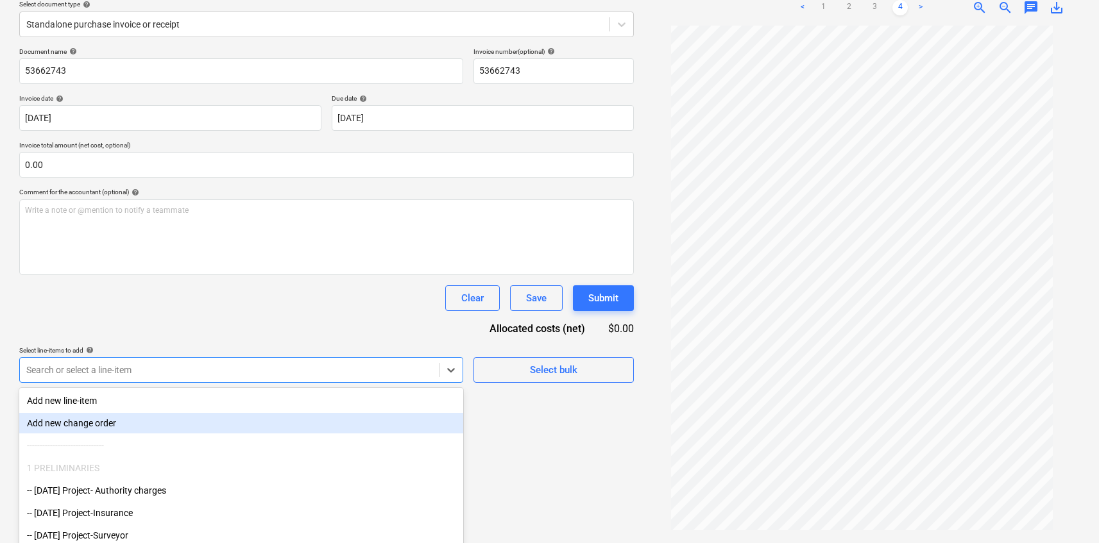
scroll to position [192, 0]
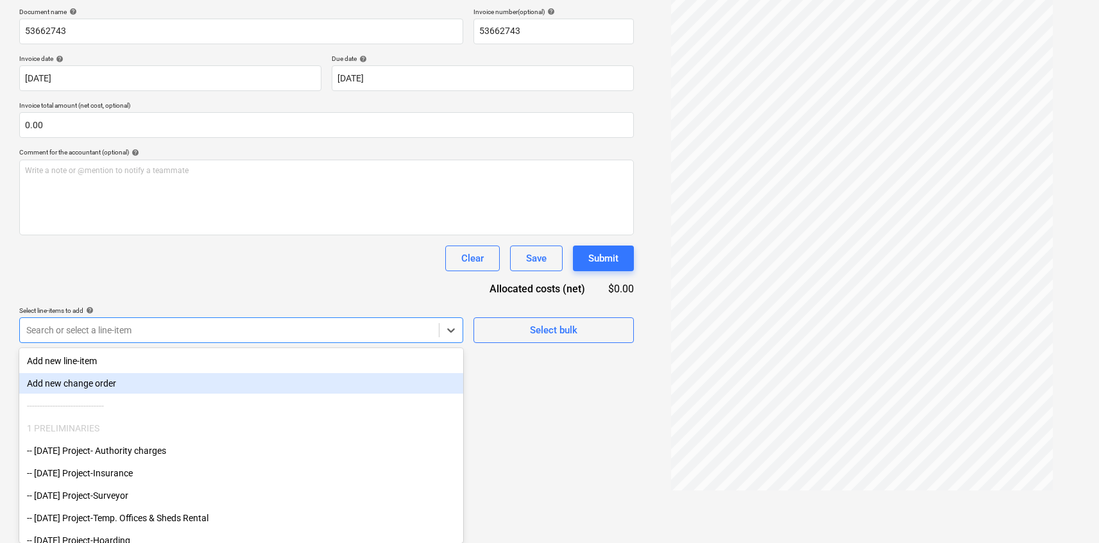
click at [357, 352] on body "Sales Projects Contacts Company Inbox 9+ Approvals format_size keyboard_arrow_d…" at bounding box center [549, 79] width 1099 height 543
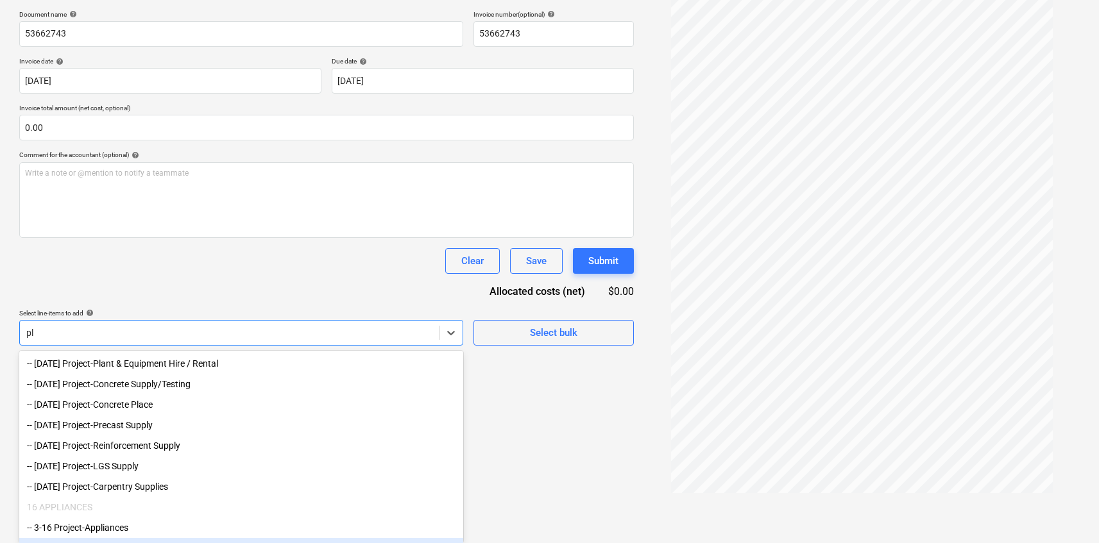
type input "p"
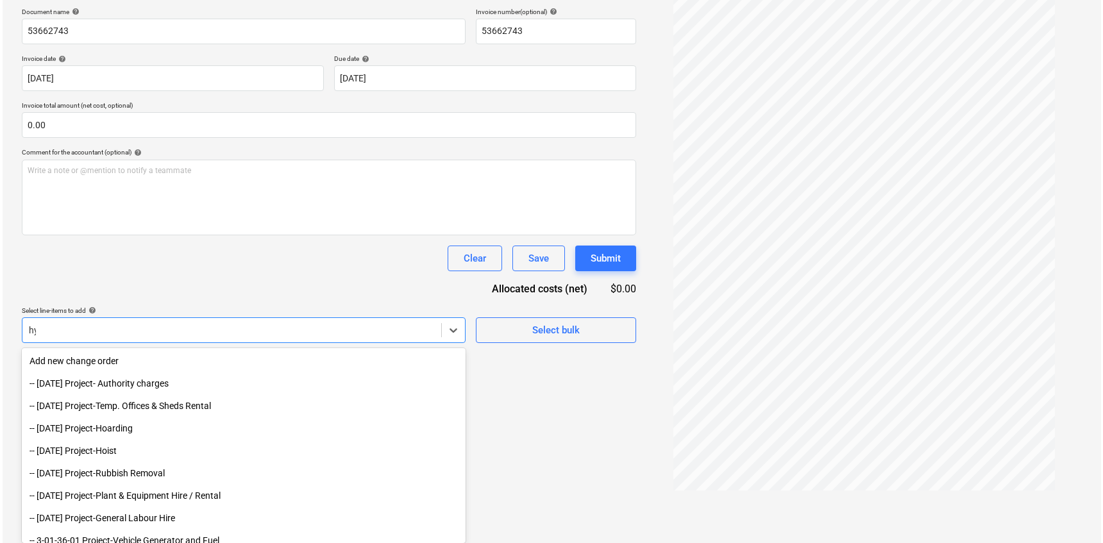
scroll to position [152, 0]
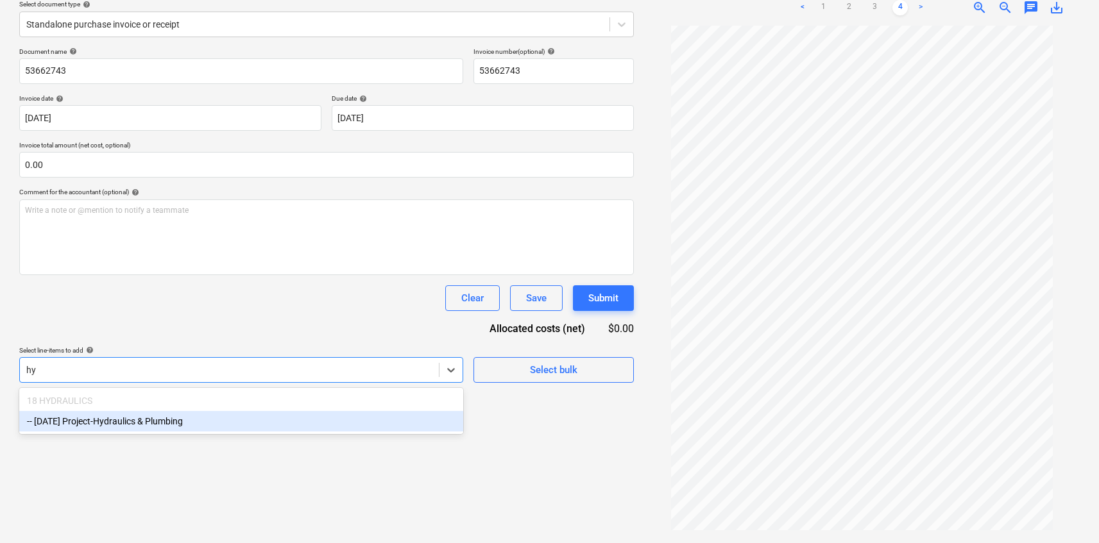
type input "hyd"
click at [346, 431] on div "-- [DATE] Project-Hydraulics & Plumbing" at bounding box center [241, 421] width 444 height 21
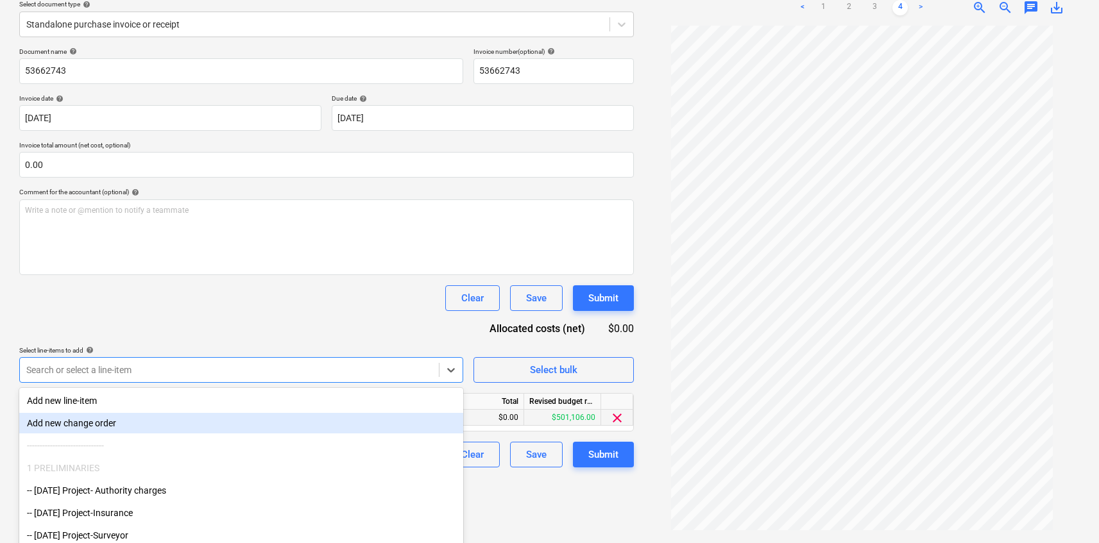
click at [490, 420] on div "$0.00" at bounding box center [485, 418] width 77 height 16
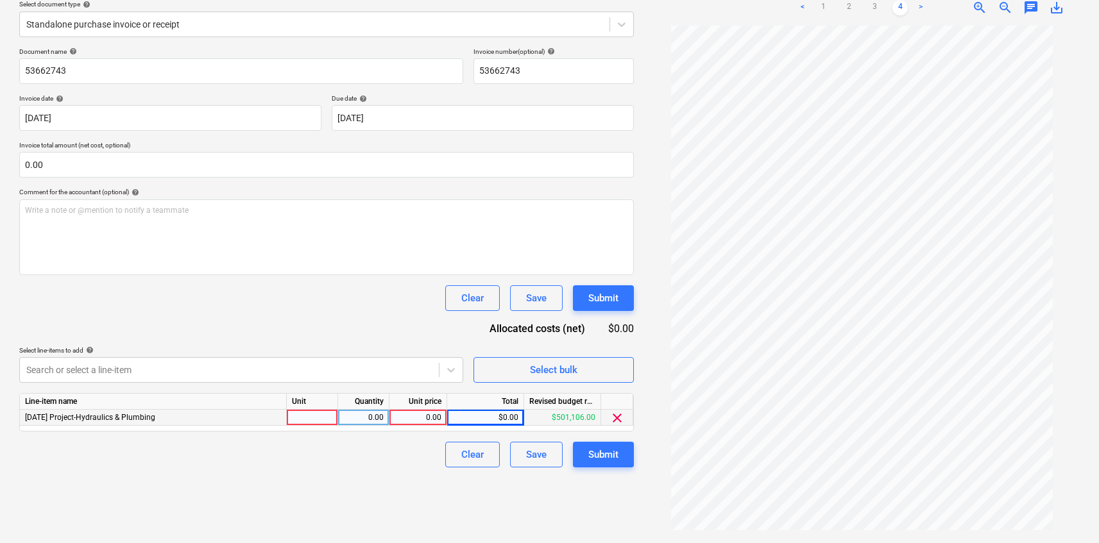
click at [418, 412] on div "0.00" at bounding box center [418, 418] width 47 height 16
type input "58162.08"
click at [332, 314] on div "Document name help 53662743 Invoice number (optional) help 53662743 Invoice dat…" at bounding box center [326, 257] width 615 height 420
click at [602, 457] on div "Submit" at bounding box center [603, 455] width 30 height 17
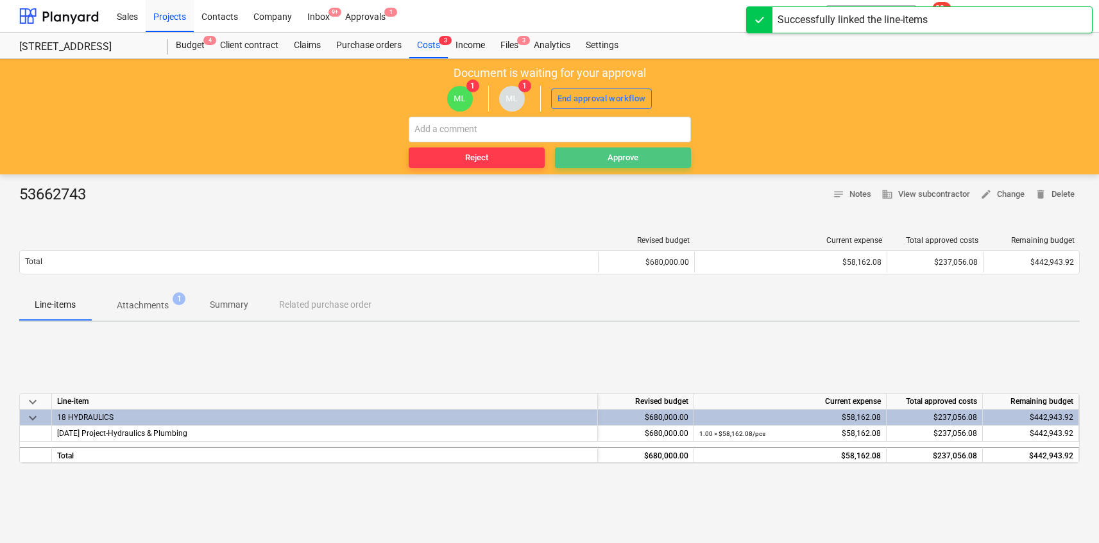
click at [611, 155] on div "Approve" at bounding box center [623, 158] width 31 height 15
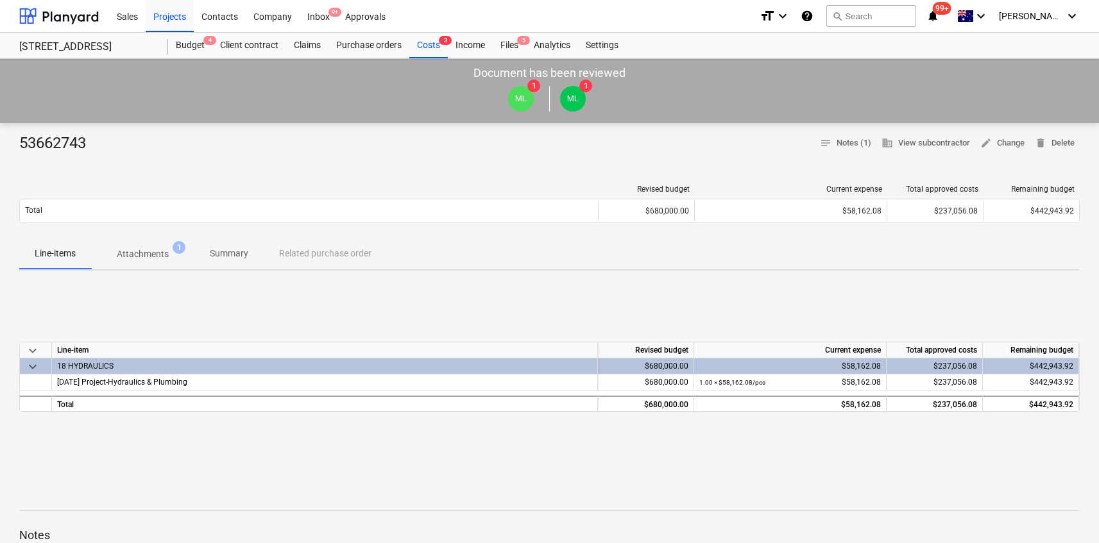
click at [405, 31] on div "Sales Projects Contacts Company Inbox 9+ Approvals" at bounding box center [429, 16] width 640 height 32
click at [495, 44] on div "Files 5" at bounding box center [509, 46] width 33 height 26
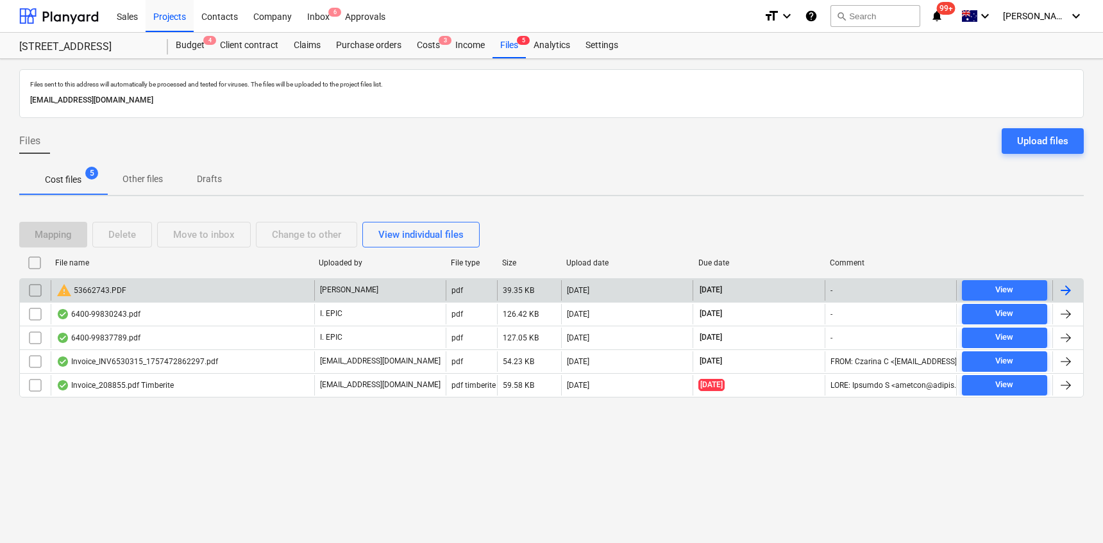
click at [262, 297] on div "warning 53662743.PDF" at bounding box center [183, 290] width 264 height 21
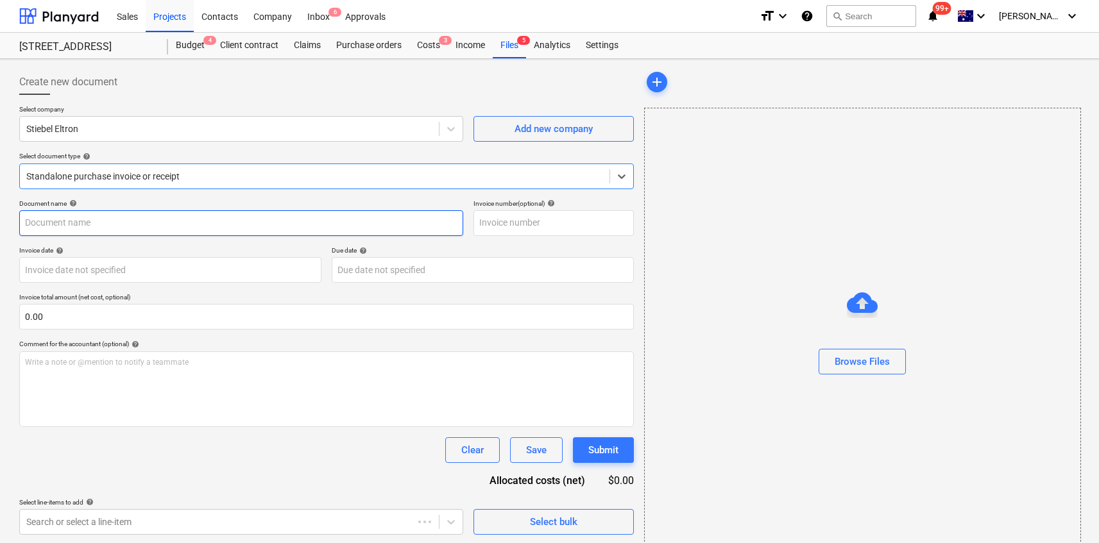
type input "53662743 STIEBEL ELTRON"
type input "[DATE]"
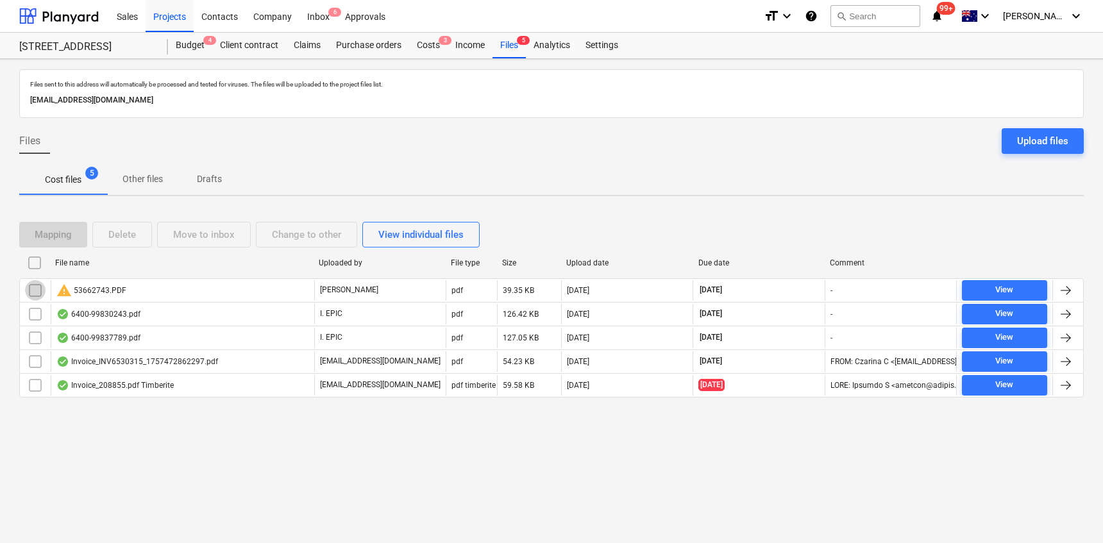
click at [41, 291] on input "checkbox" at bounding box center [35, 290] width 21 height 21
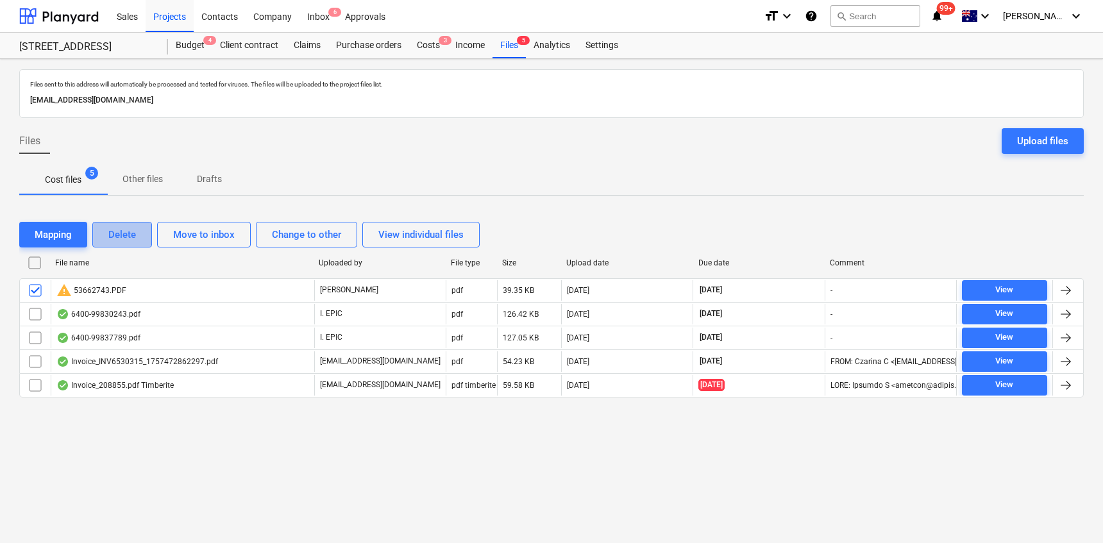
click at [117, 235] on div "Delete" at bounding box center [122, 234] width 28 height 17
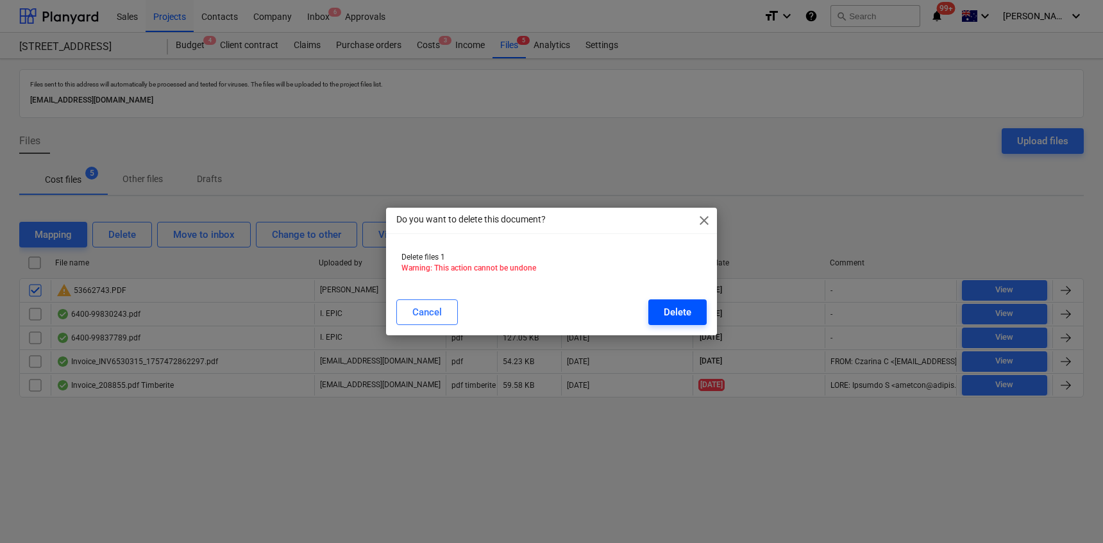
click at [658, 305] on button "Delete" at bounding box center [678, 313] width 58 height 26
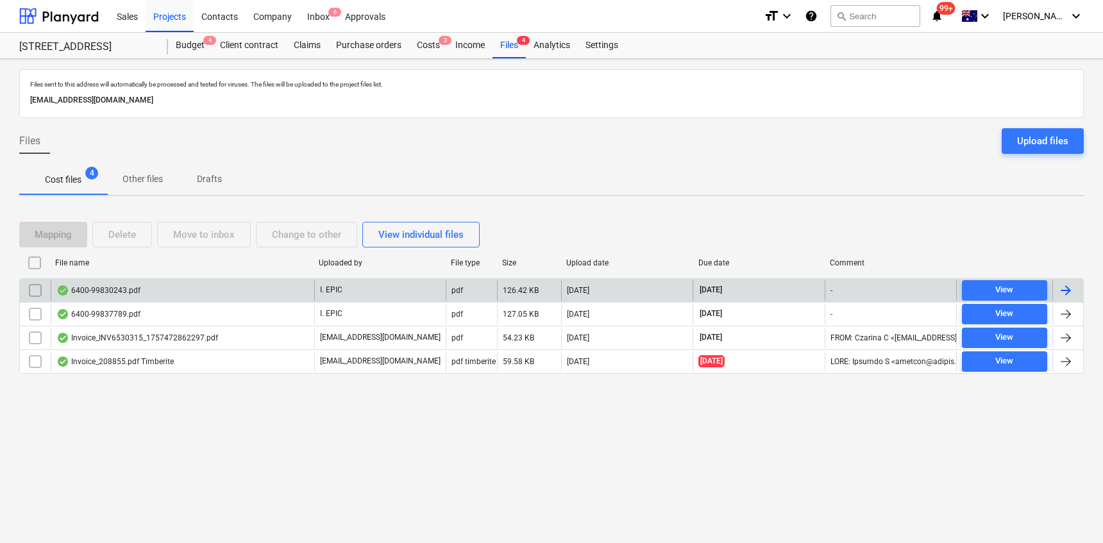
click at [153, 278] on div "6400-99830243.pdf I. EPIC pdf 126.42 KB [DATE] [DATE] - View" at bounding box center [551, 290] width 1065 height 24
click at [167, 278] on div "6400-99830243.pdf I. EPIC pdf 126.42 KB [DATE] [DATE] - View" at bounding box center [551, 290] width 1065 height 24
click at [169, 286] on div "6400-99830243.pdf" at bounding box center [183, 290] width 264 height 21
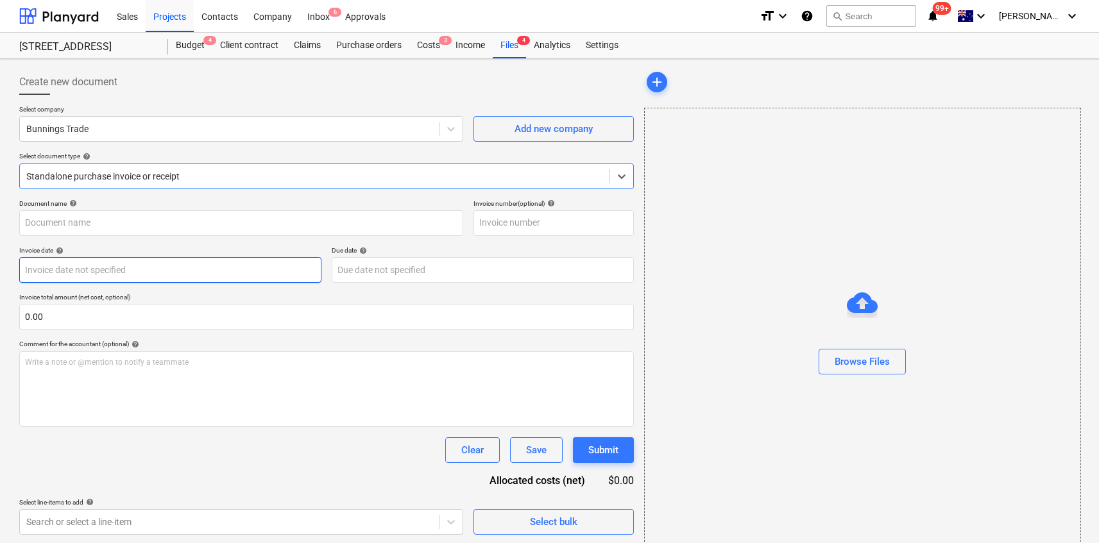
type input "6400/99830243"
type input "[DATE]"
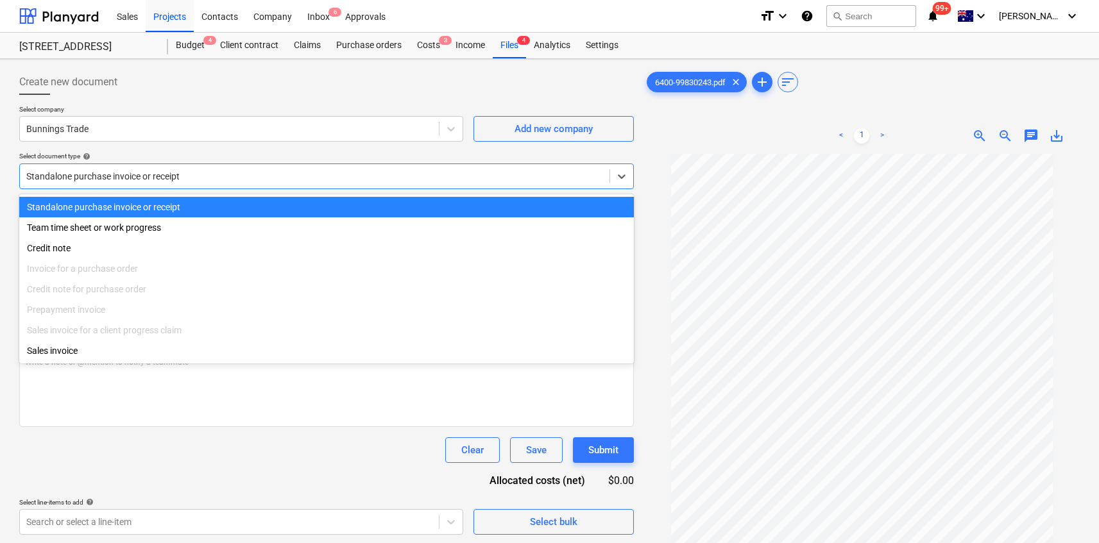
click at [187, 175] on div at bounding box center [314, 176] width 577 height 13
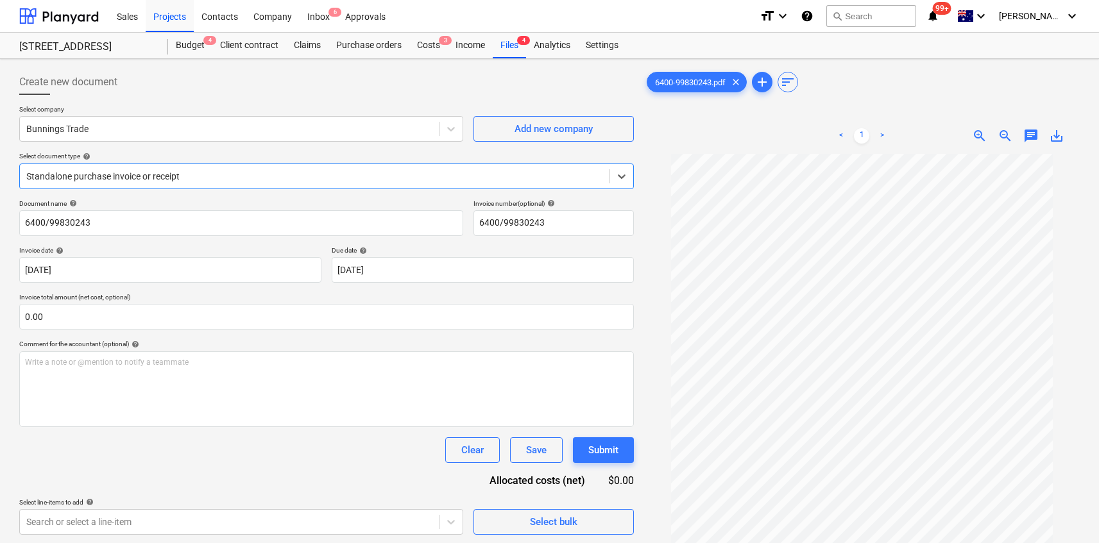
click at [187, 175] on div at bounding box center [314, 176] width 577 height 13
click at [1028, 139] on span "chat" at bounding box center [1030, 135] width 15 height 15
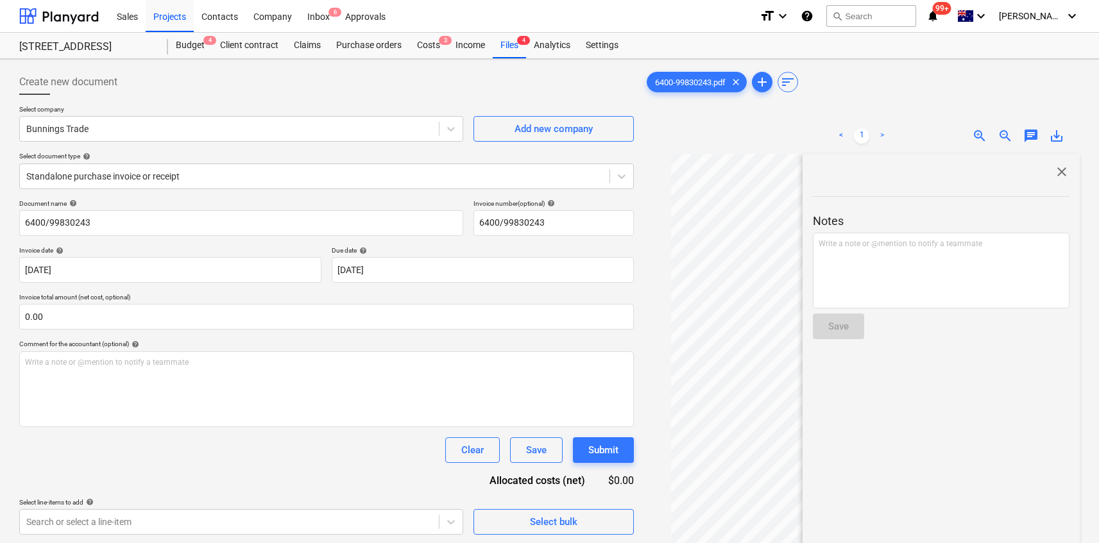
click at [1054, 170] on span "close" at bounding box center [1061, 171] width 15 height 15
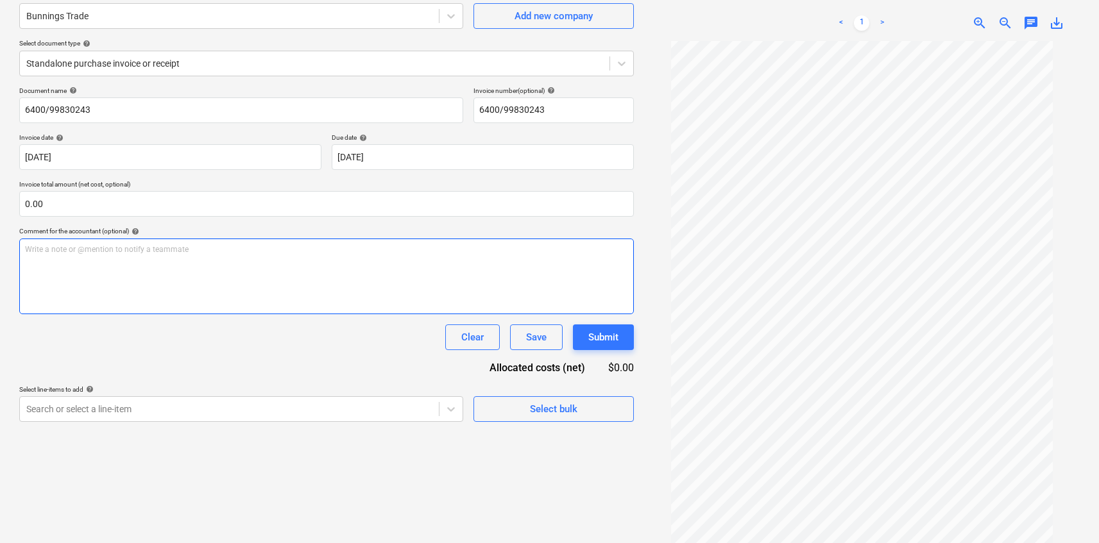
scroll to position [112, 0]
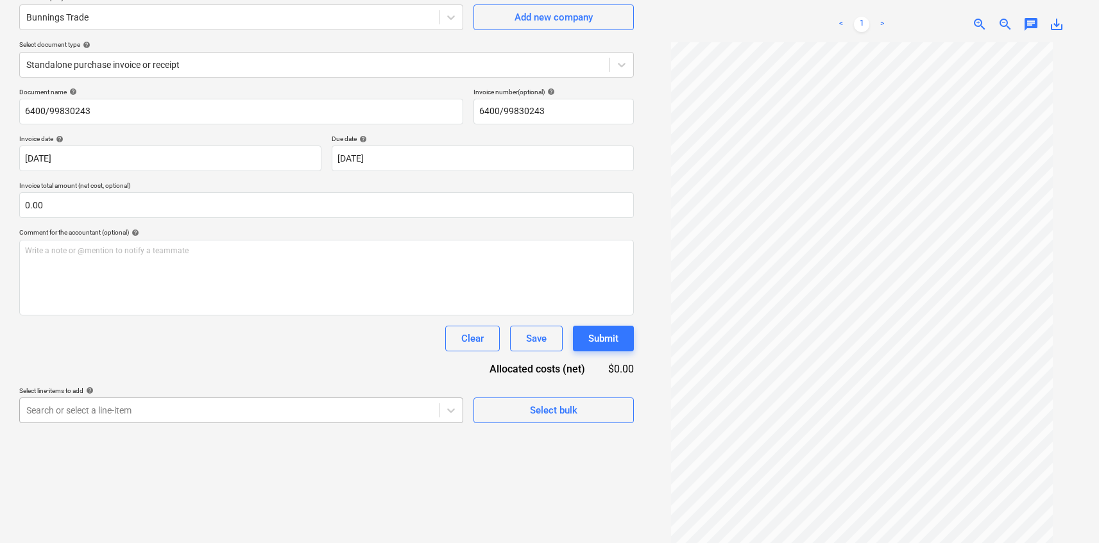
click at [406, 405] on body "Sales Projects Contacts Company Inbox 6 Approvals format_size keyboard_arrow_do…" at bounding box center [549, 159] width 1099 height 543
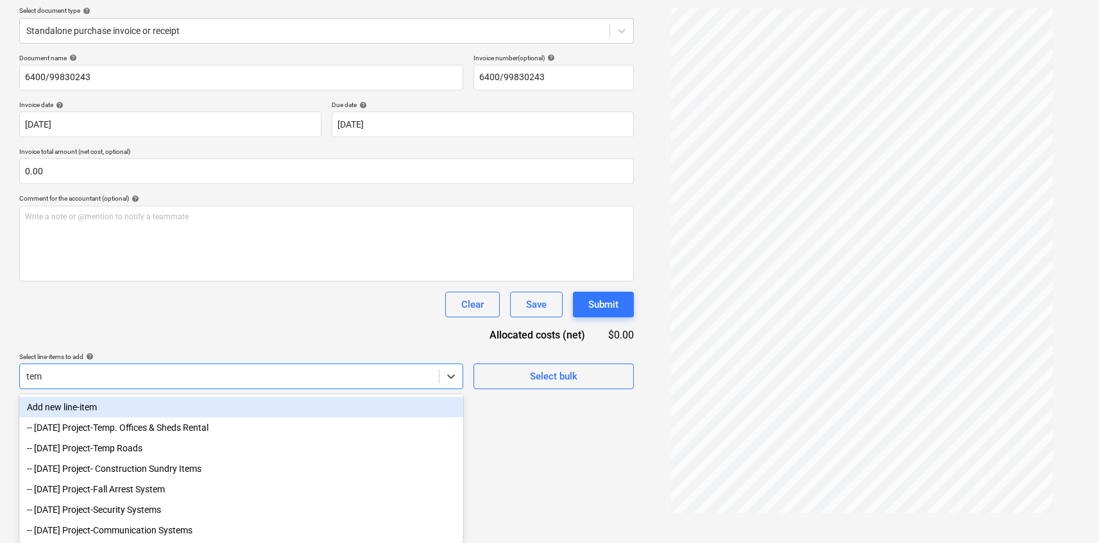
type input "temp"
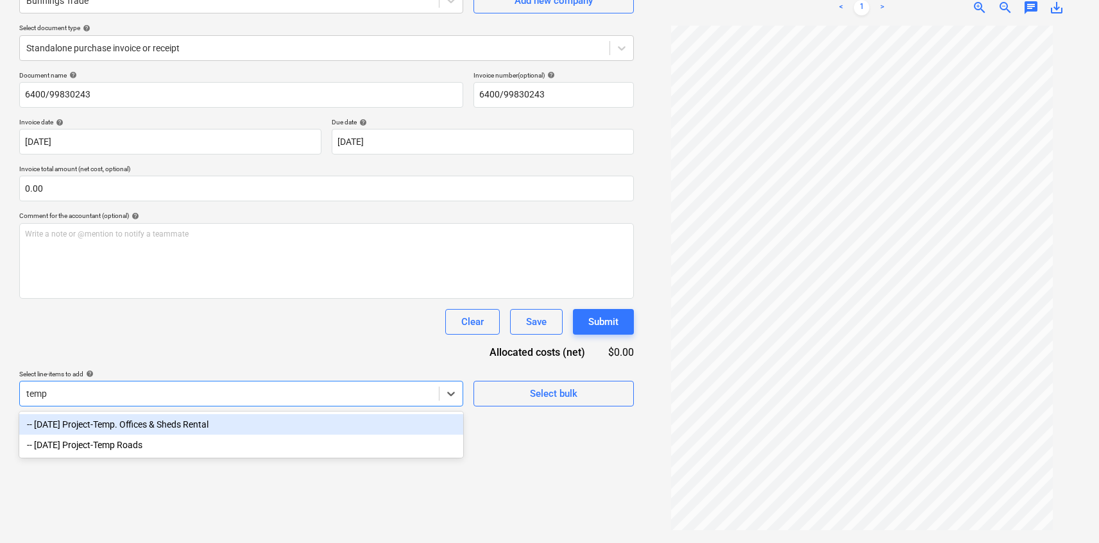
click at [265, 419] on div "-- [DATE] Project-Temp. Offices & Sheds Rental" at bounding box center [241, 424] width 444 height 21
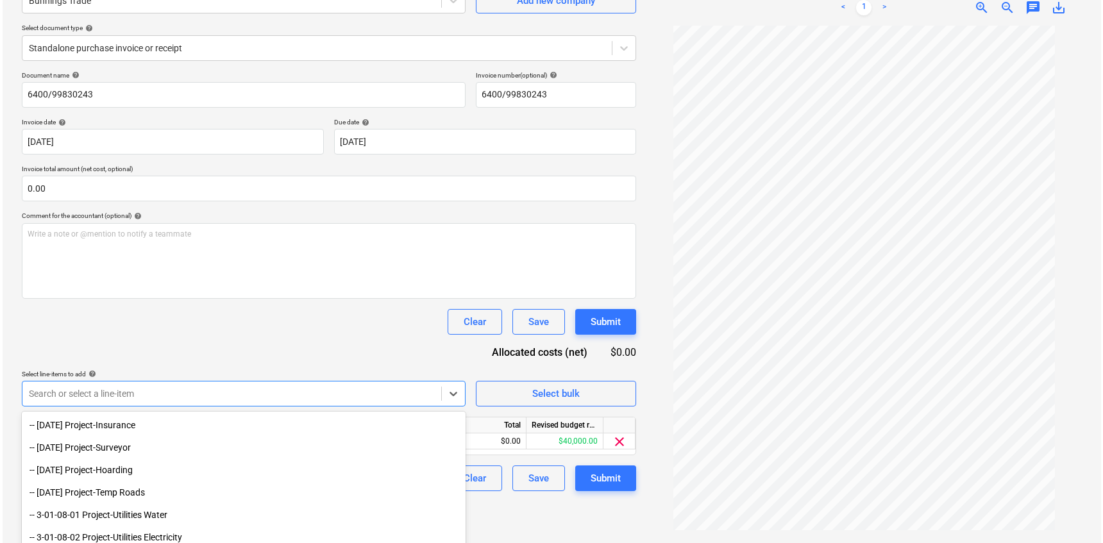
scroll to position [113, 0]
click at [506, 422] on div "Total" at bounding box center [485, 426] width 77 height 16
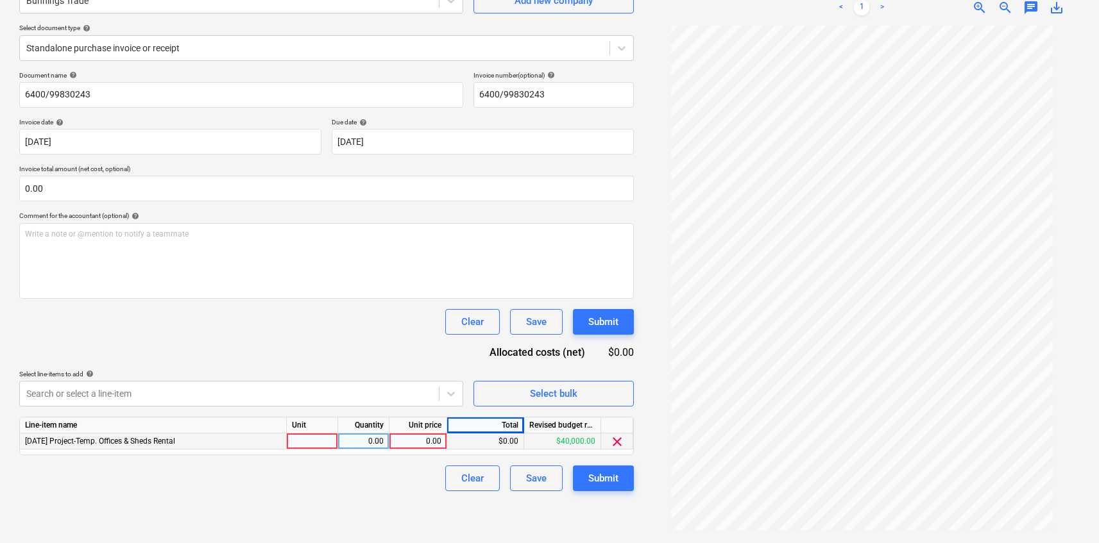
click at [429, 440] on div "0.00" at bounding box center [418, 442] width 47 height 16
type input "1334.16"
click at [425, 343] on div "Document name help 6400/99830243 Invoice number (optional) help 6400/99830243 I…" at bounding box center [326, 281] width 615 height 420
click at [603, 479] on div "Submit" at bounding box center [603, 478] width 30 height 17
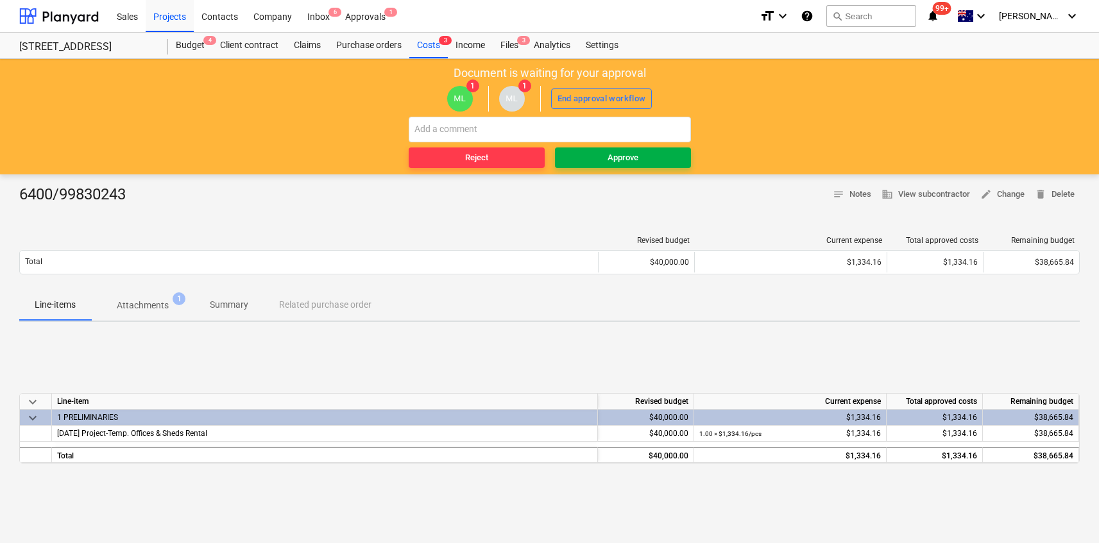
click at [652, 155] on span "Approve" at bounding box center [623, 158] width 126 height 15
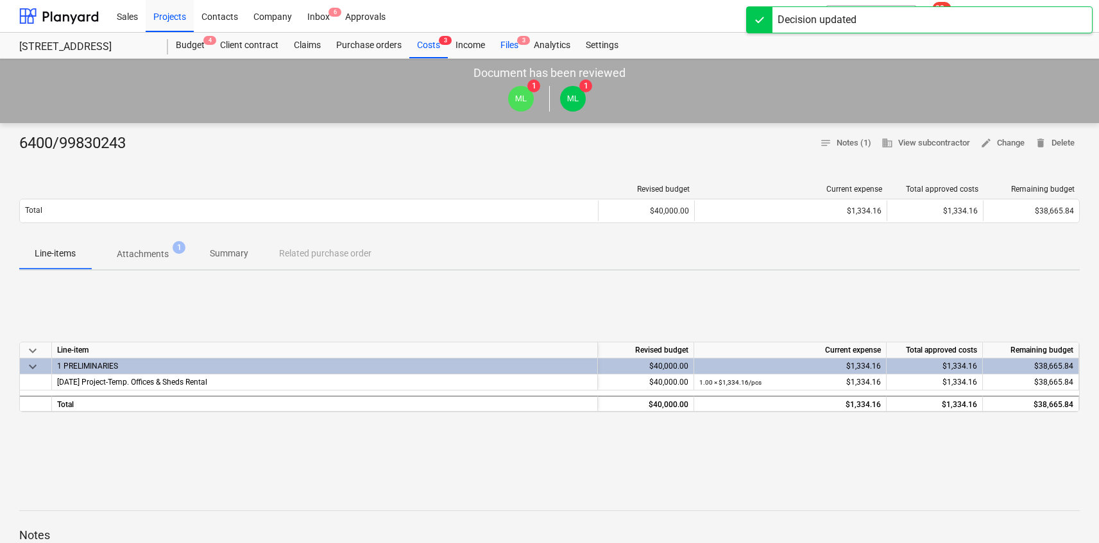
click at [506, 45] on div "Files 3" at bounding box center [509, 46] width 33 height 26
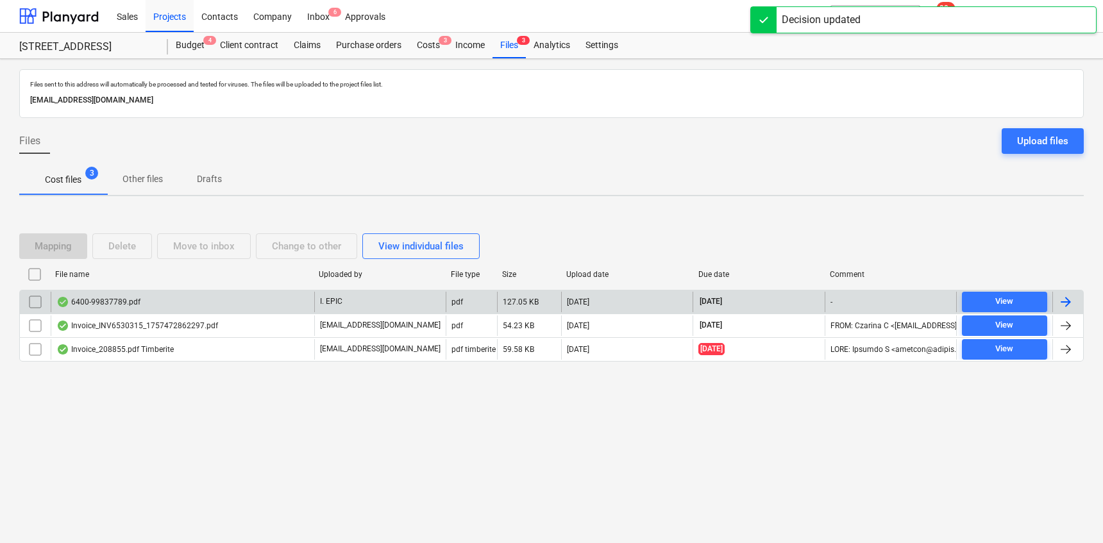
click at [400, 302] on div "I. EPIC" at bounding box center [380, 302] width 132 height 21
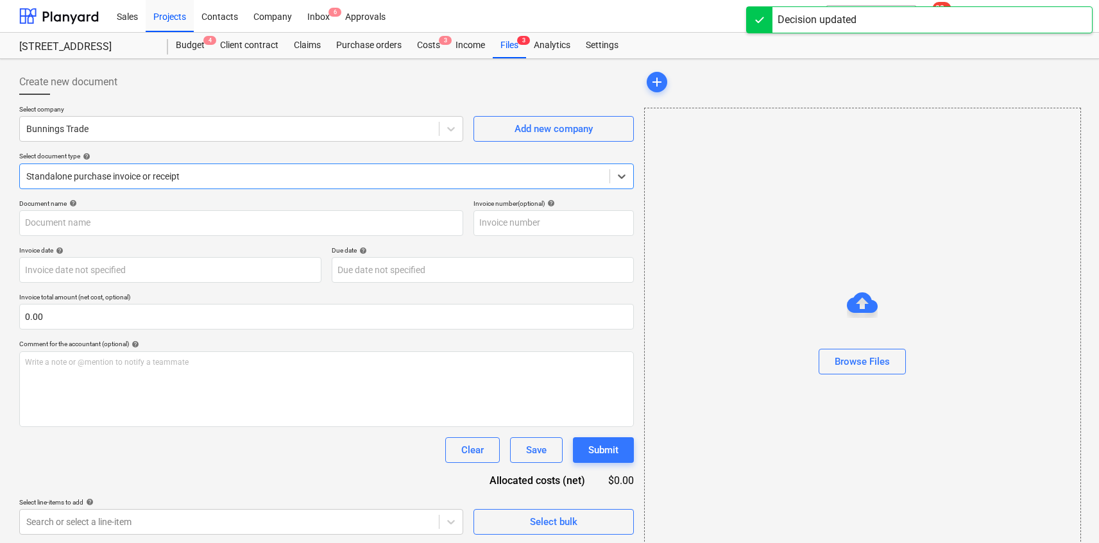
type input "6400/99837789"
type input "[DATE]"
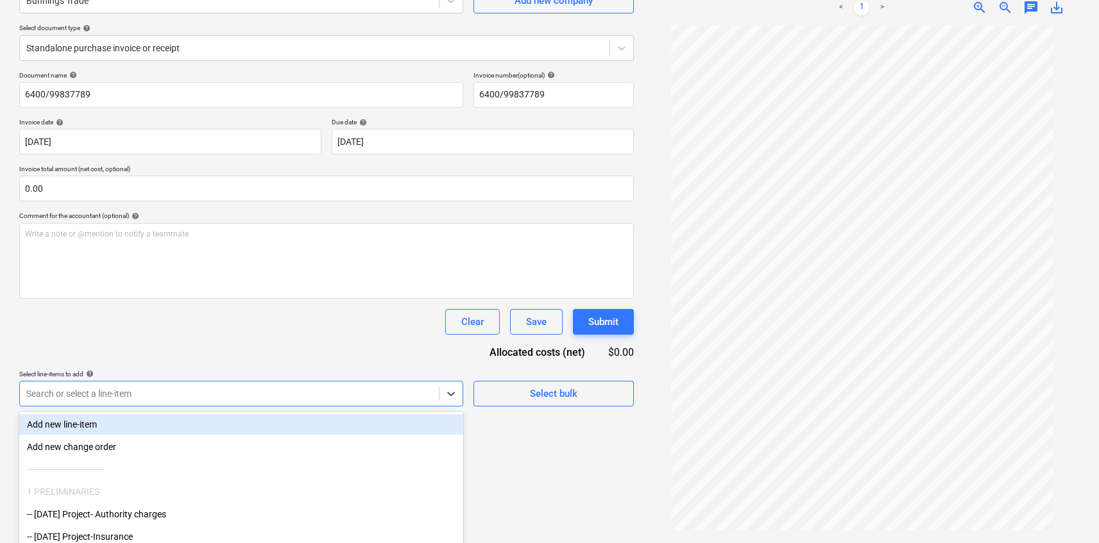
scroll to position [192, 0]
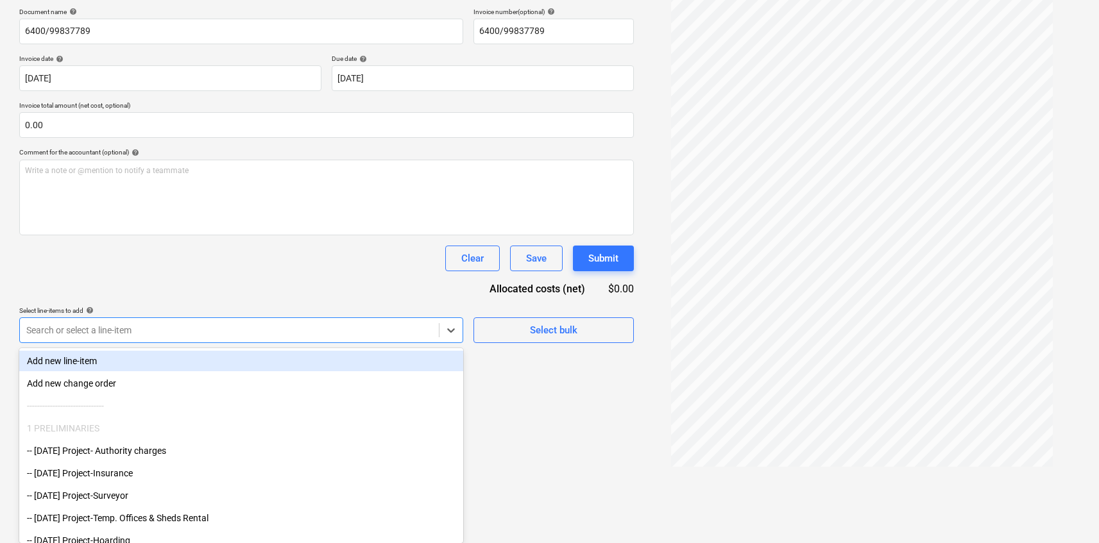
click at [235, 352] on body "Sales Projects Contacts Company Inbox 6 Approvals format_size keyboard_arrow_do…" at bounding box center [549, 79] width 1099 height 543
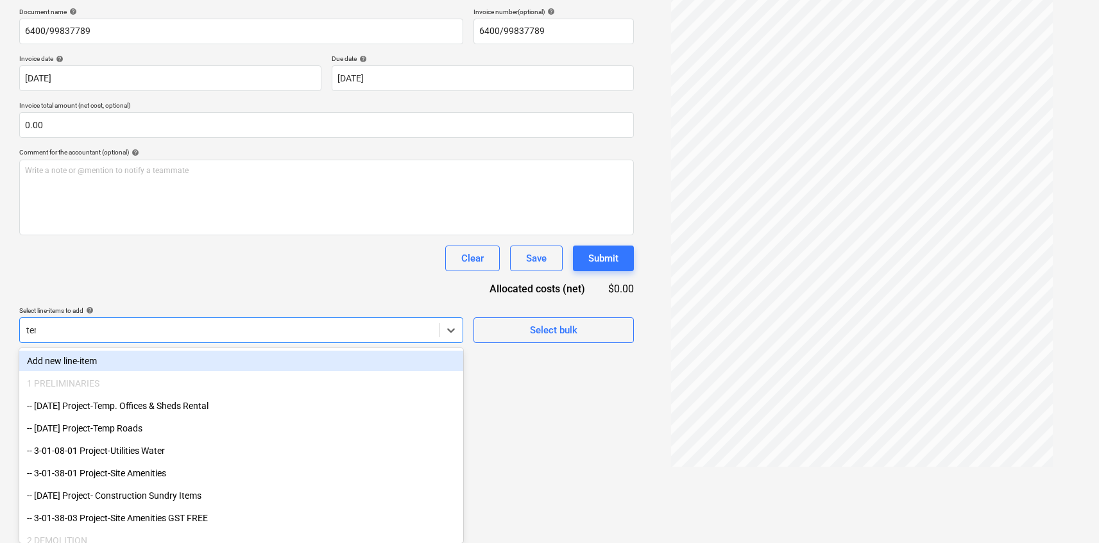
type input "temp"
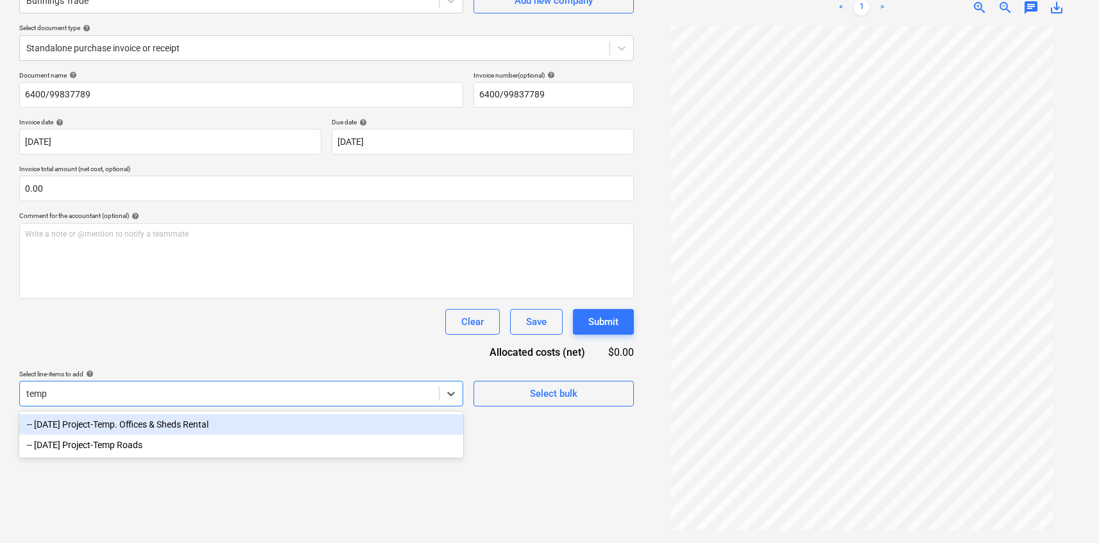
click at [205, 423] on div "-- [DATE] Project-Temp. Offices & Sheds Rental" at bounding box center [241, 424] width 444 height 21
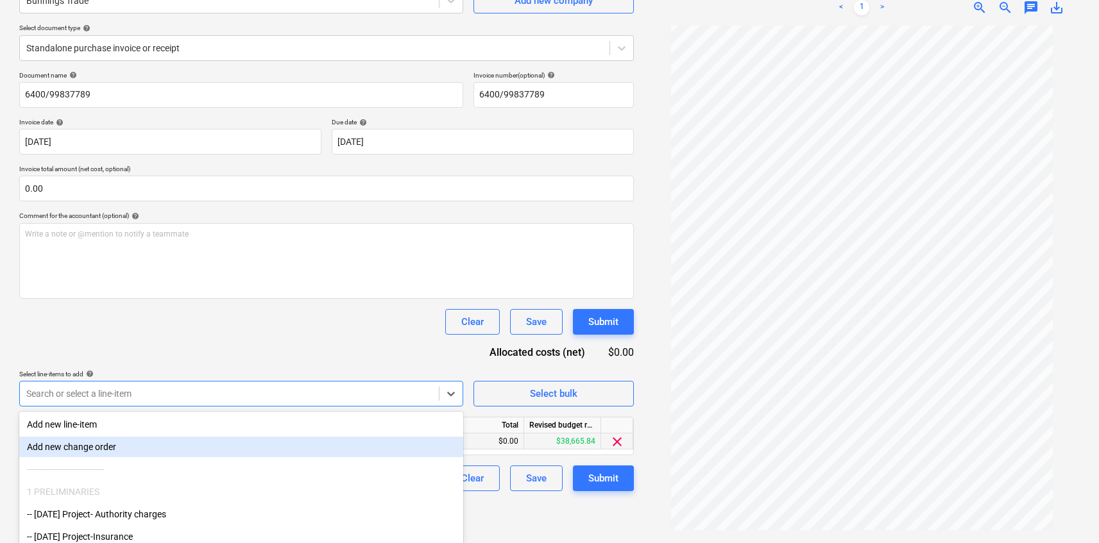
click at [488, 448] on div "$0.00" at bounding box center [485, 442] width 77 height 16
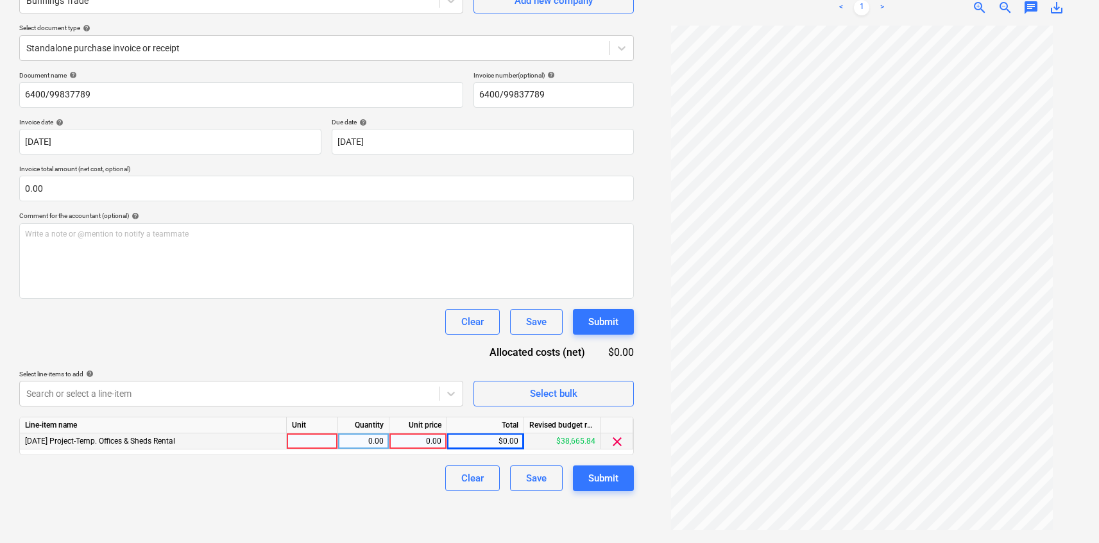
click at [423, 445] on div "0.00" at bounding box center [418, 442] width 47 height 16
type input "539.44"
click at [608, 474] on div "Submit" at bounding box center [603, 478] width 30 height 17
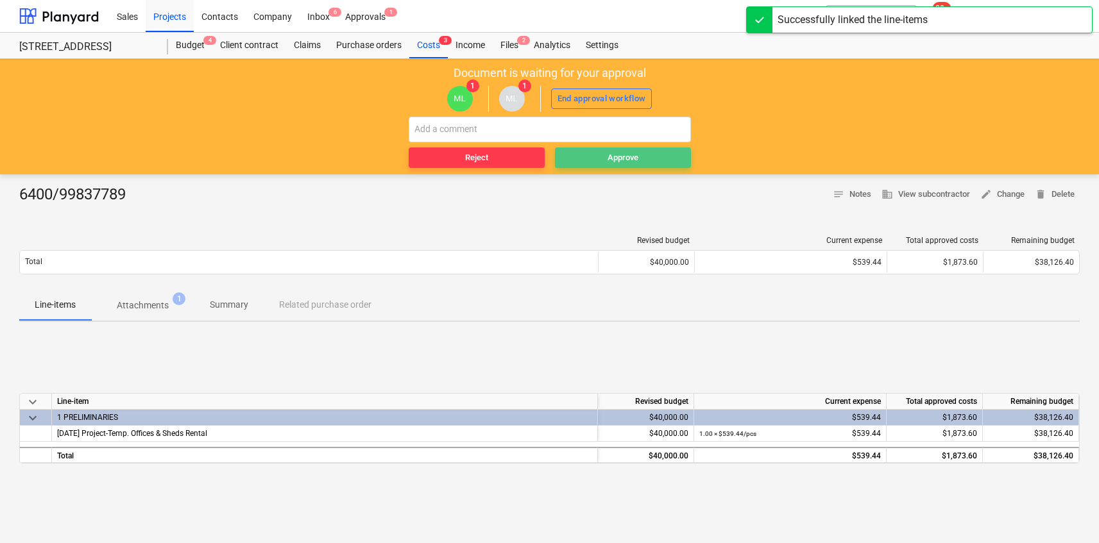
click at [614, 151] on div "Approve" at bounding box center [623, 158] width 31 height 15
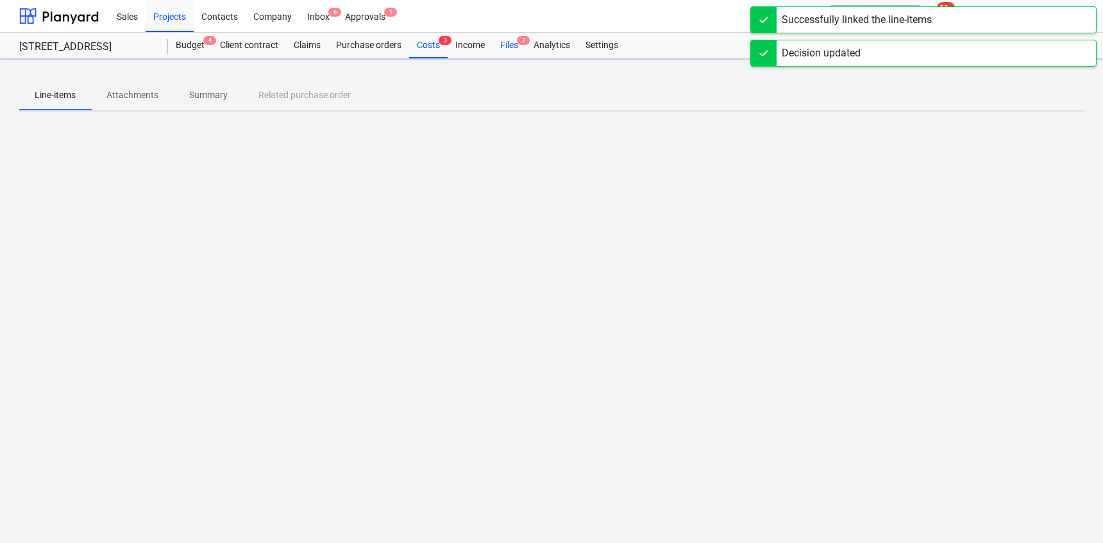
click at [517, 48] on div "Files 2" at bounding box center [509, 46] width 33 height 26
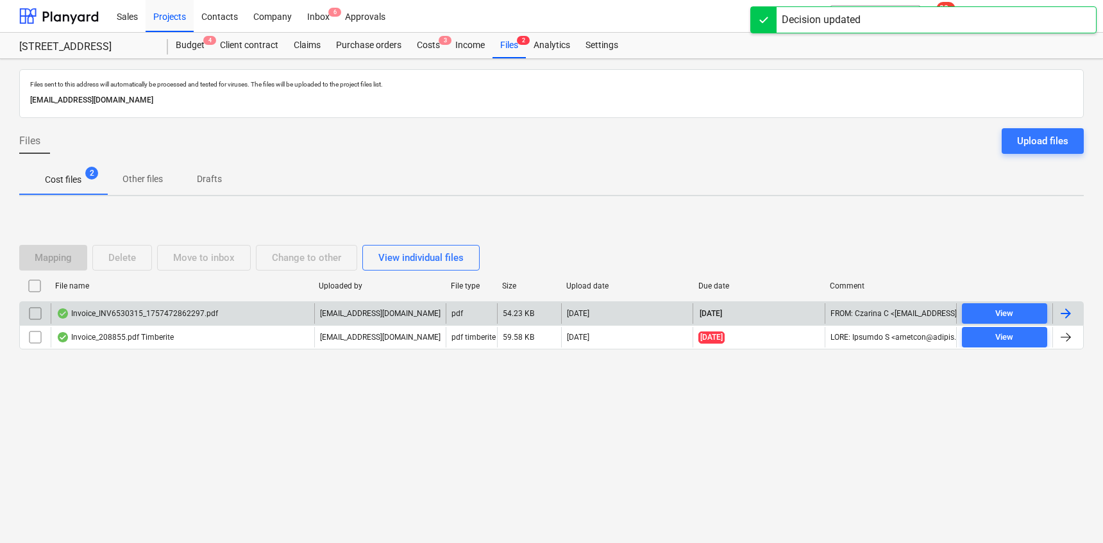
click at [219, 310] on div "Invoice_INV6530315_1757472862297.pdf" at bounding box center [183, 313] width 264 height 21
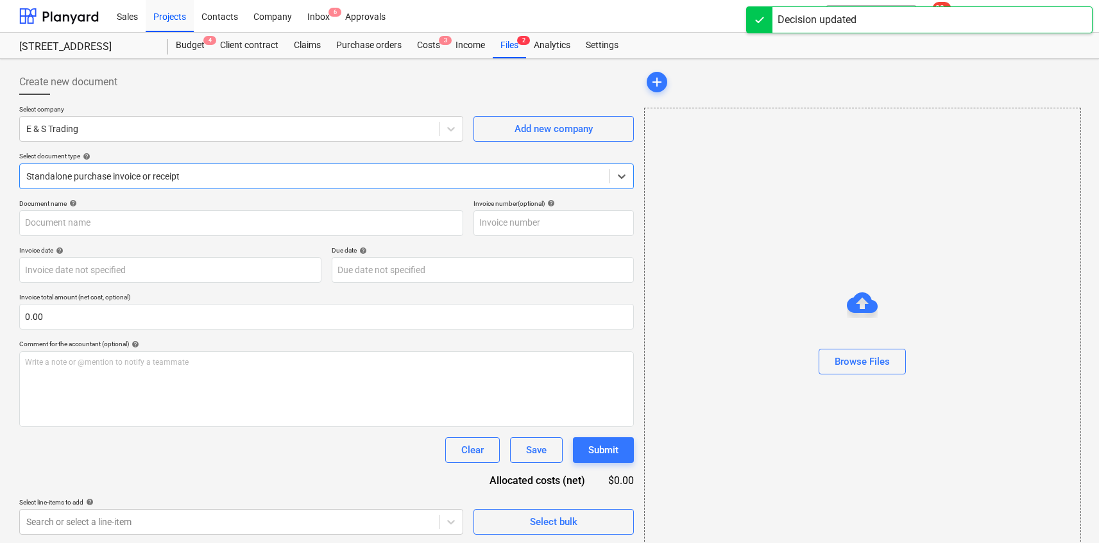
type input "INV6530315"
type input "[DATE]"
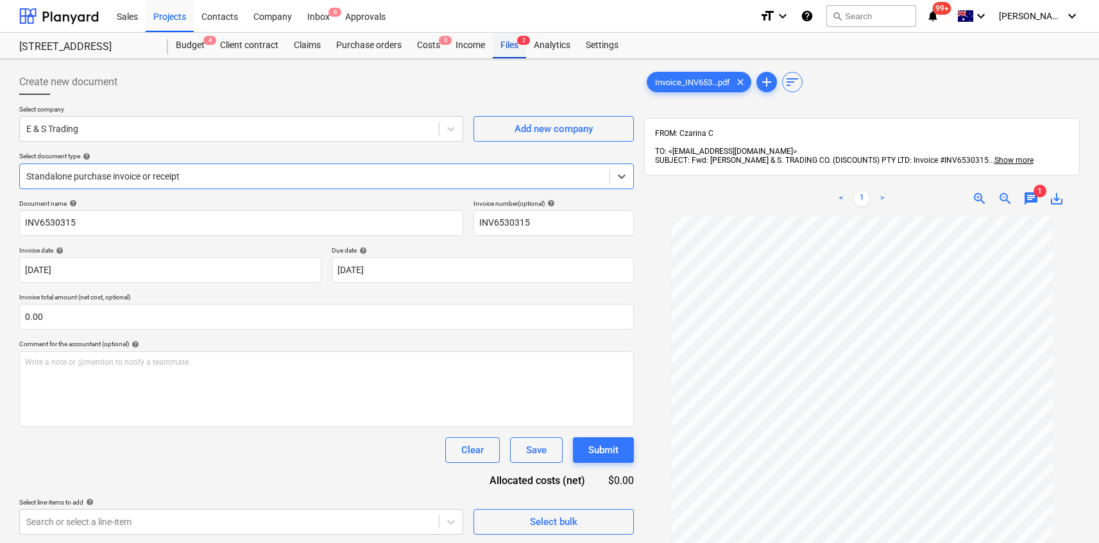
click at [515, 46] on div "Files 2" at bounding box center [509, 46] width 33 height 26
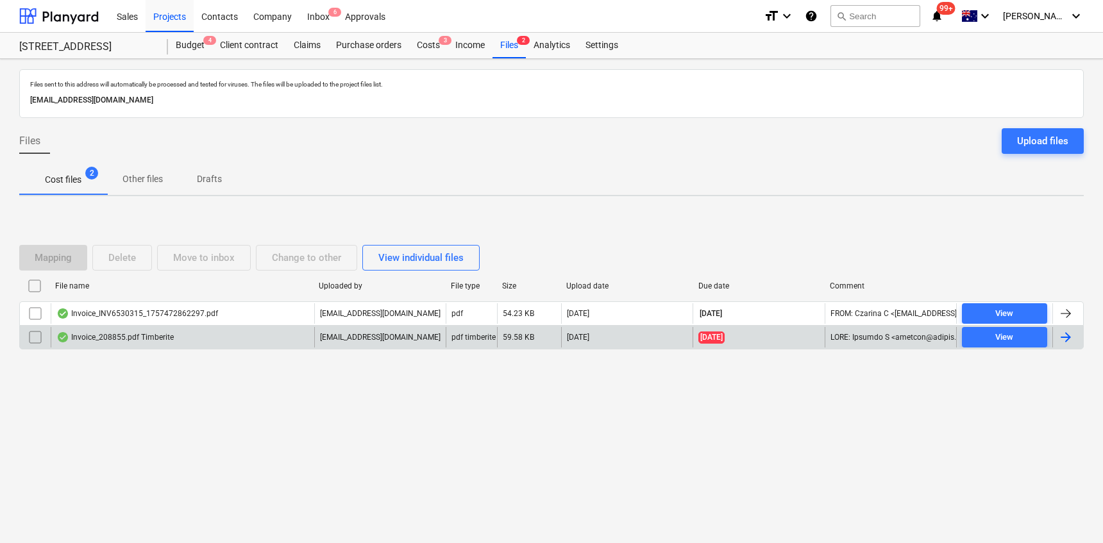
click at [244, 335] on div "Invoice_208855.pdf Timberite" at bounding box center [183, 337] width 264 height 21
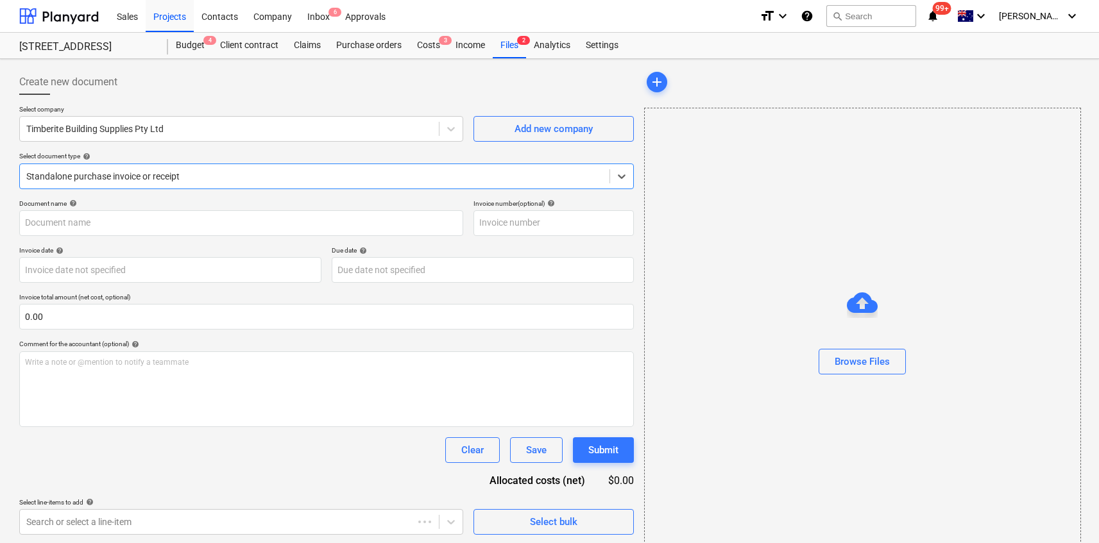
type input "208855"
type input "[DATE]"
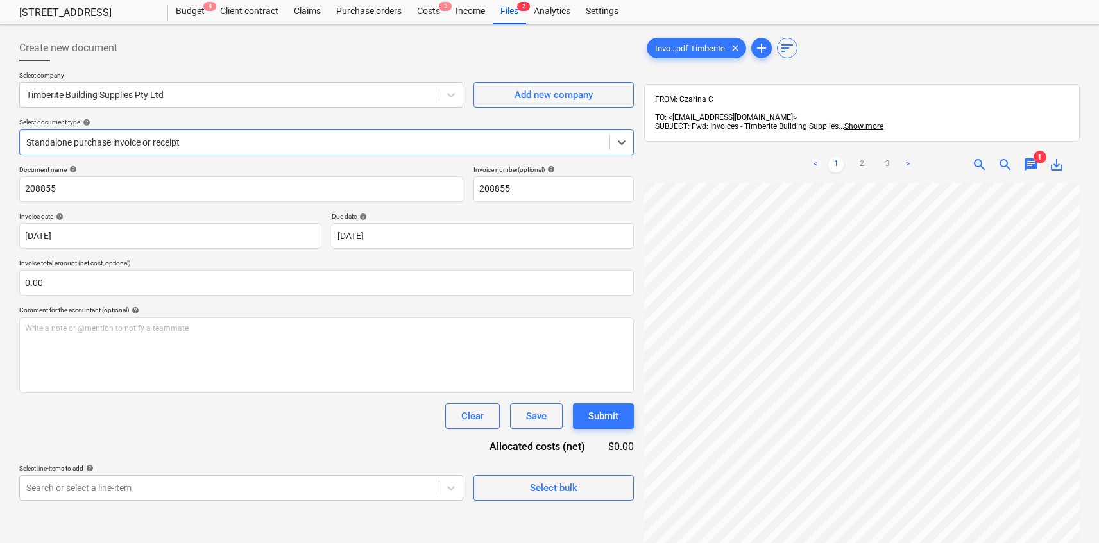
scroll to position [54, 0]
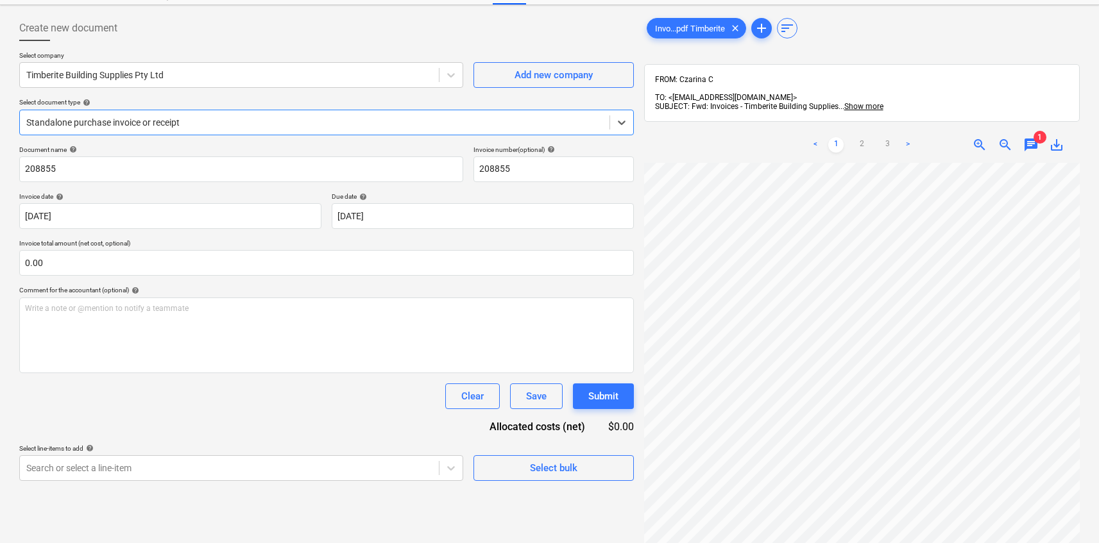
click at [1032, 141] on span "chat" at bounding box center [1030, 144] width 15 height 15
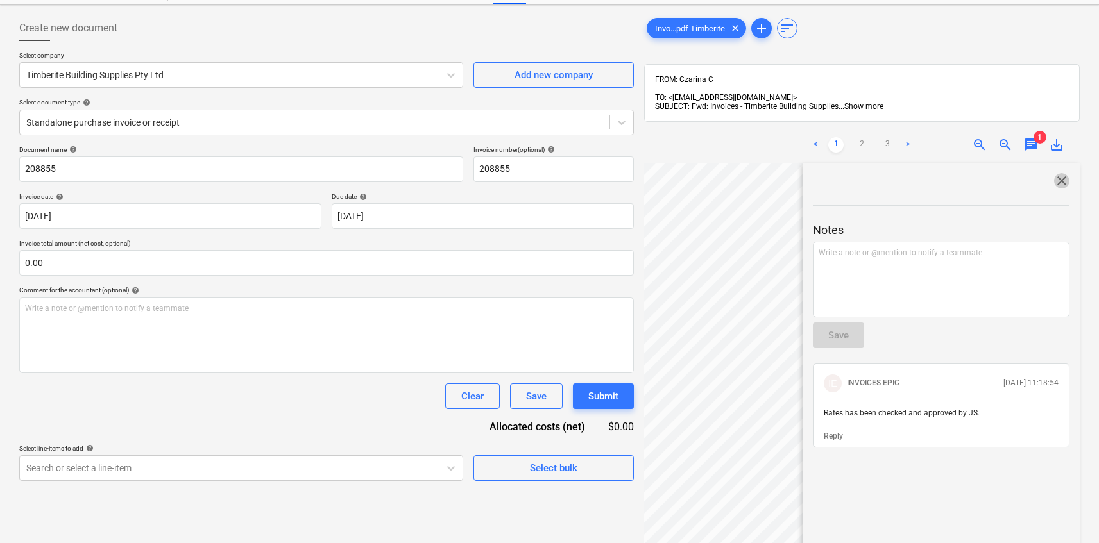
click at [1062, 177] on span "close" at bounding box center [1061, 180] width 15 height 15
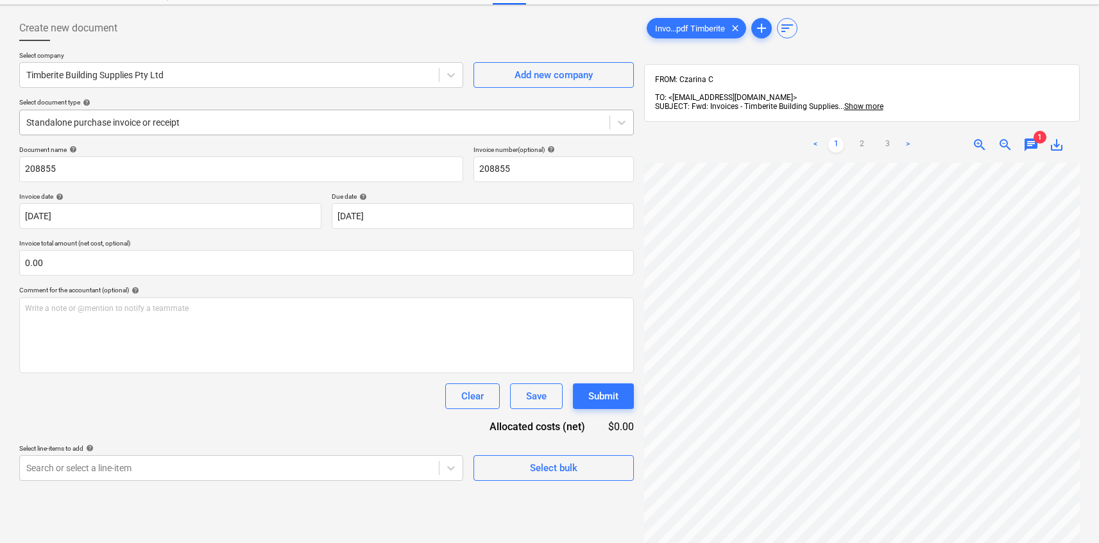
click at [261, 117] on div at bounding box center [314, 122] width 577 height 13
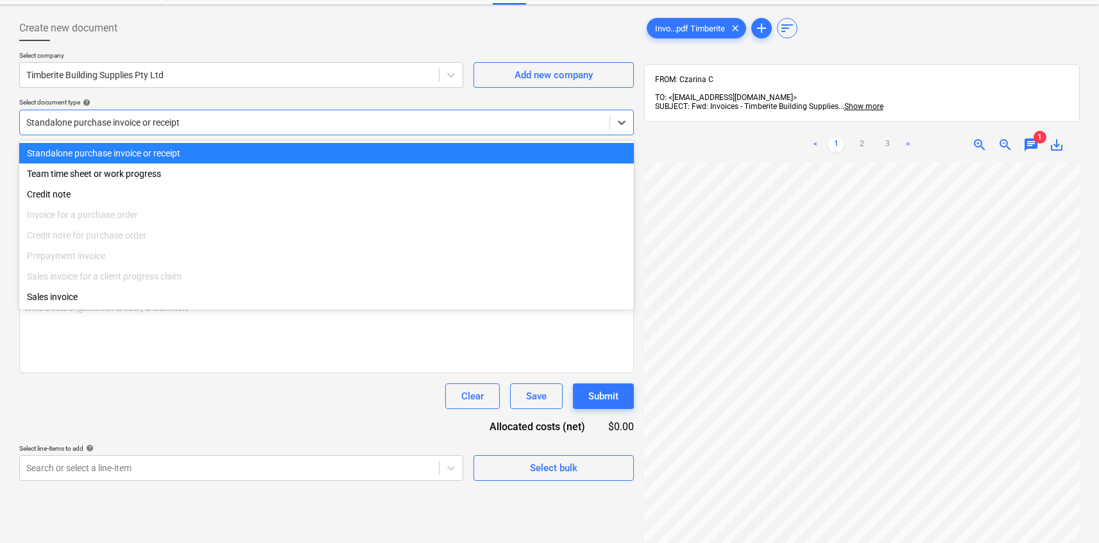
click at [251, 103] on div "Select document type help" at bounding box center [326, 102] width 615 height 8
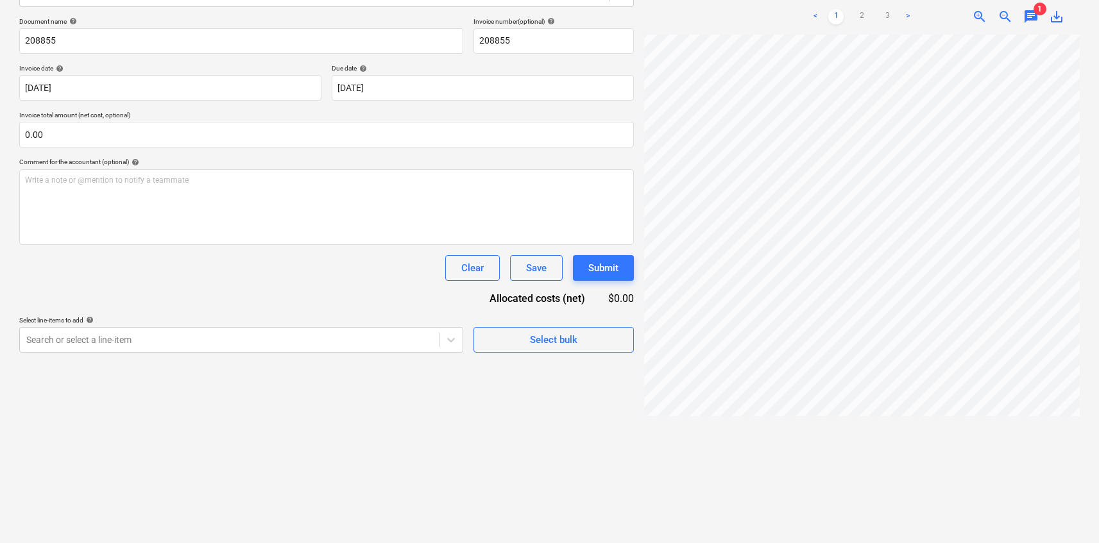
scroll to position [0, 111]
click at [865, 10] on div "Decision updated" at bounding box center [919, 13] width 346 height 27
click at [885, 10] on div "Decision updated" at bounding box center [919, 13] width 346 height 27
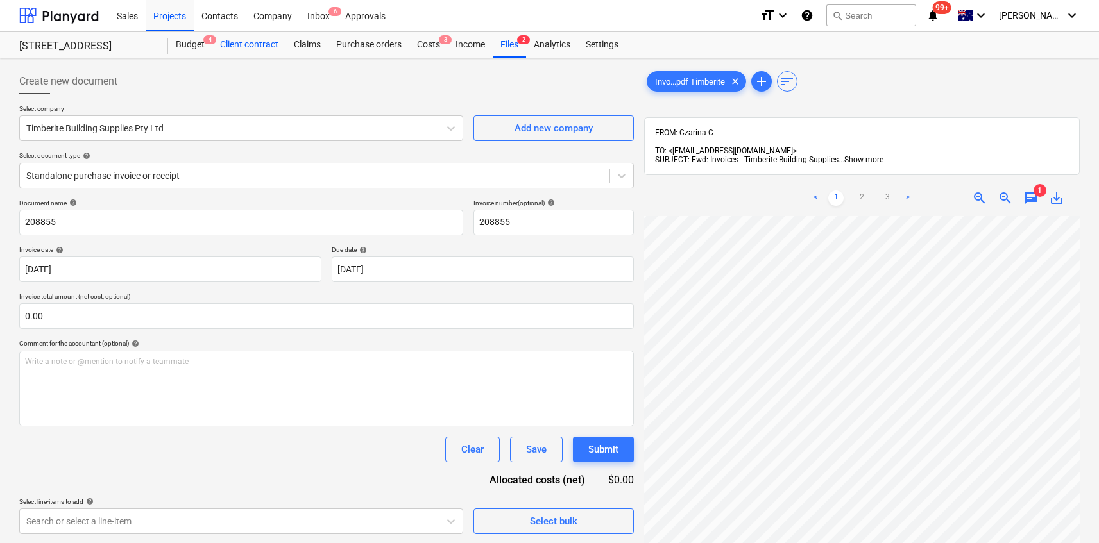
scroll to position [0, 0]
click at [506, 47] on div "Files 2" at bounding box center [509, 46] width 33 height 26
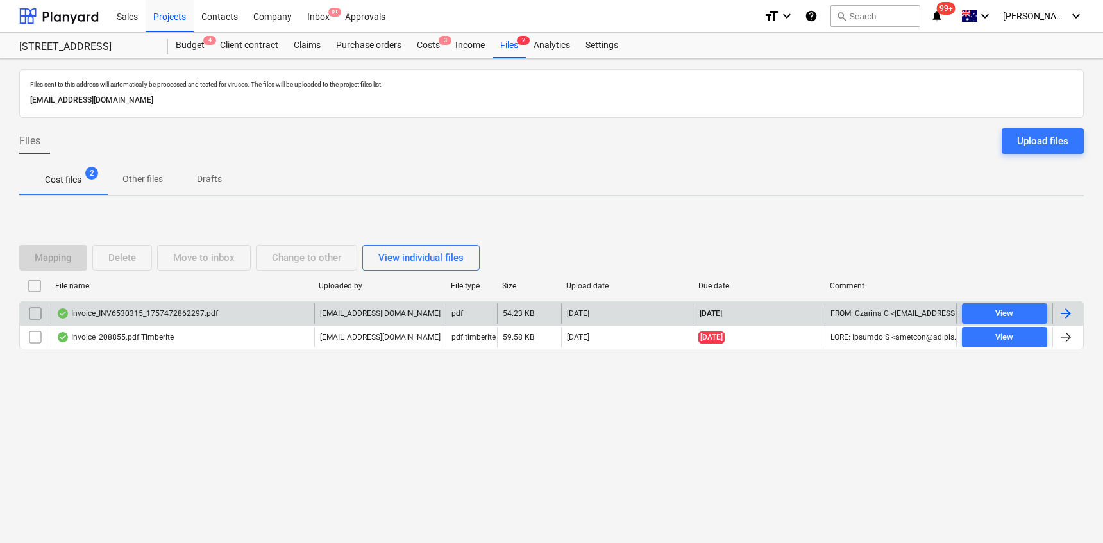
click at [629, 318] on div "[DATE]" at bounding box center [627, 313] width 132 height 21
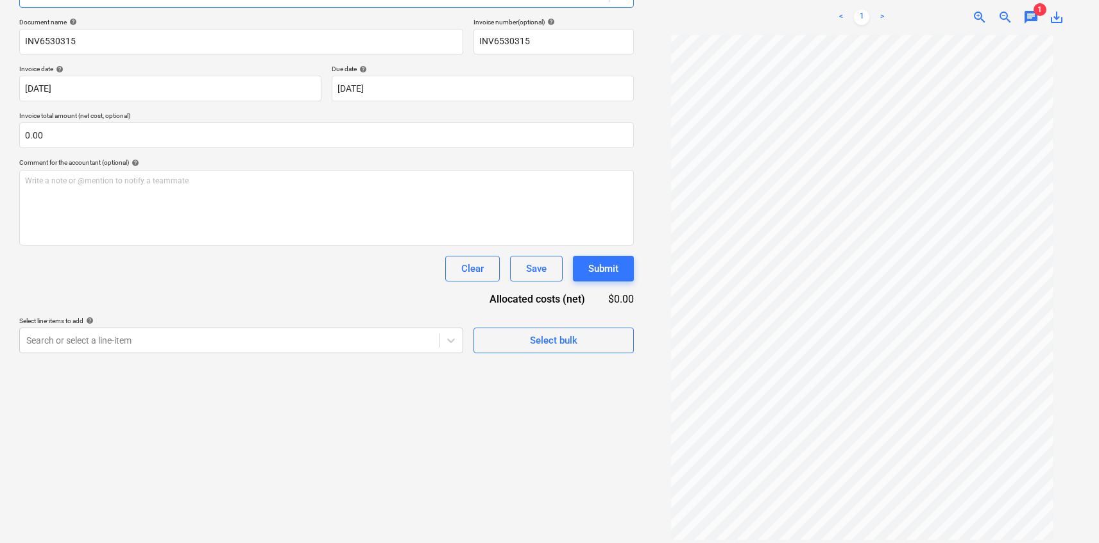
scroll to position [182, 0]
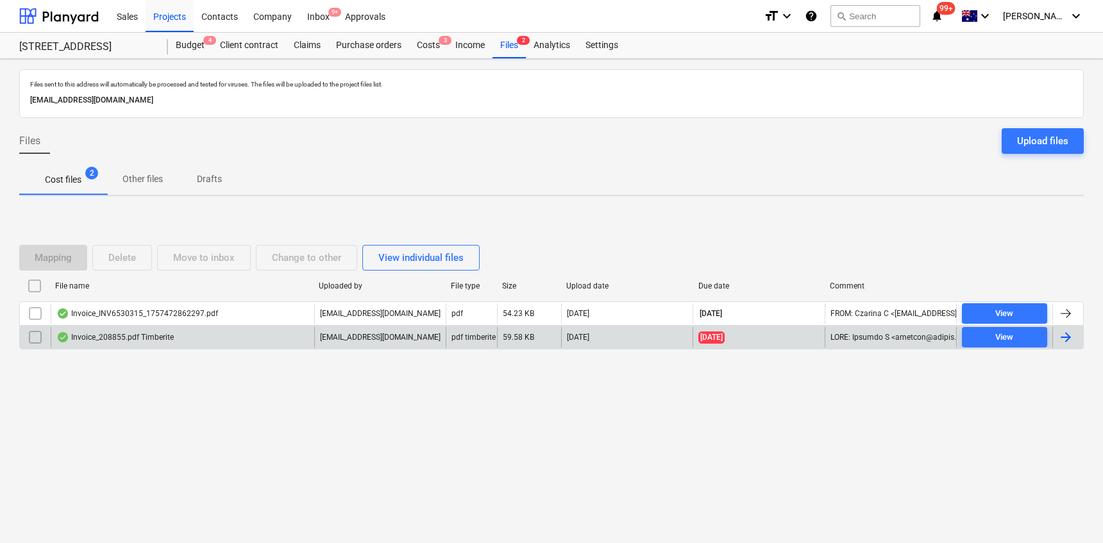
click at [380, 332] on p "[EMAIL_ADDRESS][DOMAIN_NAME]" at bounding box center [380, 337] width 121 height 11
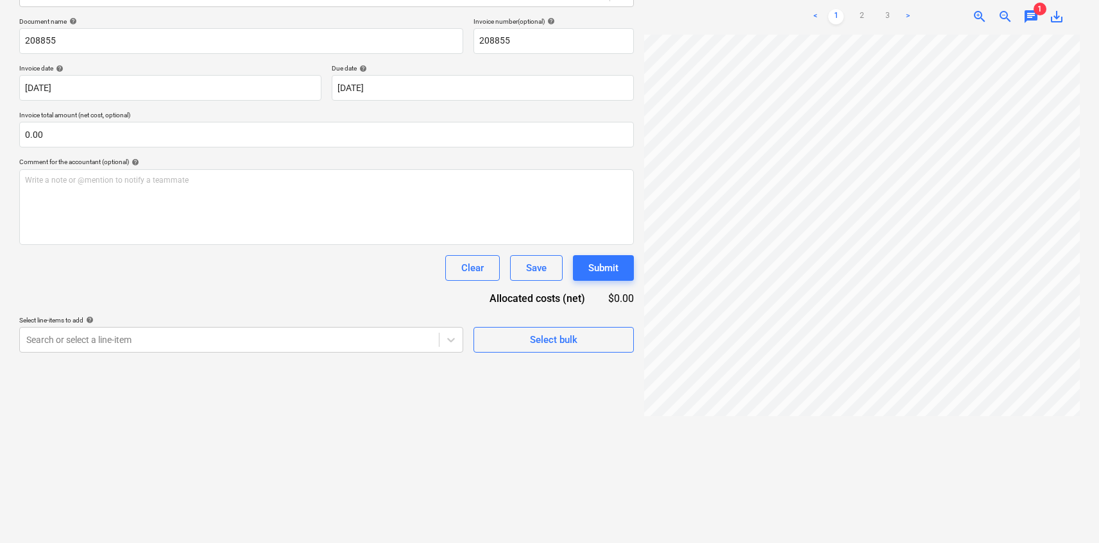
scroll to position [0, 111]
click at [865, 12] on div "Decision updated" at bounding box center [919, 13] width 346 height 27
click at [863, 5] on div "Decision updated" at bounding box center [919, 13] width 346 height 27
click at [898, 8] on div "Decision updated" at bounding box center [919, 13] width 346 height 27
click at [897, 6] on div "Decision updated" at bounding box center [919, 13] width 346 height 27
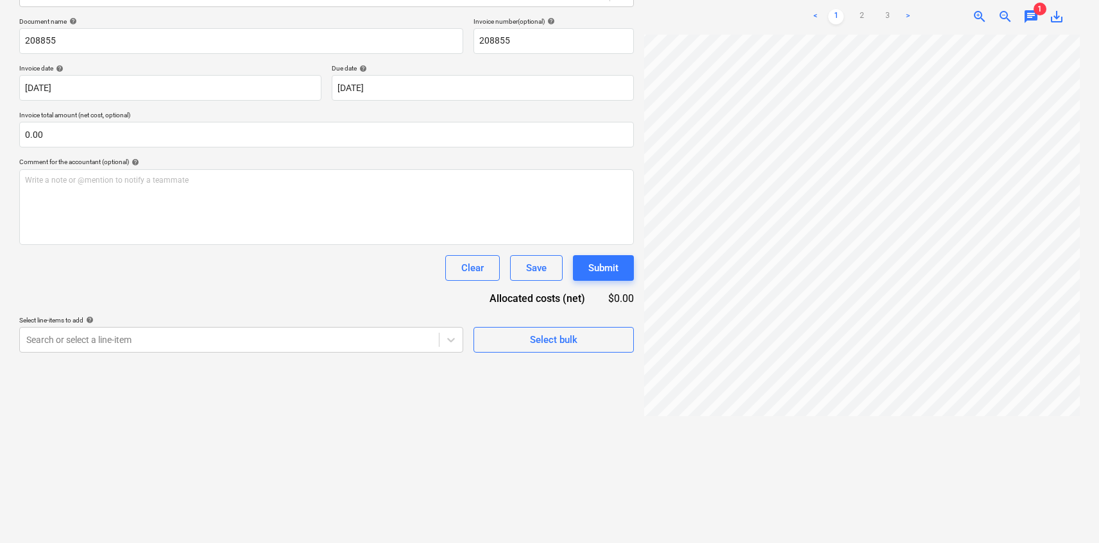
click at [902, 7] on div "Decision updated" at bounding box center [919, 13] width 346 height 27
click at [913, 7] on div "Decision updated" at bounding box center [919, 13] width 346 height 27
click at [910, 7] on div "Decision updated" at bounding box center [919, 13] width 346 height 27
click at [857, 6] on div "Decision updated" at bounding box center [816, 14] width 89 height 26
click at [873, 6] on div "Decision updated" at bounding box center [919, 13] width 346 height 27
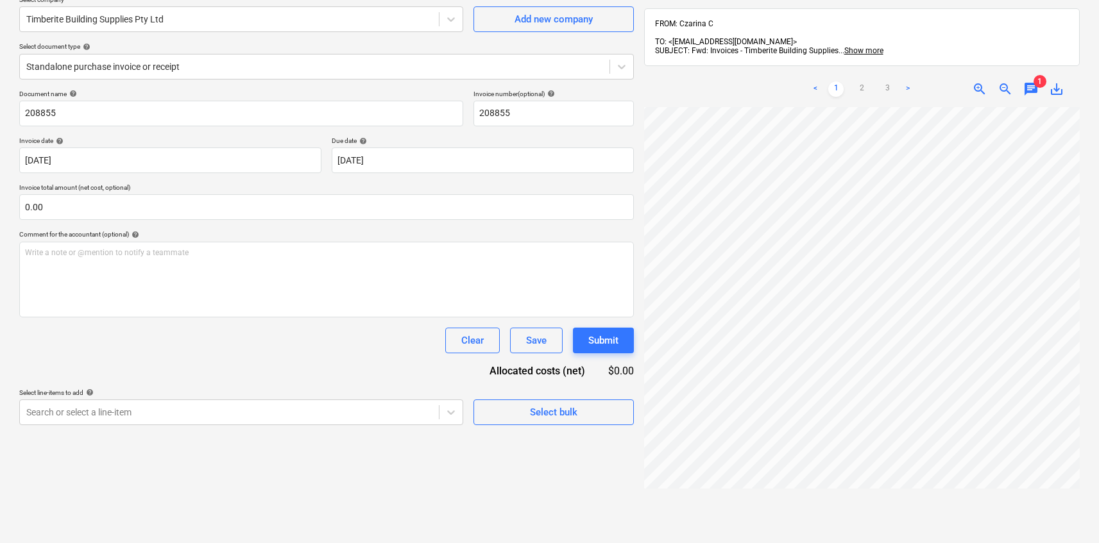
scroll to position [0, 0]
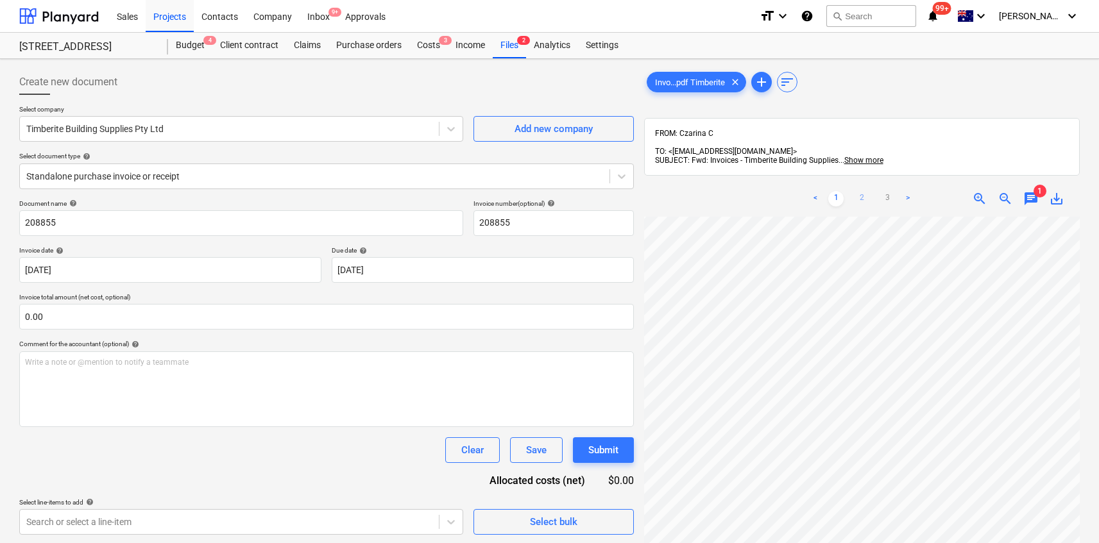
click at [860, 191] on link "2" at bounding box center [861, 198] width 15 height 15
click at [894, 191] on link "3" at bounding box center [887, 198] width 15 height 15
click at [880, 196] on div "< 1 2 3 > zoom_in zoom_out chat 1 save_alt" at bounding box center [862, 452] width 436 height 543
click at [507, 43] on div "Files 2" at bounding box center [509, 46] width 33 height 26
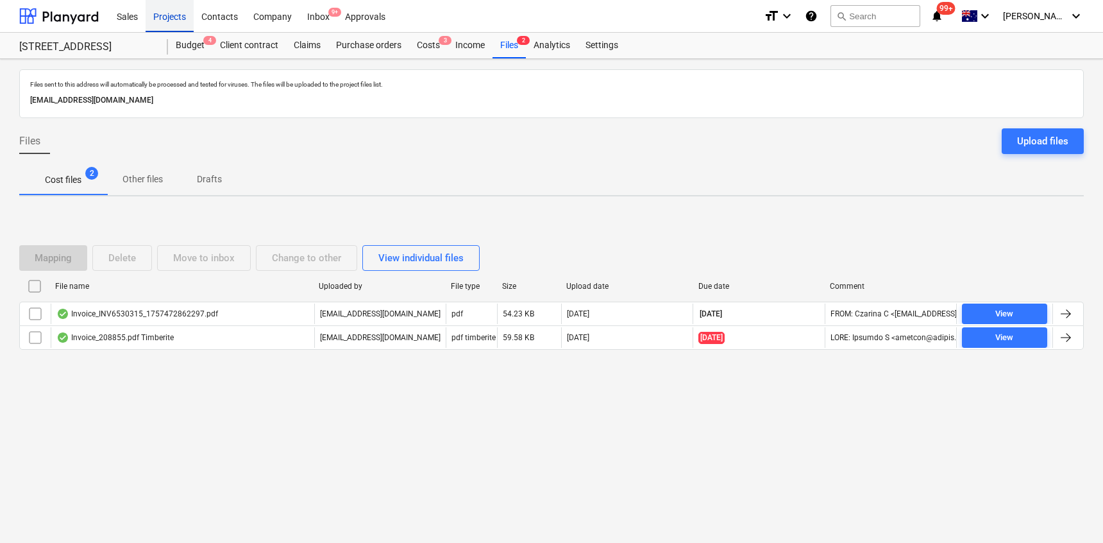
click at [174, 19] on div "Projects" at bounding box center [170, 15] width 48 height 33
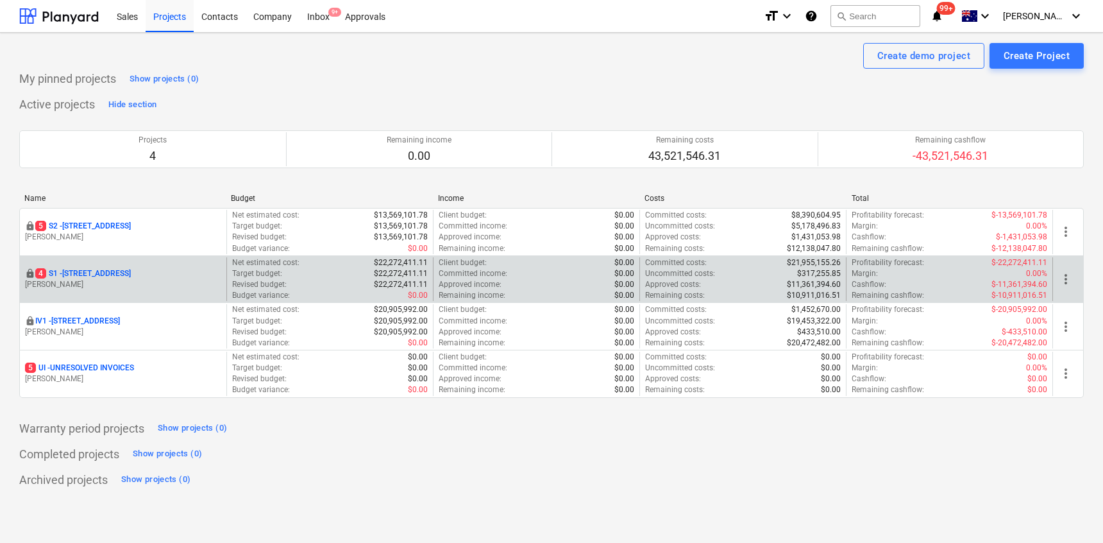
click at [87, 270] on p "4 S1 - [STREET_ADDRESS]" at bounding box center [83, 273] width 96 height 11
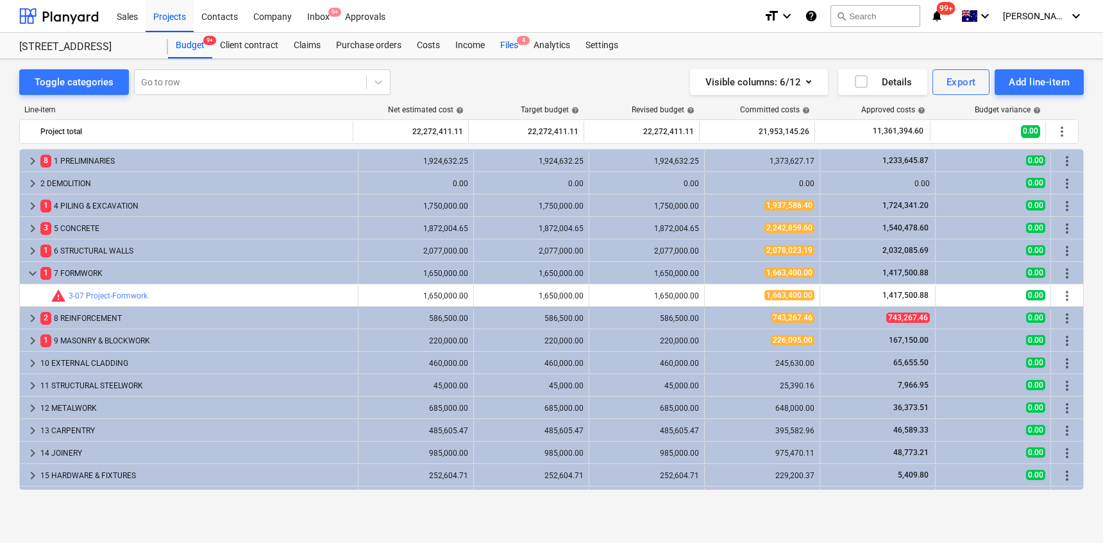
click at [515, 48] on div "Files 4" at bounding box center [509, 46] width 33 height 26
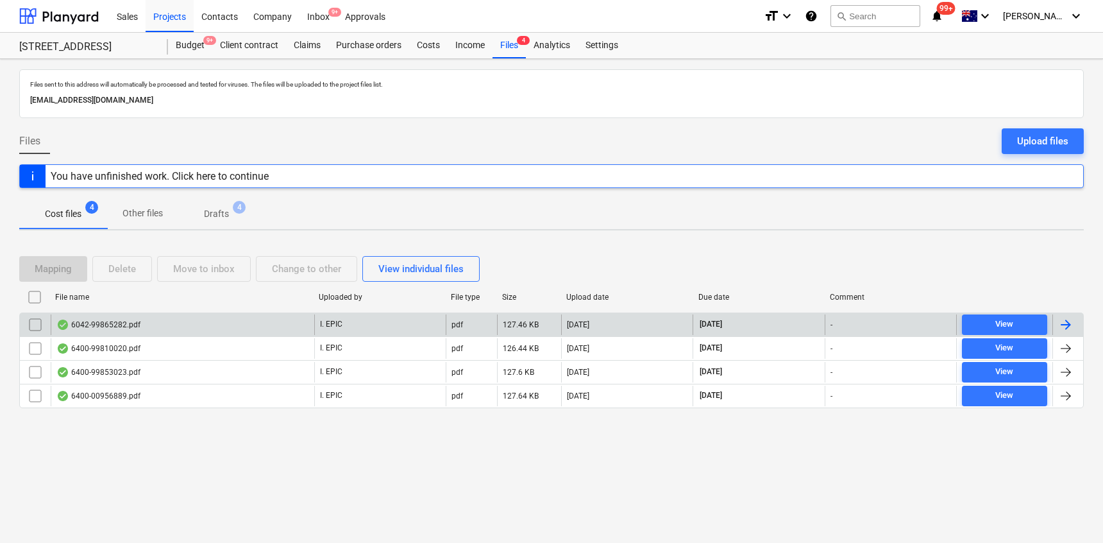
click at [220, 317] on div "6042-99865282.pdf" at bounding box center [183, 324] width 264 height 21
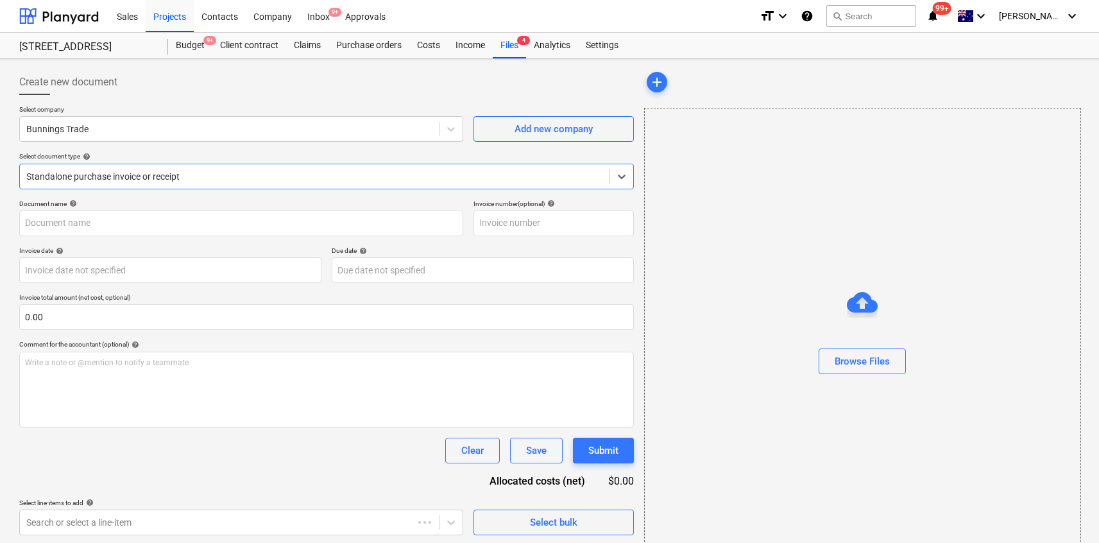
type input "6042/99865282"
type input "[DATE]"
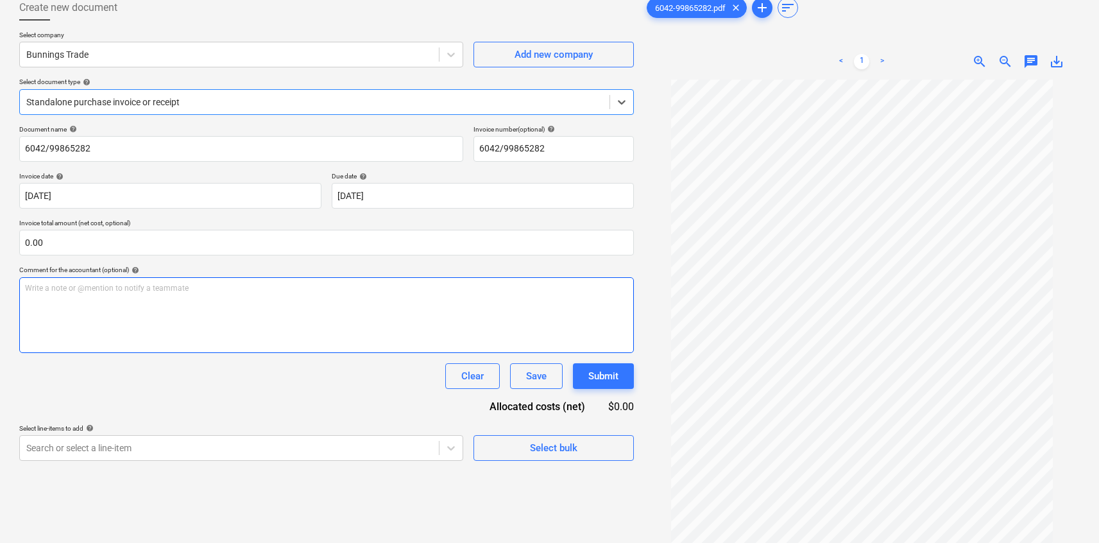
scroll to position [128, 0]
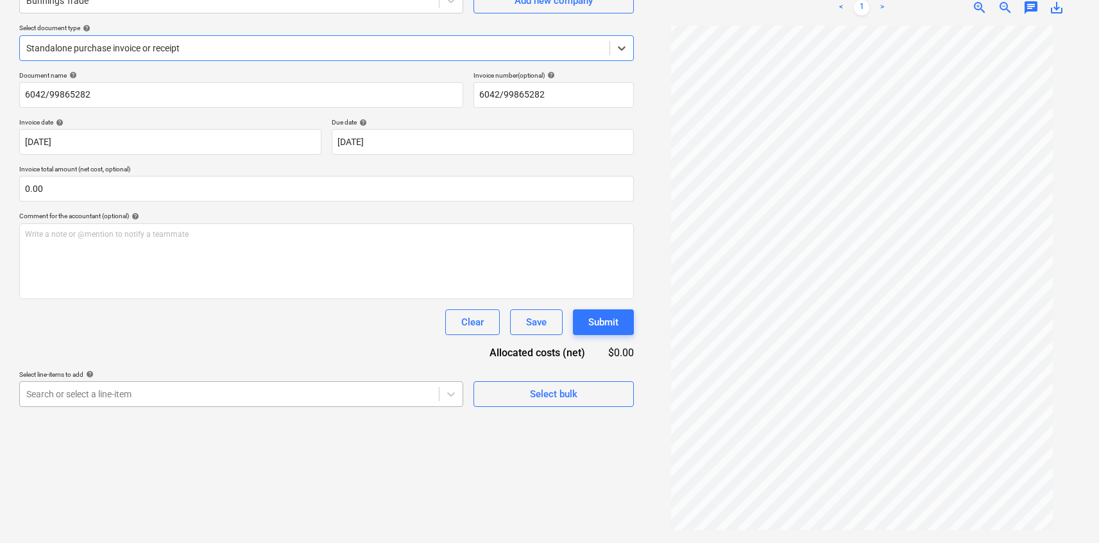
click at [310, 391] on body "Sales Projects Contacts Company Inbox 9+ Approvals format_size keyboard_arrow_d…" at bounding box center [549, 143] width 1099 height 543
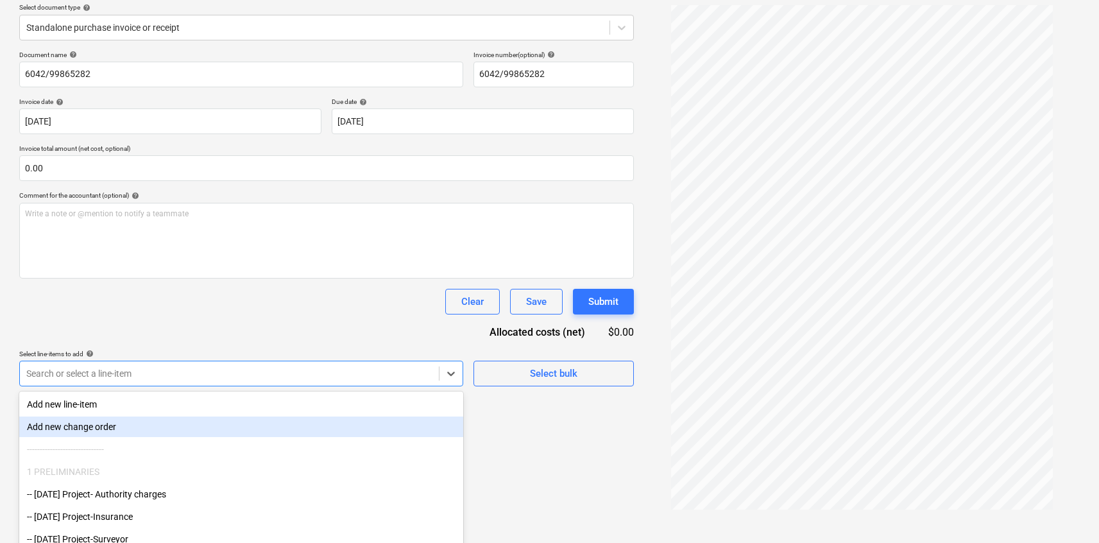
scroll to position [74, 0]
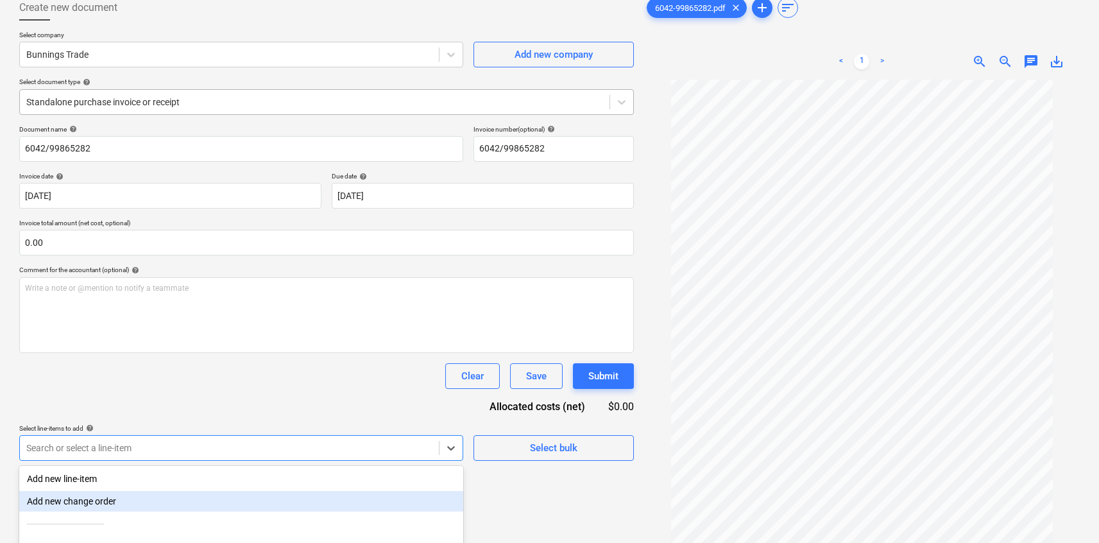
click at [219, 101] on div at bounding box center [314, 102] width 577 height 13
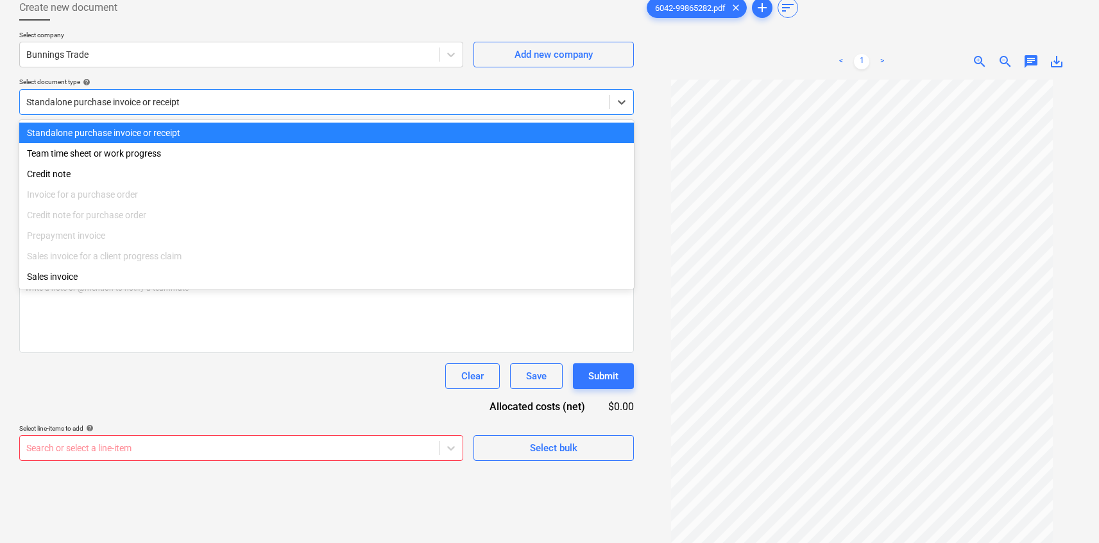
click at [219, 101] on div at bounding box center [314, 102] width 577 height 13
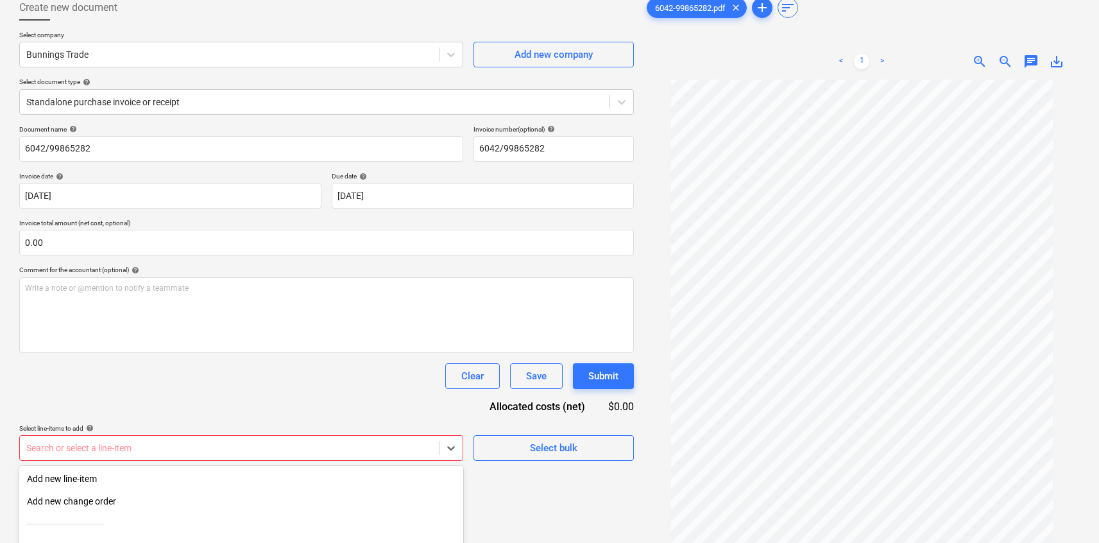
scroll to position [192, 0]
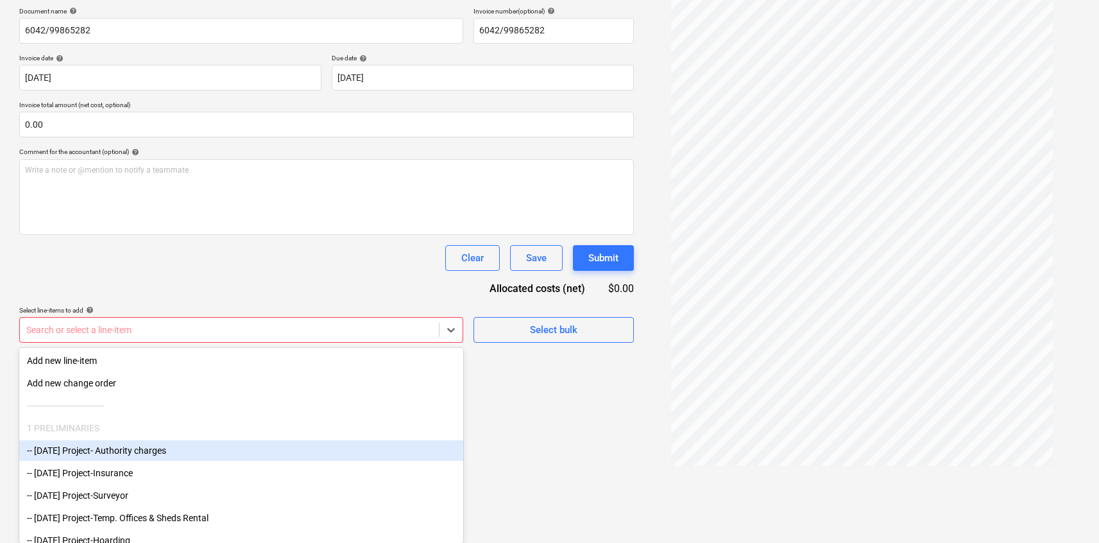
click at [192, 350] on body "Sales Projects Contacts Company Inbox 9+ Approvals format_size keyboard_arrow_d…" at bounding box center [549, 79] width 1099 height 543
type input "s"
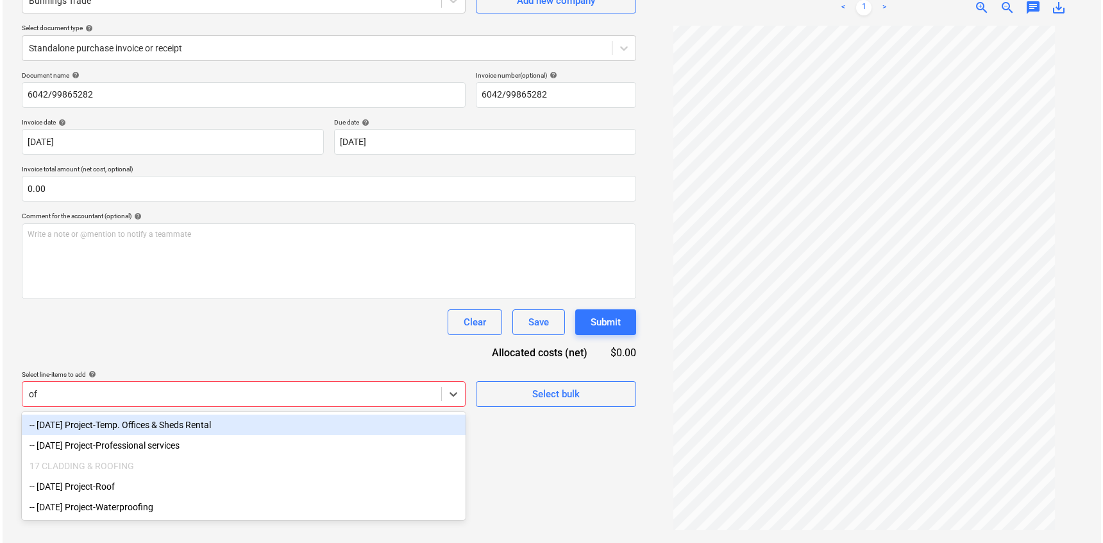
scroll to position [128, 0]
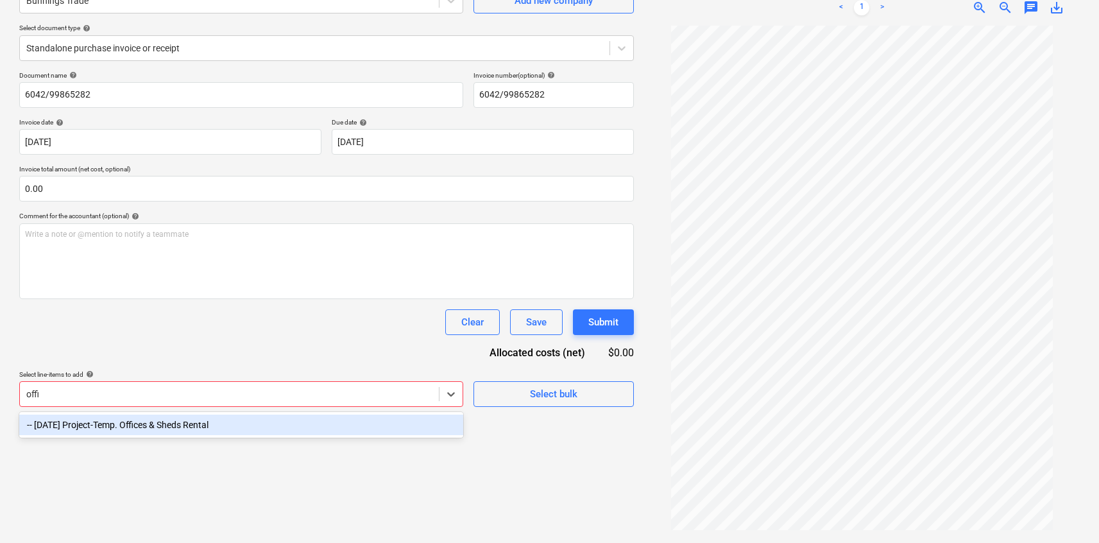
type input "offic"
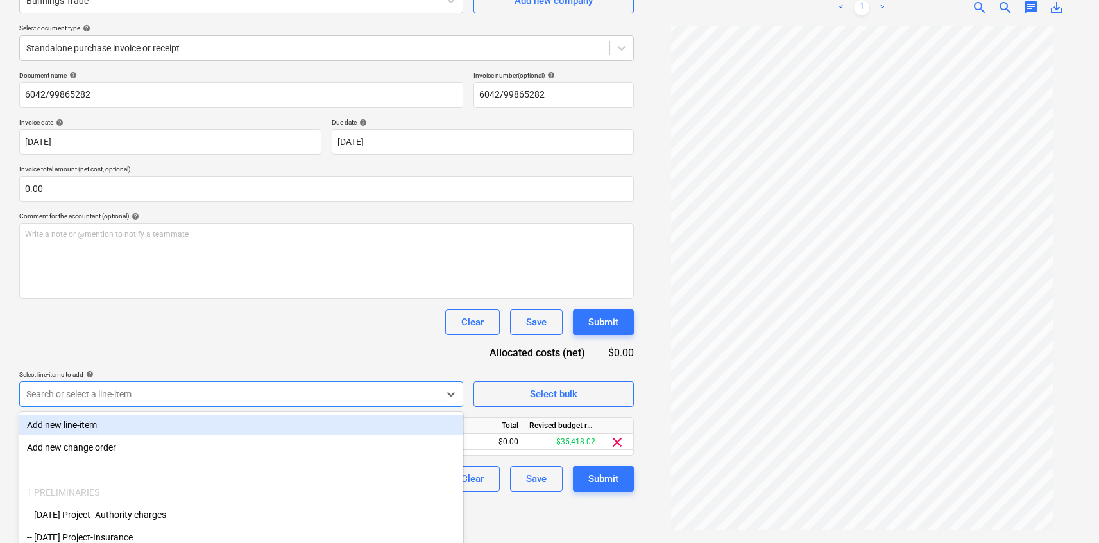
drag, startPoint x: 414, startPoint y: 350, endPoint x: 434, endPoint y: 425, distance: 77.8
click at [414, 350] on div "Document name help 6042/99865282 Invoice number (optional) help 6042/99865282 I…" at bounding box center [326, 281] width 615 height 420
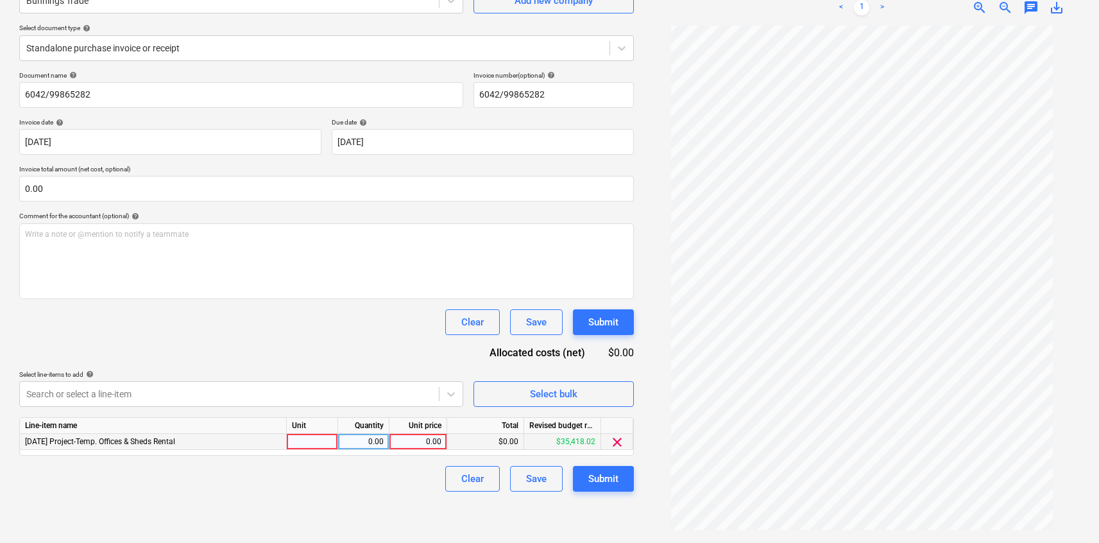
click at [422, 443] on div "0.00" at bounding box center [418, 442] width 47 height 16
type input "511.11"
click at [294, 489] on div "Clear Save Submit" at bounding box center [326, 479] width 615 height 26
click at [581, 470] on button "Submit" at bounding box center [603, 479] width 61 height 26
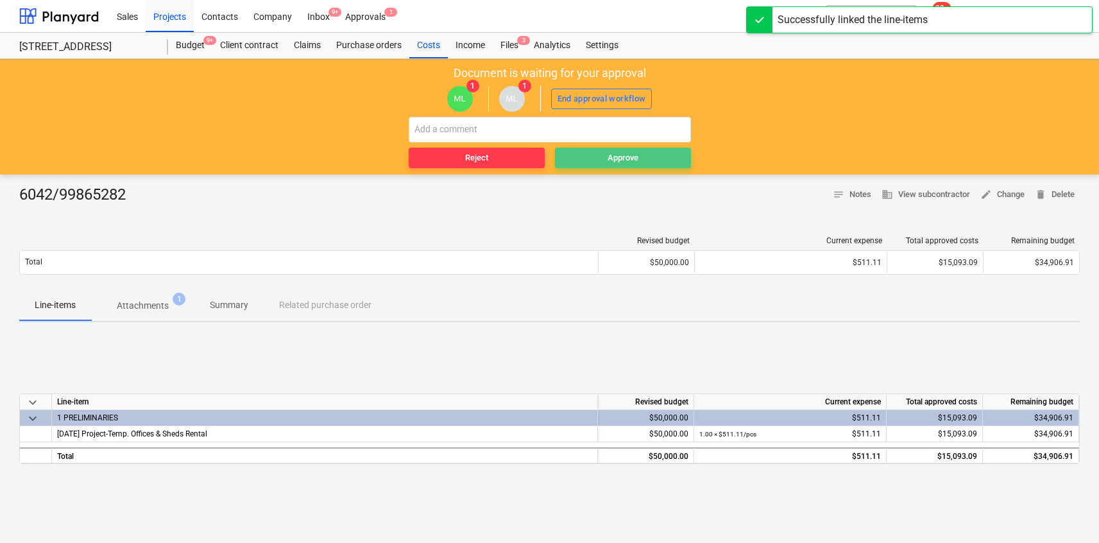
click at [617, 164] on div "Approve" at bounding box center [623, 158] width 31 height 15
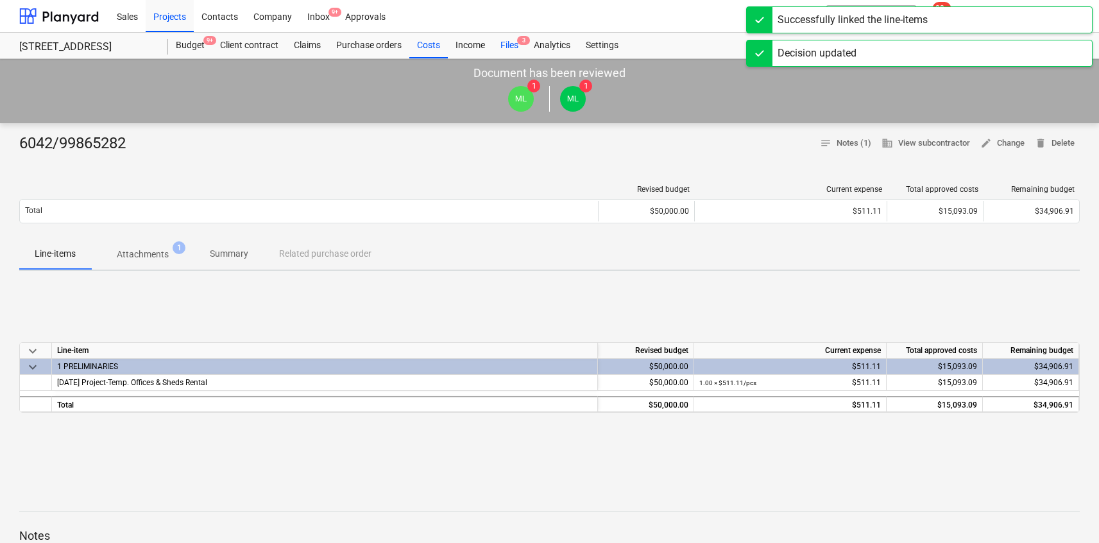
click at [512, 38] on div "Files 3" at bounding box center [509, 46] width 33 height 26
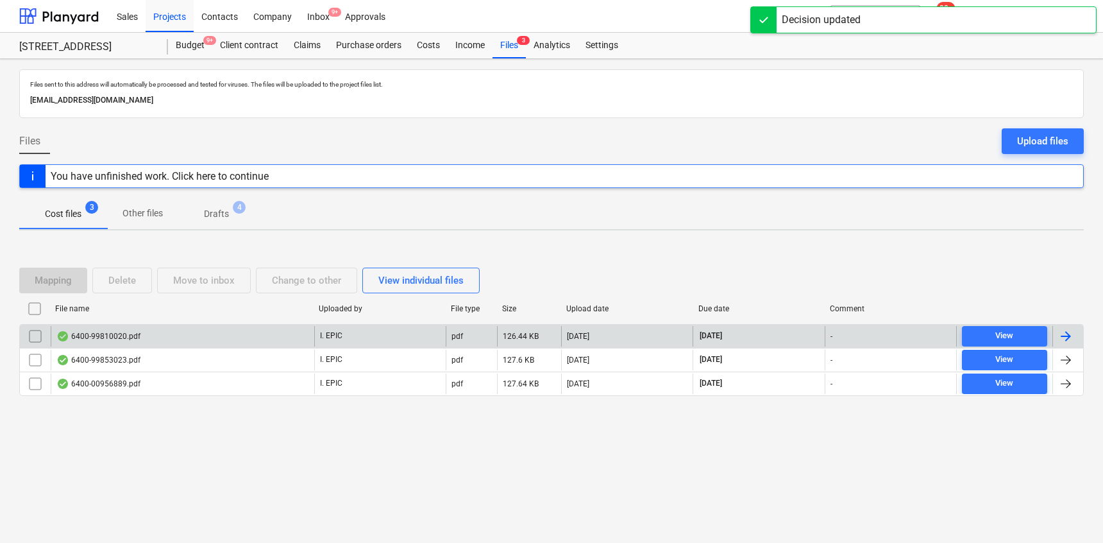
click at [158, 336] on div "6400-99810020.pdf" at bounding box center [183, 336] width 264 height 21
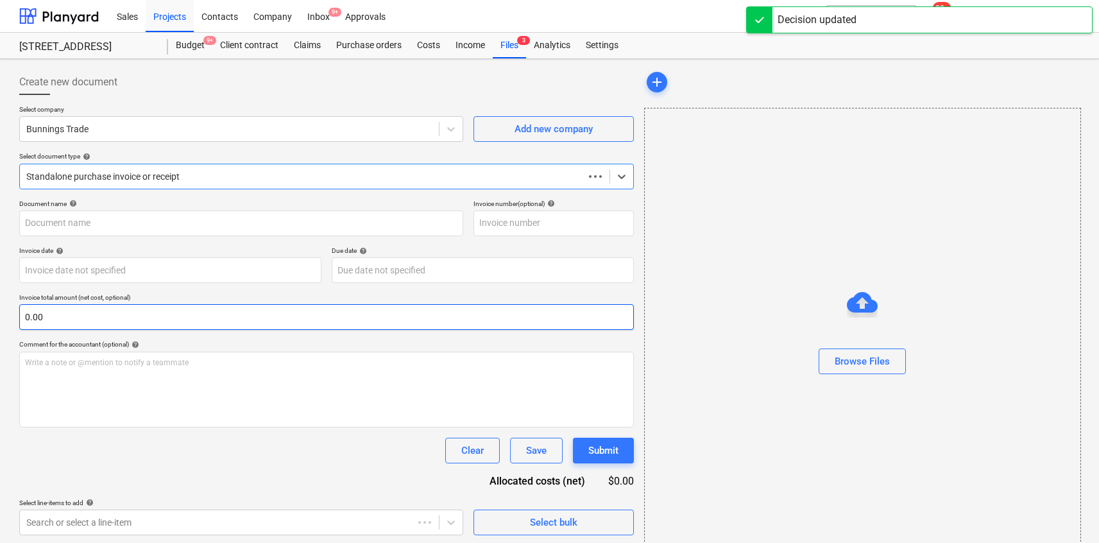
type input "6400/99810020"
type input "[DATE]"
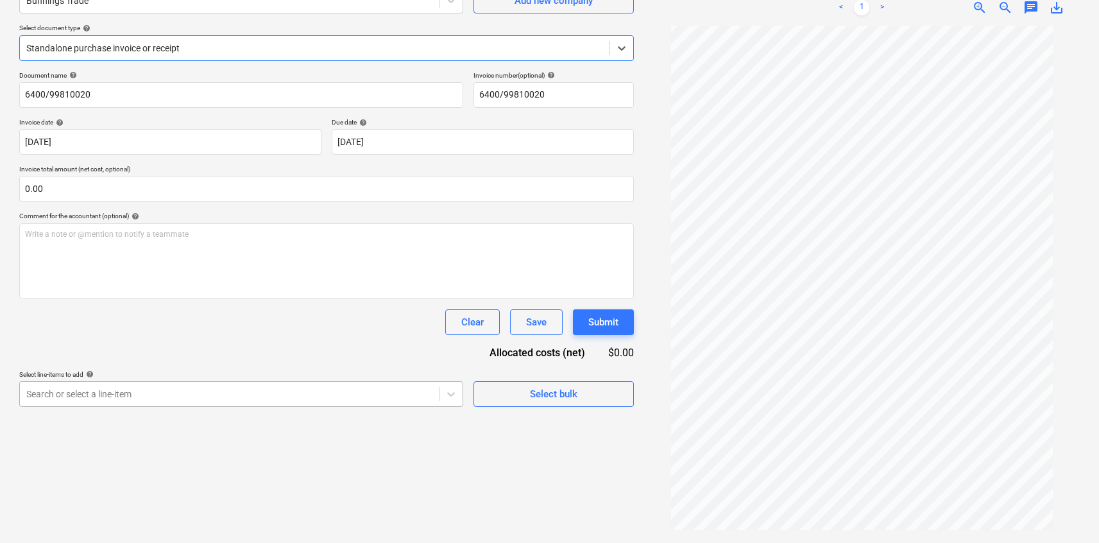
scroll to position [192, 0]
click at [235, 389] on body "Sales Projects Contacts Company Inbox 9+ Approvals format_size keyboard_arrow_d…" at bounding box center [549, 143] width 1099 height 543
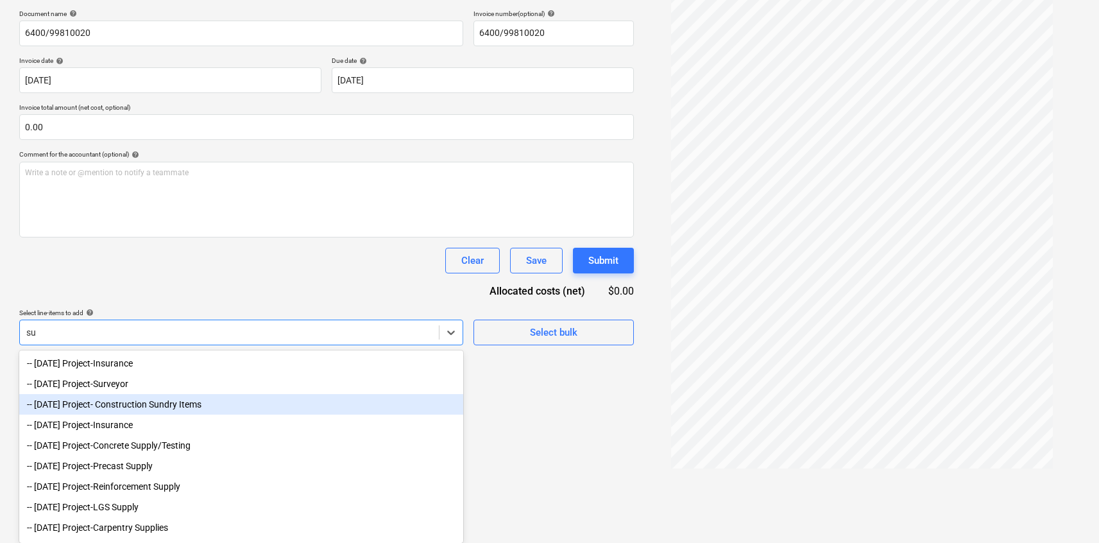
type input "s"
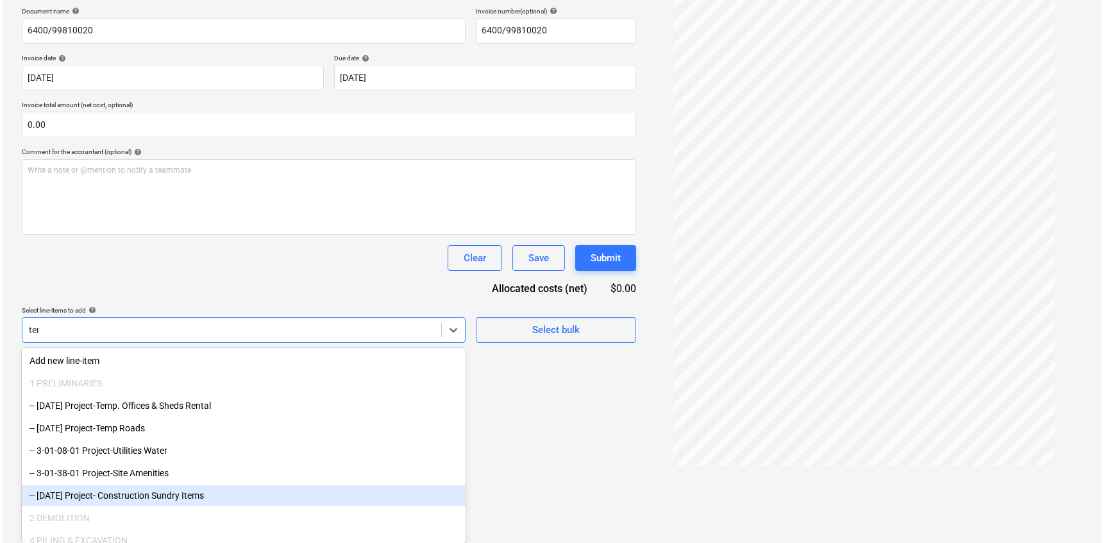
scroll to position [128, 0]
type input "temp"
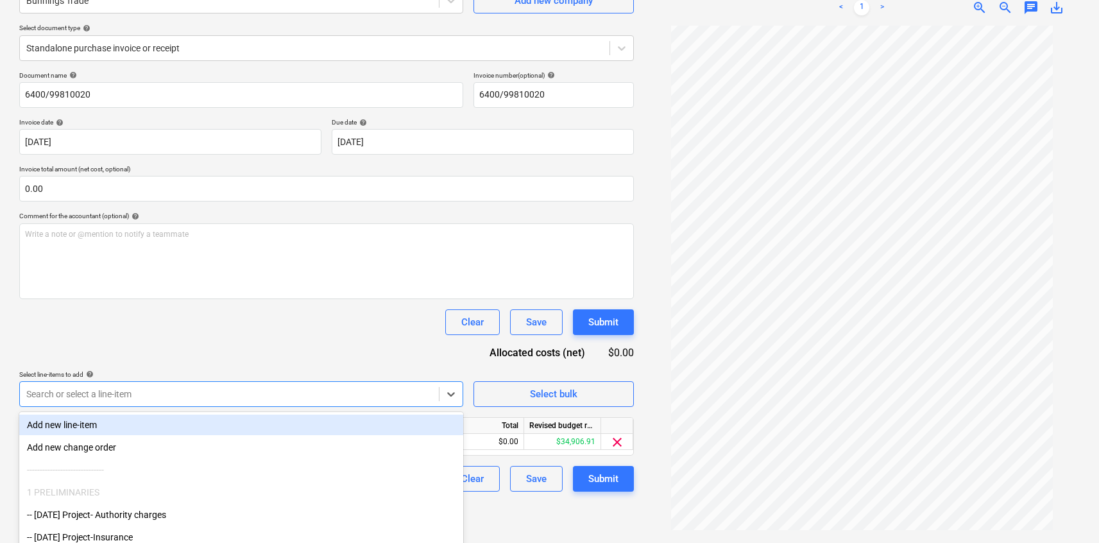
click at [262, 353] on div "Document name help 6400/99810020 Invoice number (optional) help 6400/99810020 I…" at bounding box center [326, 281] width 615 height 420
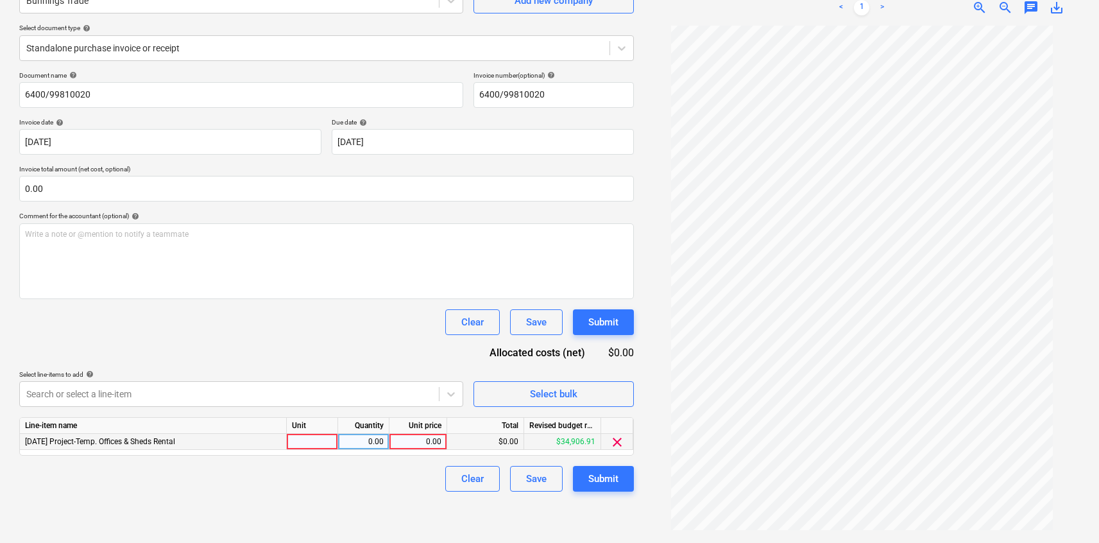
click at [423, 448] on div "0.00" at bounding box center [418, 442] width 47 height 16
type input "162.05"
click at [394, 521] on div "Create new document Select company Bunnings Trade Add new company Select docume…" at bounding box center [326, 237] width 625 height 602
click at [586, 482] on button "Submit" at bounding box center [603, 479] width 61 height 26
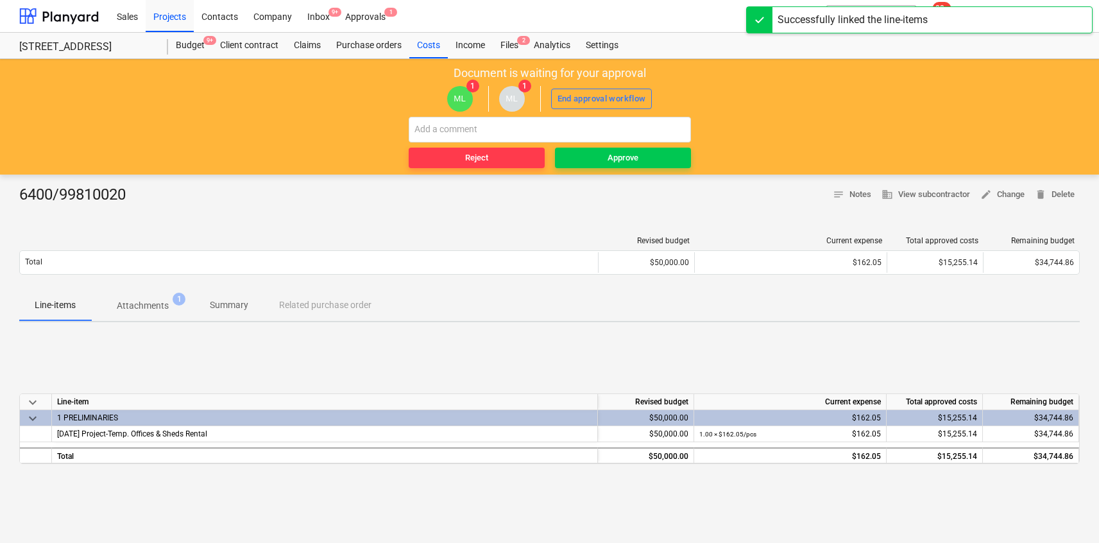
click at [170, 306] on span "Attachments 1" at bounding box center [142, 305] width 72 height 13
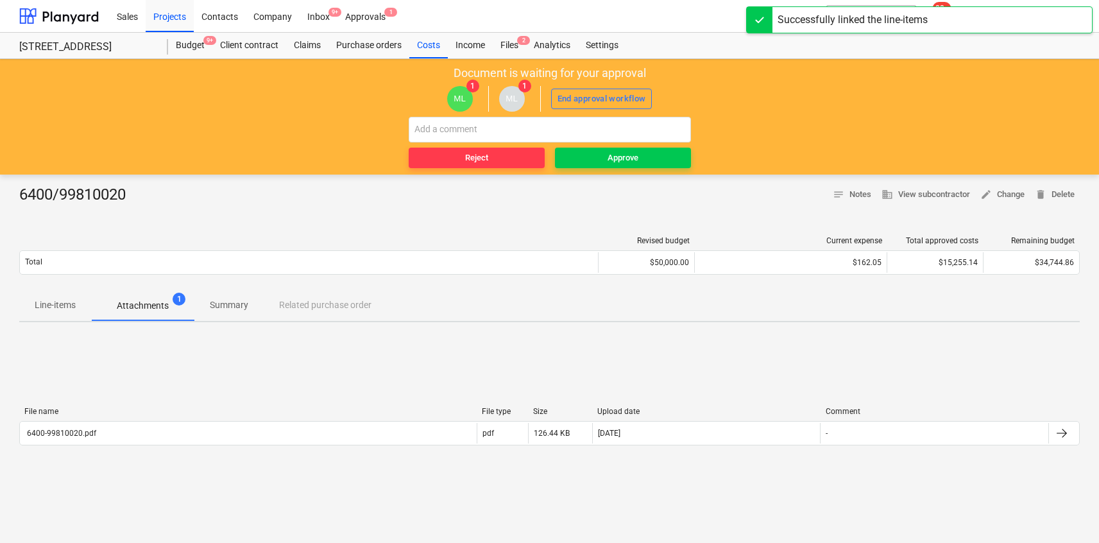
click at [71, 303] on p "Line-items" at bounding box center [55, 304] width 41 height 13
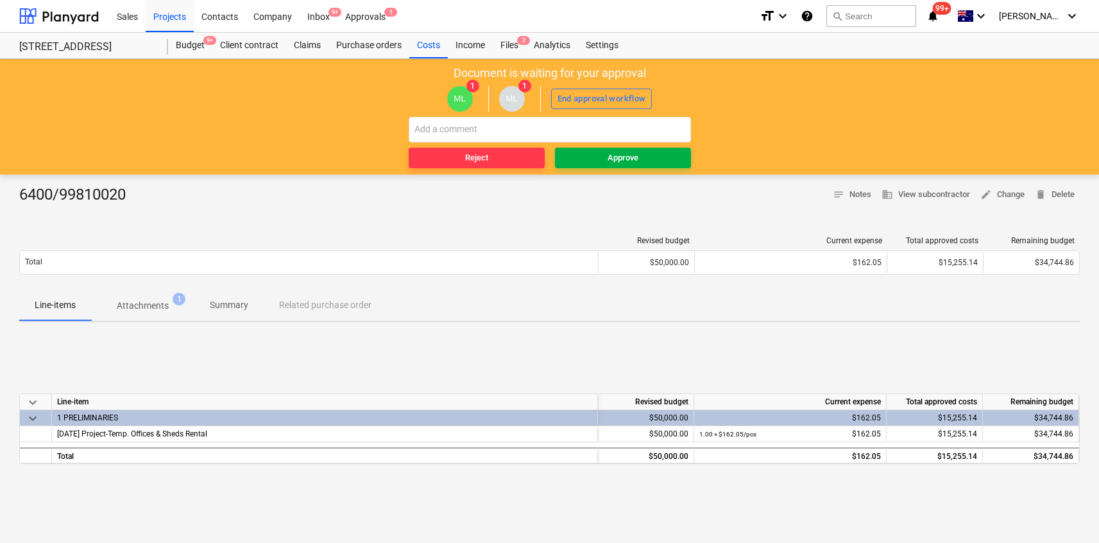
click at [618, 149] on button "Approve" at bounding box center [623, 158] width 136 height 21
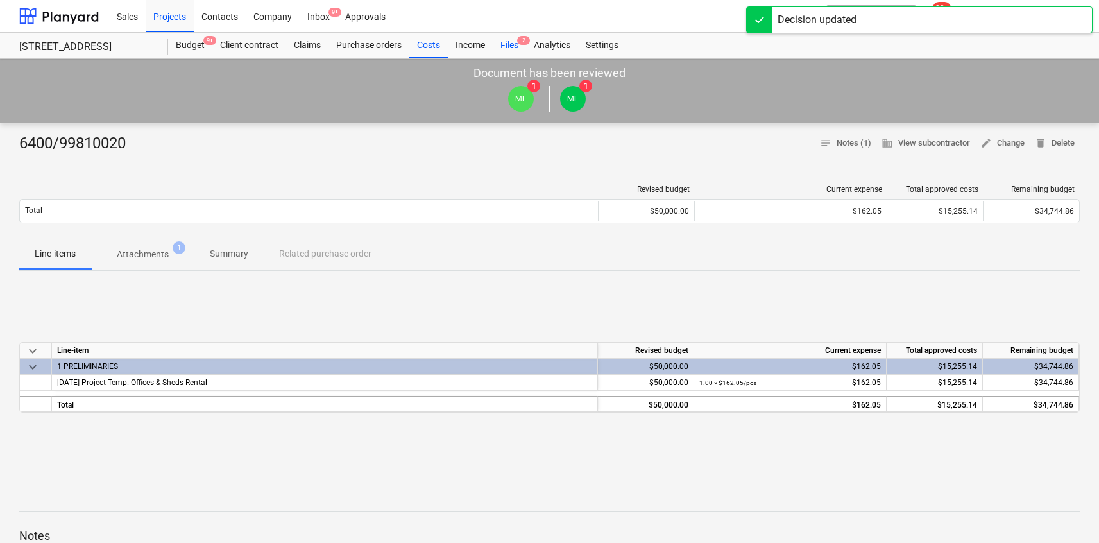
click at [518, 47] on div "Files 2" at bounding box center [509, 46] width 33 height 26
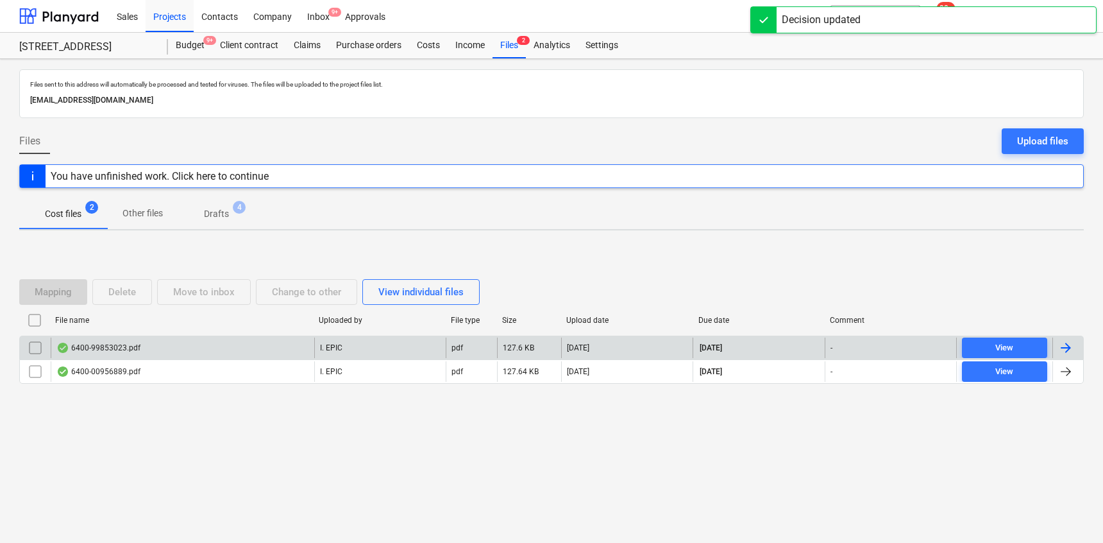
click at [128, 344] on div "6400-99853023.pdf" at bounding box center [98, 348] width 84 height 10
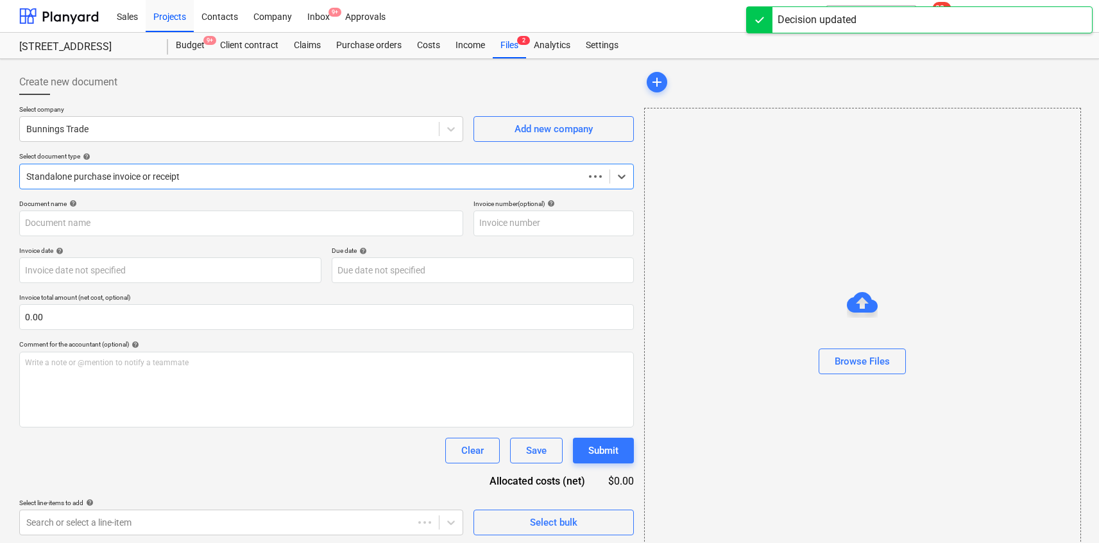
type input "6400/99853023"
type input "[DATE]"
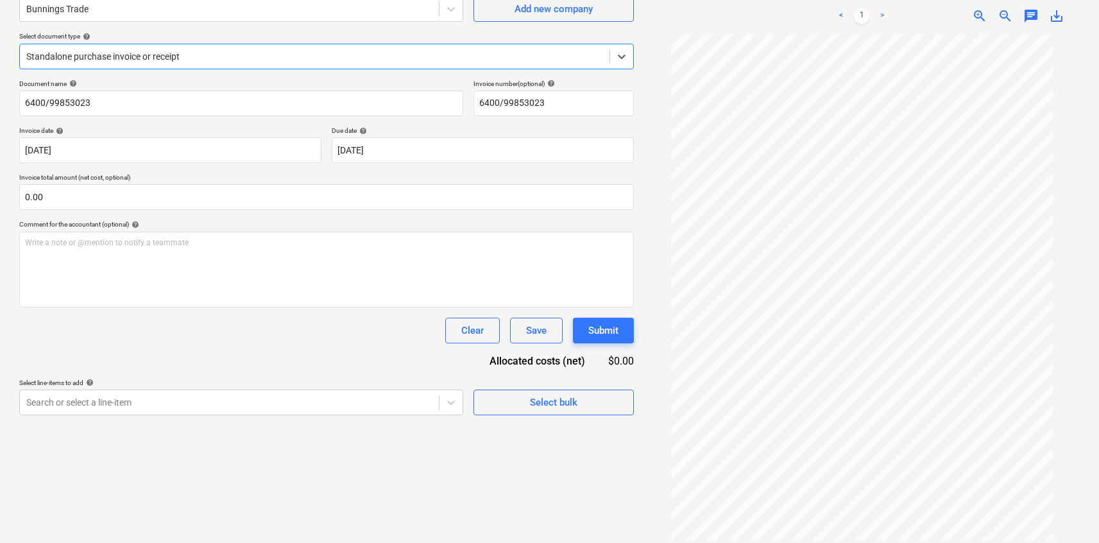
scroll to position [128, 0]
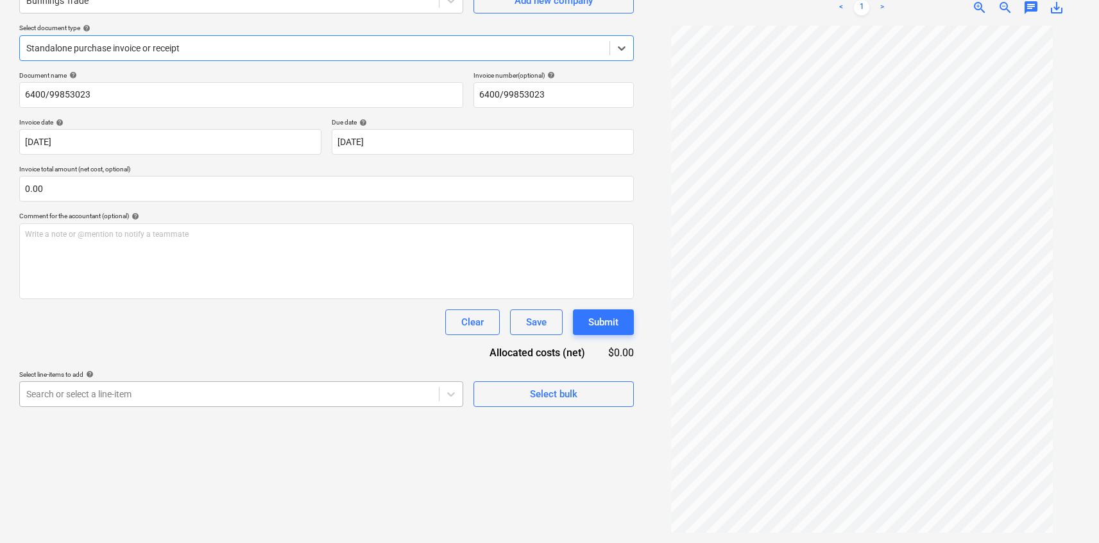
click at [328, 391] on body "Sales Projects Contacts Company Inbox 9+ Approvals format_size keyboard_arrow_d…" at bounding box center [549, 143] width 1099 height 543
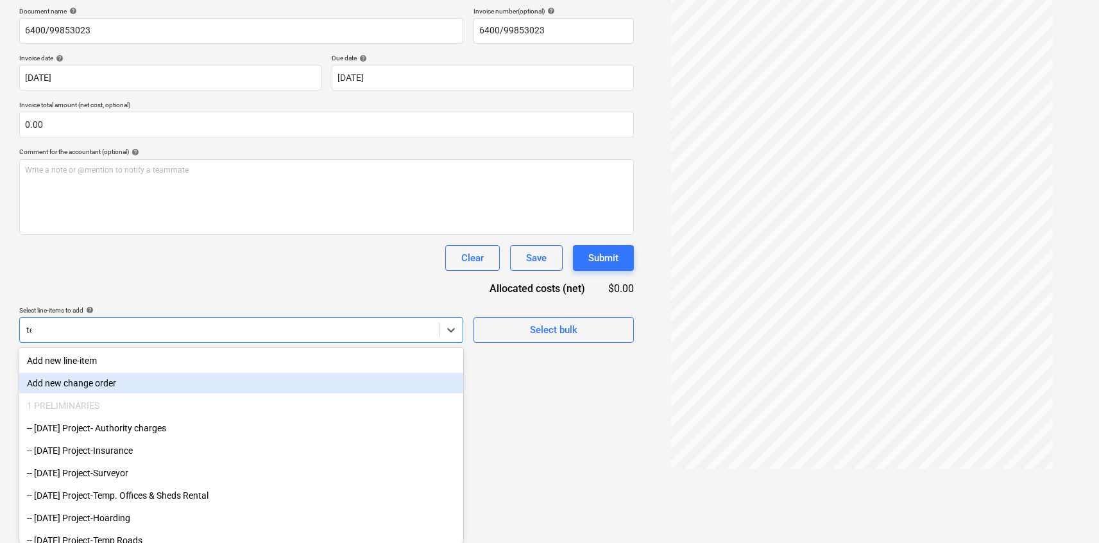
type input "temp"
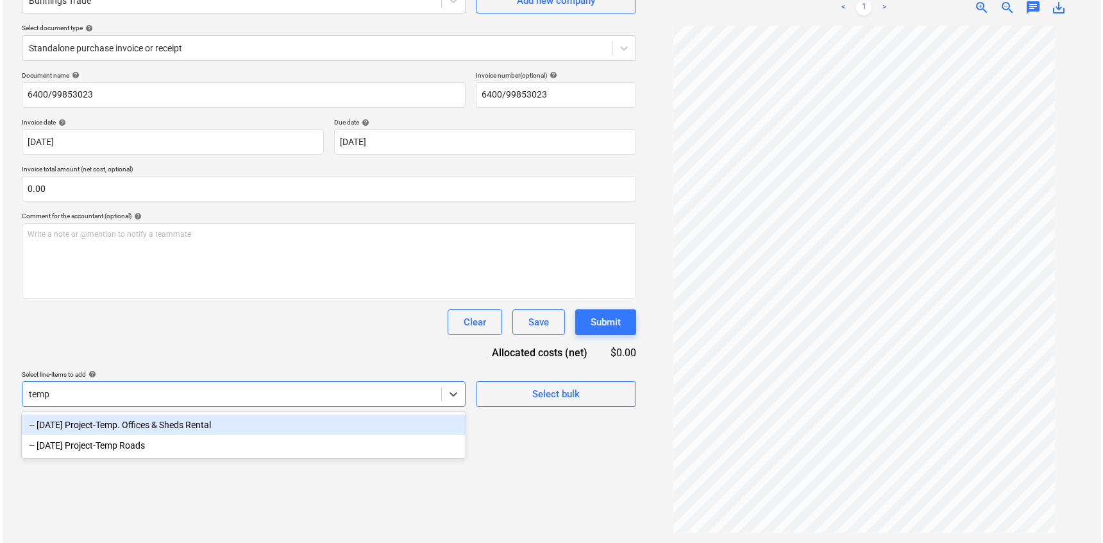
scroll to position [128, 0]
click at [296, 427] on div "-- [DATE] Project-Temp. Offices & Sheds Rental" at bounding box center [241, 424] width 444 height 21
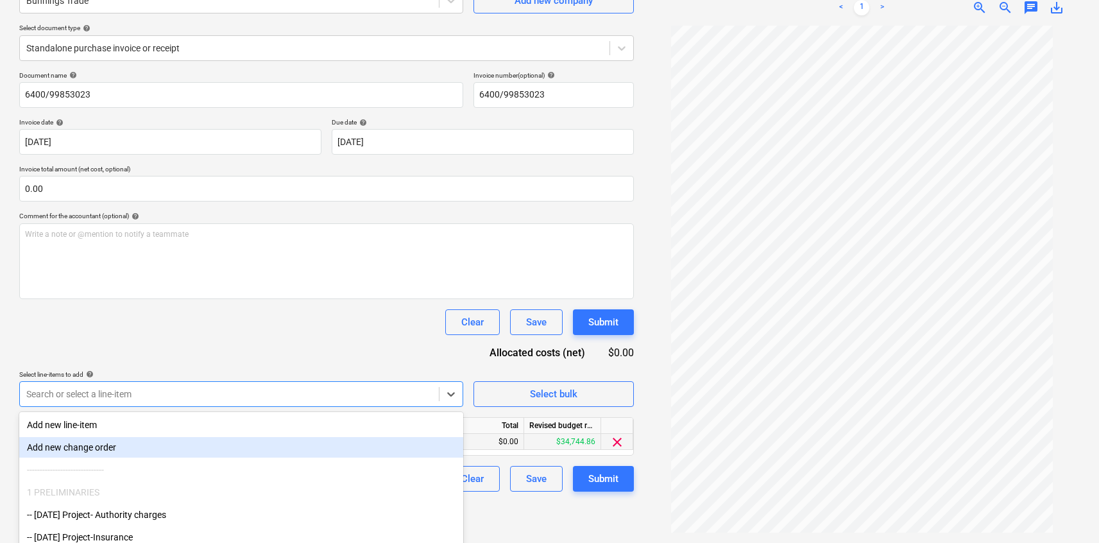
click at [495, 446] on div "$0.00" at bounding box center [485, 442] width 77 height 16
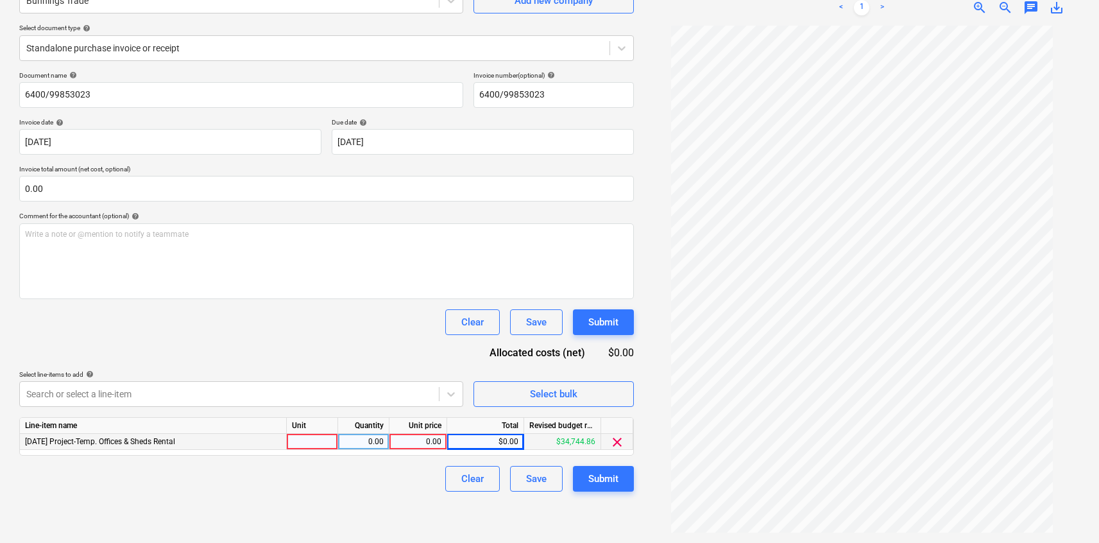
click at [434, 441] on div "0.00" at bounding box center [418, 442] width 47 height 16
type input "322.27"
click at [366, 348] on div "Document name help 6400/99853023 Invoice number (optional) help 6400/99853023 I…" at bounding box center [326, 281] width 615 height 420
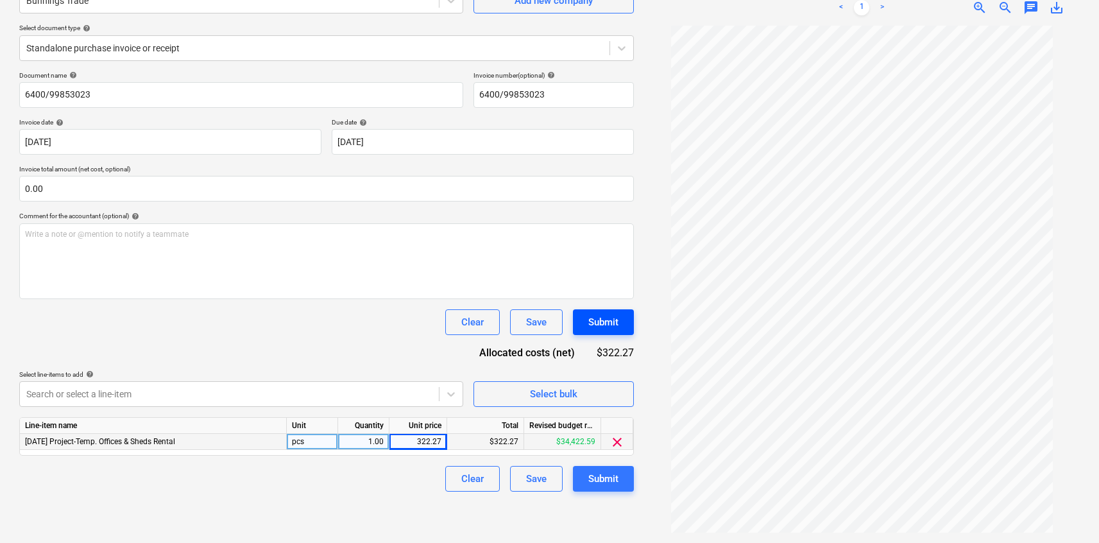
click at [591, 329] on div "Submit" at bounding box center [603, 322] width 30 height 17
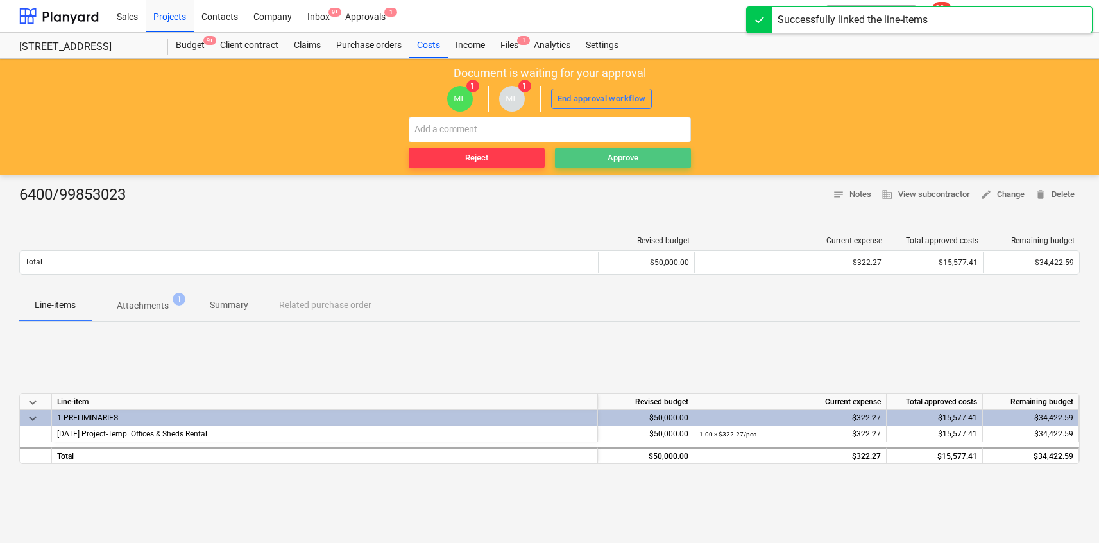
click at [625, 161] on div "Approve" at bounding box center [623, 158] width 31 height 15
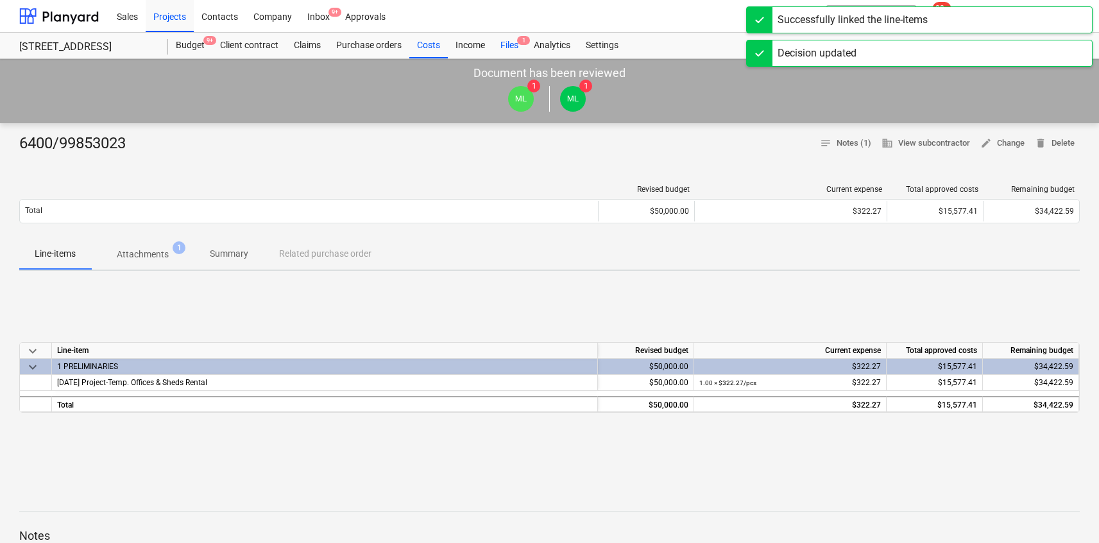
click at [502, 46] on div "Files 1" at bounding box center [509, 46] width 33 height 26
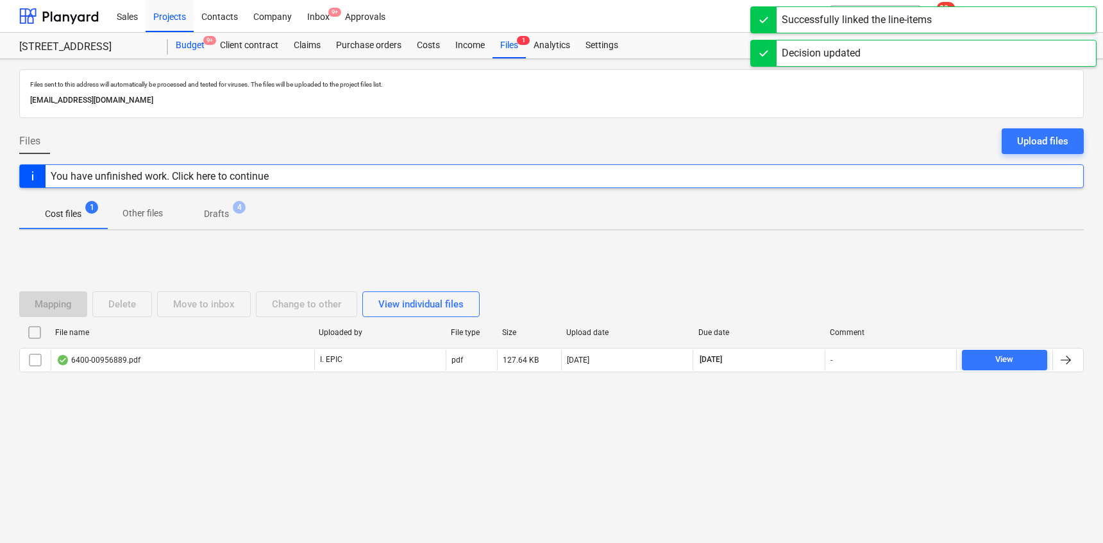
click at [205, 47] on div "Budget 9+" at bounding box center [190, 46] width 44 height 26
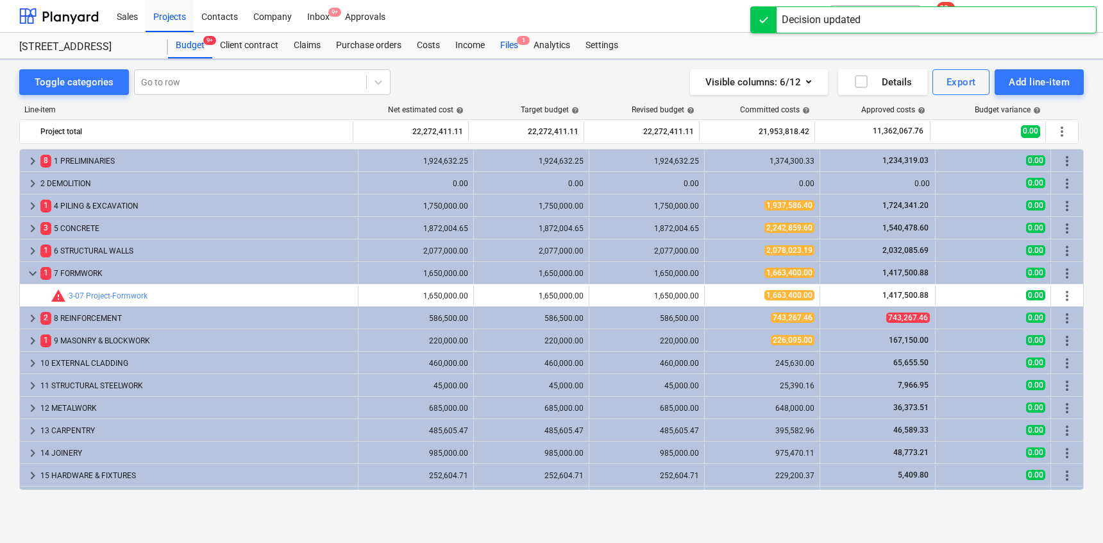
click at [491, 43] on div "Income" at bounding box center [470, 46] width 45 height 26
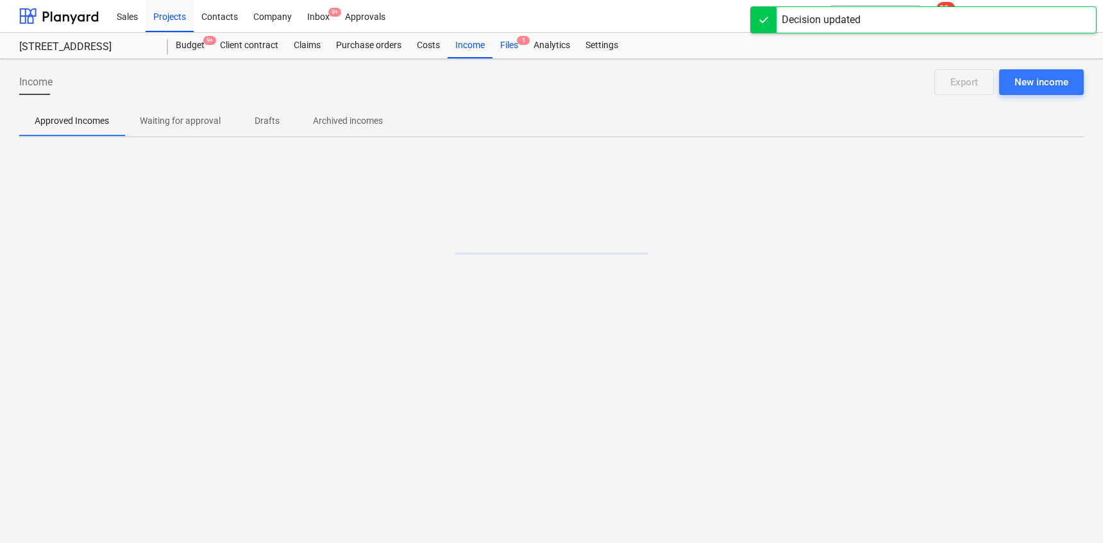
click at [510, 41] on div "Files 1" at bounding box center [509, 46] width 33 height 26
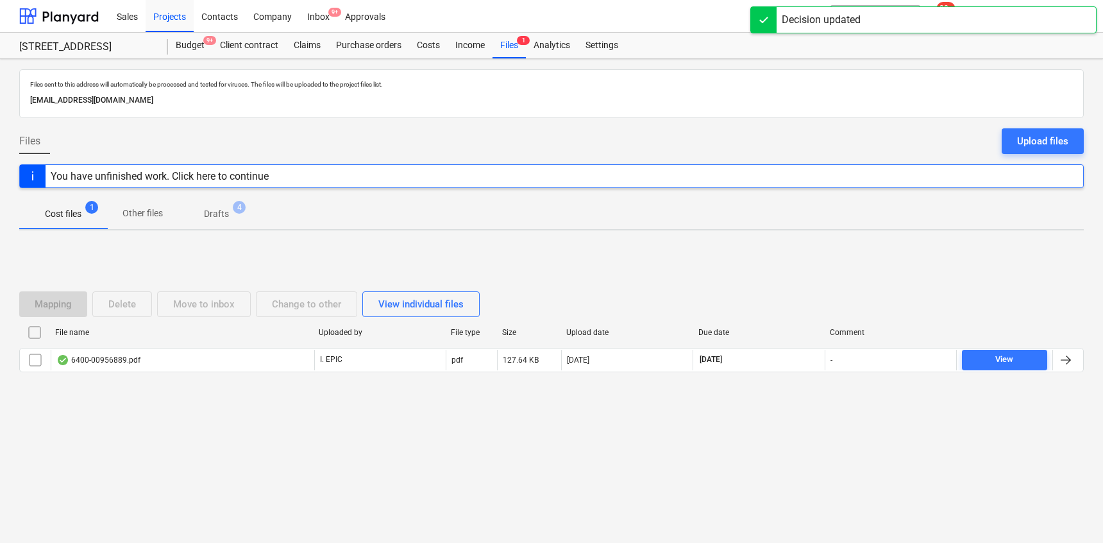
click at [126, 373] on div "File name Uploaded by File type Size Upload date Due date Comment 6400-00956889…" at bounding box center [551, 349] width 1065 height 55
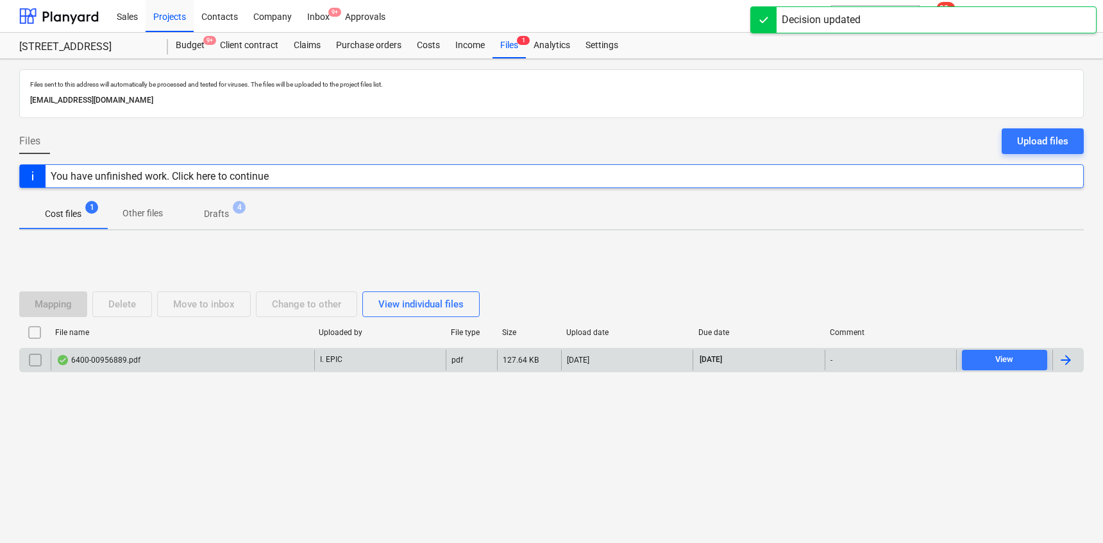
click at [130, 363] on div "6400-00956889.pdf" at bounding box center [98, 360] width 84 height 10
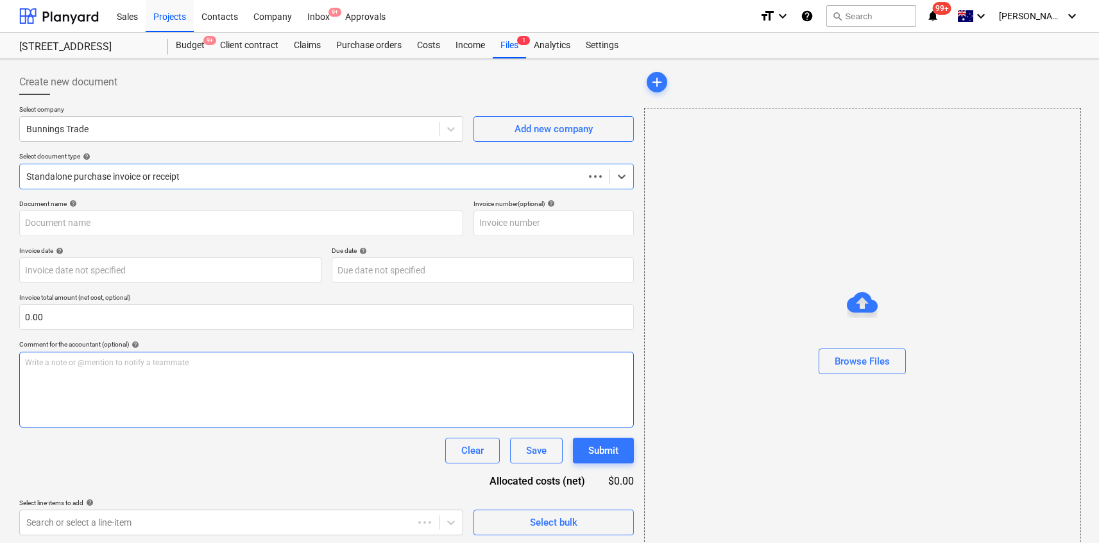
type input "6400/00956889"
type input "[DATE]"
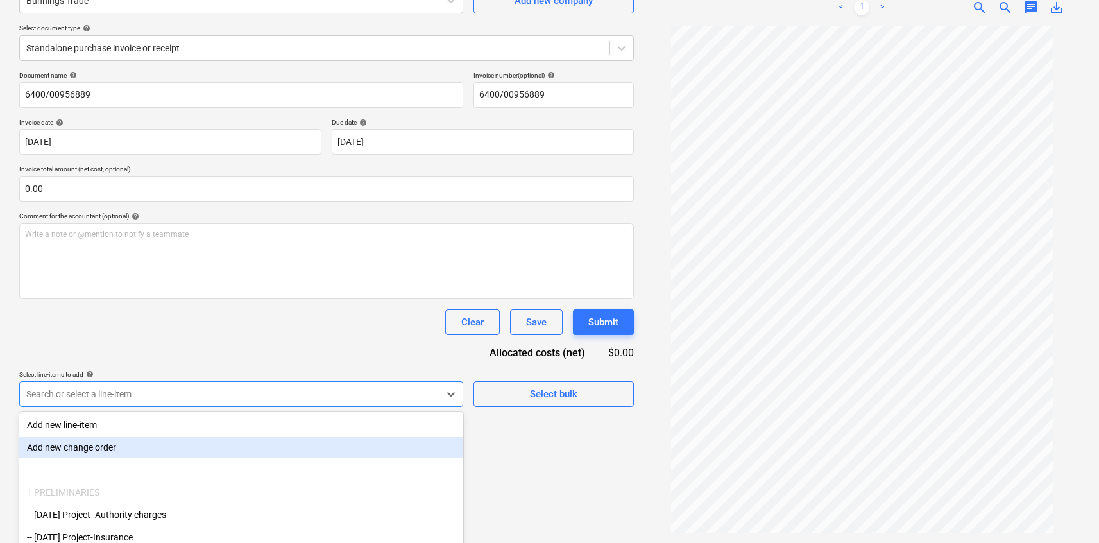
scroll to position [192, 0]
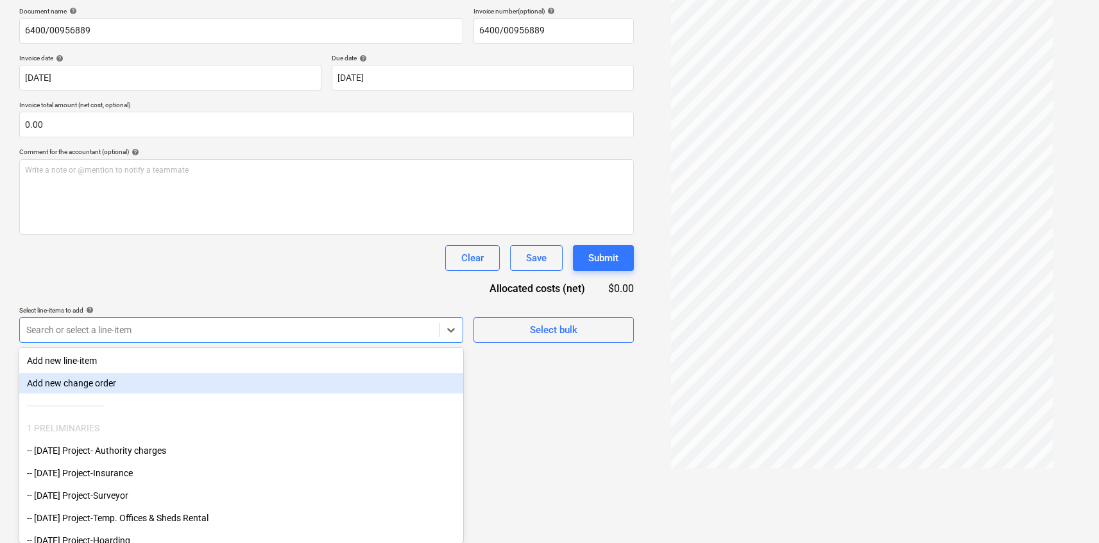
click at [335, 350] on body "Sales Projects Contacts Company Inbox 9+ Approvals format_size keyboard_arrow_d…" at bounding box center [549, 79] width 1099 height 543
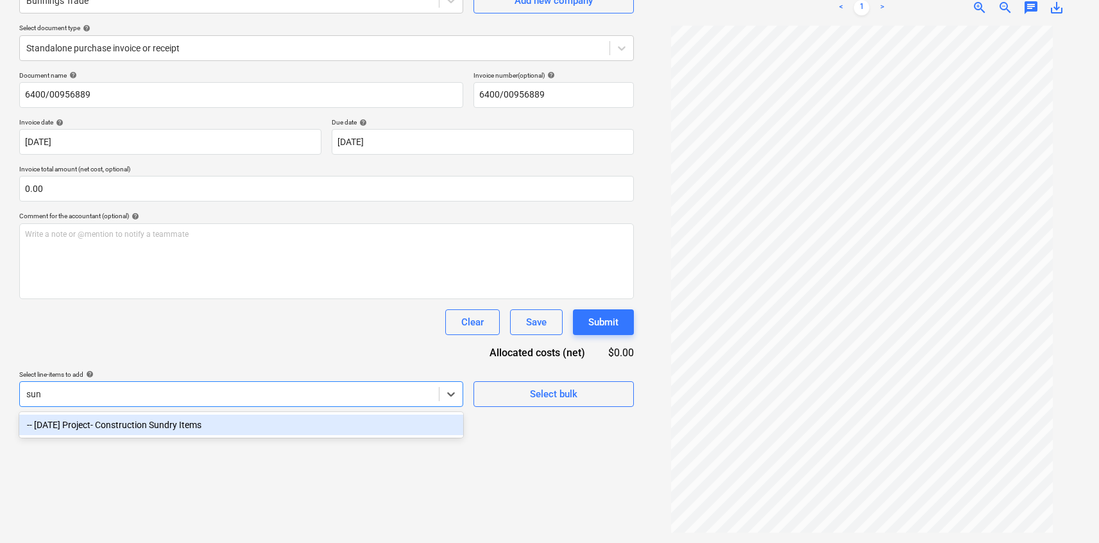
type input "[PERSON_NAME]"
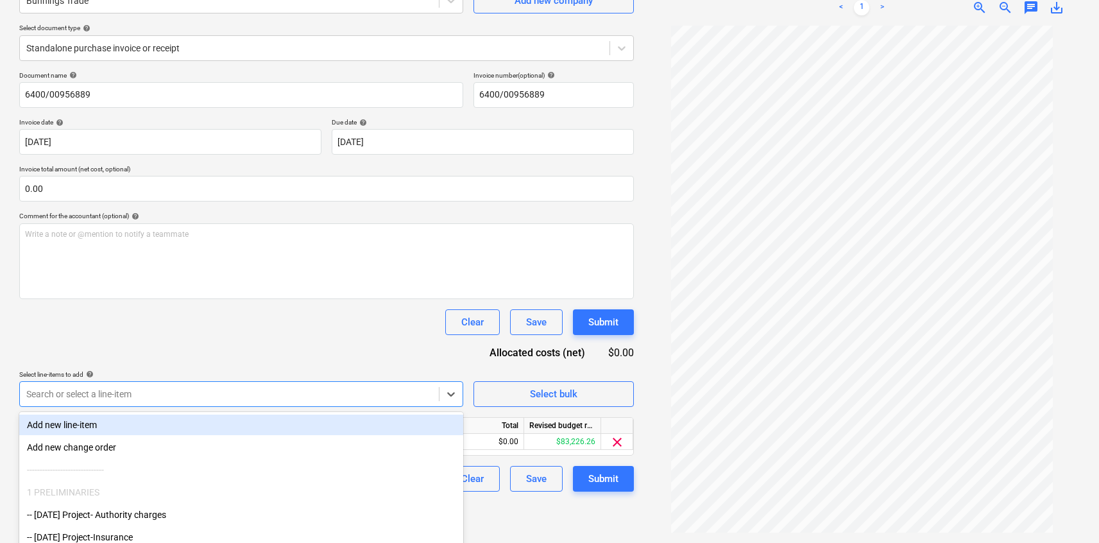
click at [468, 392] on div "Select line-items to add help option -- [DATE] Project- Construction Sundry Ite…" at bounding box center [326, 388] width 615 height 37
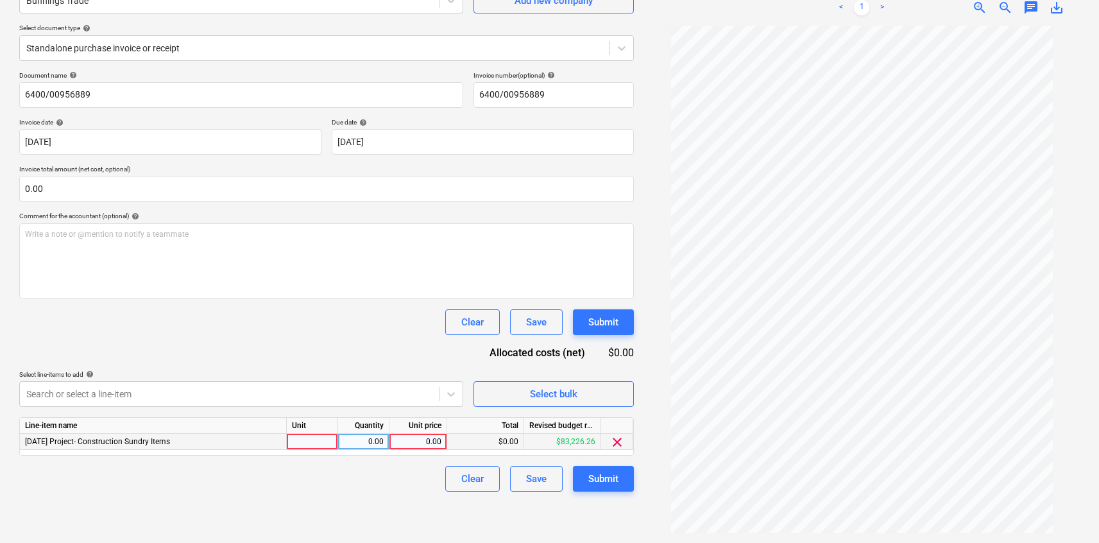
click at [428, 439] on div "0.00" at bounding box center [418, 442] width 47 height 16
type input "74.28"
click at [348, 352] on div "Document name help 6400/00956889 Invoice number (optional) help 6400/00956889 I…" at bounding box center [326, 281] width 615 height 420
click at [600, 485] on div "Submit" at bounding box center [603, 478] width 30 height 17
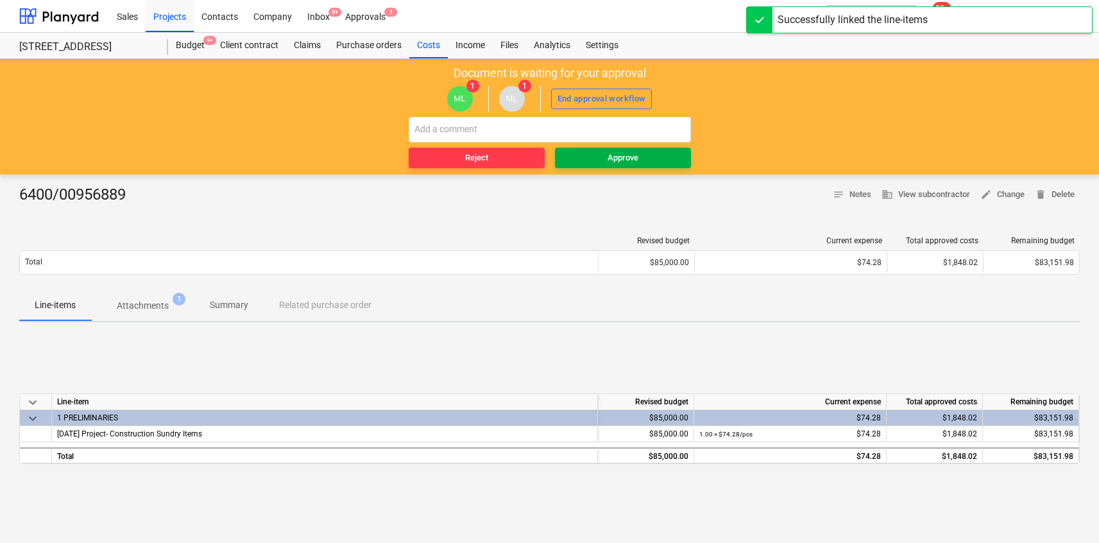
click at [629, 160] on div "Approve" at bounding box center [623, 158] width 31 height 15
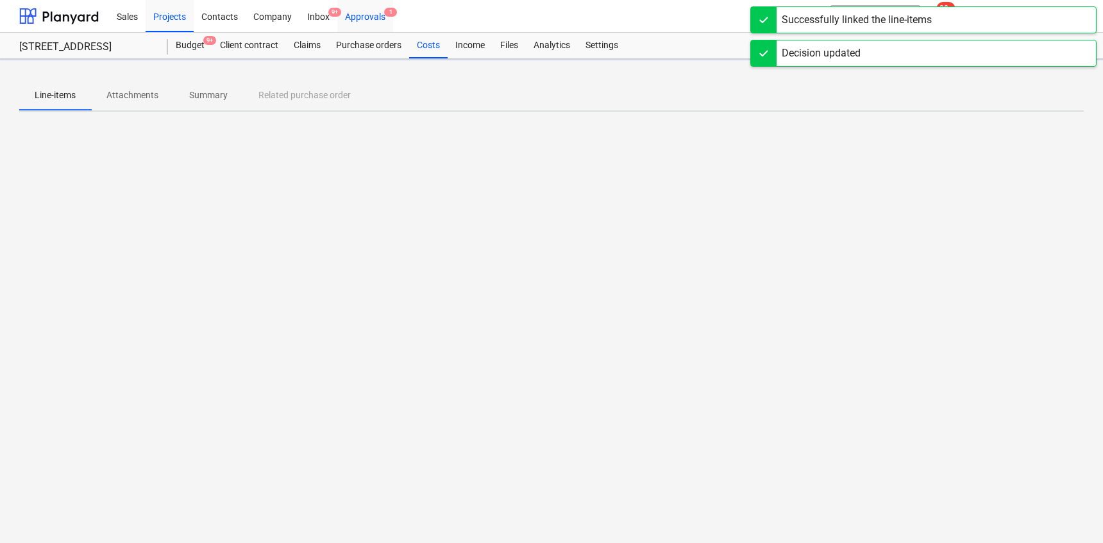
click at [368, 13] on div "Approvals 1" at bounding box center [365, 15] width 56 height 33
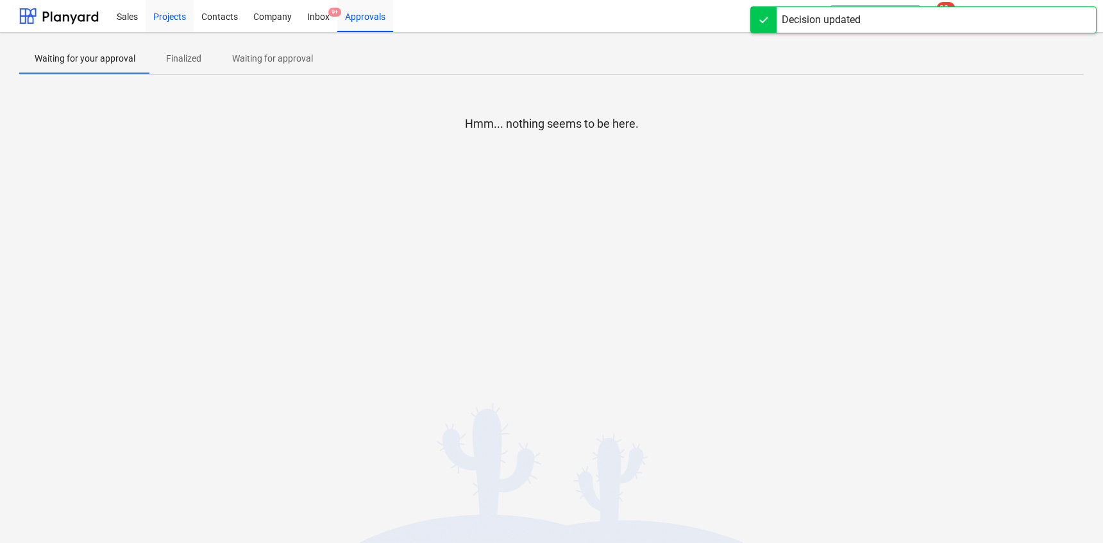
click at [173, 17] on div "Projects" at bounding box center [170, 15] width 48 height 33
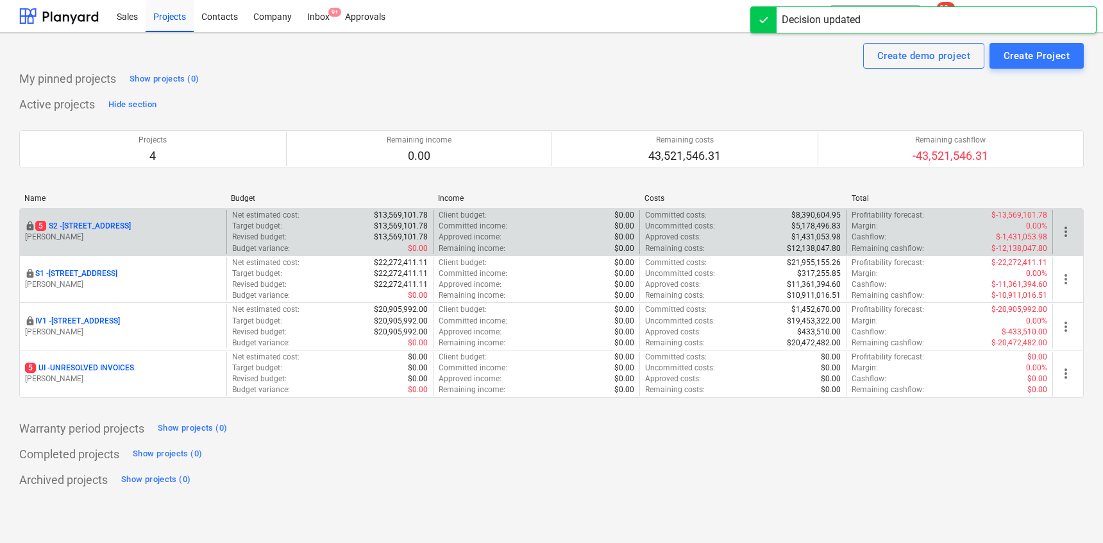
click at [131, 221] on p "[STREET_ADDRESS]" at bounding box center [83, 226] width 96 height 11
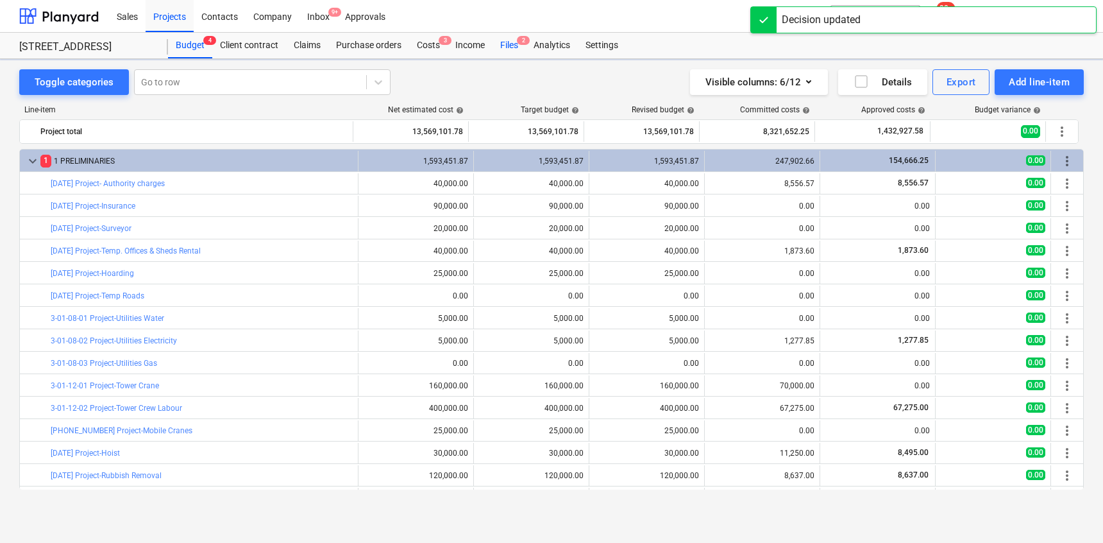
click at [522, 53] on div "Files 2" at bounding box center [509, 46] width 33 height 26
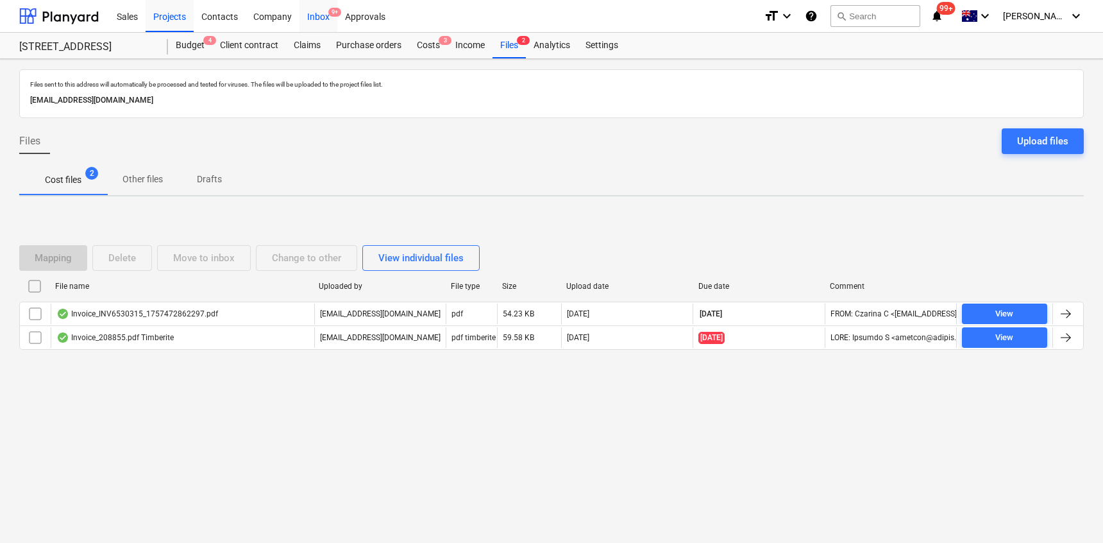
click at [316, 11] on div "Inbox 9+" at bounding box center [319, 15] width 38 height 33
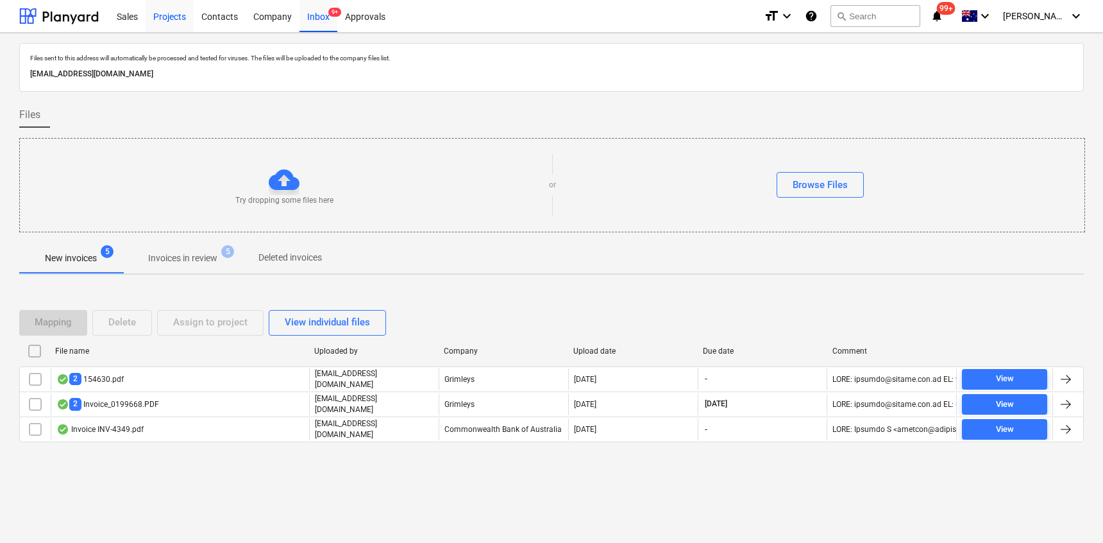
click at [161, 15] on div "Projects" at bounding box center [170, 15] width 48 height 33
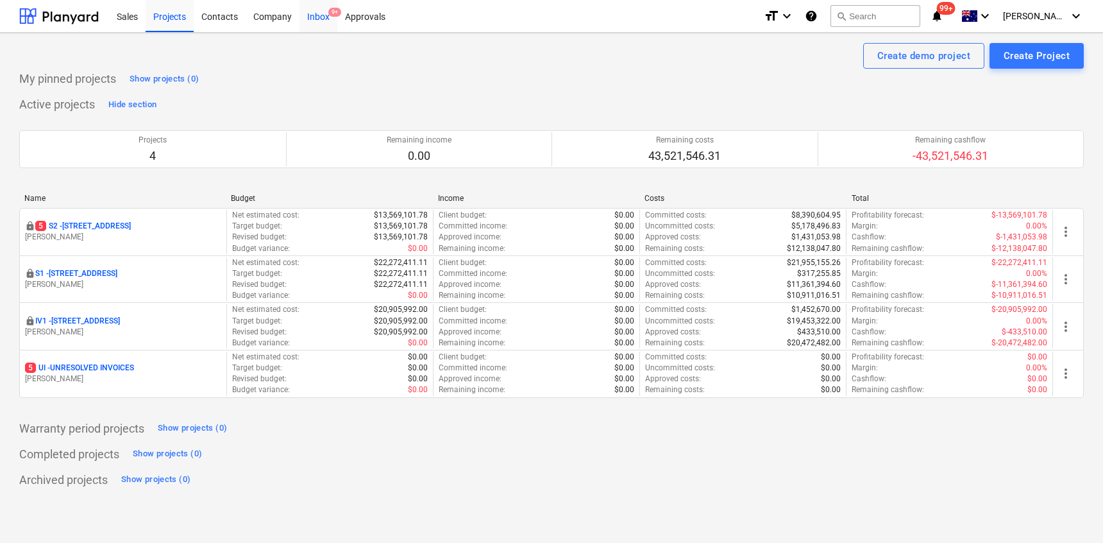
click at [323, 21] on div "Inbox 9+" at bounding box center [319, 15] width 38 height 33
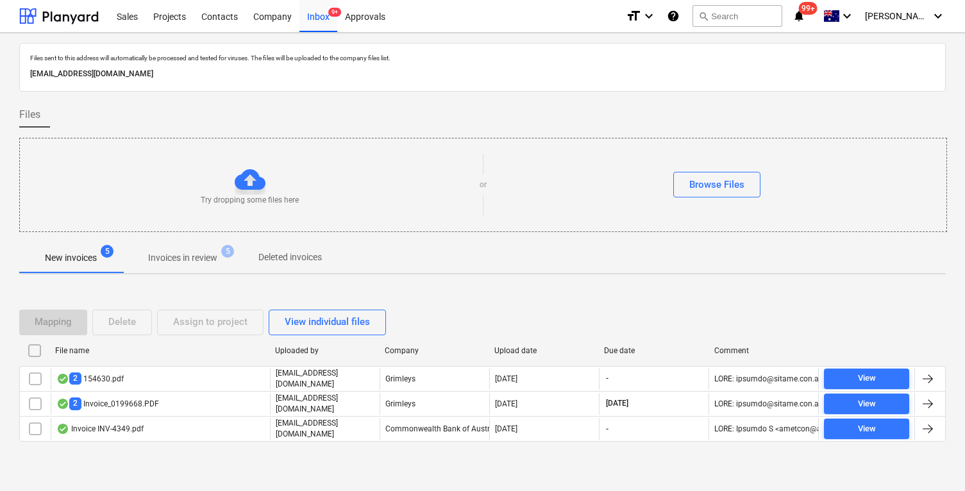
click at [738, 20] on div "Decision updated" at bounding box center [786, 13] width 346 height 27
click at [758, 17] on div "Decision updated" at bounding box center [786, 13] width 346 height 27
click at [761, 15] on div "Decision updated" at bounding box center [786, 13] width 346 height 27
click at [272, 18] on div "Company" at bounding box center [273, 15] width 54 height 33
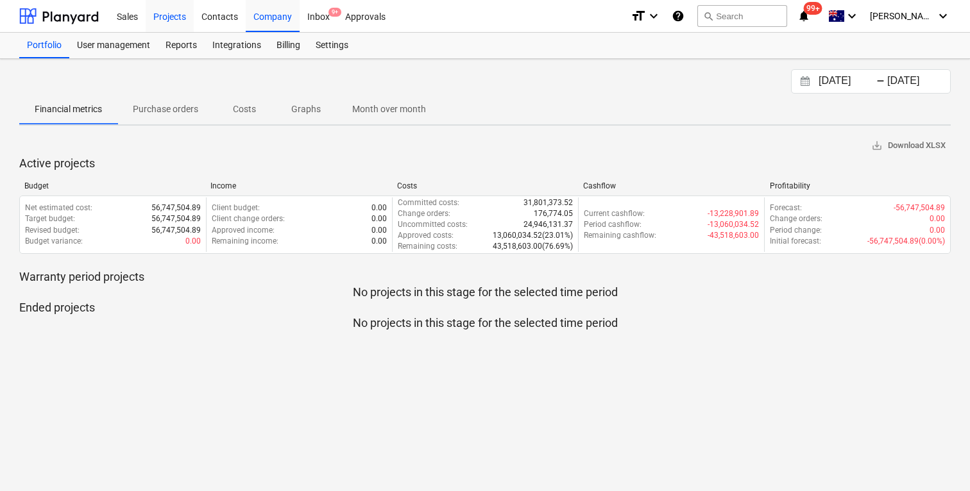
click at [148, 13] on div "Projects" at bounding box center [170, 15] width 48 height 33
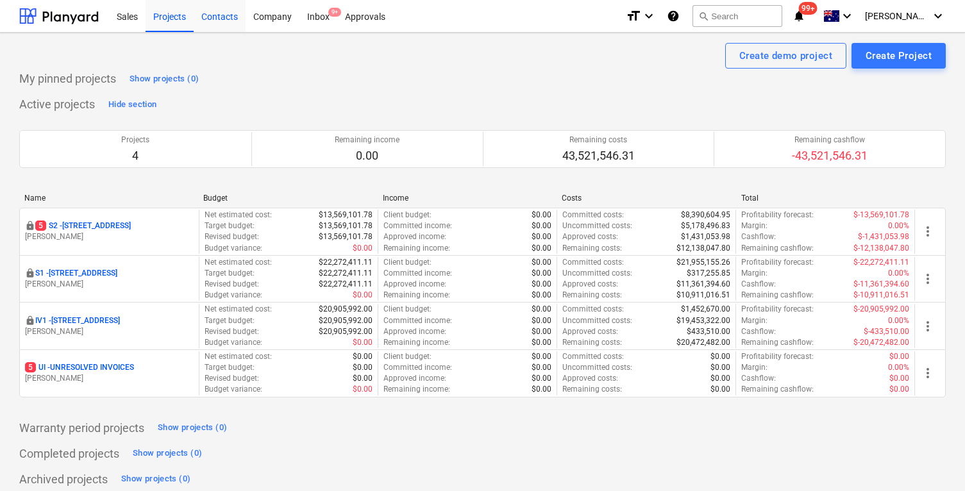
click at [206, 17] on div "Contacts" at bounding box center [220, 15] width 52 height 33
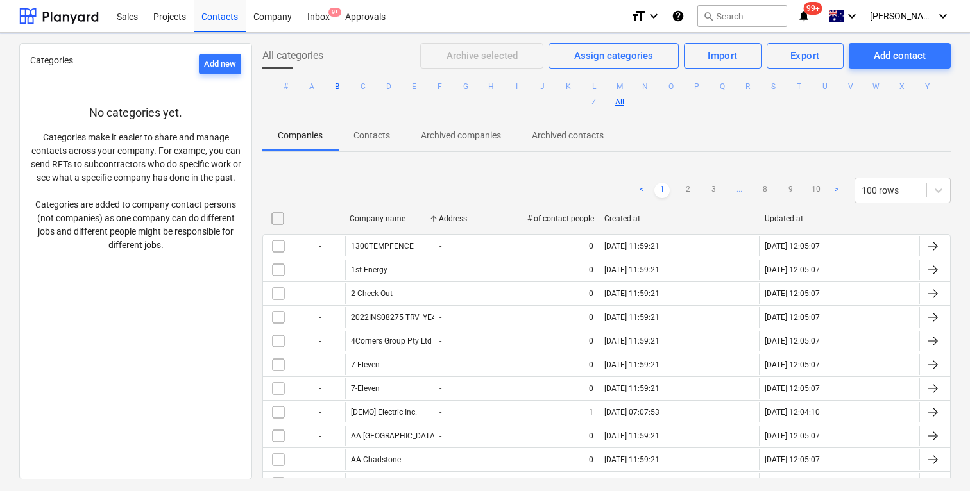
click at [335, 90] on button "B" at bounding box center [337, 86] width 15 height 15
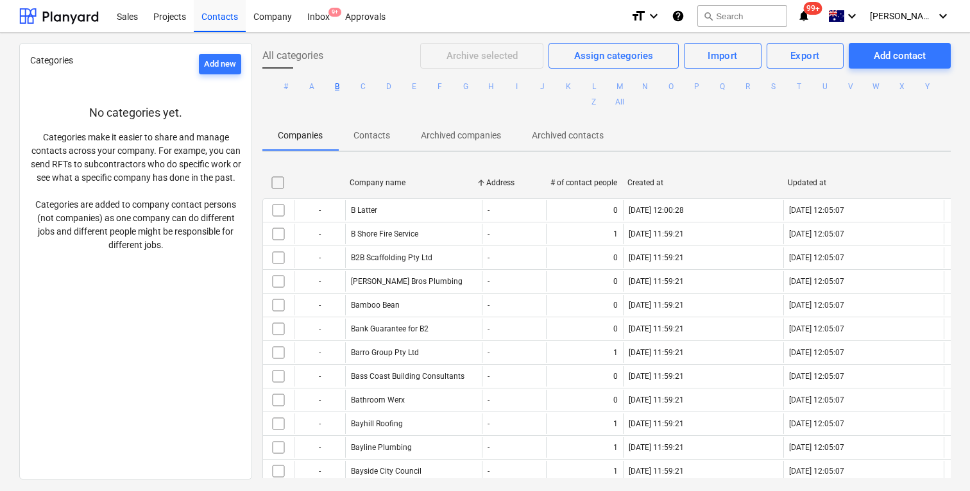
drag, startPoint x: 434, startPoint y: 185, endPoint x: 500, endPoint y: 185, distance: 65.4
click at [493, 185] on div at bounding box center [481, 183] width 23 height 21
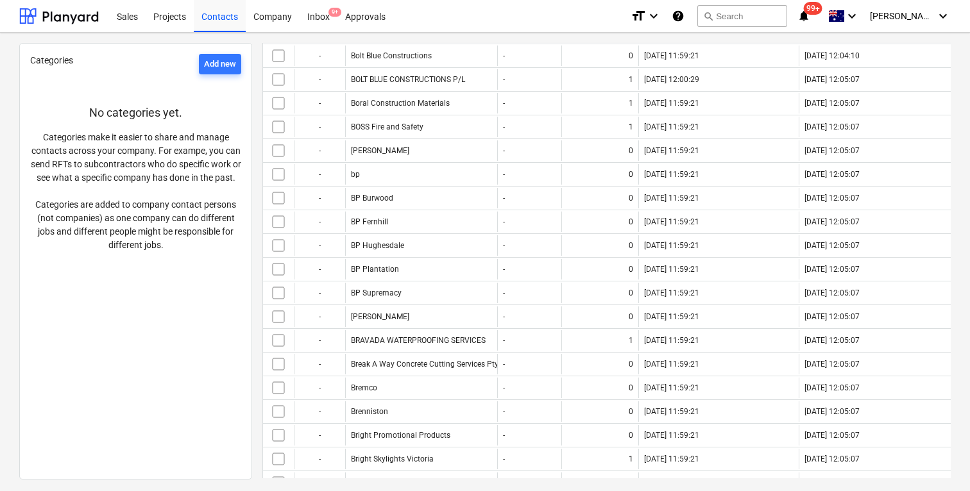
scroll to position [1550, 0]
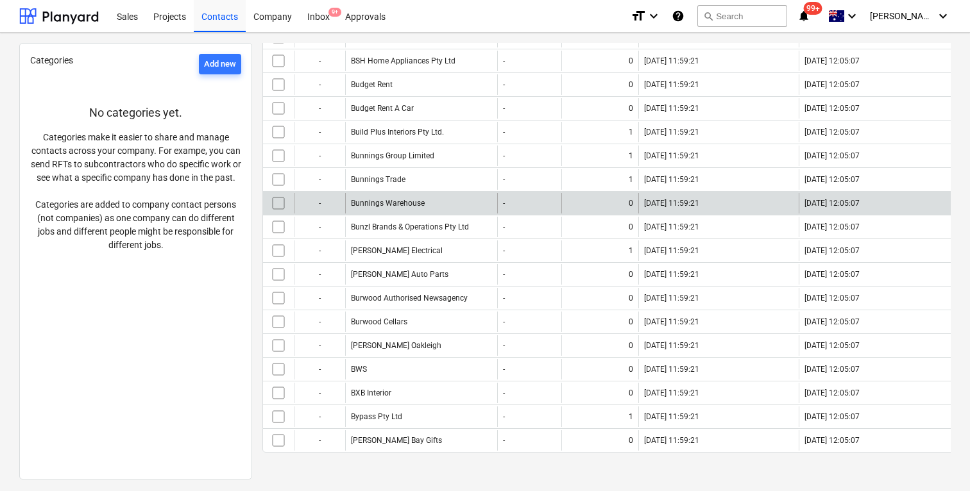
click at [273, 201] on input "checkbox" at bounding box center [278, 203] width 21 height 21
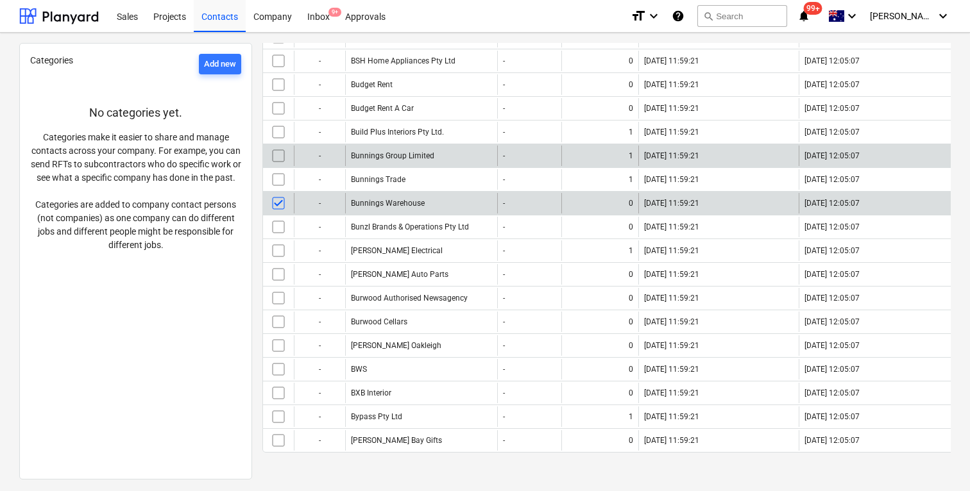
click at [277, 158] on input "checkbox" at bounding box center [278, 156] width 21 height 21
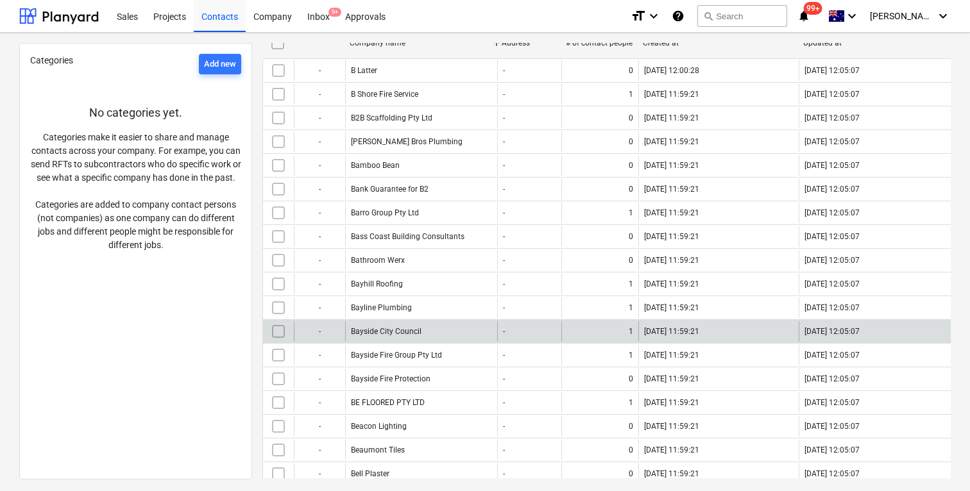
scroll to position [0, 0]
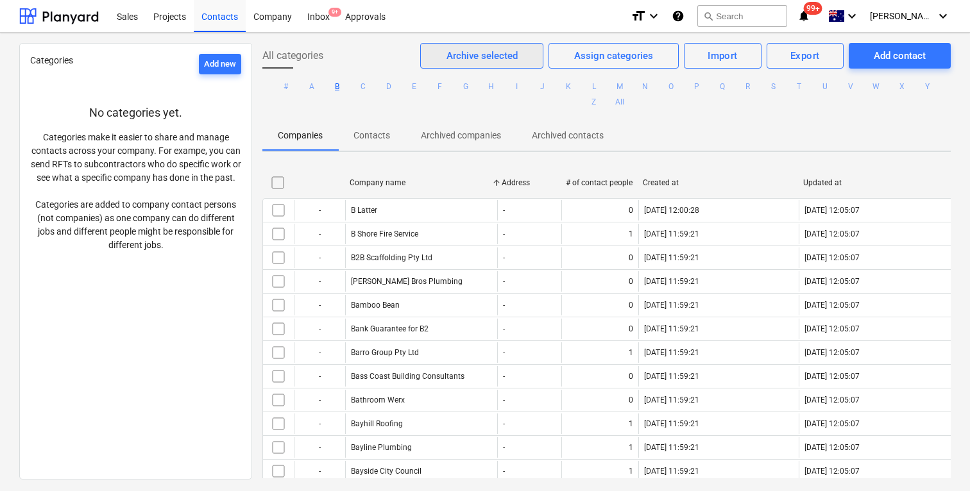
click at [474, 48] on div "Archive selected" at bounding box center [482, 55] width 71 height 17
click at [320, 17] on div "Inbox 9+" at bounding box center [319, 15] width 38 height 33
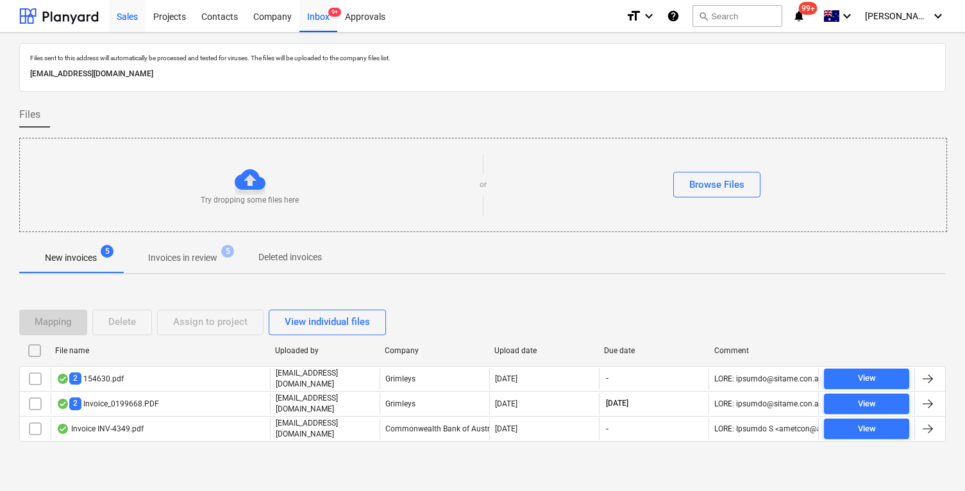
click at [144, 18] on div "Sales" at bounding box center [127, 15] width 37 height 33
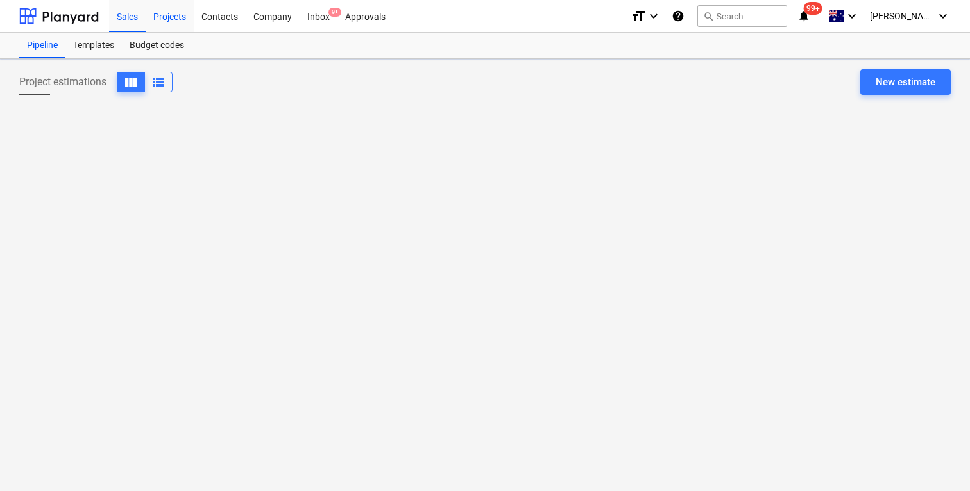
click at [154, 16] on div "Projects" at bounding box center [170, 15] width 48 height 33
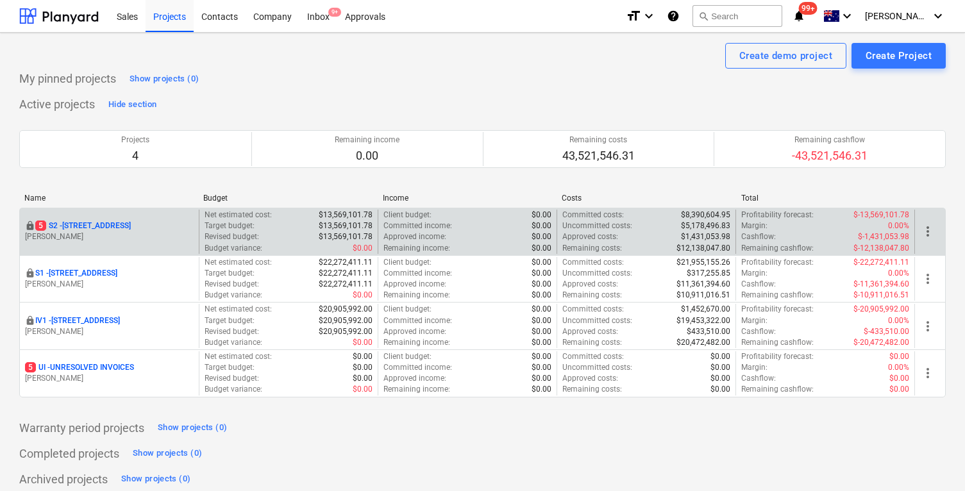
click at [131, 225] on p "[STREET_ADDRESS]" at bounding box center [83, 226] width 96 height 11
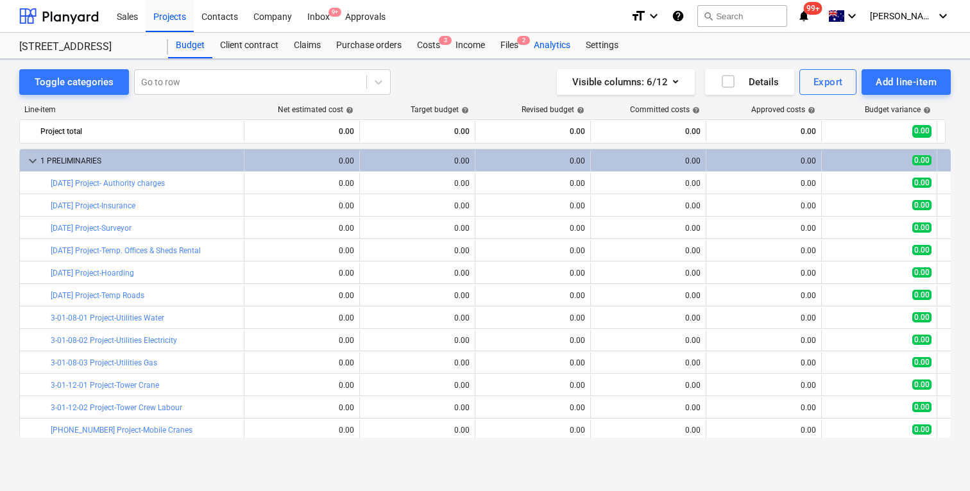
scroll to position [138, 0]
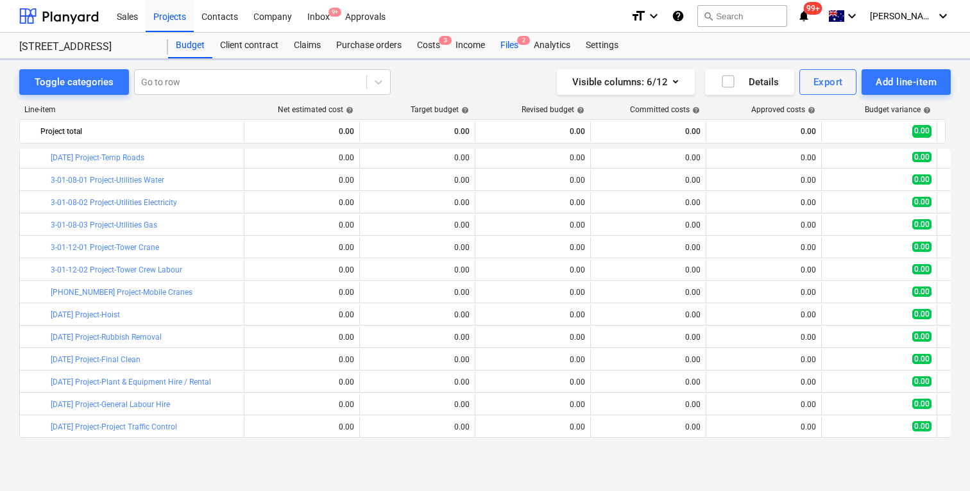
click at [516, 49] on div "Files 2" at bounding box center [509, 46] width 33 height 26
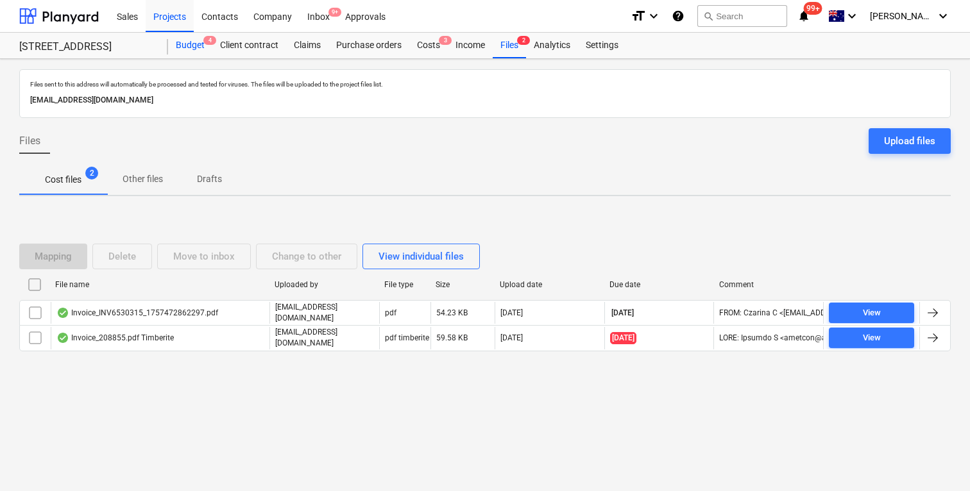
click at [188, 46] on div "Budget 4" at bounding box center [190, 46] width 44 height 26
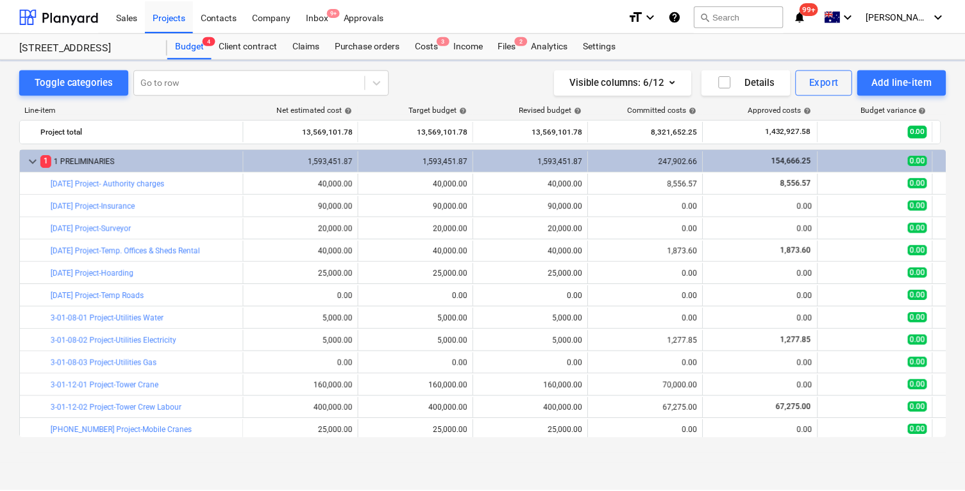
scroll to position [138, 0]
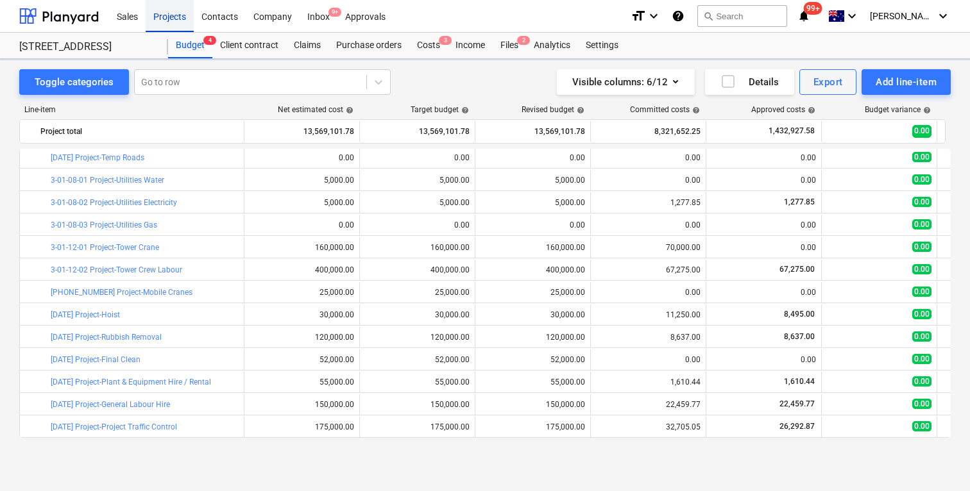
click at [153, 8] on div "Projects" at bounding box center [170, 15] width 48 height 33
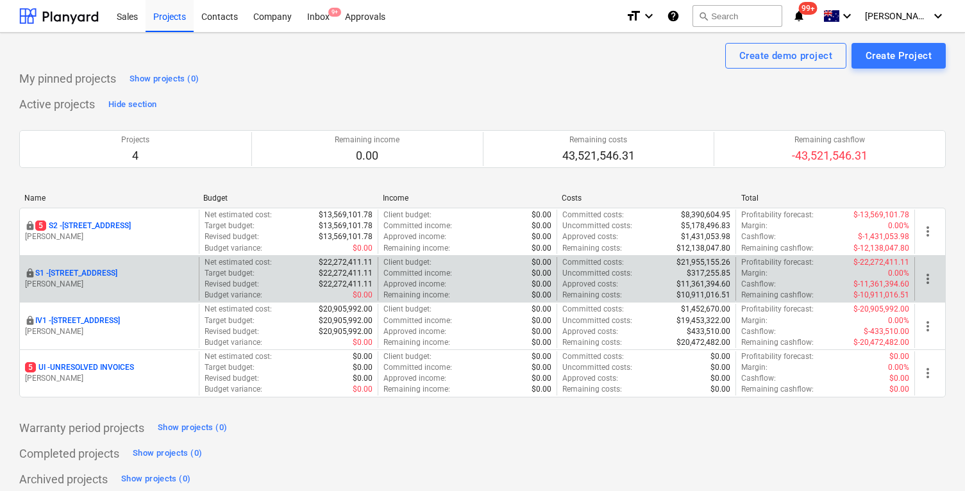
click at [87, 276] on p "S1 - [STREET_ADDRESS]" at bounding box center [76, 273] width 82 height 11
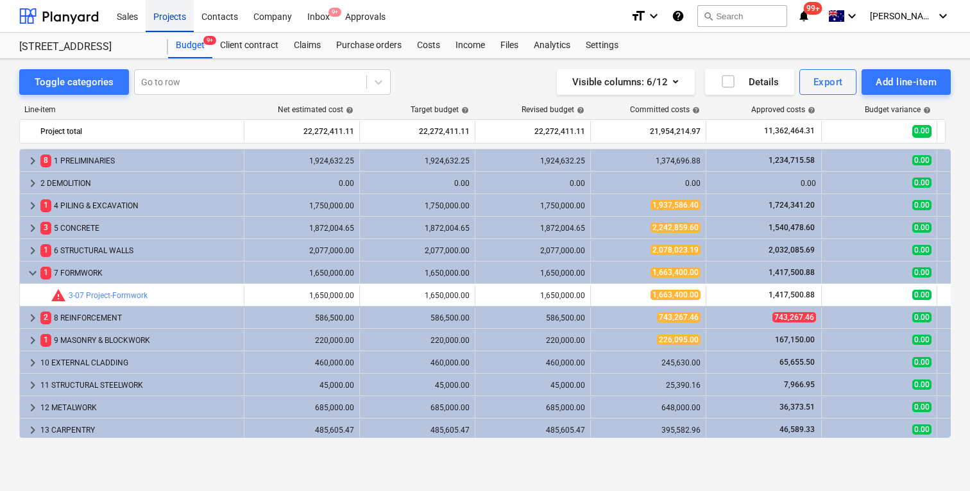
click at [165, 15] on div "Projects" at bounding box center [170, 15] width 48 height 33
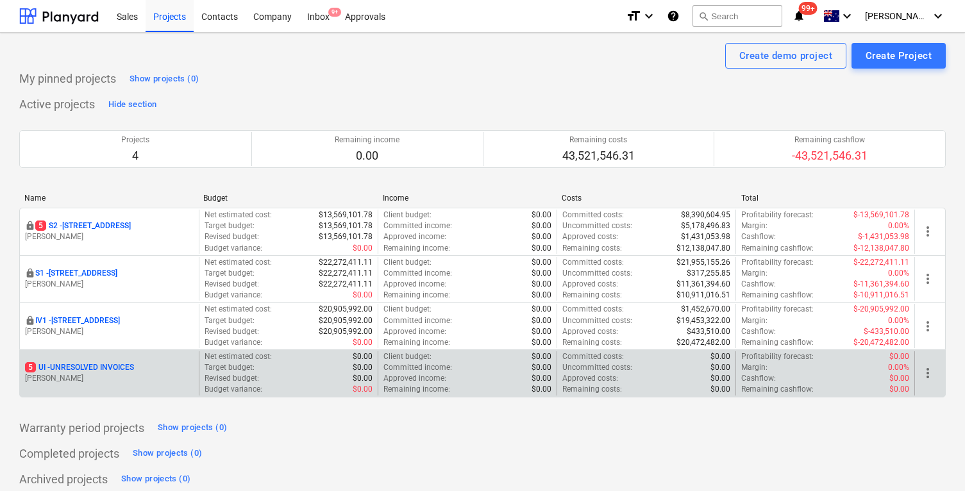
click at [72, 368] on p "5 UI - UNRESOLVED INVOICES" at bounding box center [79, 367] width 109 height 11
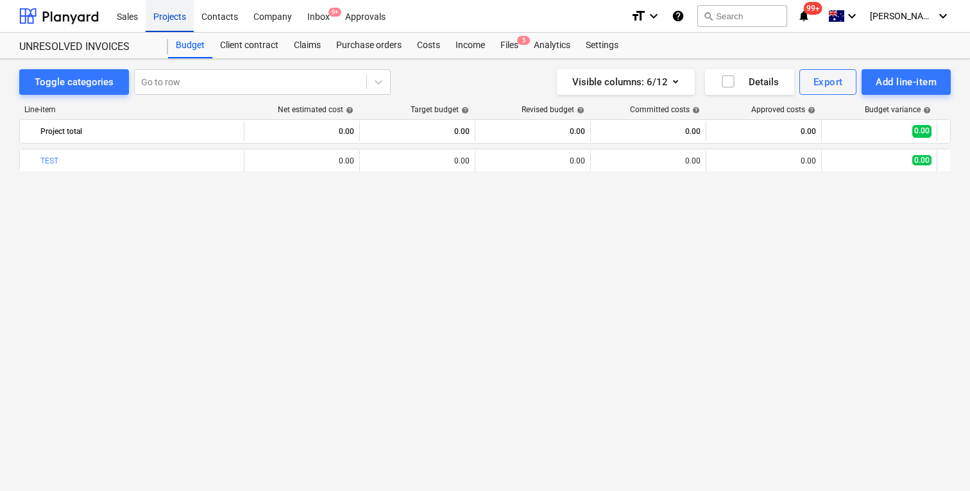
click at [178, 22] on div "Projects" at bounding box center [170, 15] width 48 height 33
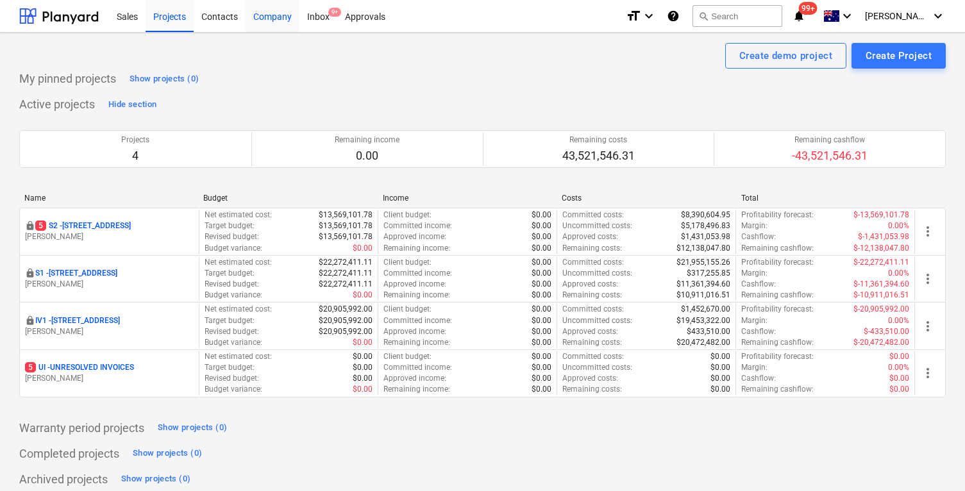
click at [260, 19] on div "Company" at bounding box center [273, 15] width 54 height 33
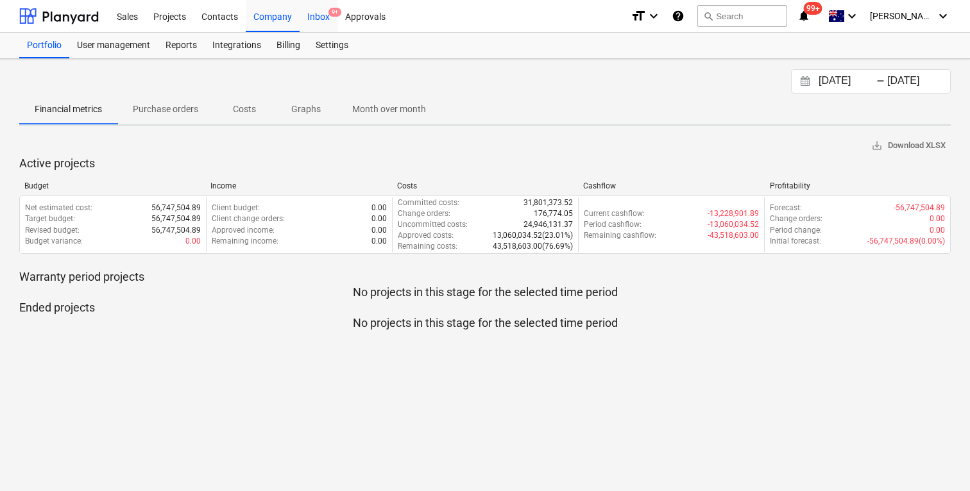
click at [310, 16] on div "Inbox 9+" at bounding box center [319, 15] width 38 height 33
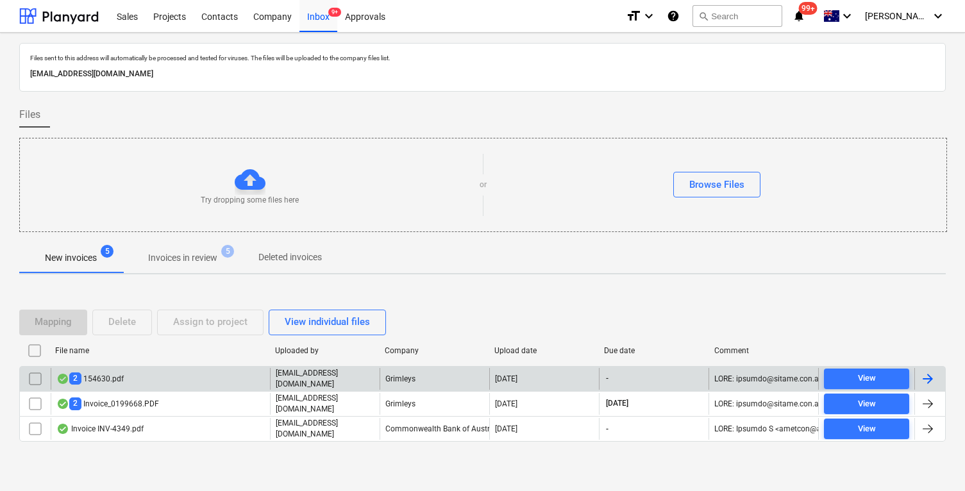
click at [208, 384] on div "2 154630.pdf" at bounding box center [160, 379] width 219 height 22
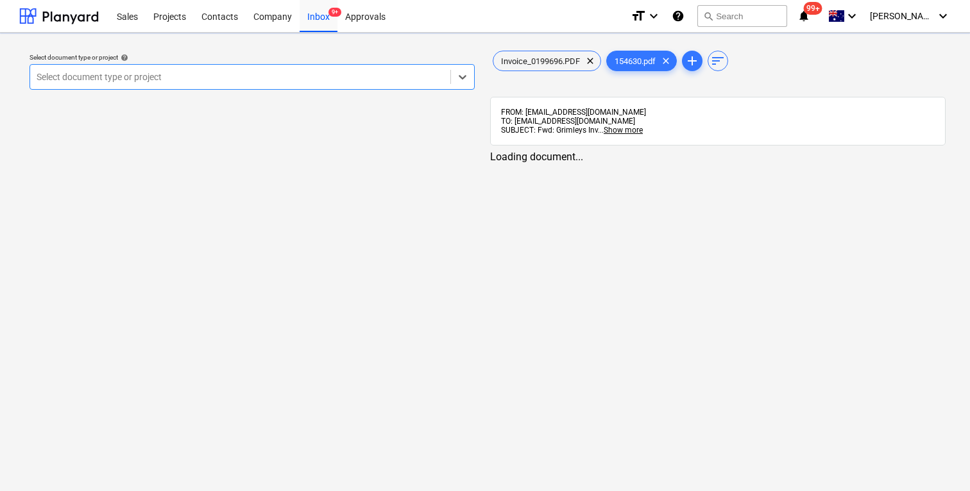
click at [260, 80] on div at bounding box center [240, 77] width 407 height 13
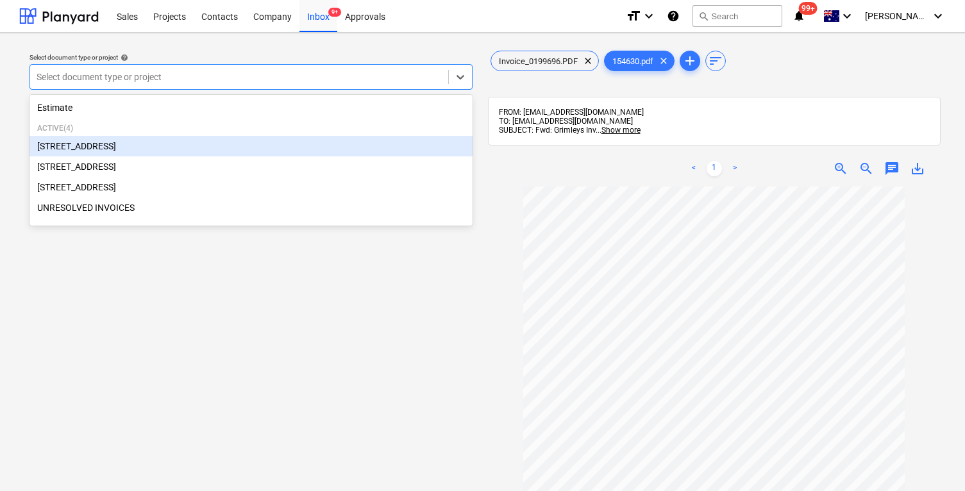
click at [262, 146] on div "[STREET_ADDRESS]" at bounding box center [251, 146] width 443 height 21
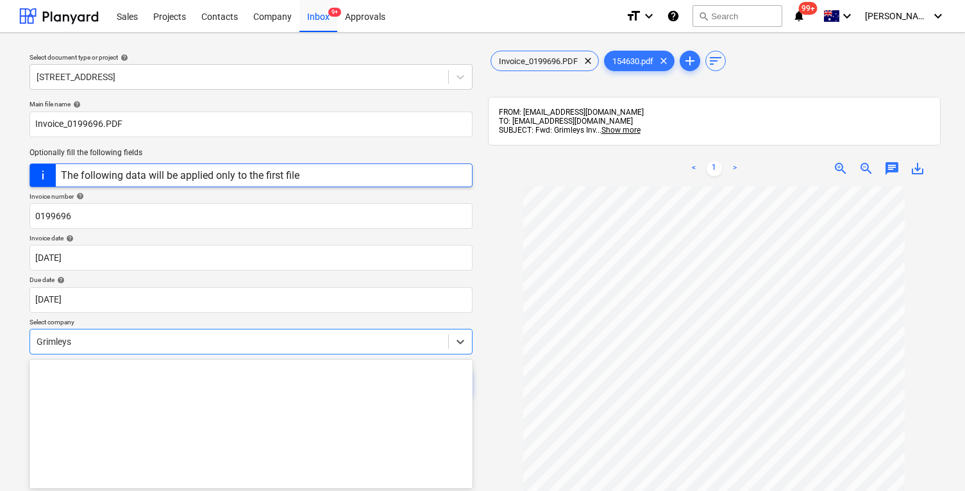
click at [168, 341] on body "Sales Projects Contacts Company Inbox 9+ Approvals format_size keyboard_arrow_d…" at bounding box center [482, 245] width 965 height 491
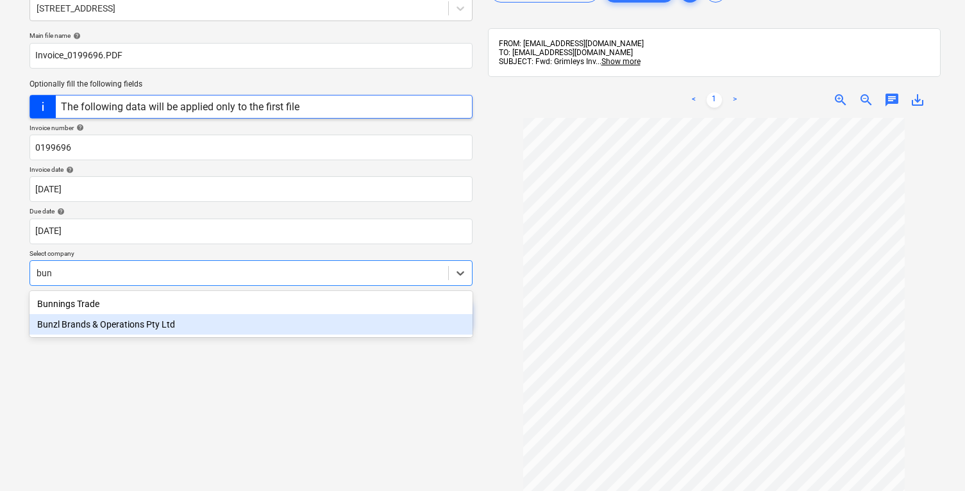
type input "bun"
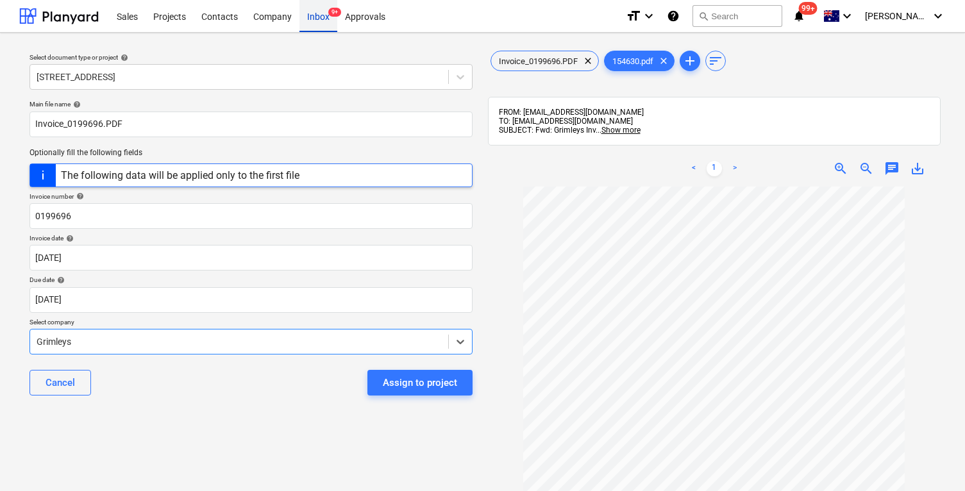
click at [317, 17] on div "Inbox 9+" at bounding box center [319, 15] width 38 height 33
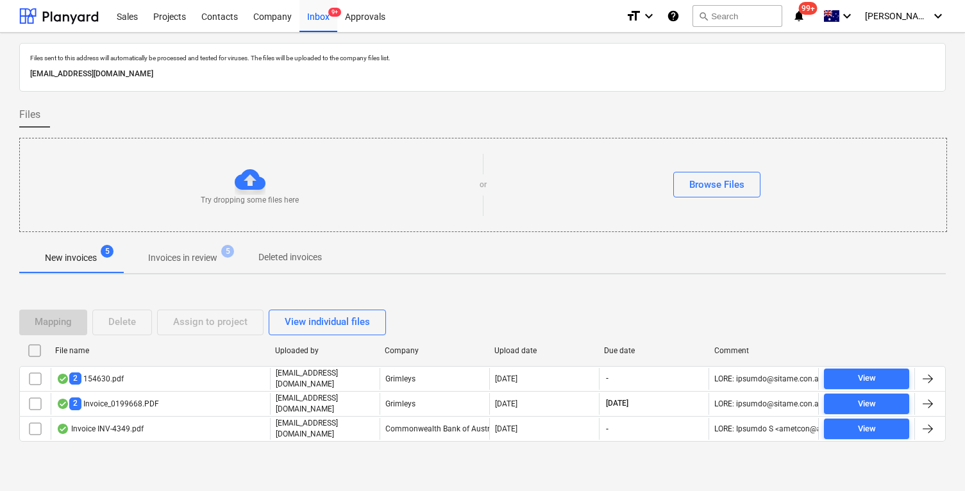
click at [207, 256] on p "Invoices in review" at bounding box center [182, 257] width 69 height 13
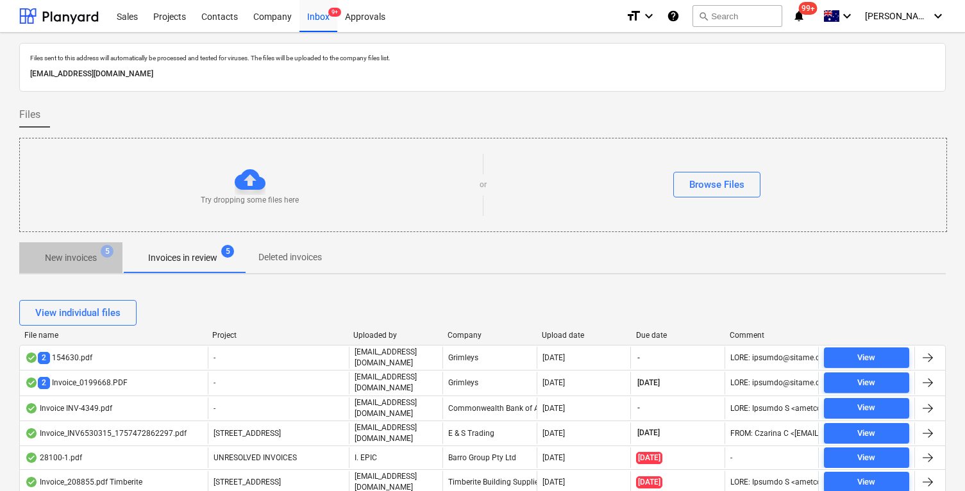
click at [95, 257] on p "New invoices" at bounding box center [71, 257] width 52 height 13
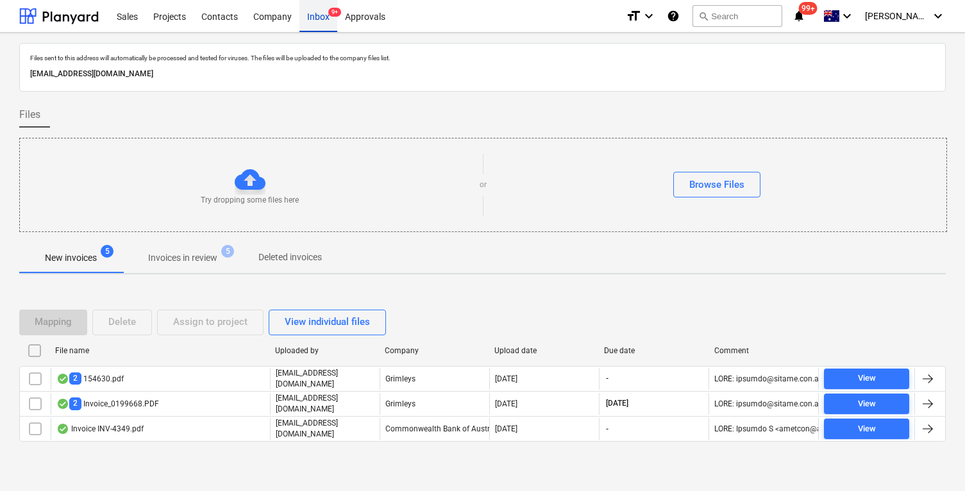
click at [318, 24] on div "Inbox 9+" at bounding box center [319, 15] width 38 height 33
click at [176, 8] on div "Projects" at bounding box center [170, 15] width 48 height 33
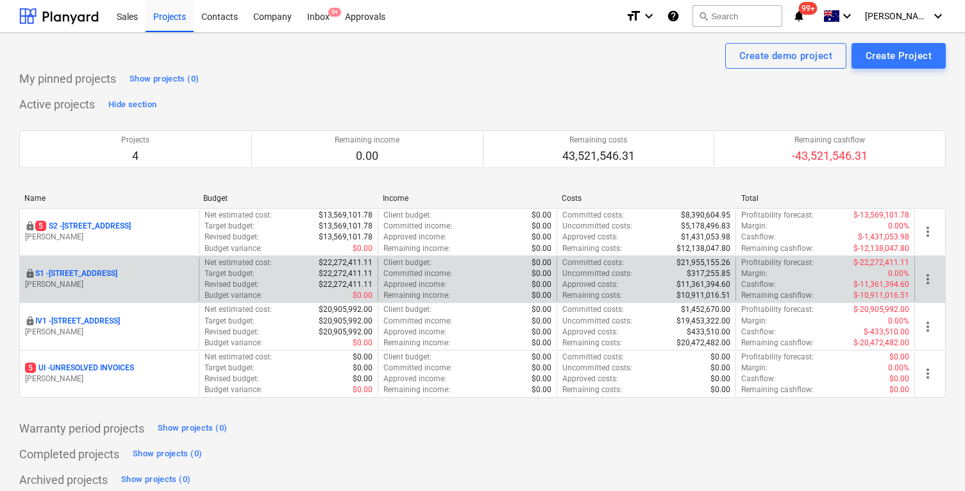
click at [117, 269] on p "S1 - [STREET_ADDRESS]" at bounding box center [76, 273] width 82 height 11
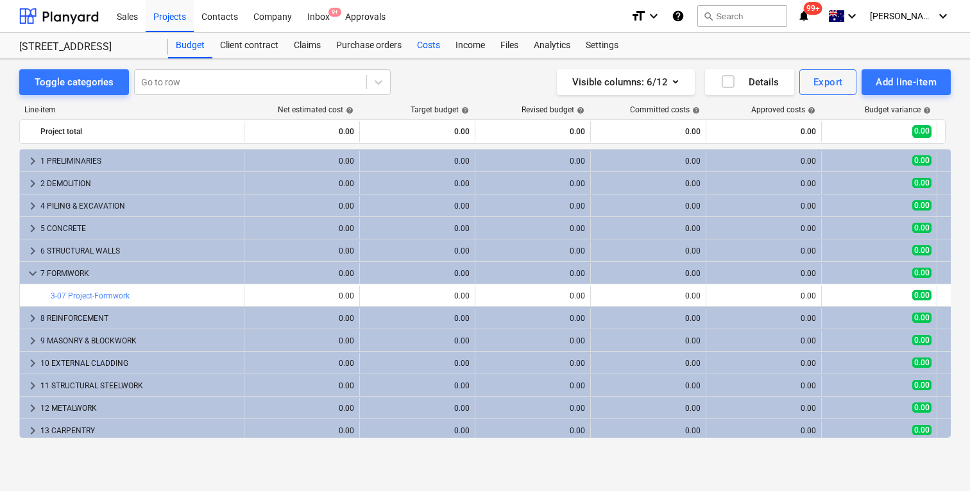
click at [422, 49] on div "Costs" at bounding box center [428, 46] width 38 height 26
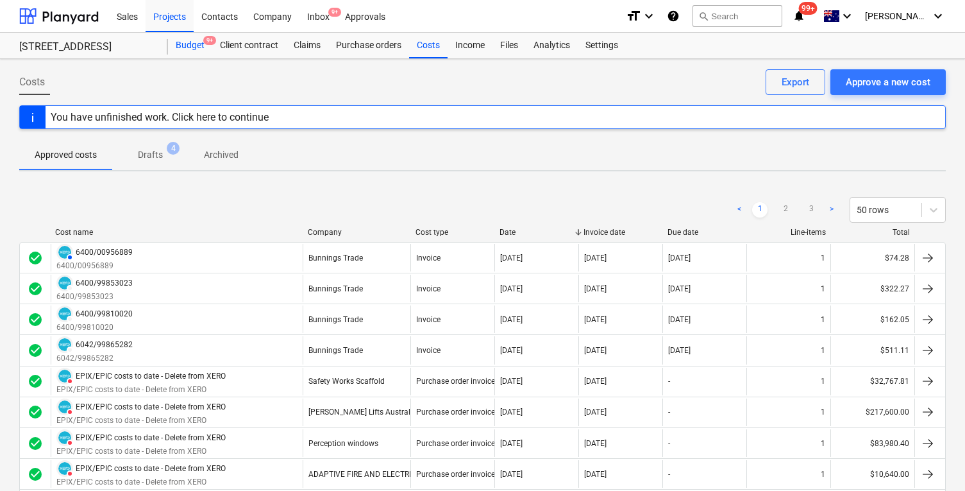
click at [185, 37] on div "Budget 9+" at bounding box center [190, 46] width 44 height 26
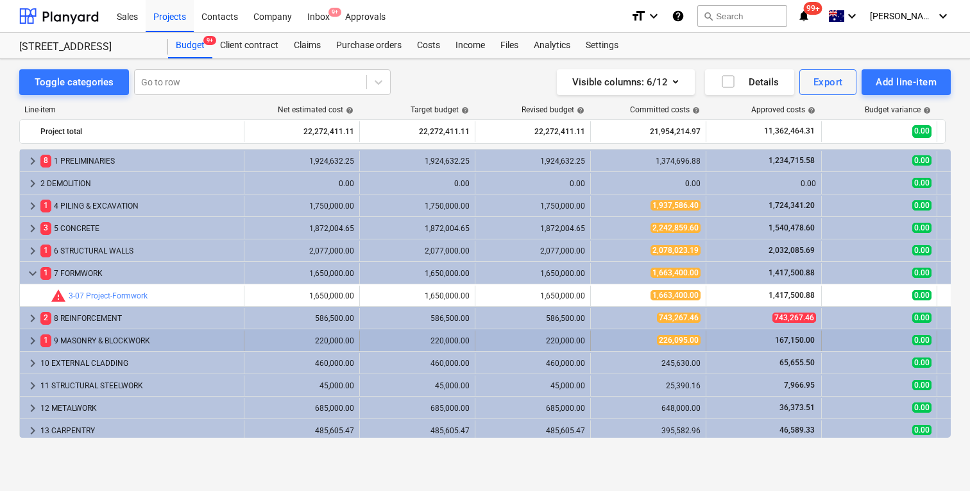
scroll to position [362, 0]
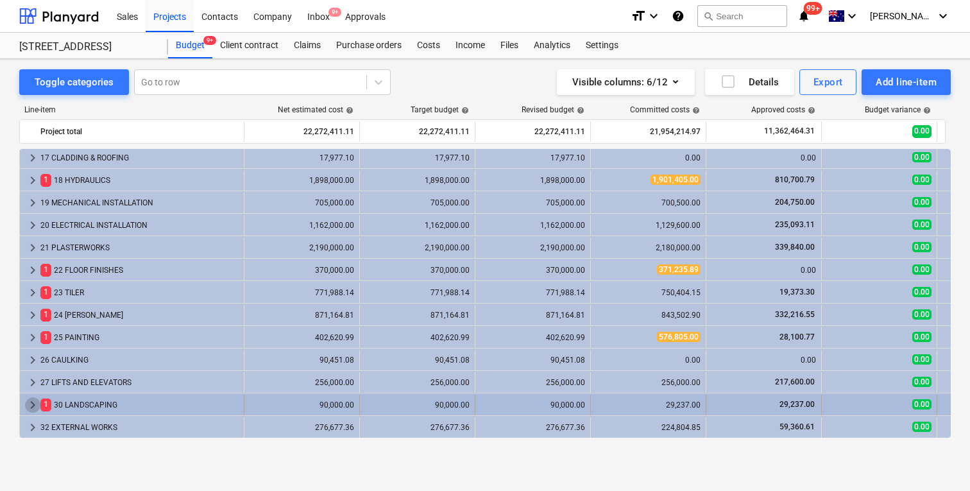
click at [35, 401] on span "keyboard_arrow_right" at bounding box center [32, 404] width 15 height 15
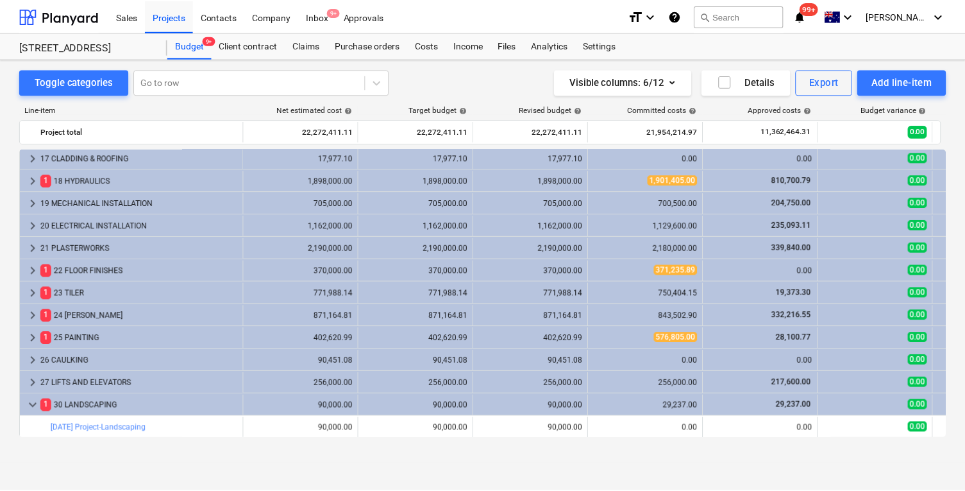
scroll to position [407, 0]
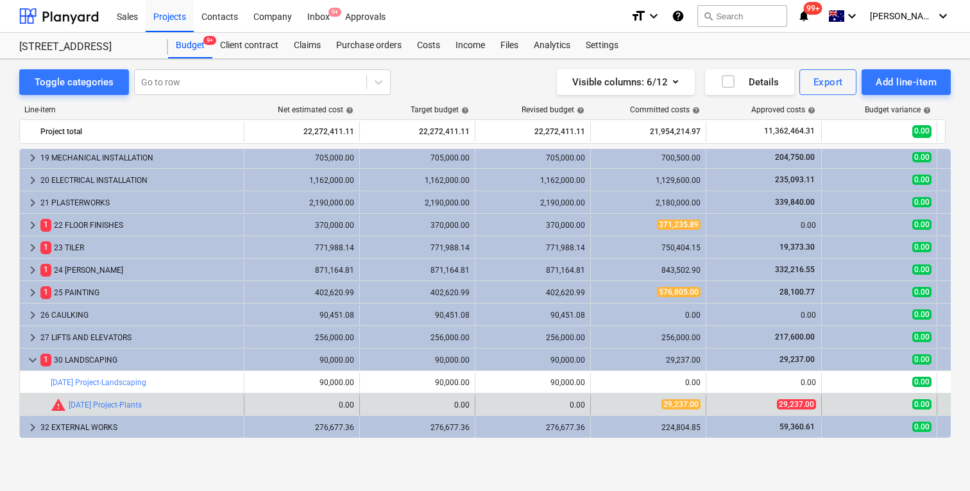
click at [690, 402] on span "29,237.00" at bounding box center [680, 404] width 39 height 10
click at [785, 402] on span "29,237.00" at bounding box center [796, 404] width 39 height 10
click at [106, 400] on link "[DATE] Project-Plants" at bounding box center [105, 404] width 73 height 9
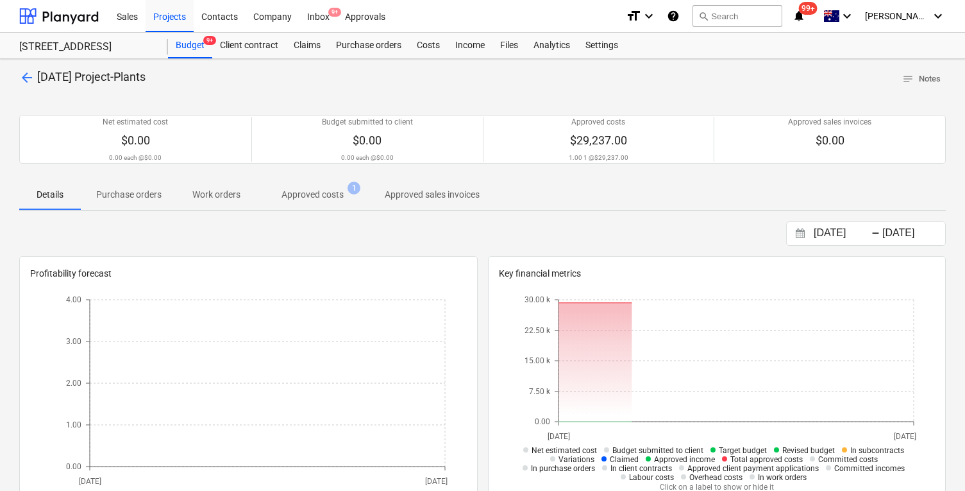
click at [347, 191] on span "Approved costs 1" at bounding box center [312, 194] width 83 height 13
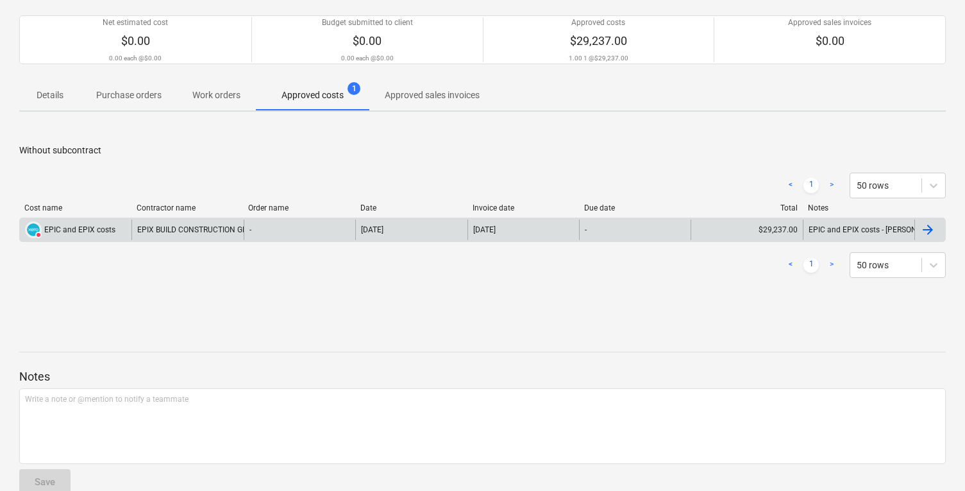
scroll to position [124, 0]
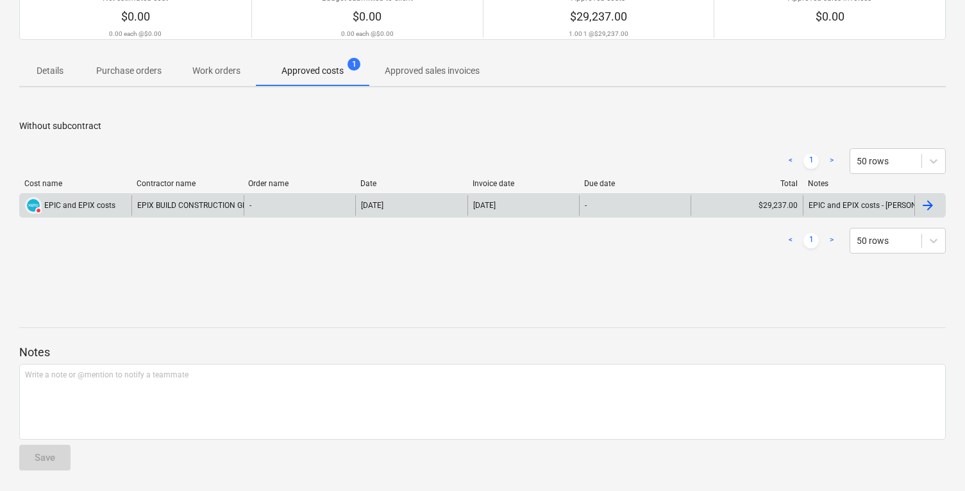
click at [325, 205] on div "-" at bounding box center [300, 205] width 112 height 21
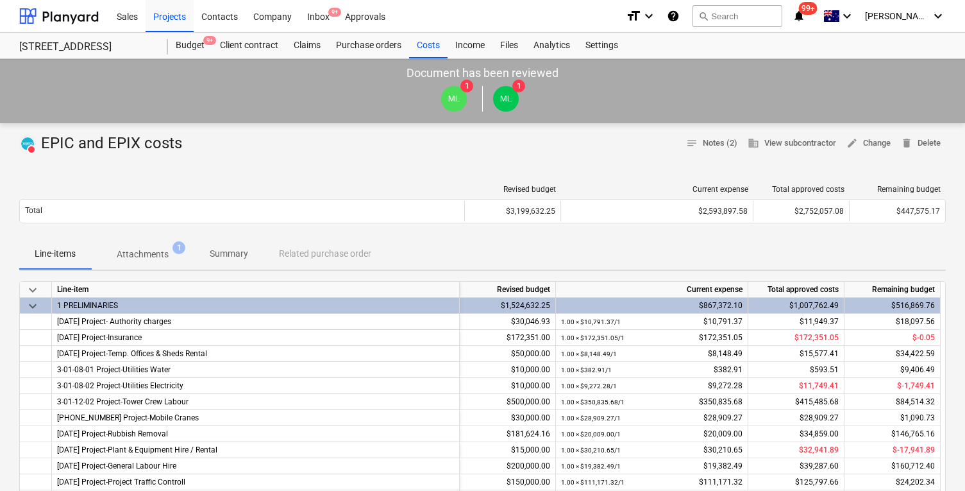
drag, startPoint x: 936, startPoint y: 138, endPoint x: 759, endPoint y: 128, distance: 177.4
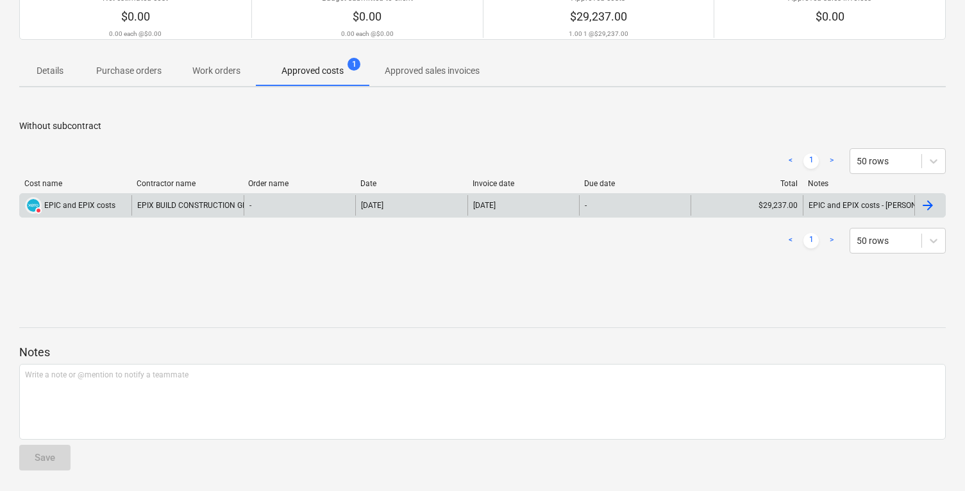
click at [156, 208] on div "EPIX BUILD CONSTRUCTION GROUP PTY LTD" at bounding box center [188, 205] width 112 height 21
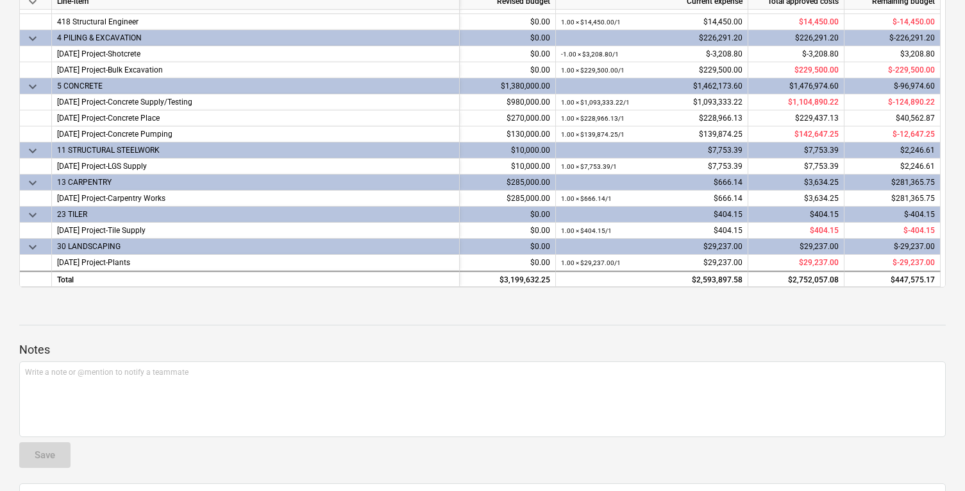
scroll to position [284, 0]
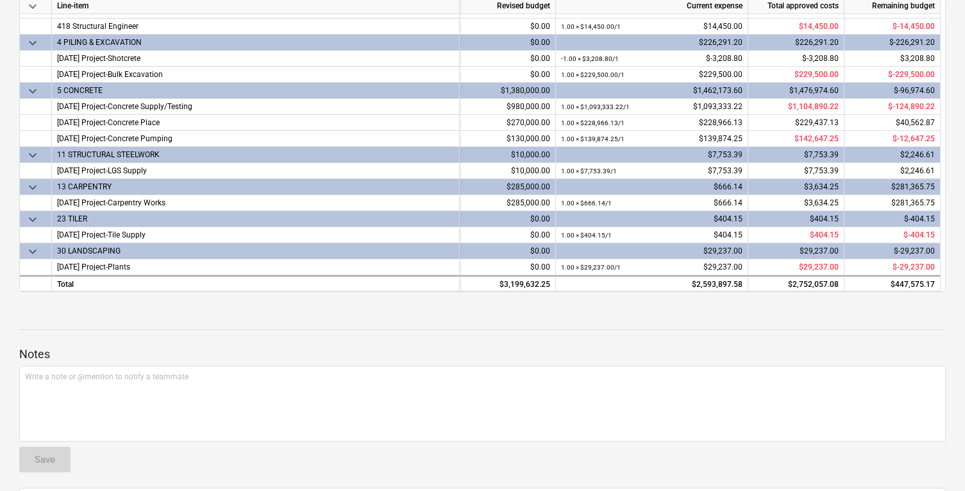
click at [346, 258] on div "30 LANDSCAPING" at bounding box center [255, 250] width 397 height 15
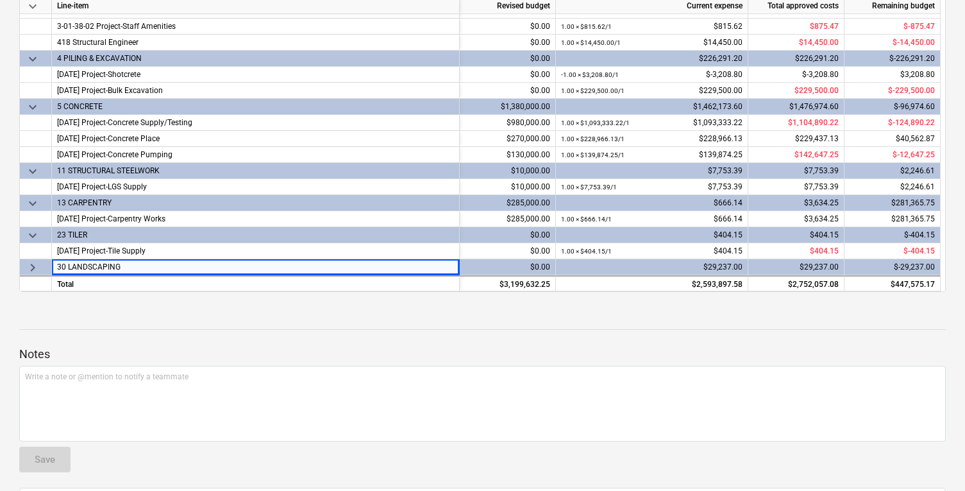
scroll to position [284, 0]
click at [342, 268] on div "30 LANDSCAPING" at bounding box center [255, 266] width 397 height 15
click at [697, 272] on div "$29,237.00" at bounding box center [652, 267] width 182 height 16
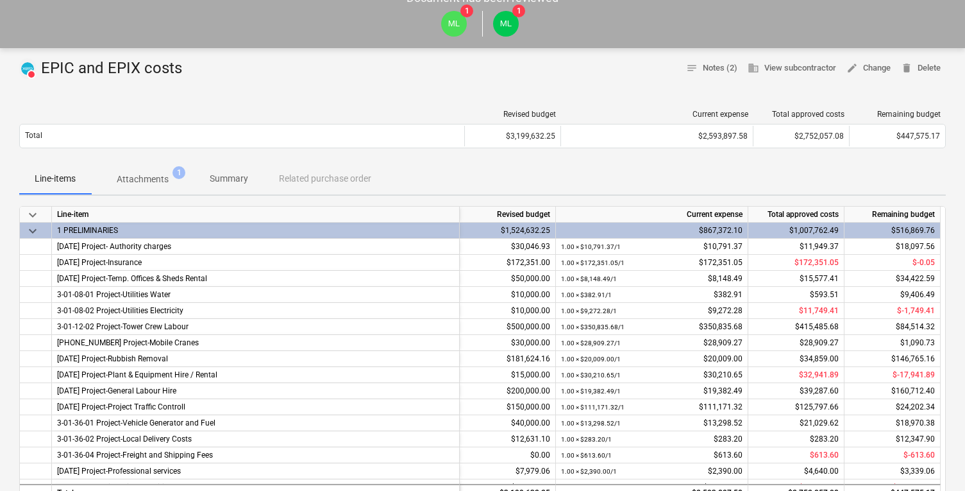
scroll to position [0, 0]
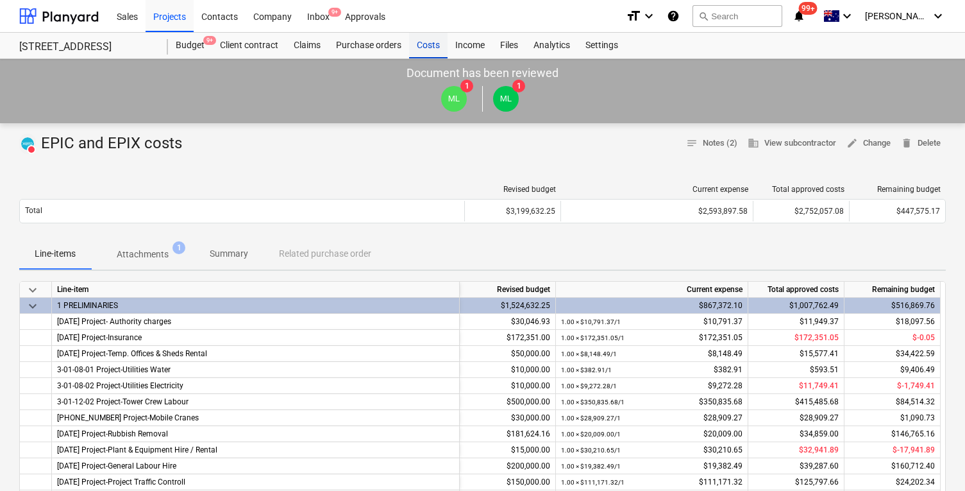
click at [422, 46] on div "Costs" at bounding box center [428, 46] width 38 height 26
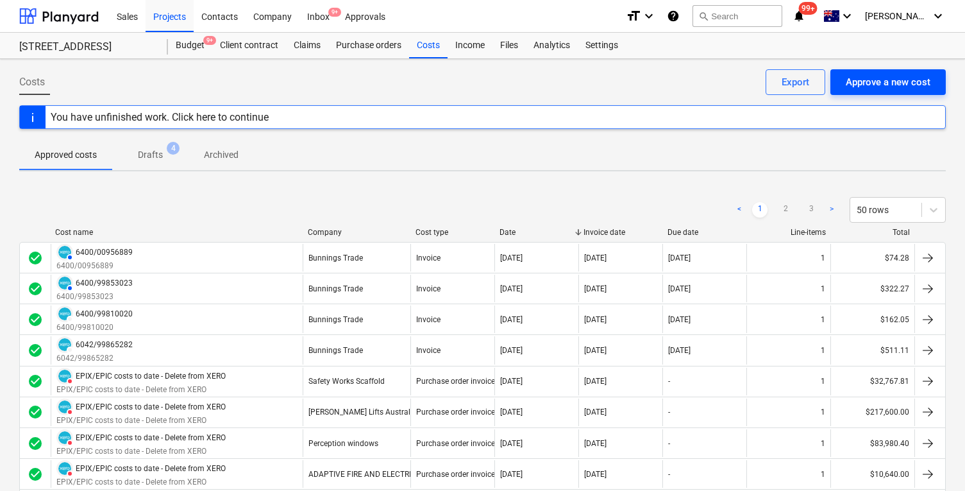
click at [854, 87] on div "Approve a new cost" at bounding box center [888, 82] width 85 height 17
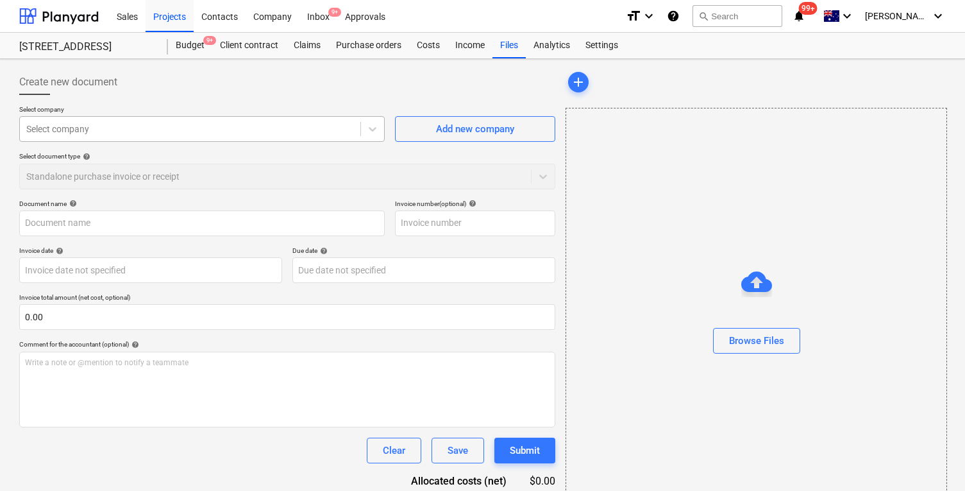
click at [260, 130] on div at bounding box center [190, 129] width 328 height 13
click at [137, 125] on div at bounding box center [190, 129] width 328 height 13
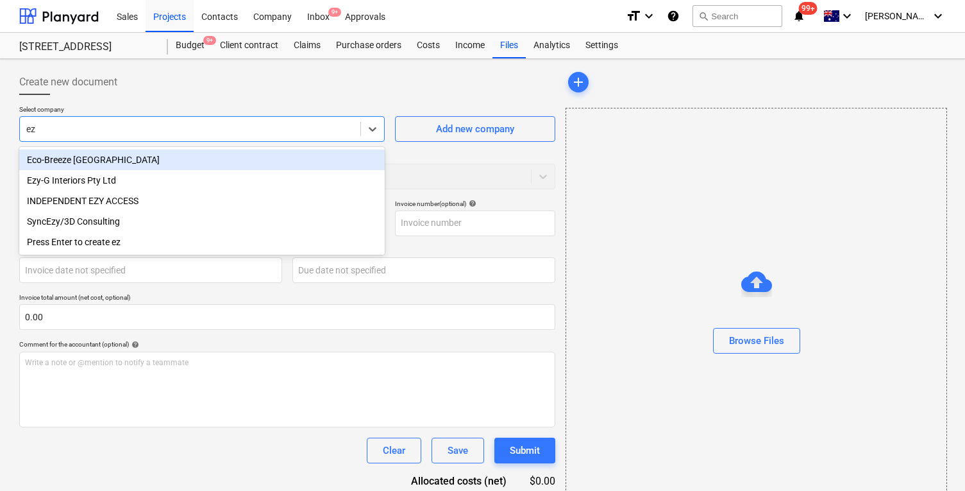
type input "ezy"
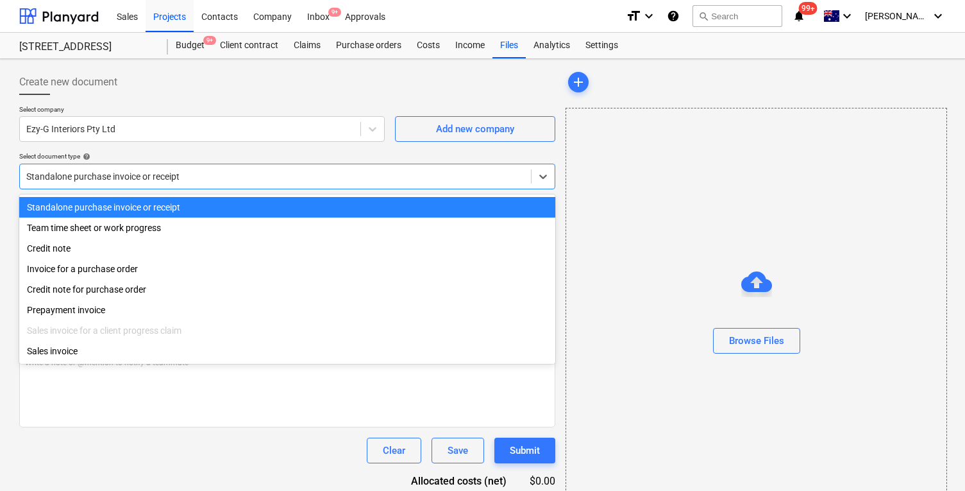
click at [194, 180] on div at bounding box center [275, 176] width 498 height 13
click at [208, 152] on div "Select document type help" at bounding box center [287, 156] width 536 height 8
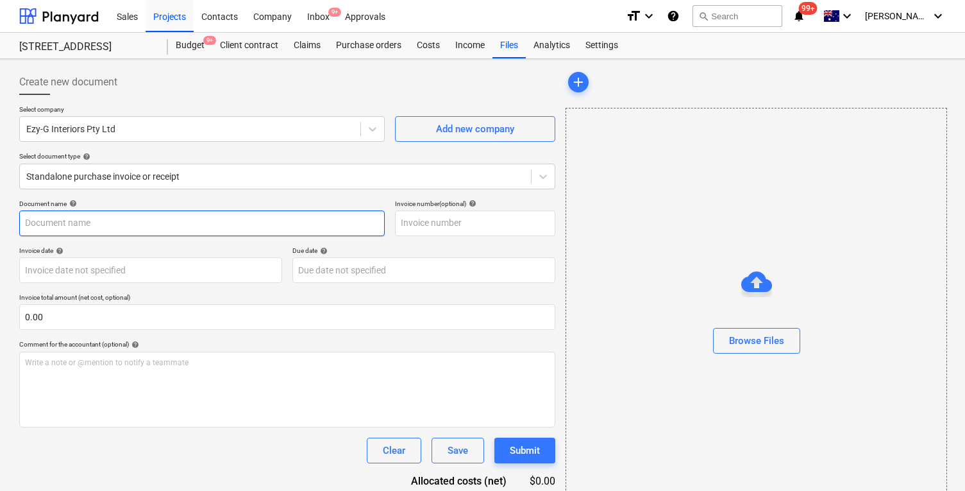
click at [157, 233] on input "text" at bounding box center [202, 223] width 366 height 26
paste input "FYI another payment went out to [PERSON_NAME] again [DATE] for $20,866.07, can …"
type input "FYI another payment went out to [PERSON_NAME] again [DATE] for $20,866.07, can …"
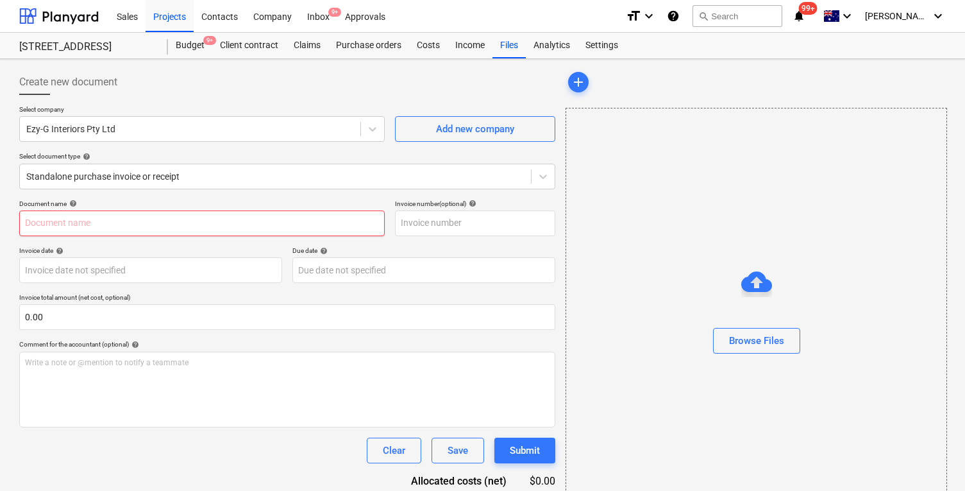
click at [185, 220] on input "text" at bounding box center [202, 223] width 366 height 26
paste input "EPIX/EPIC costs to date - Delete from XERO to be deleted"
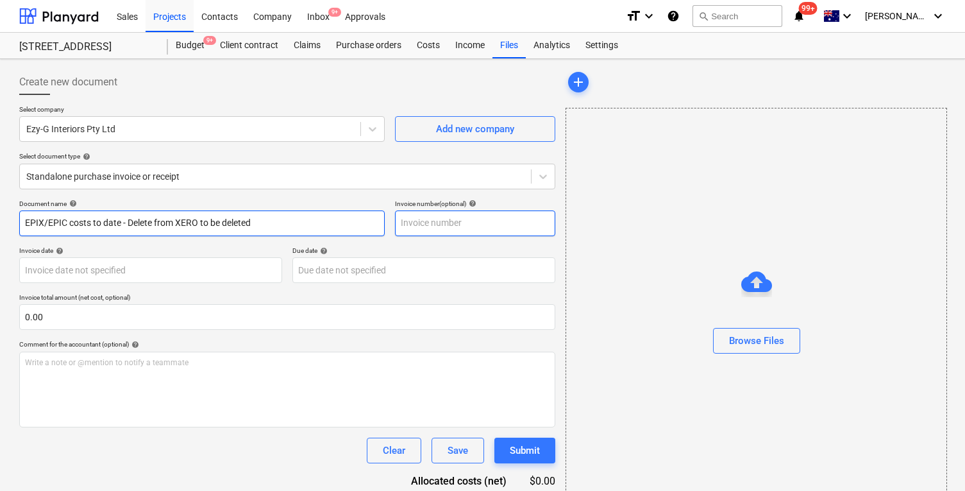
type input "EPIX/EPIC costs to date - Delete from XERO to be deleted"
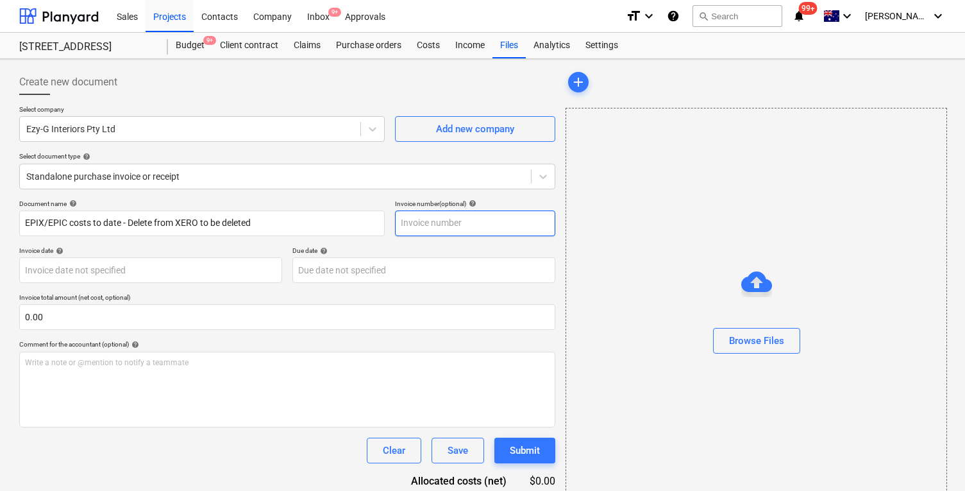
click at [460, 223] on input "text" at bounding box center [475, 223] width 160 height 26
paste input "EPIX/EPIC costs to date - Delete from XERO to be deleted"
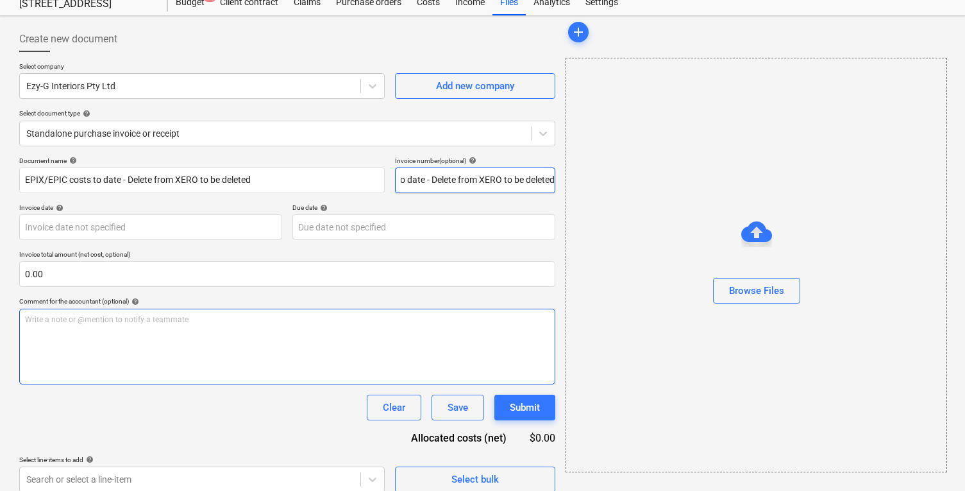
scroll to position [55, 0]
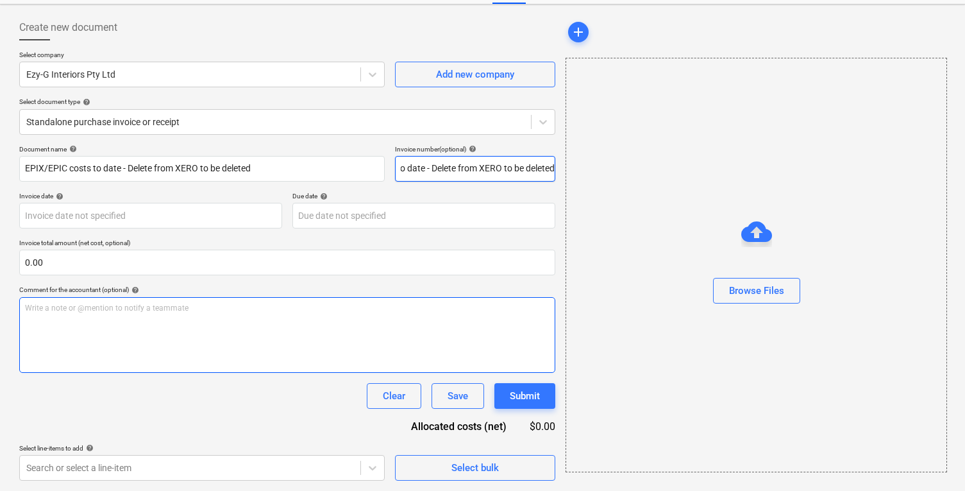
type input "EPIX/EPIC costs to date - Delete from XERO to be deleted"
click at [280, 345] on div "Write a note or @mention to notify a teammate [PERSON_NAME]" at bounding box center [287, 335] width 536 height 76
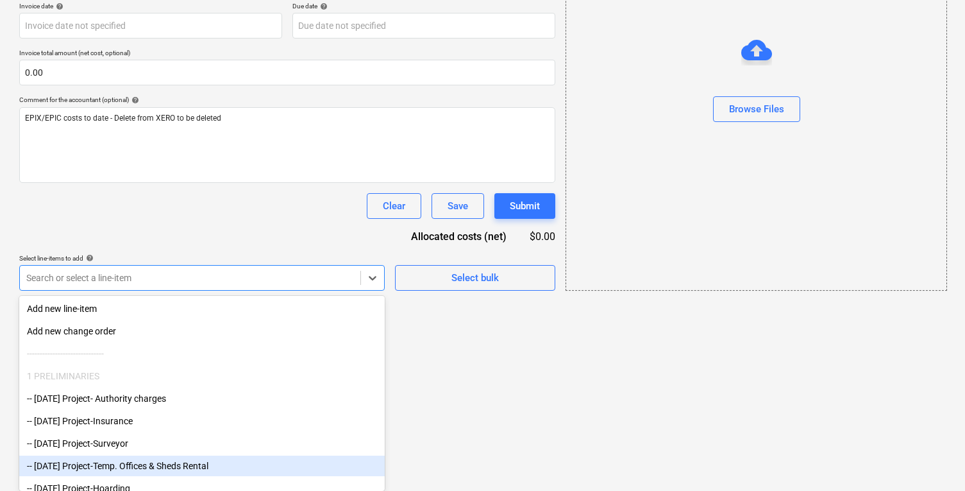
click at [352, 246] on body "Sales Projects Contacts Company Inbox 9+ Approvals format_size keyboard_arrow_d…" at bounding box center [482, 1] width 965 height 491
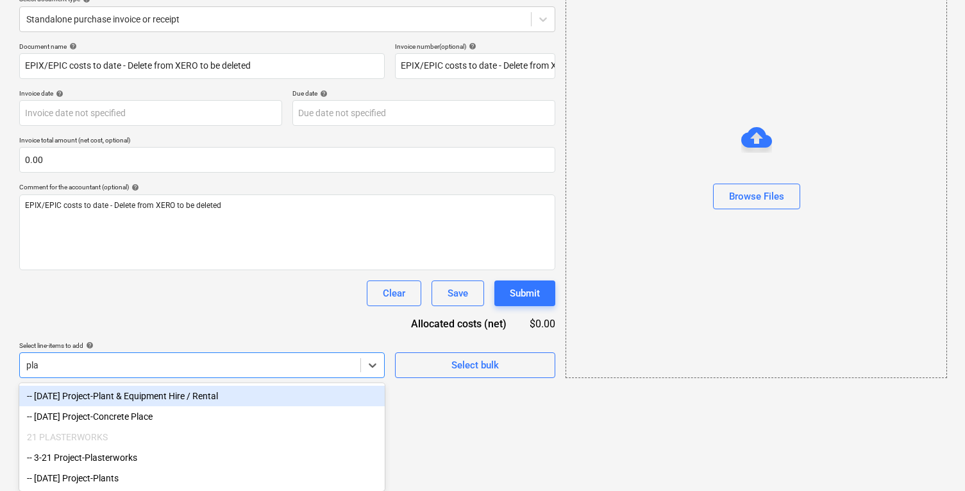
type input "plas"
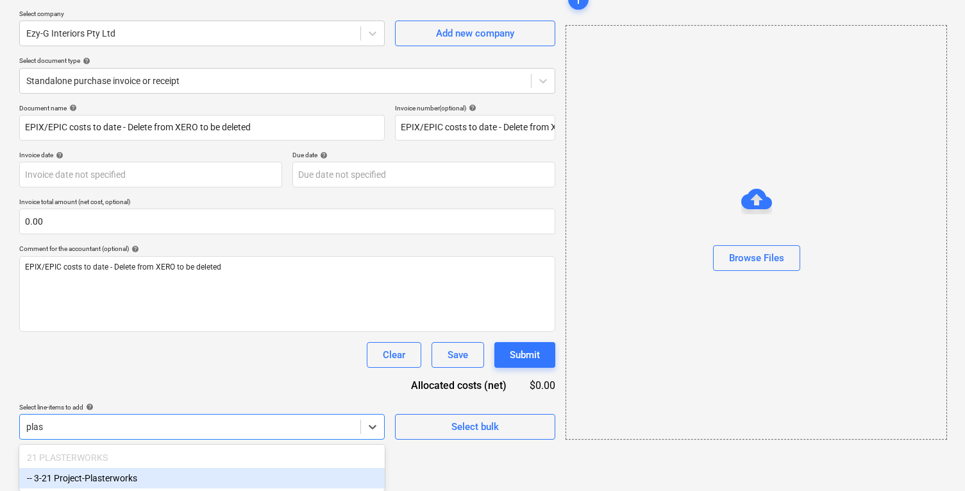
click at [170, 473] on div "-- 3-21 Project-Plasterworks" at bounding box center [202, 478] width 366 height 21
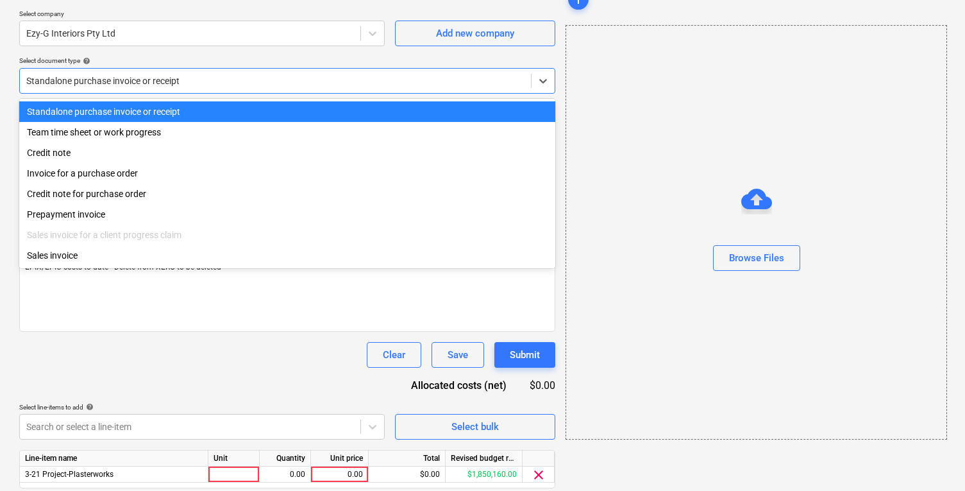
click at [155, 79] on div at bounding box center [275, 80] width 498 height 13
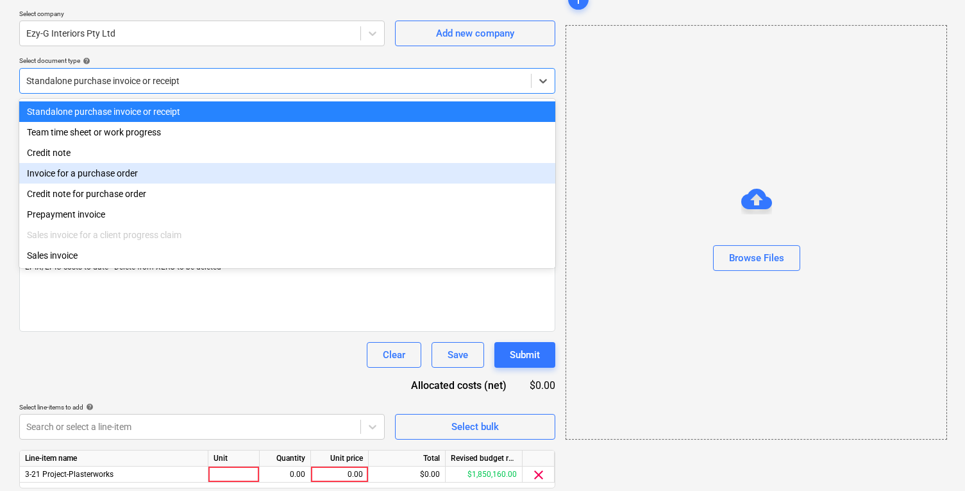
click at [156, 167] on div "Invoice for a purchase order" at bounding box center [287, 173] width 536 height 21
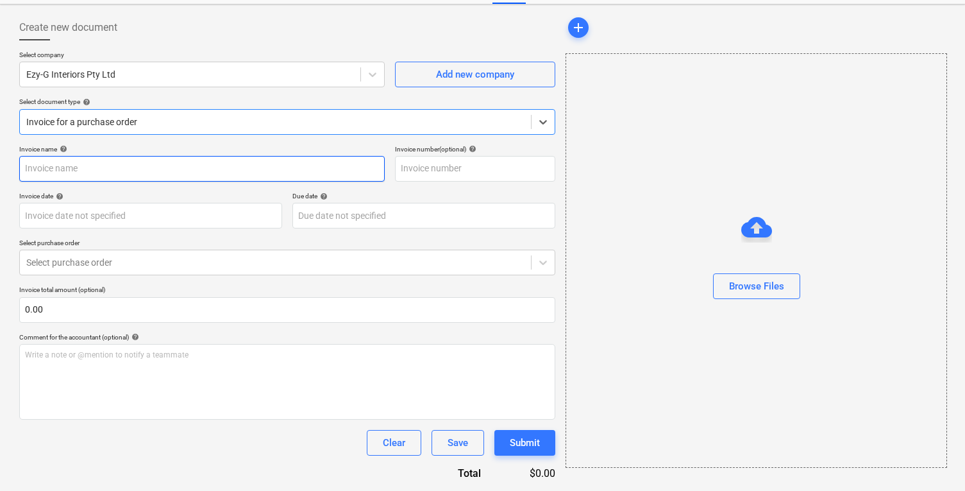
click at [164, 167] on input "text" at bounding box center [202, 169] width 366 height 26
paste input "EPIX/EPIC costs to date - Delete from XERO to be deleted"
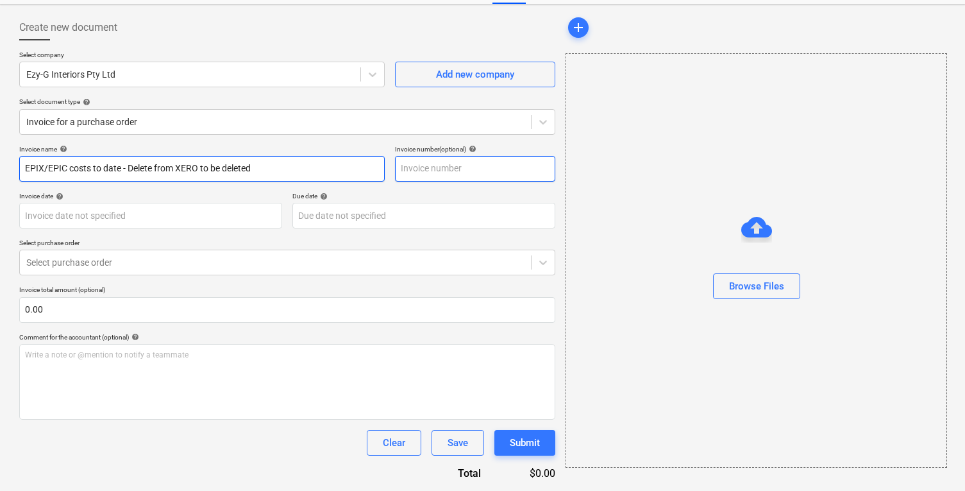
type input "EPIX/EPIC costs to date - Delete from XERO to be deleted"
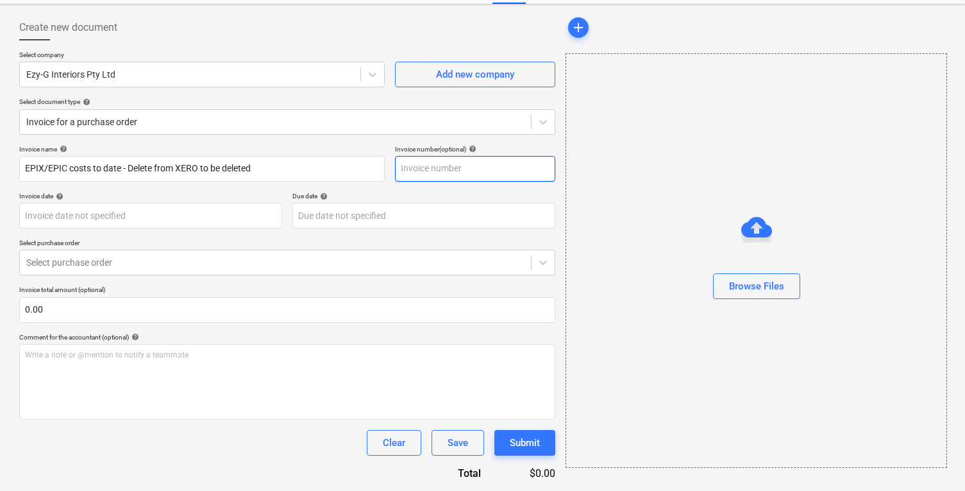
click at [454, 173] on input "text" at bounding box center [475, 169] width 160 height 26
paste input "EPIX/EPIC costs to date - Delete from XERO to be deleted"
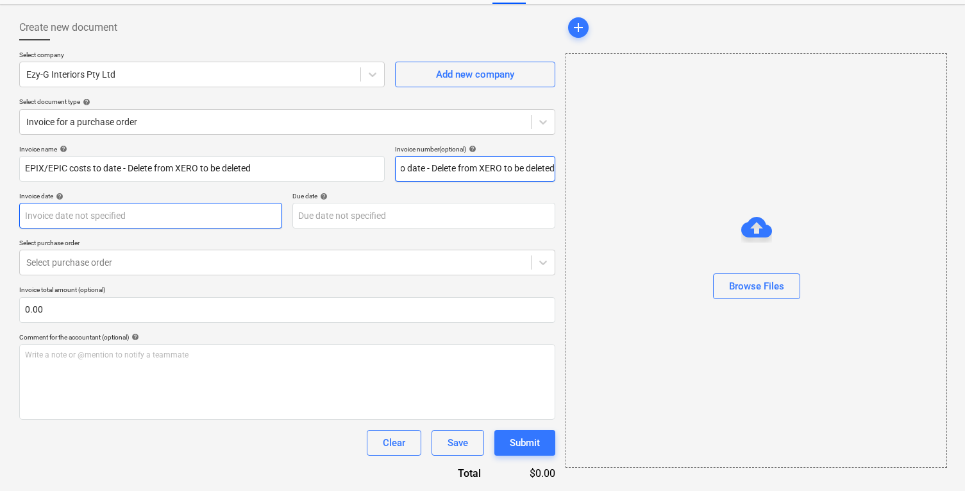
type input "EPIX/EPIC costs to date - Delete from XERO to be deleted"
click at [222, 219] on body "Sales Projects Contacts Company Inbox 9+ Approvals format_size keyboard_arrow_d…" at bounding box center [482, 190] width 965 height 491
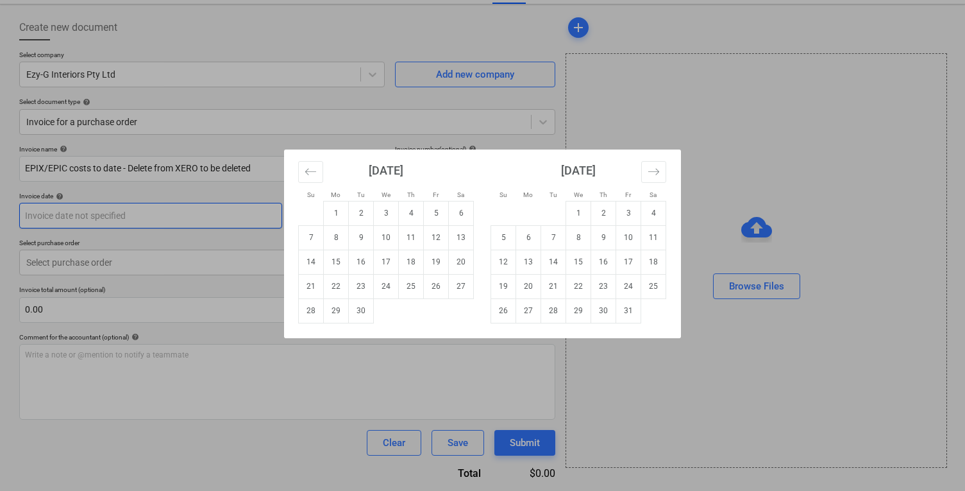
click at [203, 215] on div "Su Mo Tu We Th Fr Sa Su Mo Tu We Th Fr Sa [DATE] 1 2 3 4 5 6 7 8 9 10 11 12 13 …" at bounding box center [482, 245] width 965 height 491
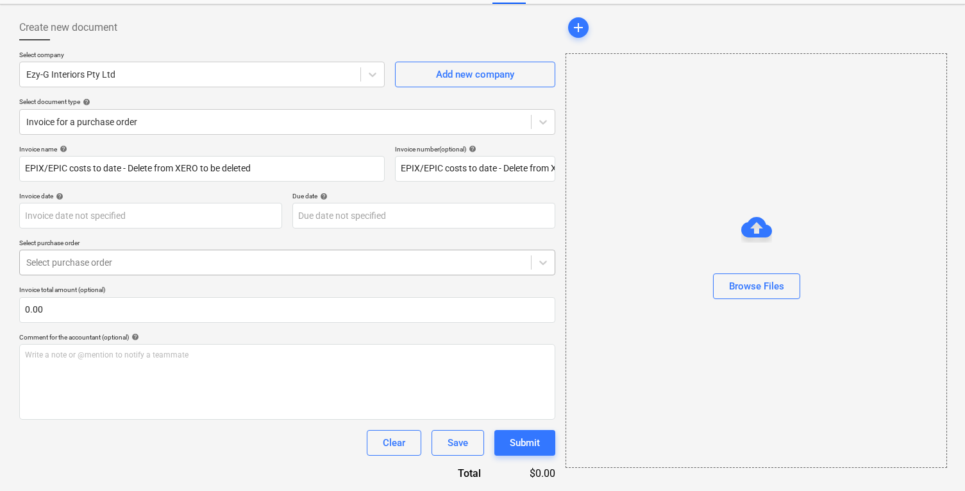
click at [246, 253] on div "Select purchase order" at bounding box center [275, 262] width 511 height 18
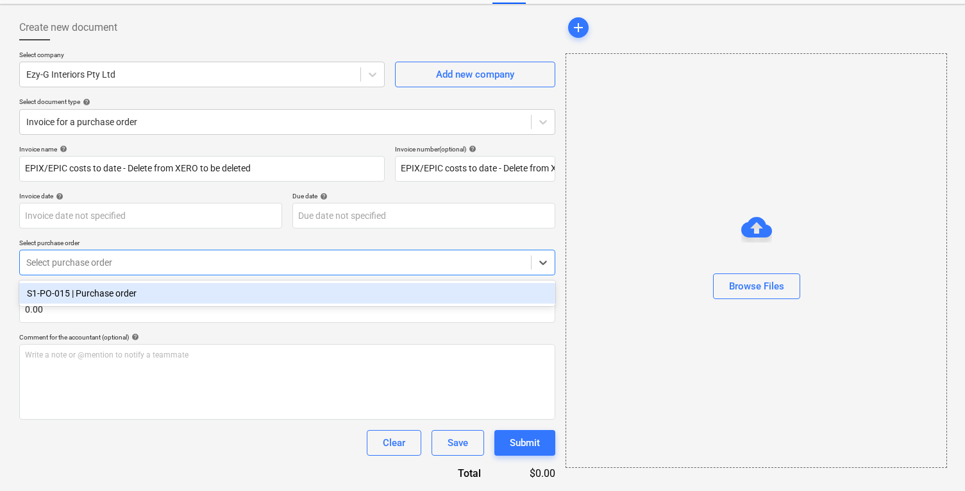
click at [258, 292] on div "S1-PO-015 | Purchase order" at bounding box center [287, 293] width 536 height 21
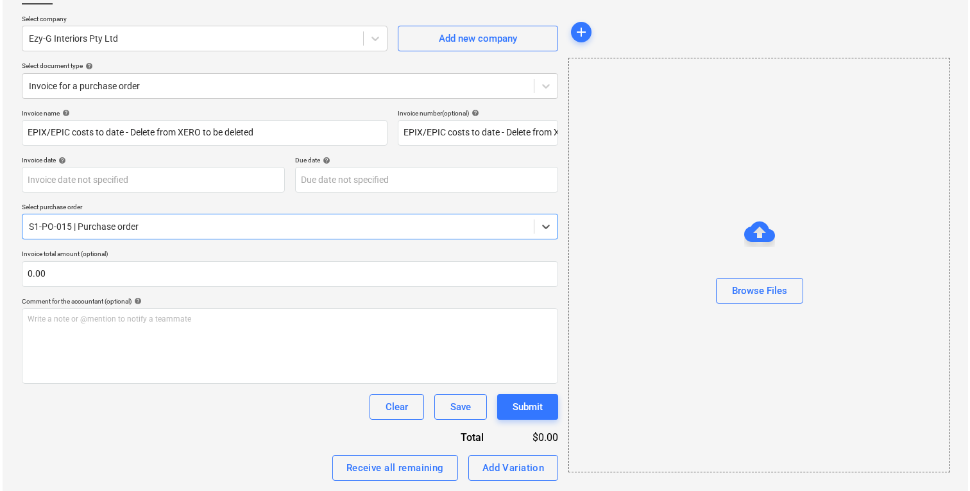
scroll to position [185, 0]
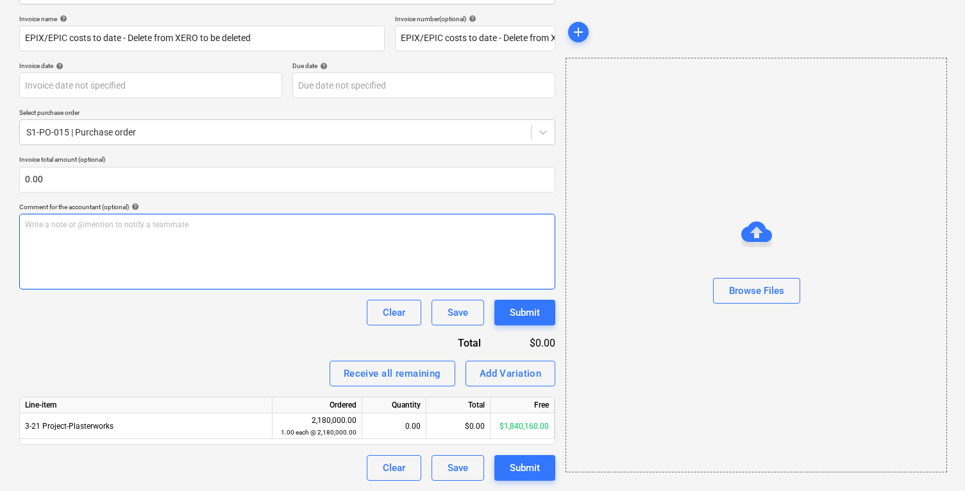
click at [294, 262] on div "Write a note or @mention to notify a teammate [PERSON_NAME]" at bounding box center [287, 252] width 536 height 76
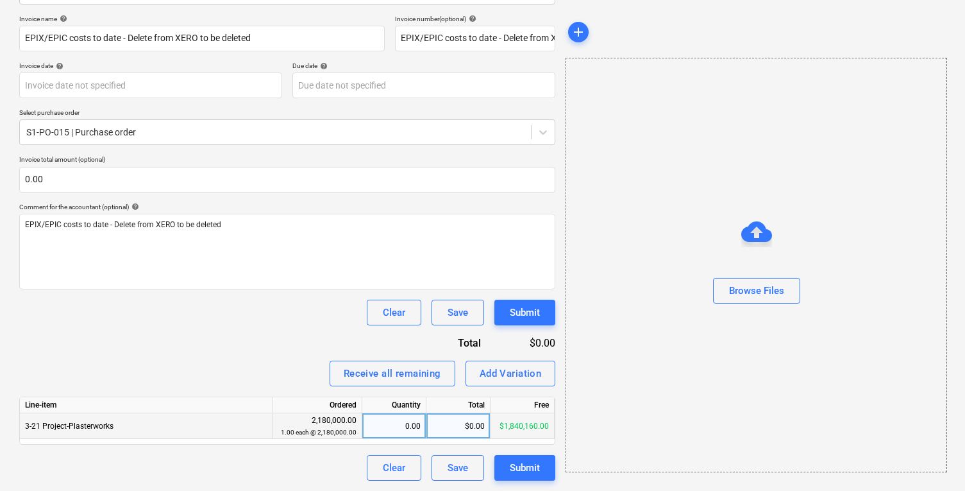
click at [468, 423] on div "$0.00" at bounding box center [459, 426] width 64 height 26
type input "68000"
click at [270, 343] on div "Invoice name help EPIX/EPIC costs to date - Delete from XERO to be deleted Invo…" at bounding box center [287, 248] width 536 height 466
click at [763, 266] on div at bounding box center [756, 267] width 380 height 21
click at [756, 295] on div "Browse Files" at bounding box center [756, 290] width 55 height 17
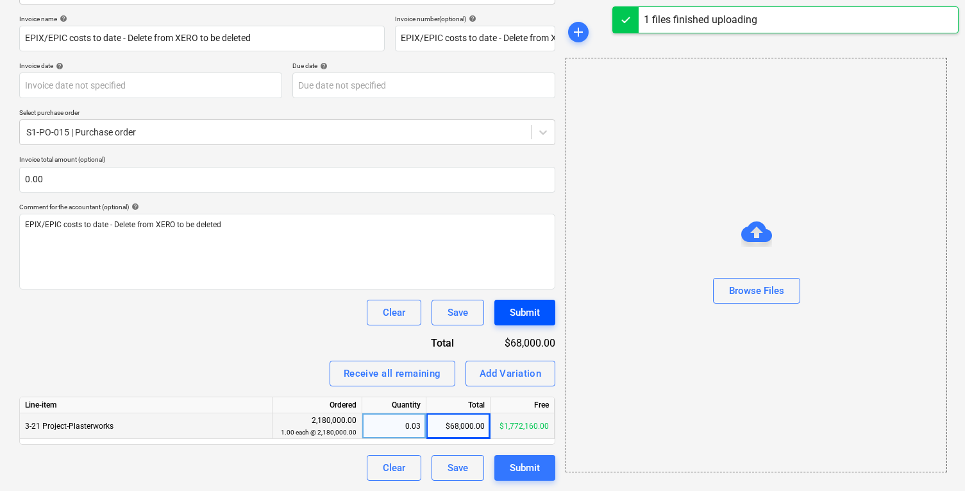
click at [532, 318] on div "Submit" at bounding box center [525, 312] width 30 height 17
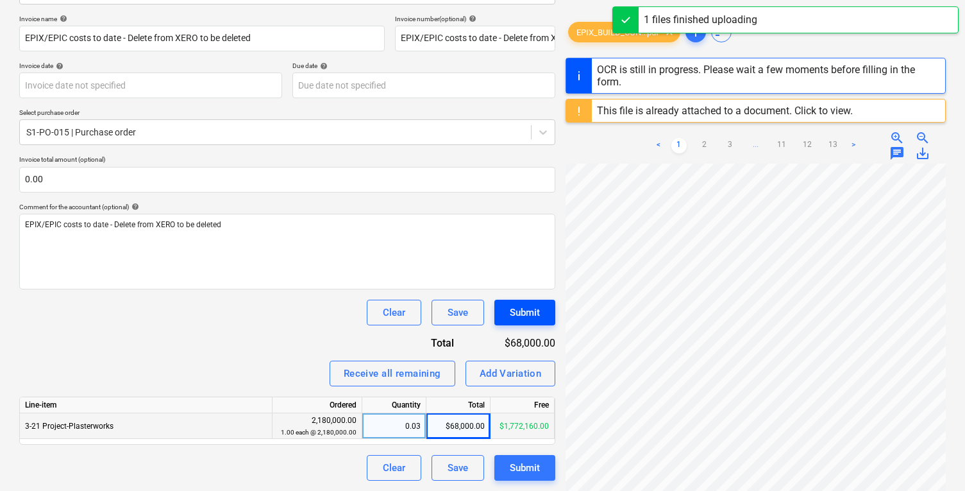
click at [532, 316] on div "Submit" at bounding box center [525, 312] width 30 height 17
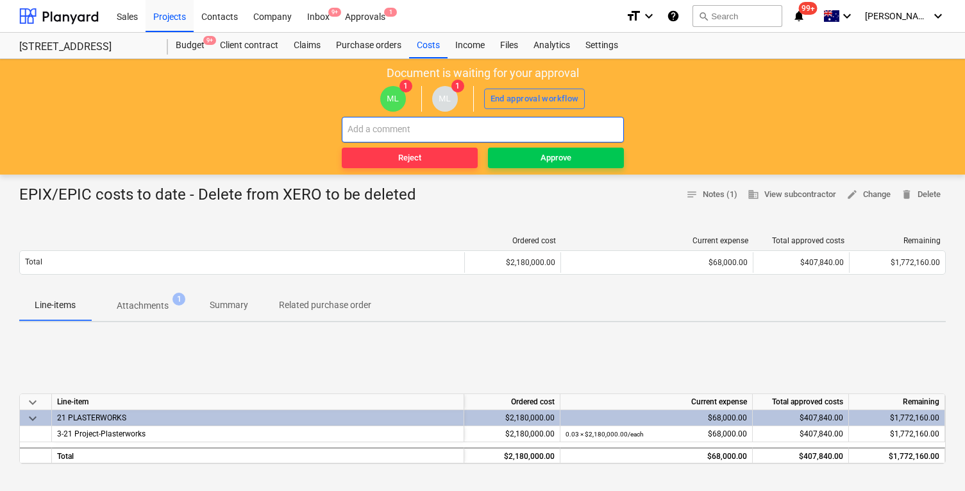
click at [579, 132] on input "text" at bounding box center [483, 130] width 282 height 26
paste input "EPIX/EPIC costs to date - Delete from XERO to be deleted"
type input "EPIX/EPIC costs to date - Delete from XERO to be deleted"
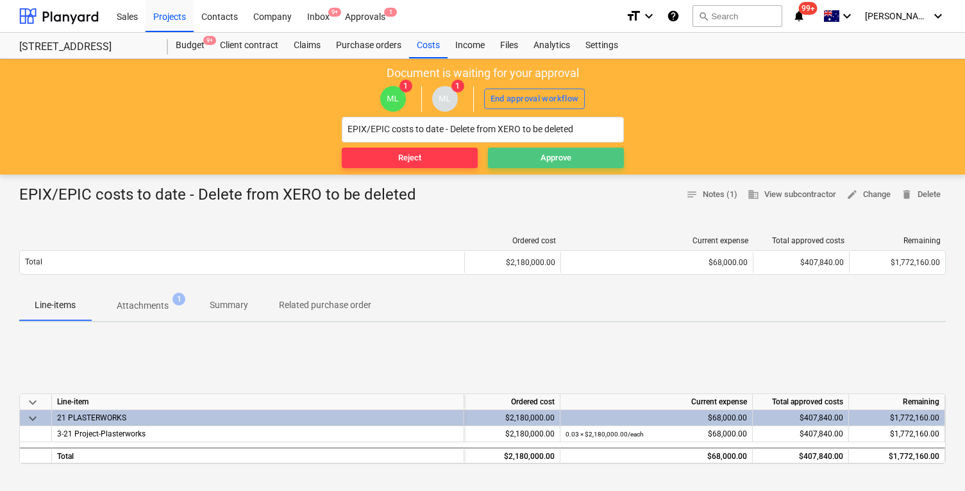
click at [583, 161] on span "Approve" at bounding box center [556, 158] width 126 height 15
